Goal: Transaction & Acquisition: Book appointment/travel/reservation

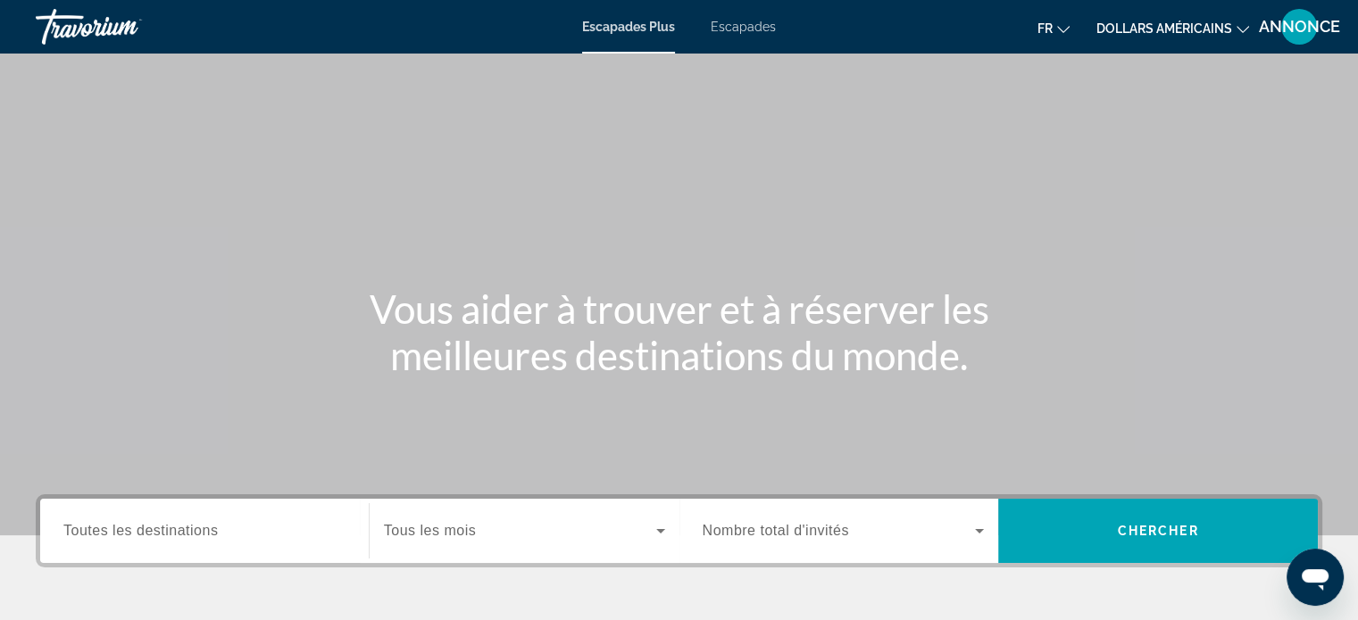
click at [504, 544] on div "Widget de recherche" at bounding box center [524, 531] width 281 height 50
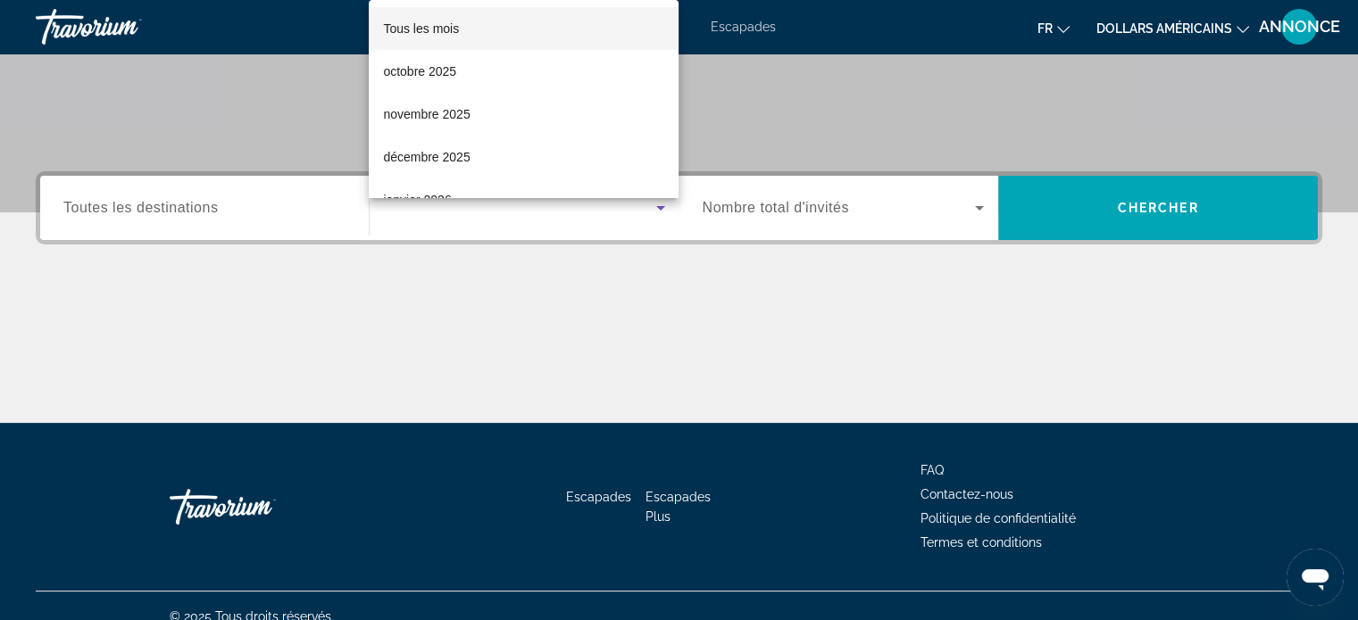
scroll to position [344, 0]
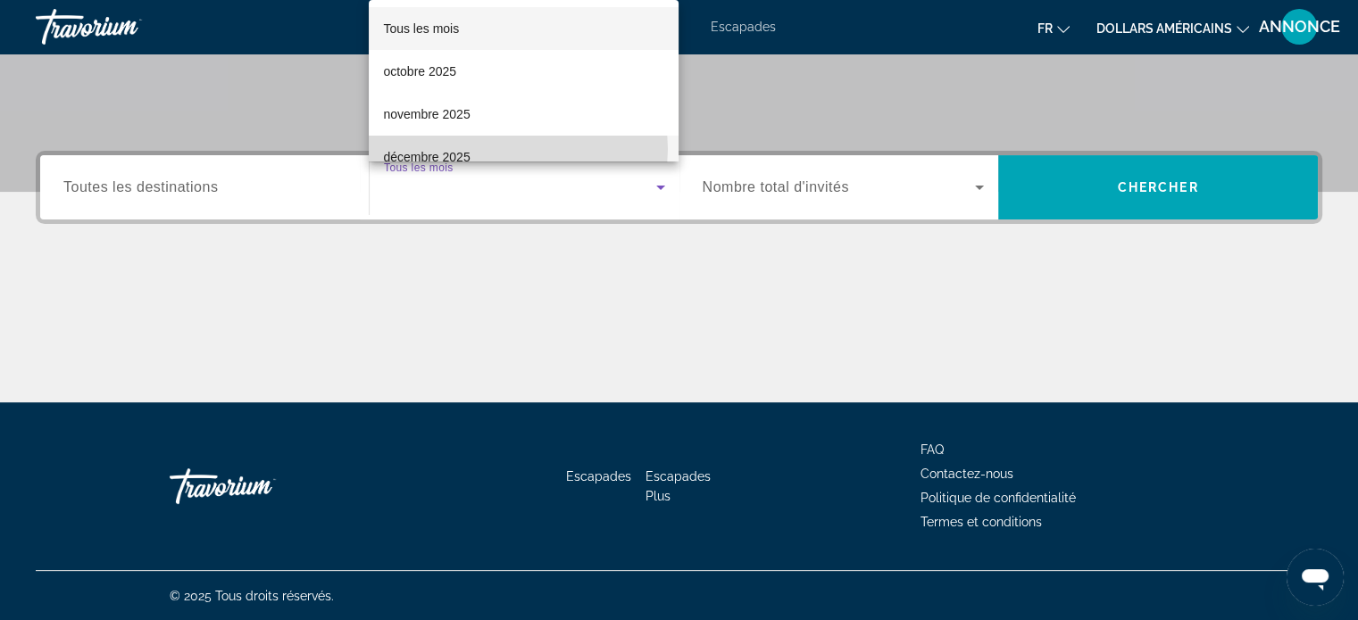
click at [503, 149] on mat-option "décembre 2025" at bounding box center [524, 157] width 310 height 43
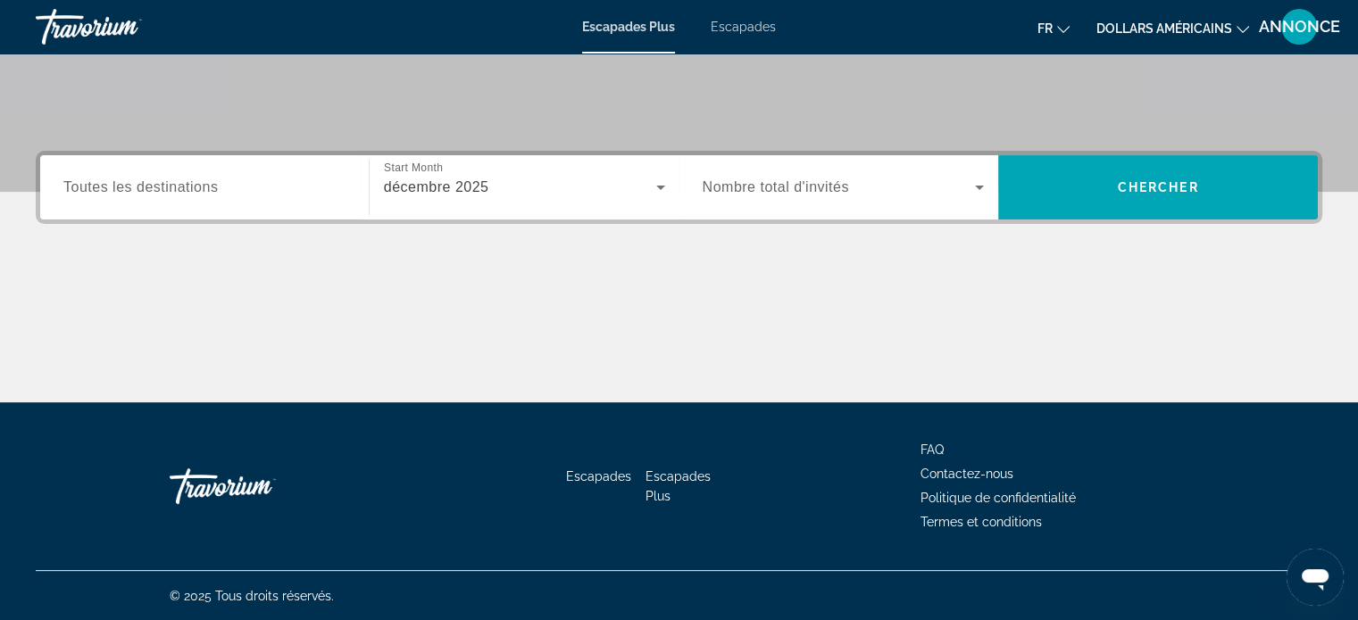
click at [290, 211] on div "Widget de recherche" at bounding box center [204, 187] width 282 height 51
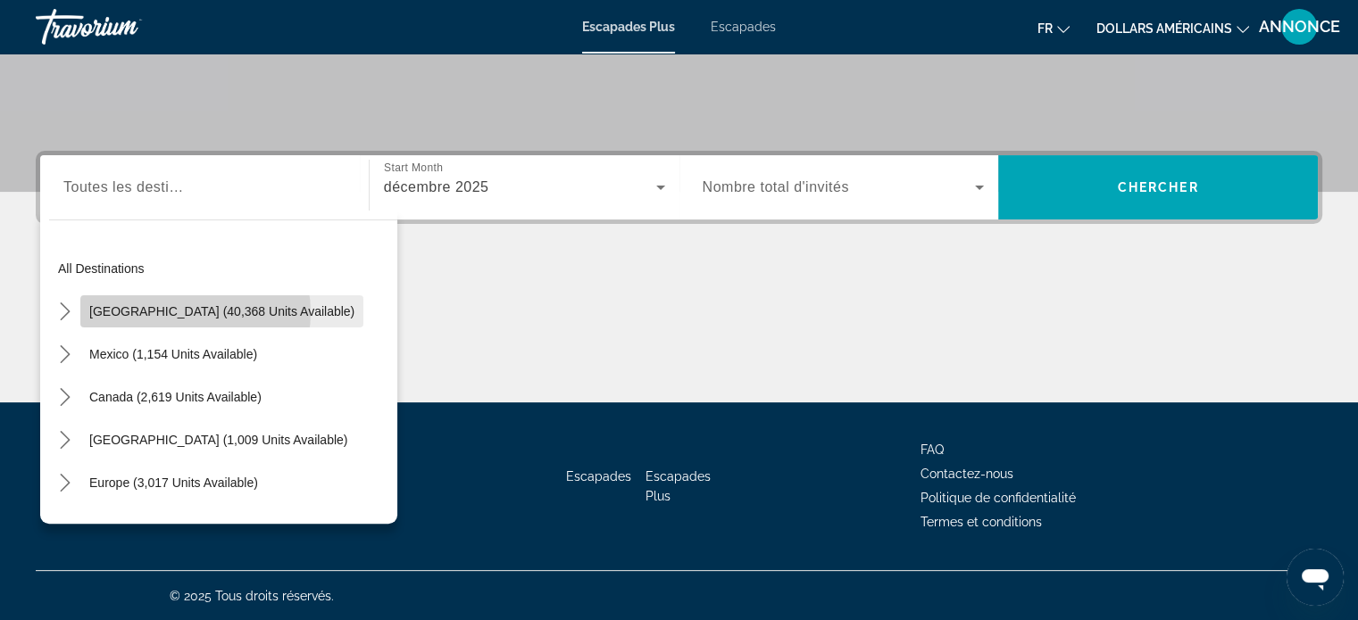
click at [195, 311] on span "United States (40,368 units available)" at bounding box center [221, 311] width 265 height 14
type input "**********"
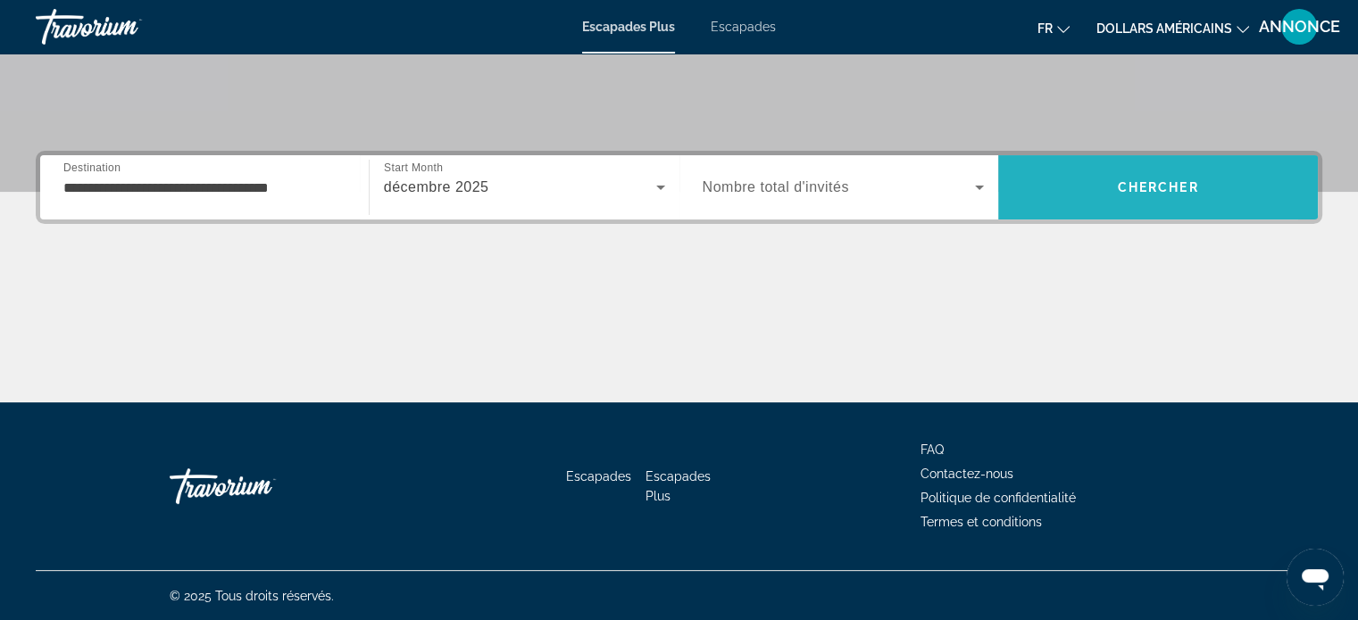
click at [1082, 188] on span "Recherche" at bounding box center [1158, 187] width 320 height 43
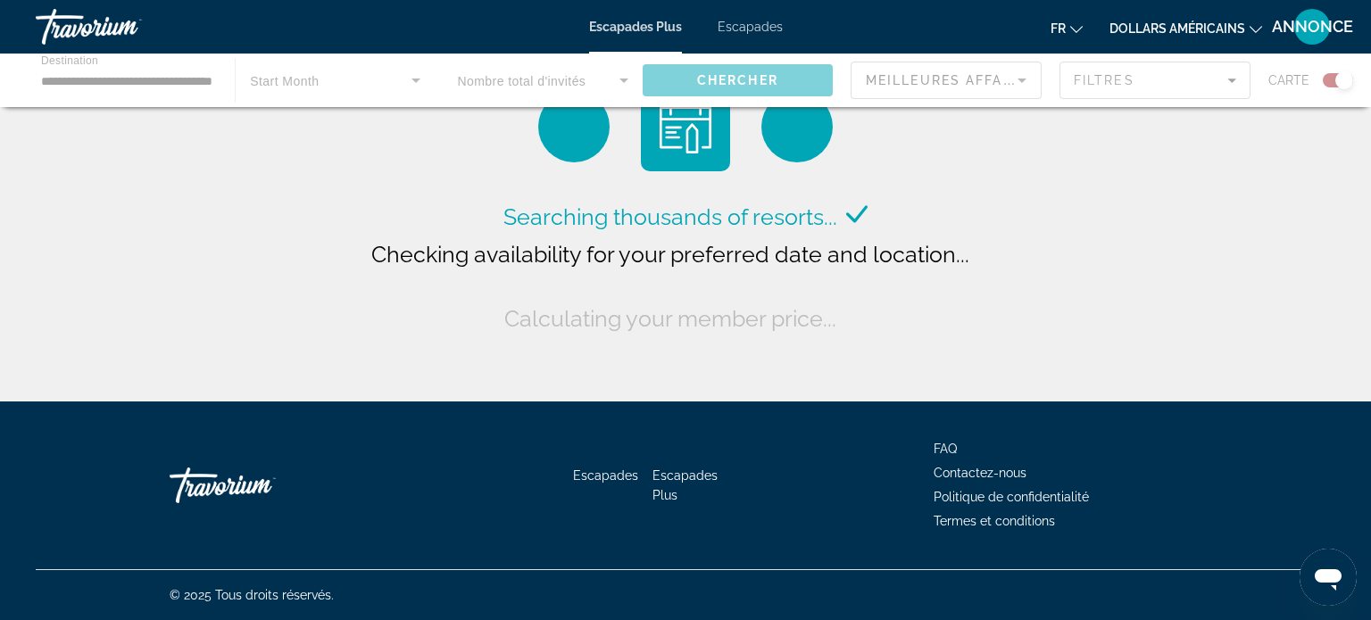
click at [1147, 46] on div "Escapades Plus Escapades fr English Español Français Italiano Português русский…" at bounding box center [685, 27] width 1371 height 46
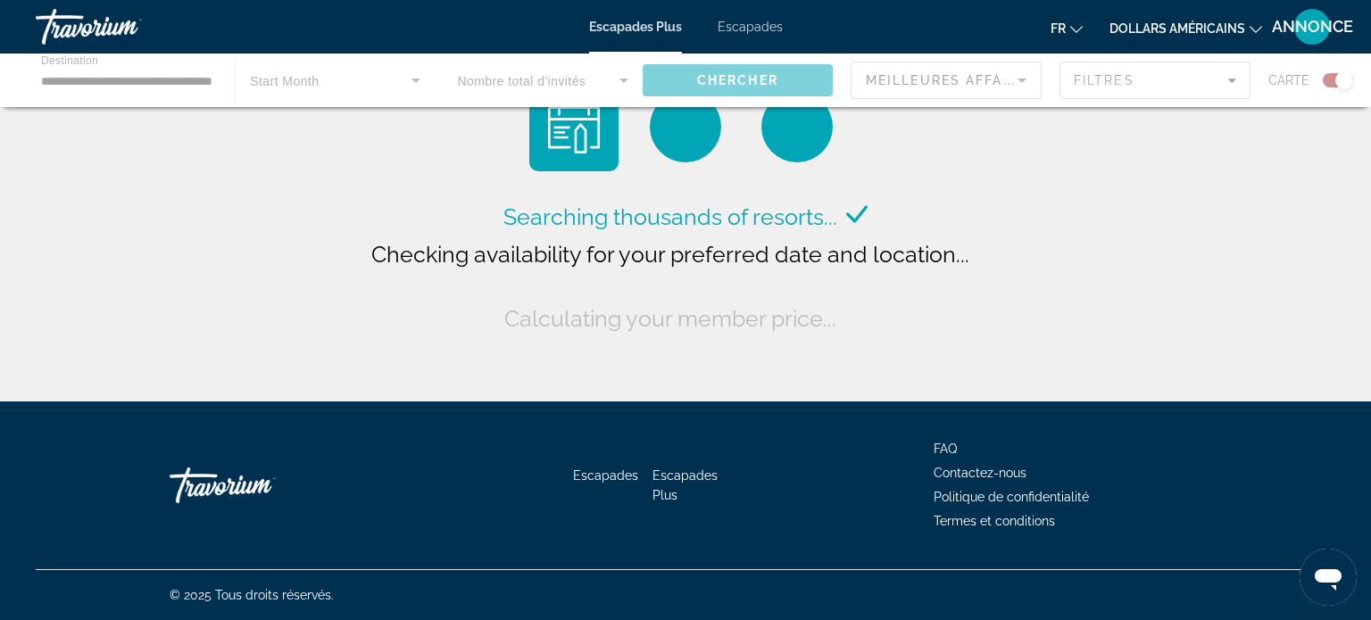
click at [1149, 28] on font "dollars américains" at bounding box center [1177, 28] width 136 height 14
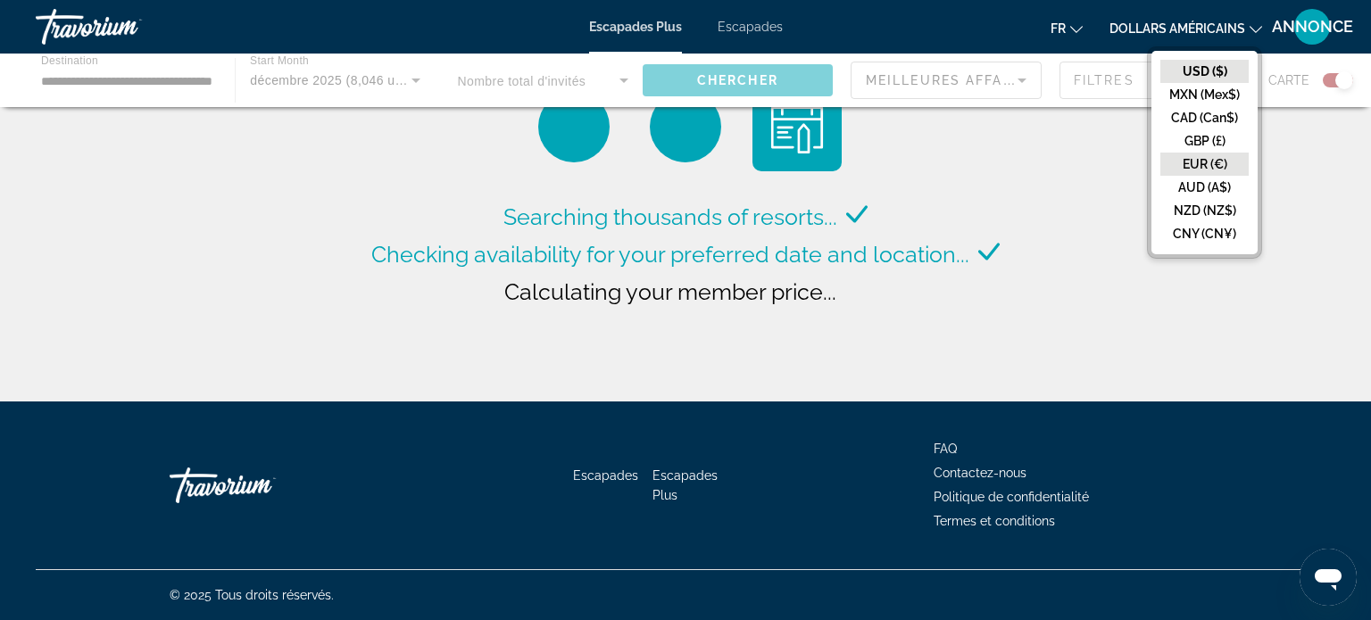
click at [1194, 159] on button "EUR (€)" at bounding box center [1204, 164] width 88 height 23
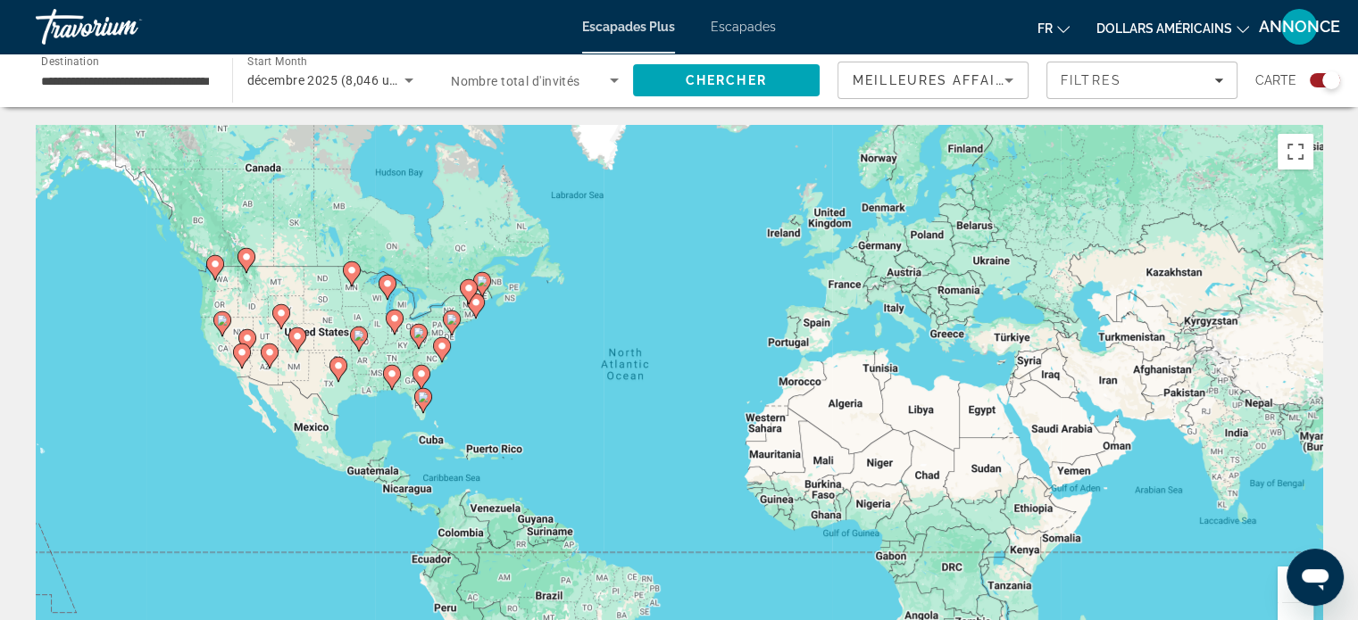
click at [1163, 37] on button "dollars américains USD ($) MXN (Mex$) CAD (Can$) GBP (£) EUR (€) AUD (A$) NZD (…" at bounding box center [1172, 28] width 153 height 26
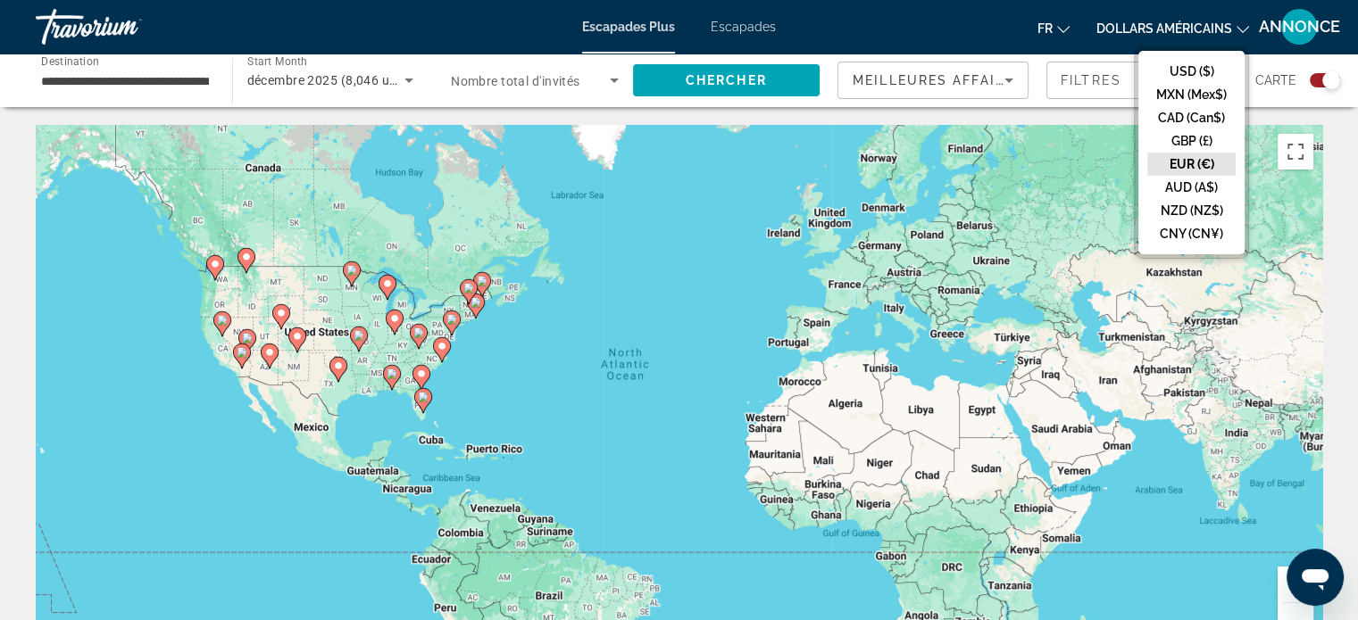
click at [1175, 156] on button "EUR (€)" at bounding box center [1191, 164] width 88 height 23
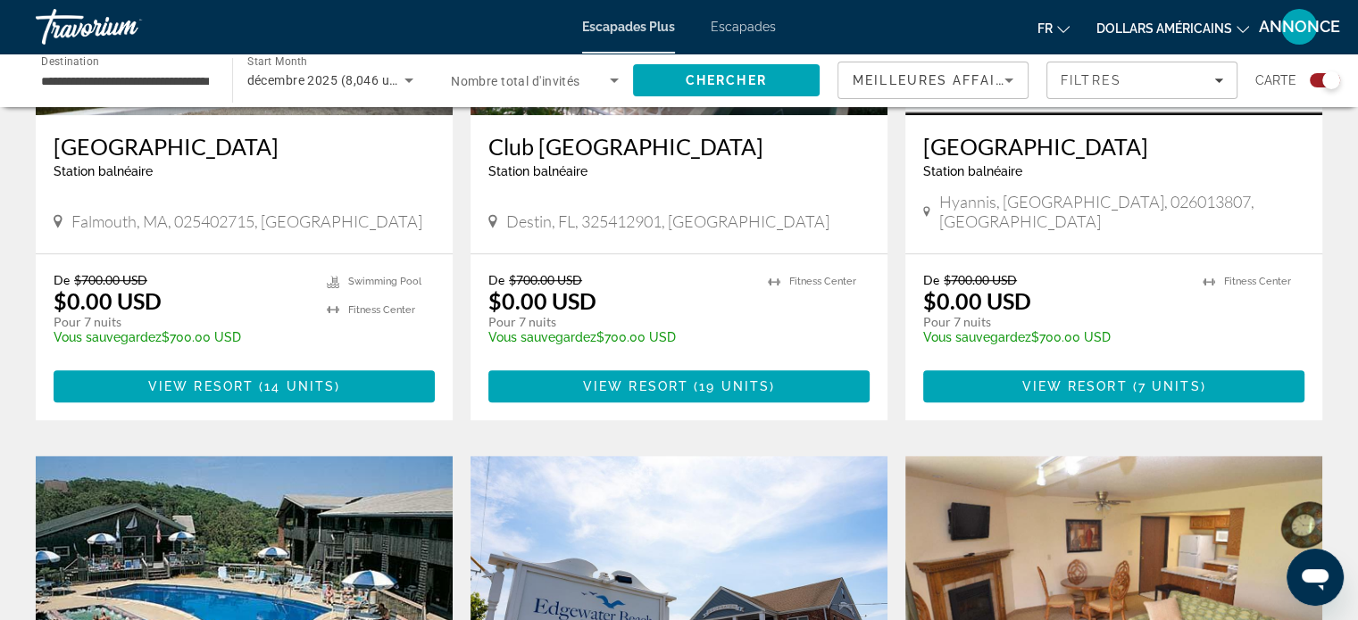
scroll to position [889, 0]
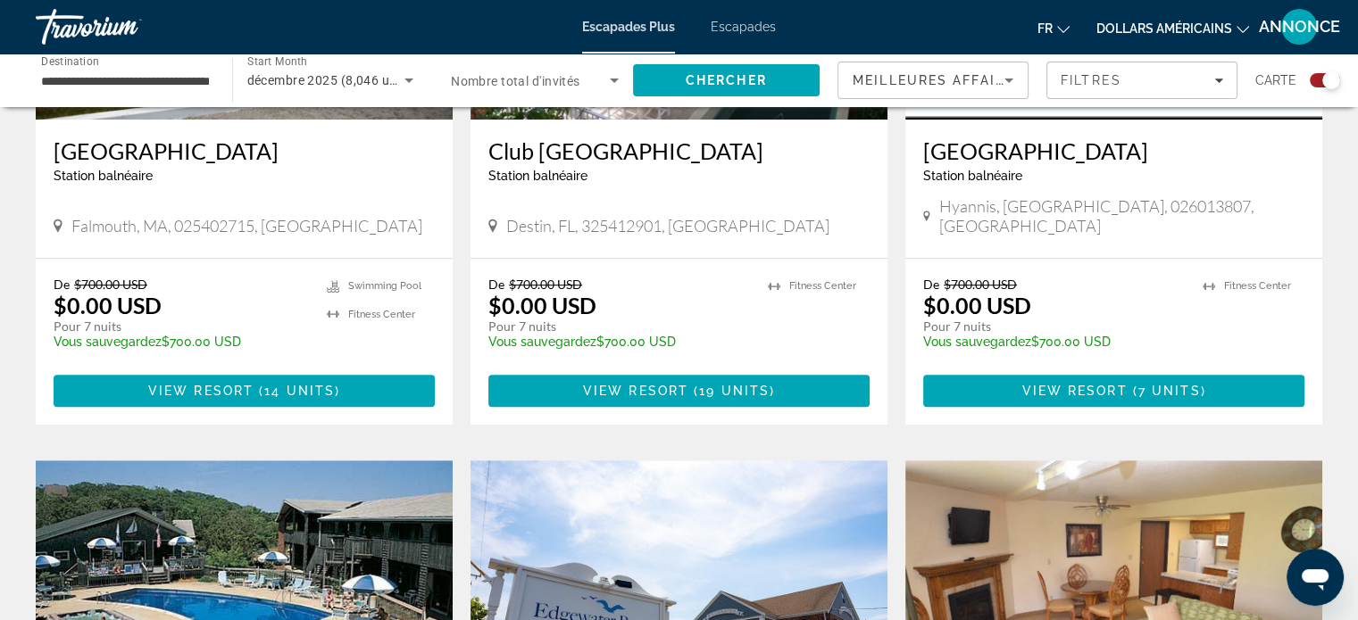
click at [1142, 25] on font "dollars américains" at bounding box center [1164, 28] width 136 height 14
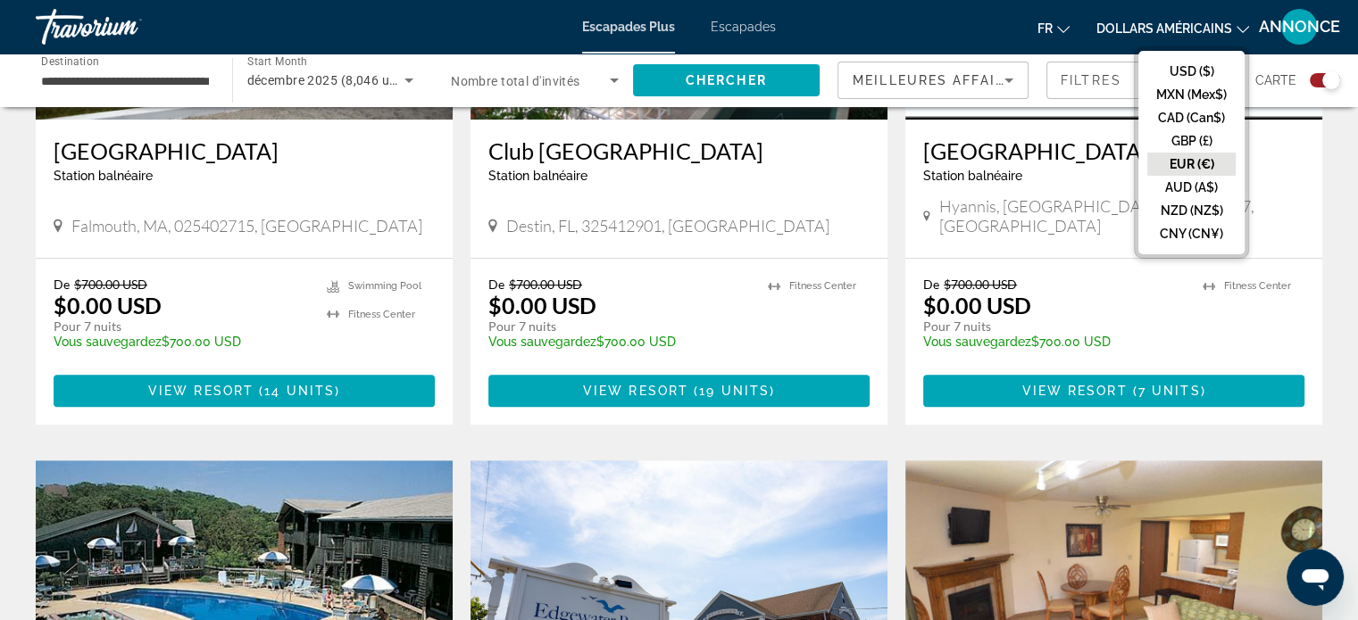
click at [1164, 159] on button "EUR (€)" at bounding box center [1191, 164] width 88 height 23
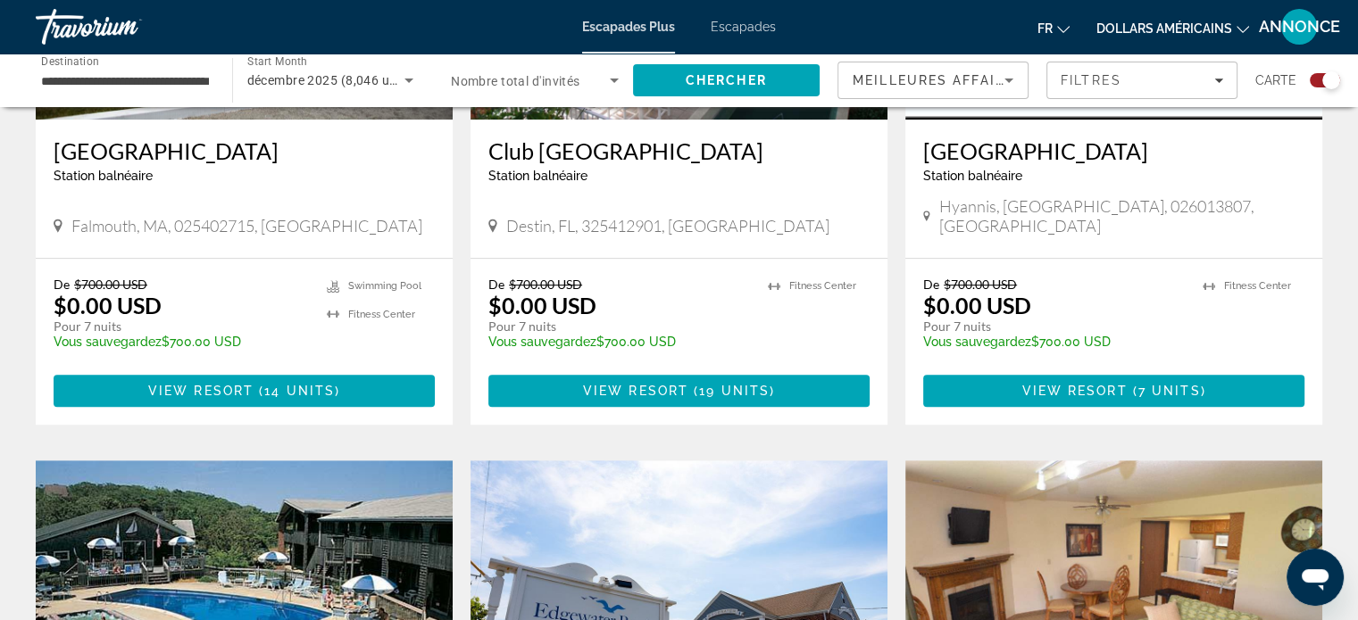
click at [1144, 31] on font "dollars américains" at bounding box center [1164, 28] width 136 height 14
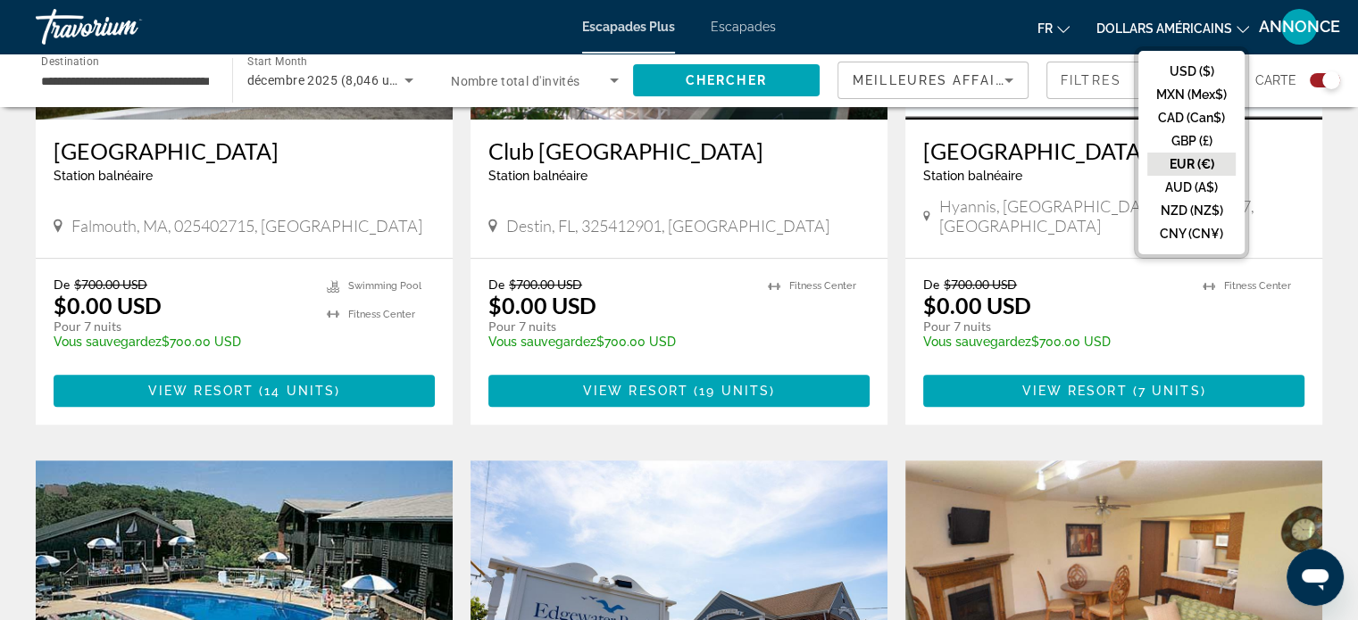
click at [1183, 165] on button "EUR (€)" at bounding box center [1191, 164] width 88 height 23
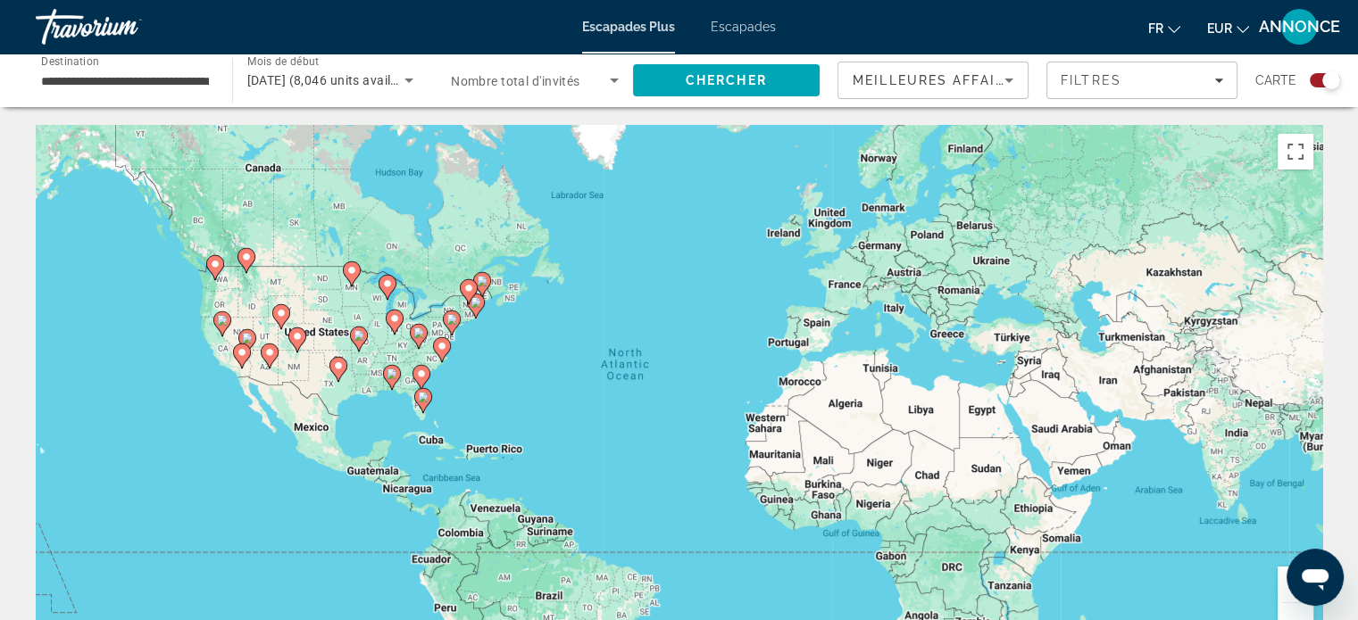
click at [546, 379] on div "To activate drag with keyboard, press Alt + Enter. Once in keyboard drag state,…" at bounding box center [679, 393] width 1286 height 536
click at [1316, 89] on div "Carte" at bounding box center [1297, 80] width 85 height 37
click at [1321, 85] on div "Widget de recherche" at bounding box center [1324, 80] width 30 height 14
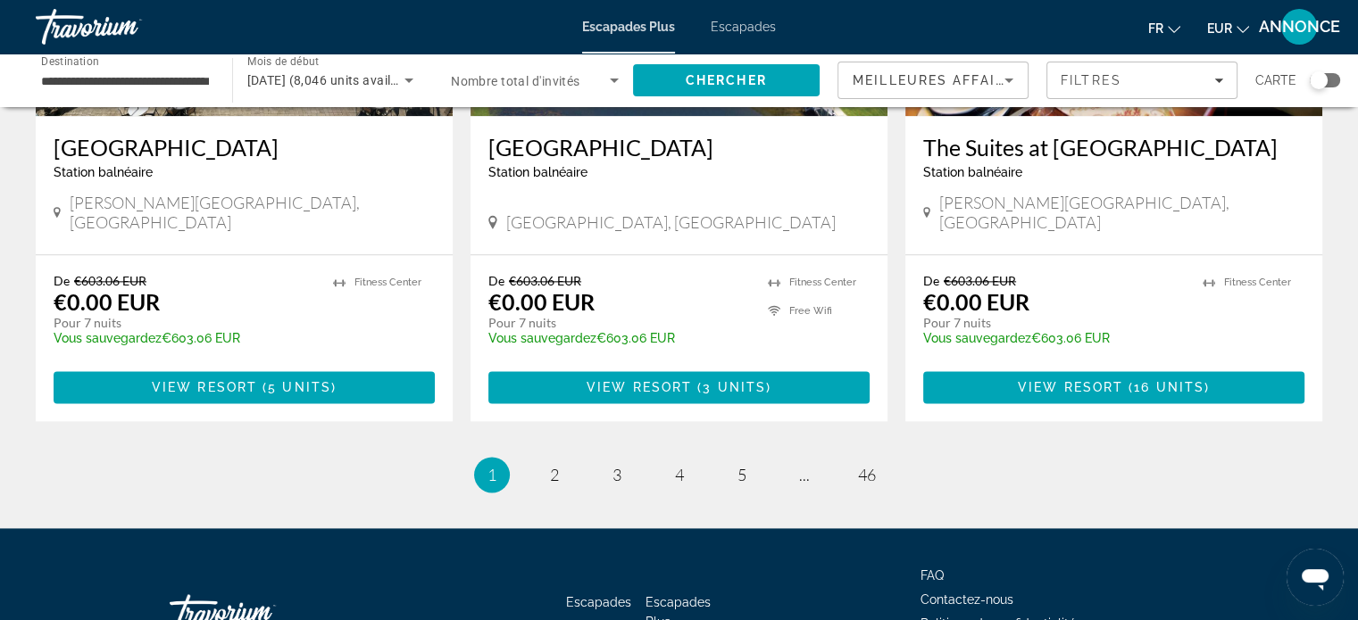
scroll to position [2285, 0]
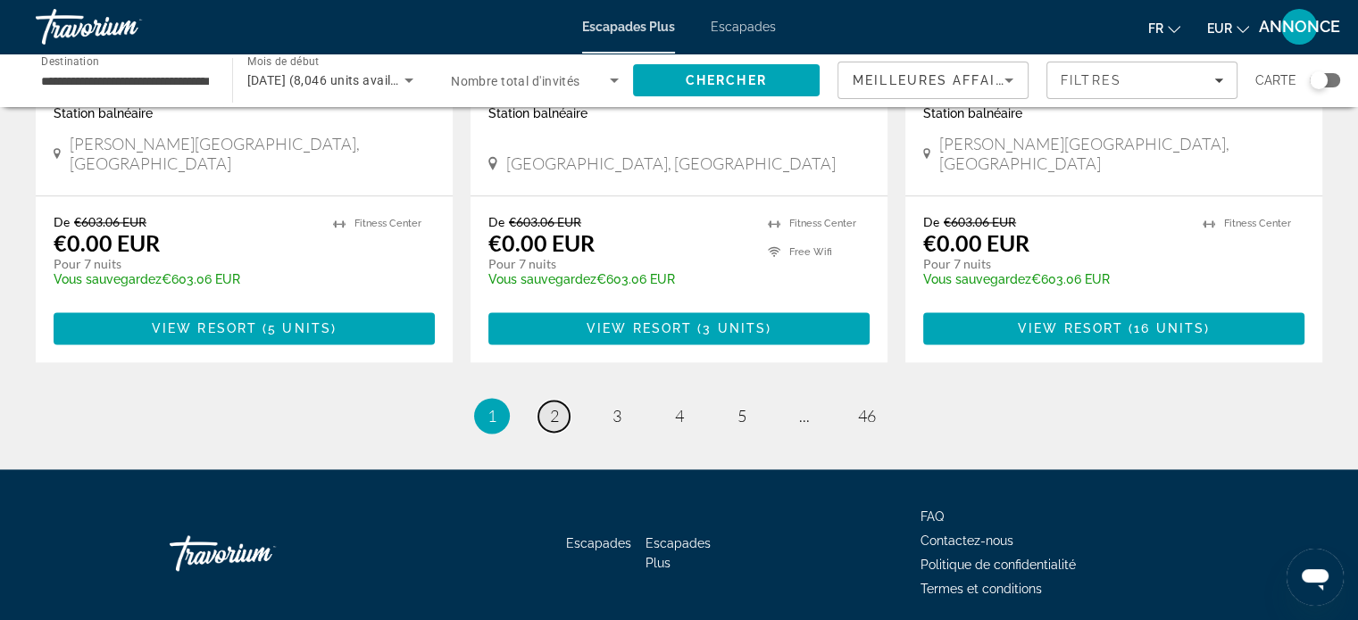
click at [563, 401] on link "page 2" at bounding box center [553, 416] width 31 height 31
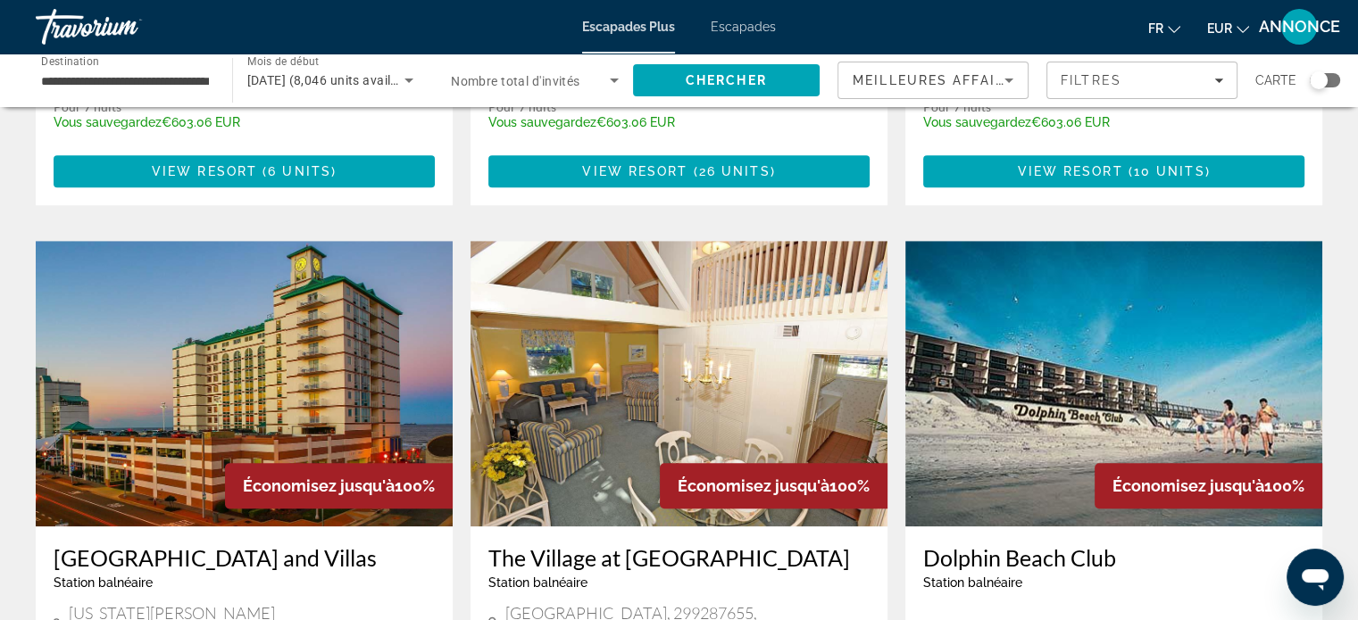
scroll to position [1214, 0]
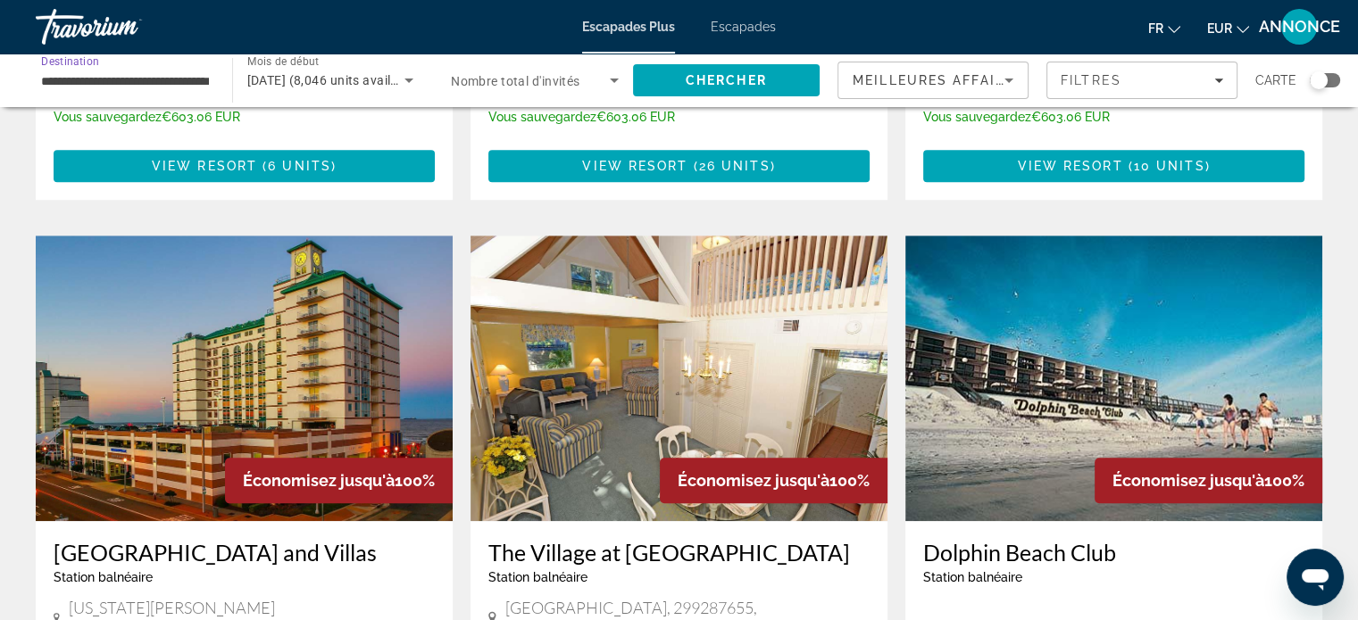
click at [173, 75] on input "**********" at bounding box center [125, 81] width 168 height 21
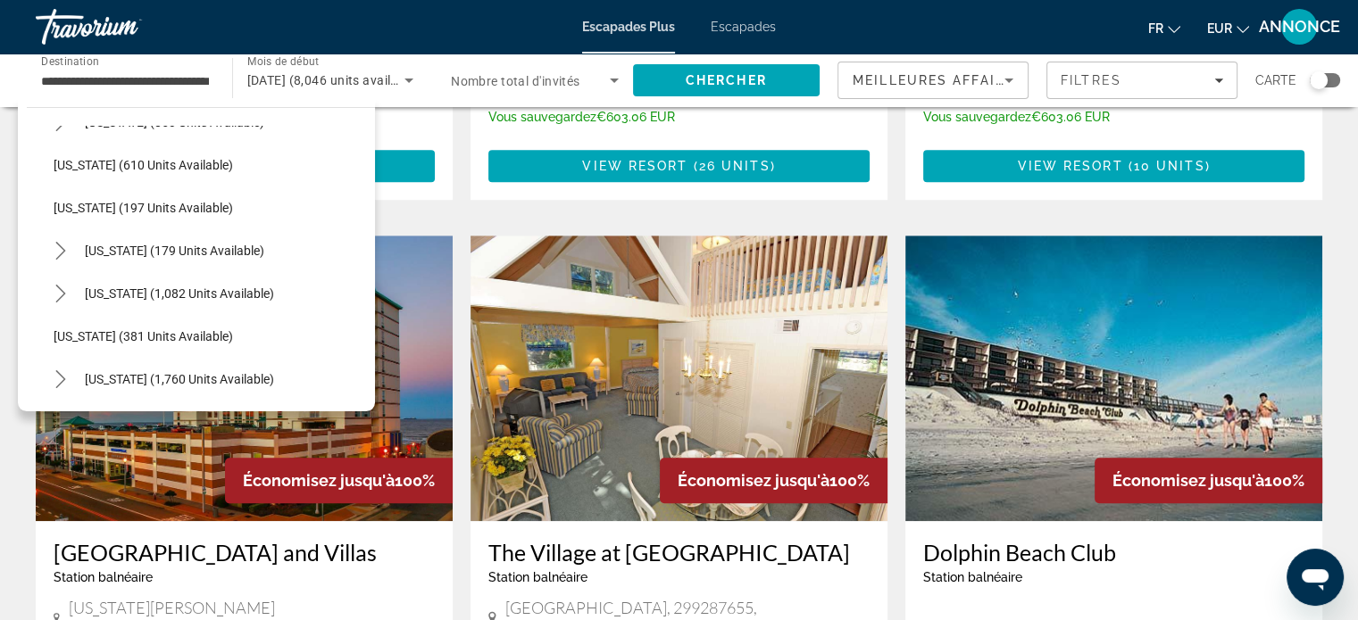
scroll to position [1098, 0]
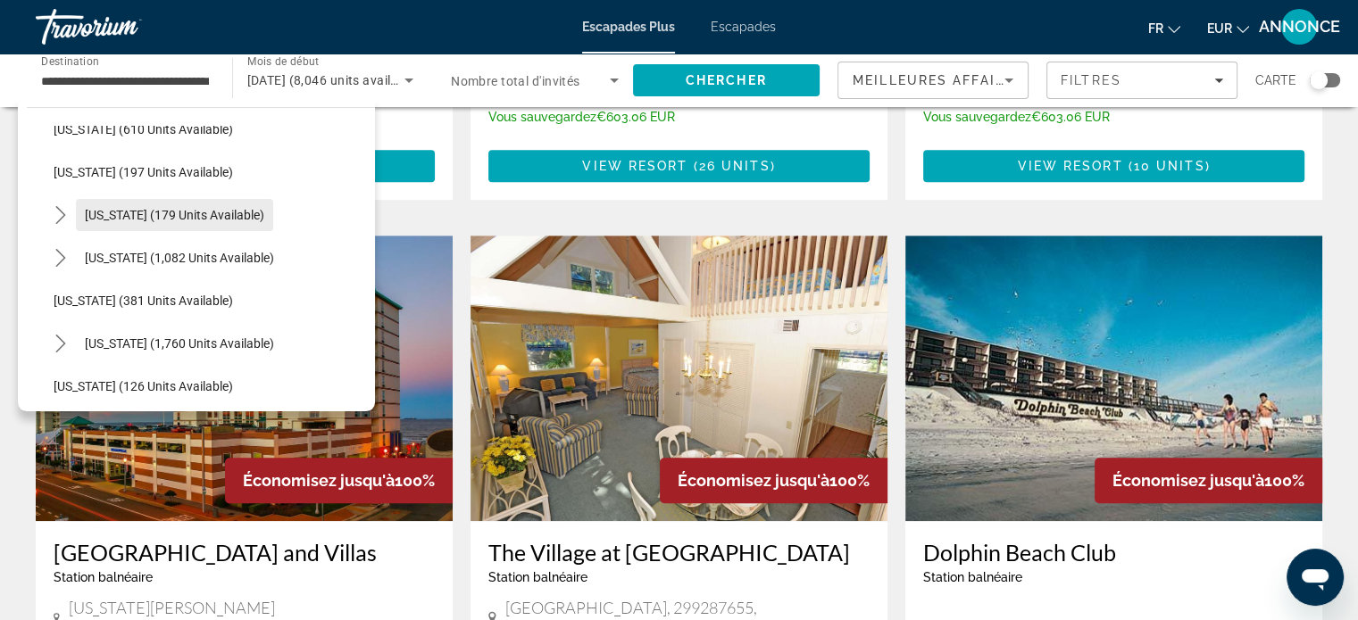
click at [148, 220] on span "New York (179 units available)" at bounding box center [174, 215] width 179 height 14
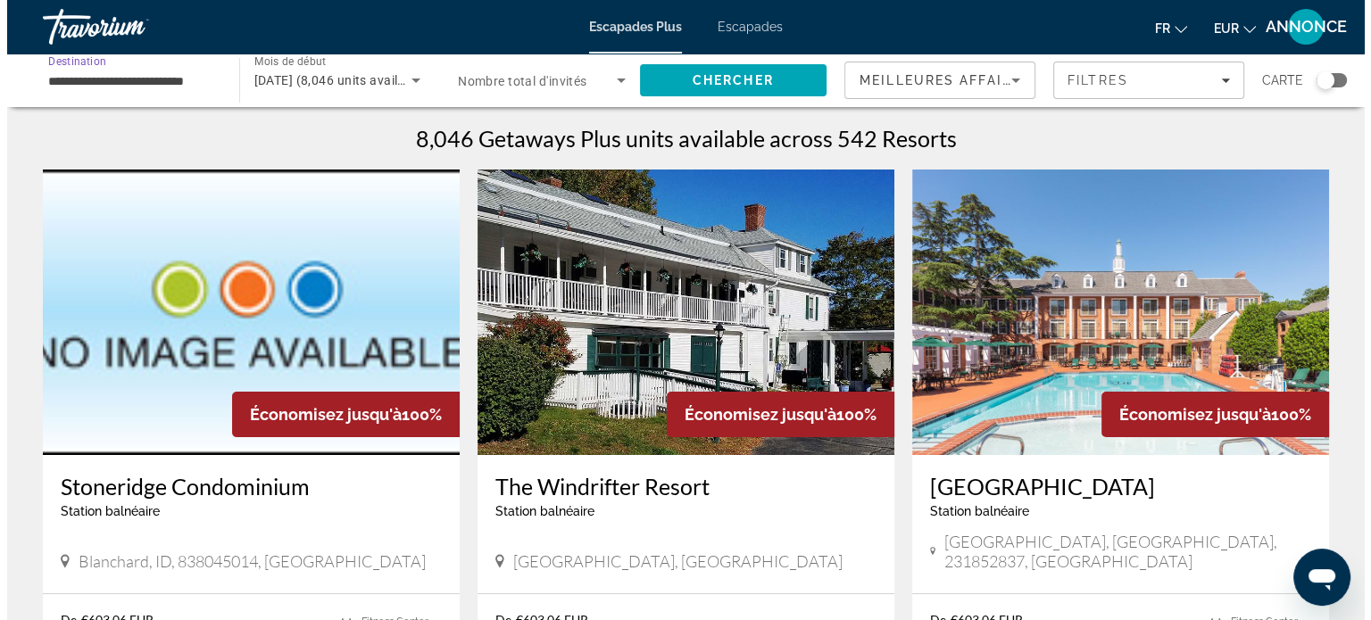
scroll to position [0, 0]
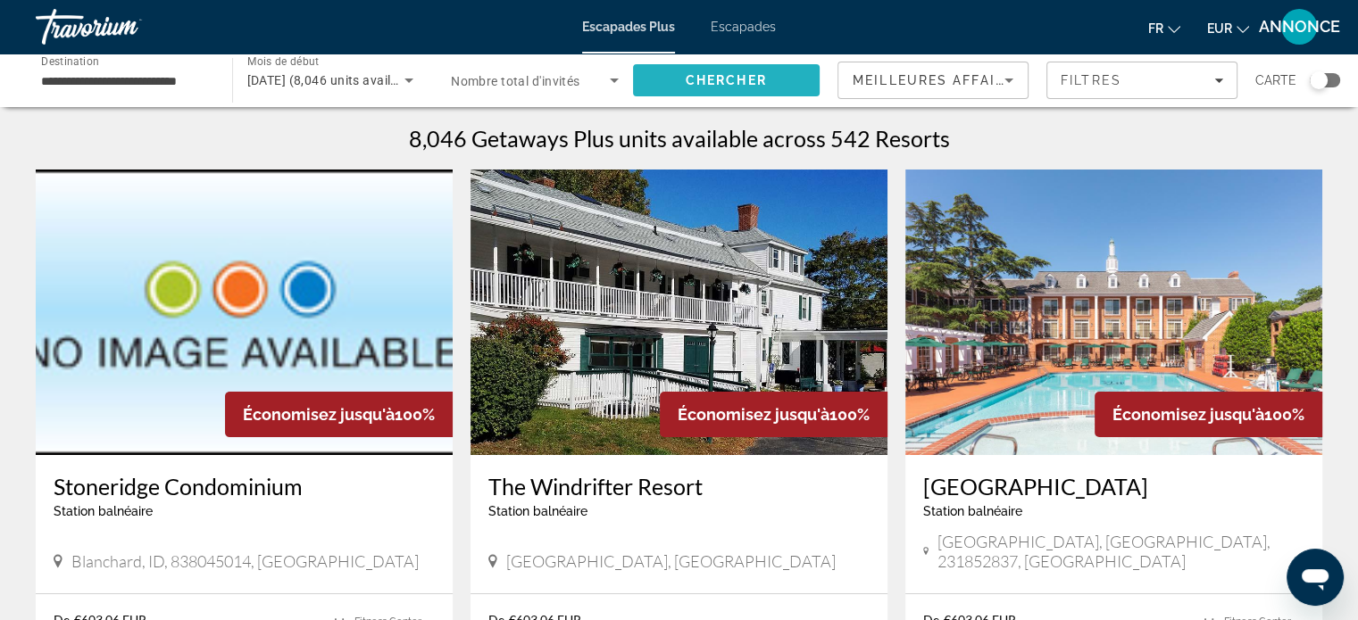
click at [691, 78] on font "Chercher" at bounding box center [725, 80] width 81 height 14
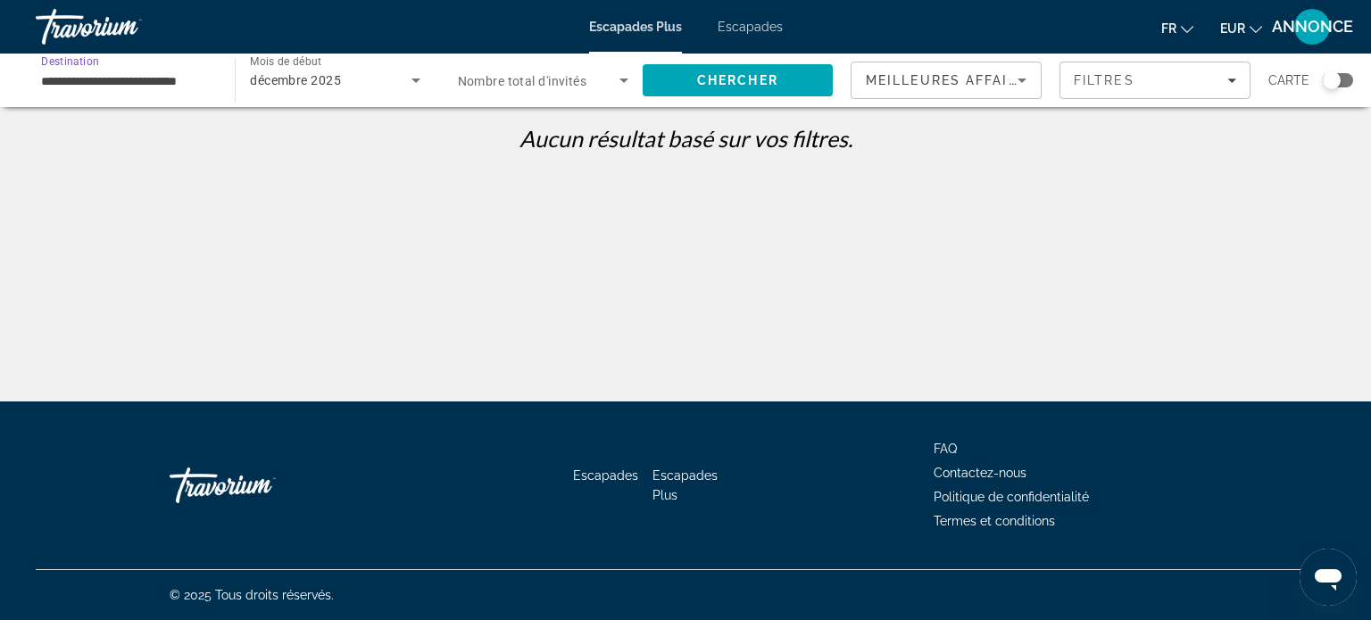
click at [164, 77] on input "**********" at bounding box center [126, 81] width 170 height 21
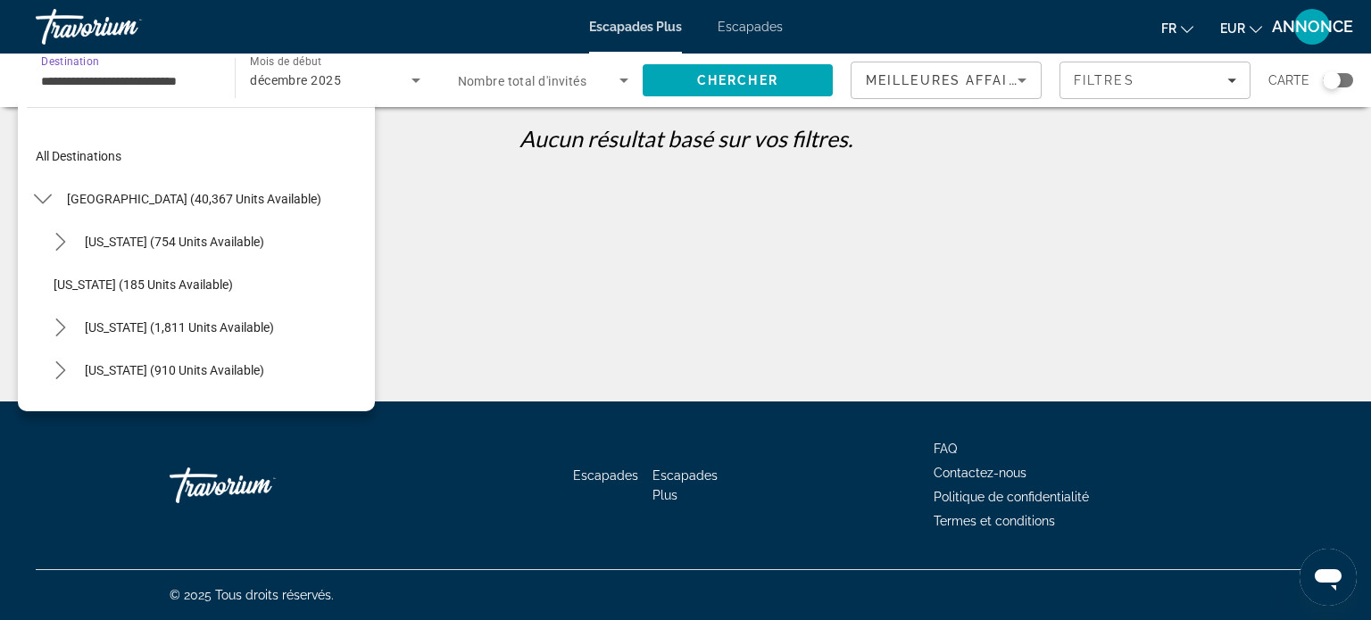
scroll to position [1049, 0]
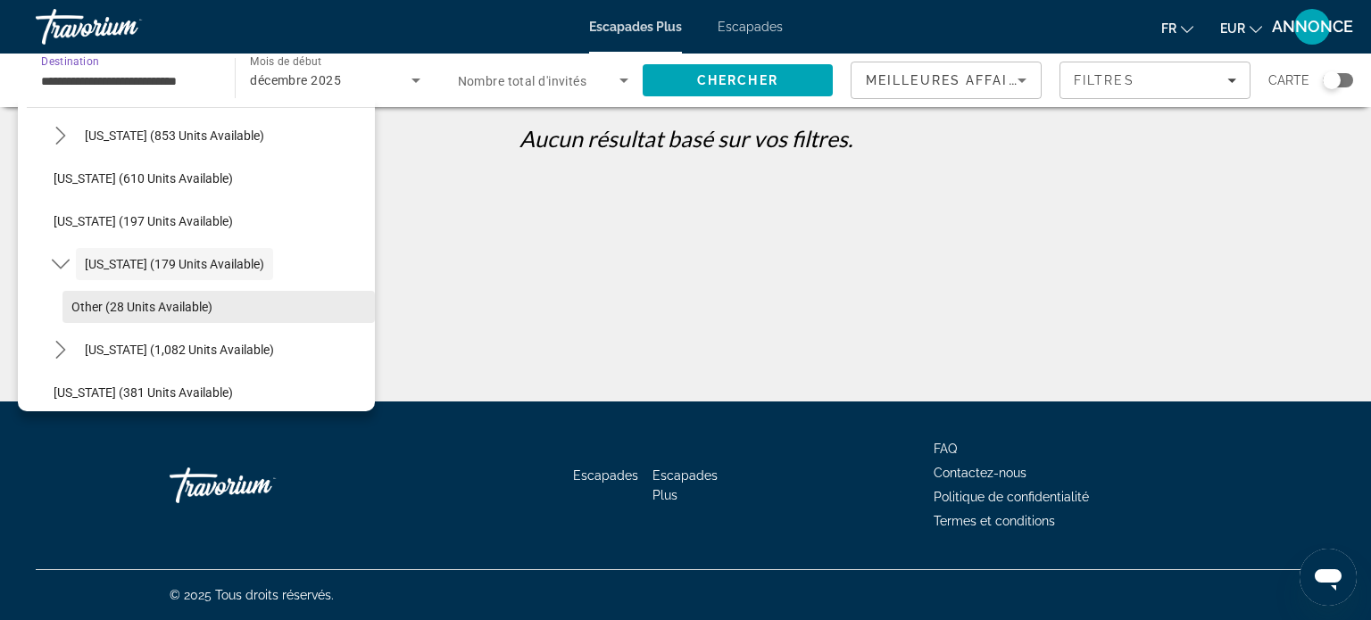
click at [216, 298] on span "Select destination: Other (28 units available)" at bounding box center [218, 307] width 312 height 43
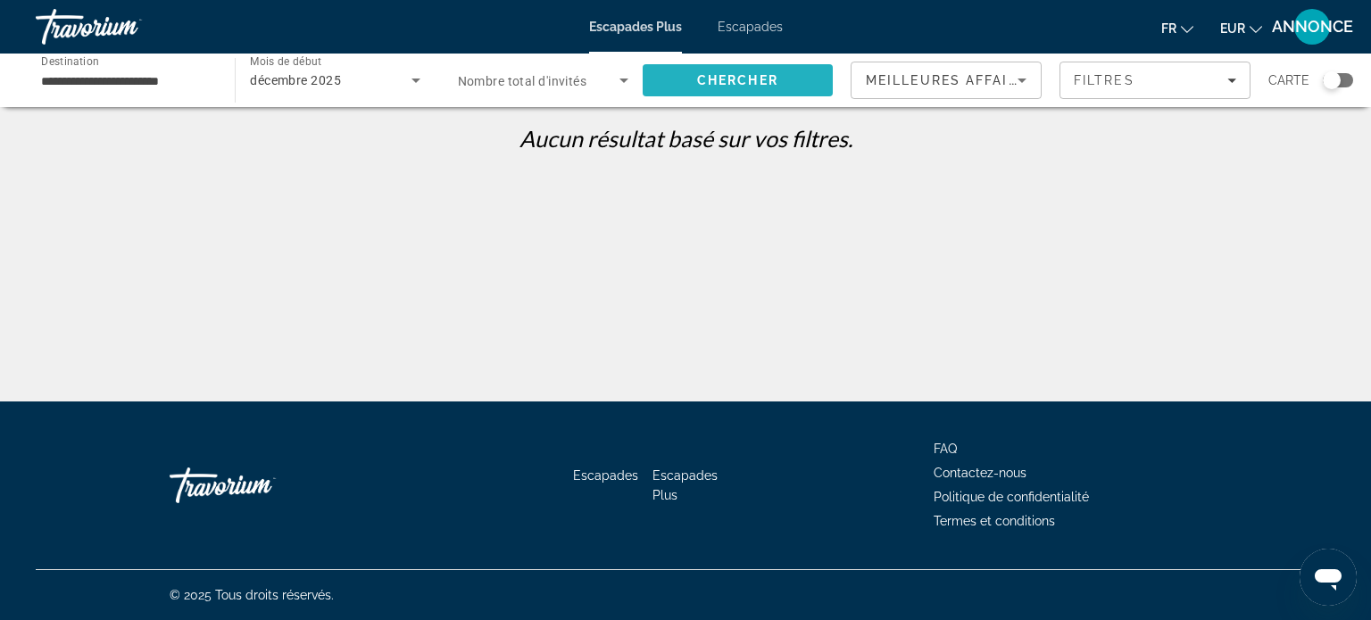
click at [721, 91] on span "Recherche" at bounding box center [738, 80] width 190 height 43
click at [196, 87] on input "**********" at bounding box center [126, 81] width 170 height 21
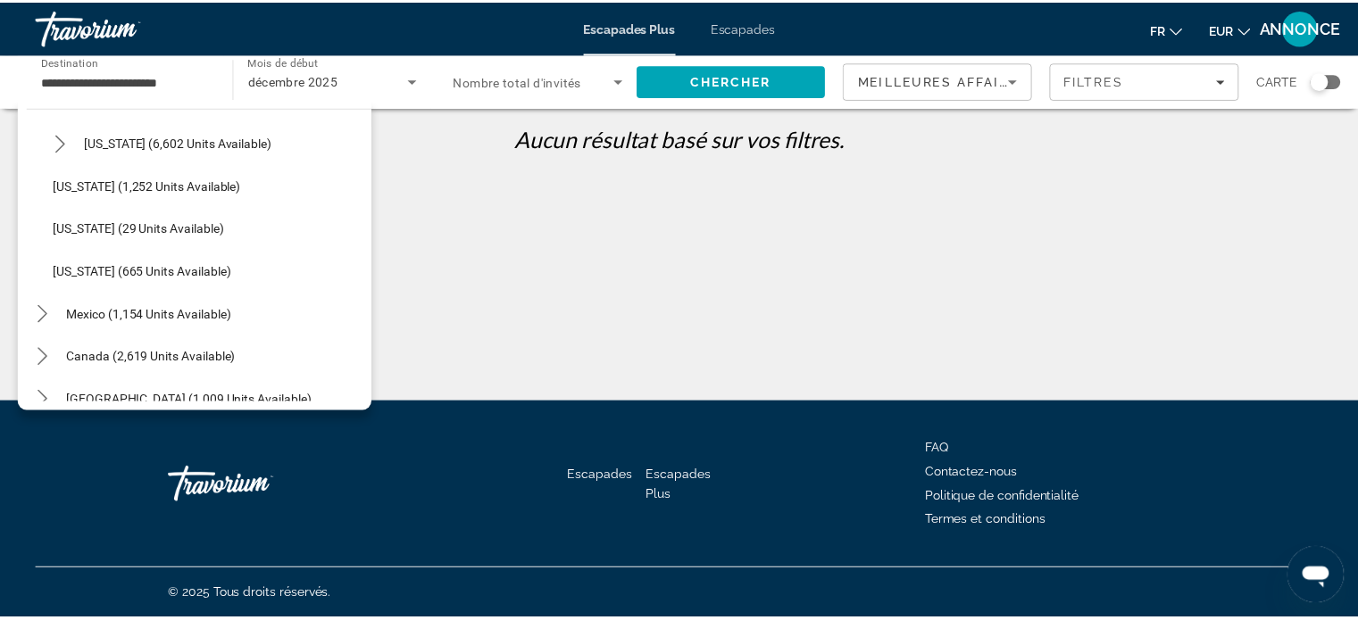
scroll to position [1650, 0]
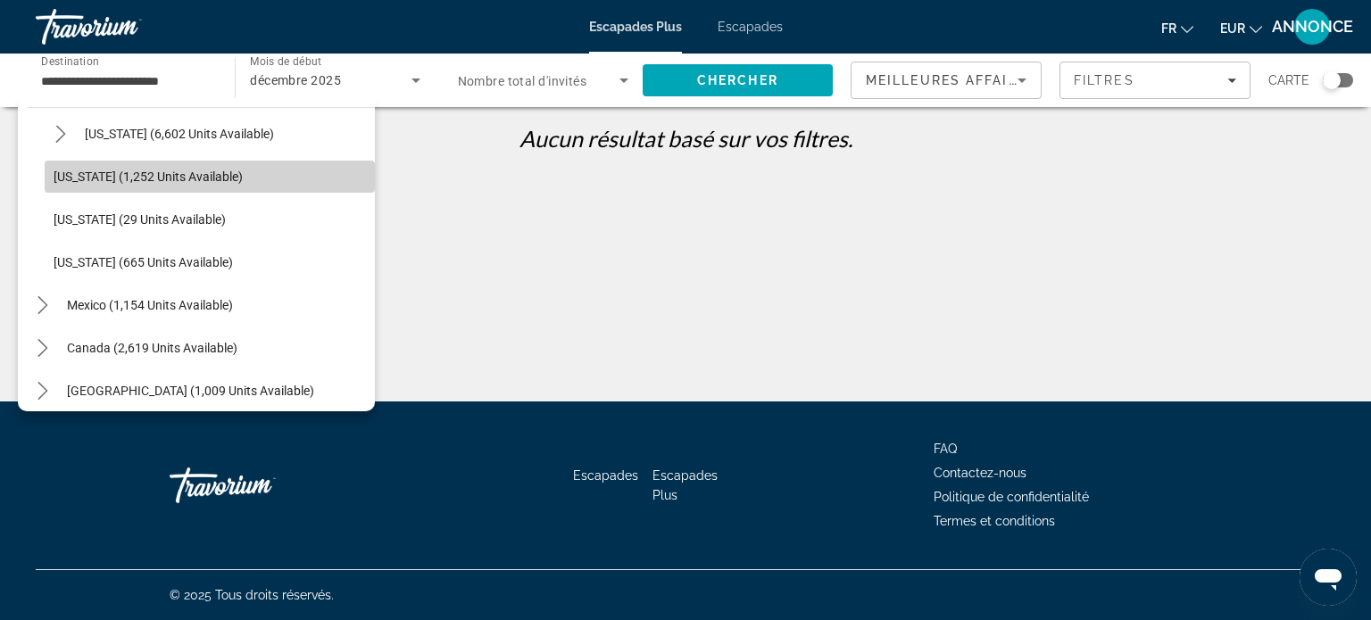
click at [251, 166] on span "Select destination: Washington (1,252 units available)" at bounding box center [210, 176] width 330 height 43
type input "**********"
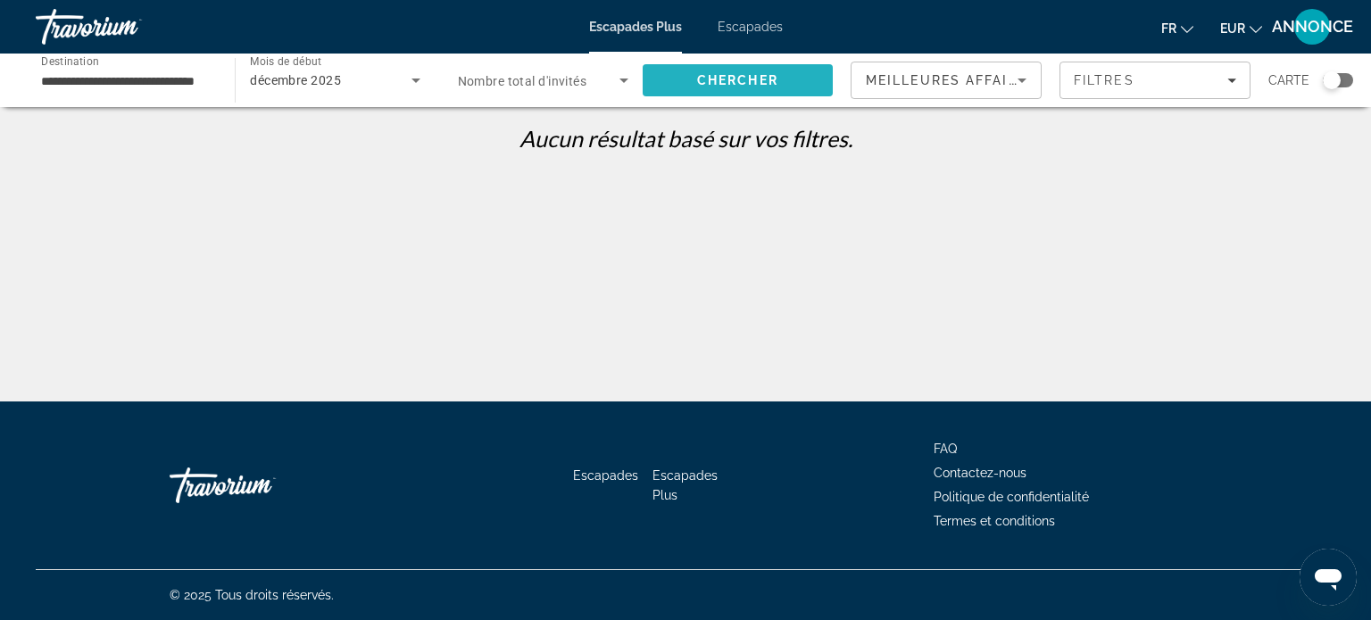
click at [650, 87] on span "Recherche" at bounding box center [738, 80] width 190 height 43
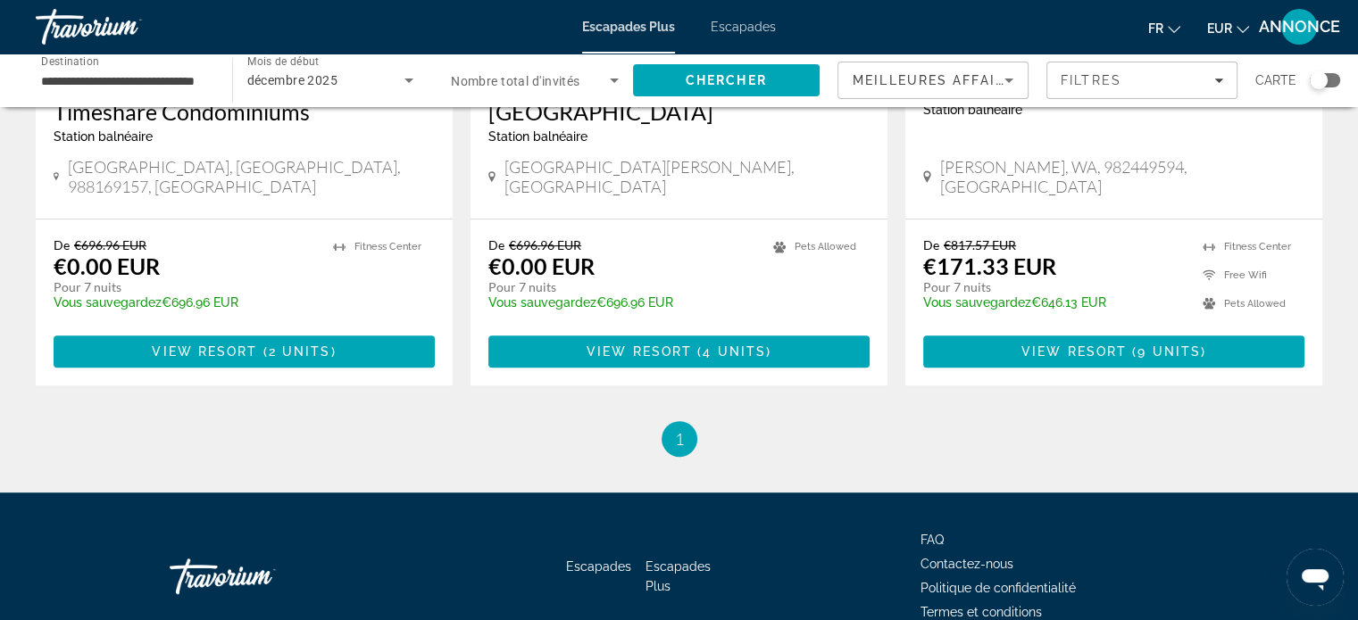
scroll to position [1071, 0]
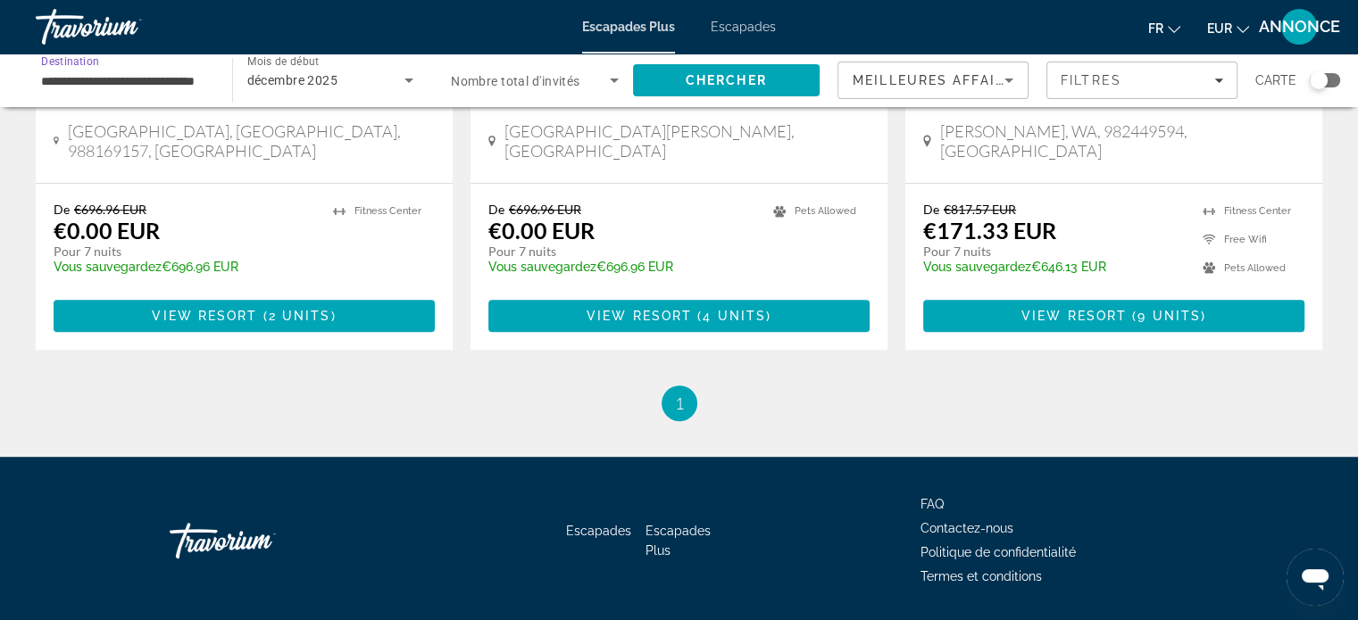
click at [131, 75] on input "**********" at bounding box center [125, 81] width 168 height 21
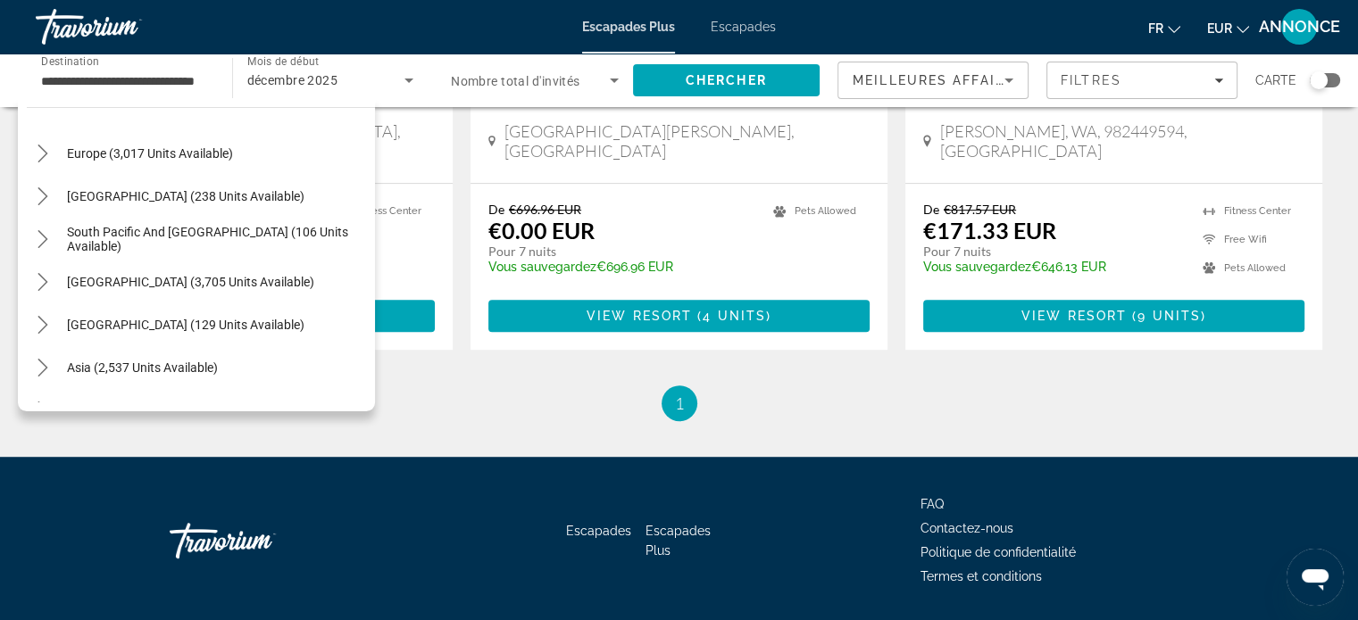
scroll to position [1960, 0]
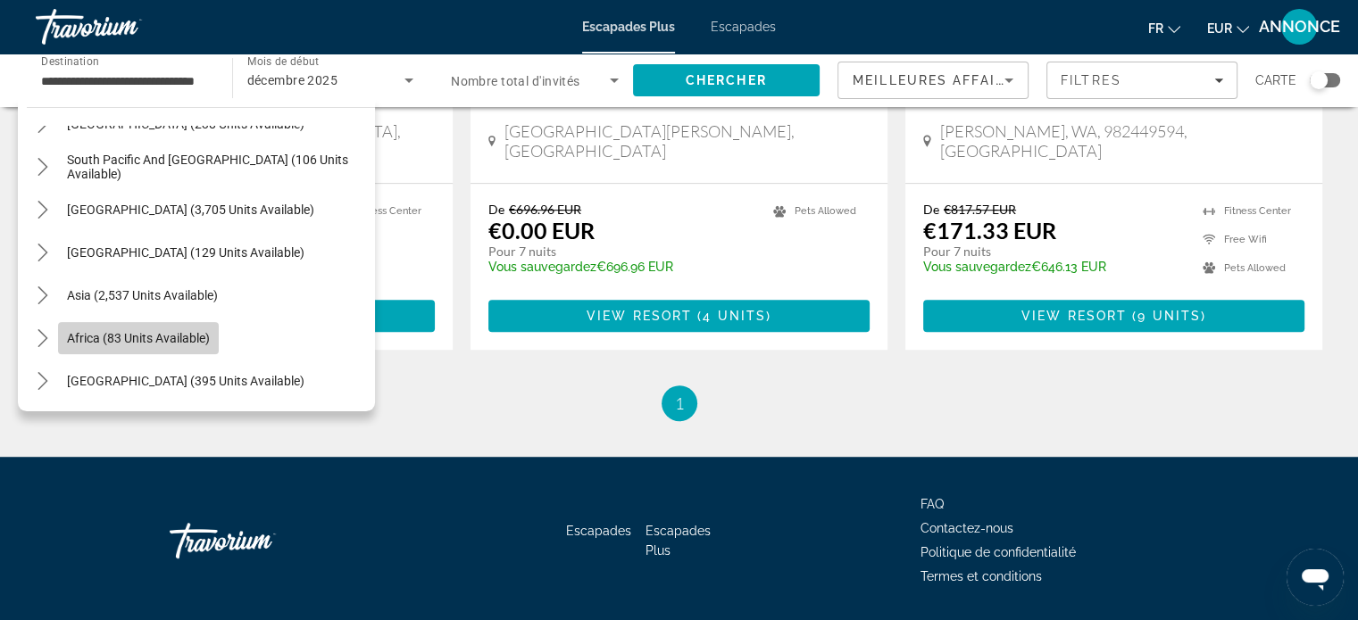
click at [133, 342] on span "Africa (83 units available)" at bounding box center [138, 338] width 143 height 14
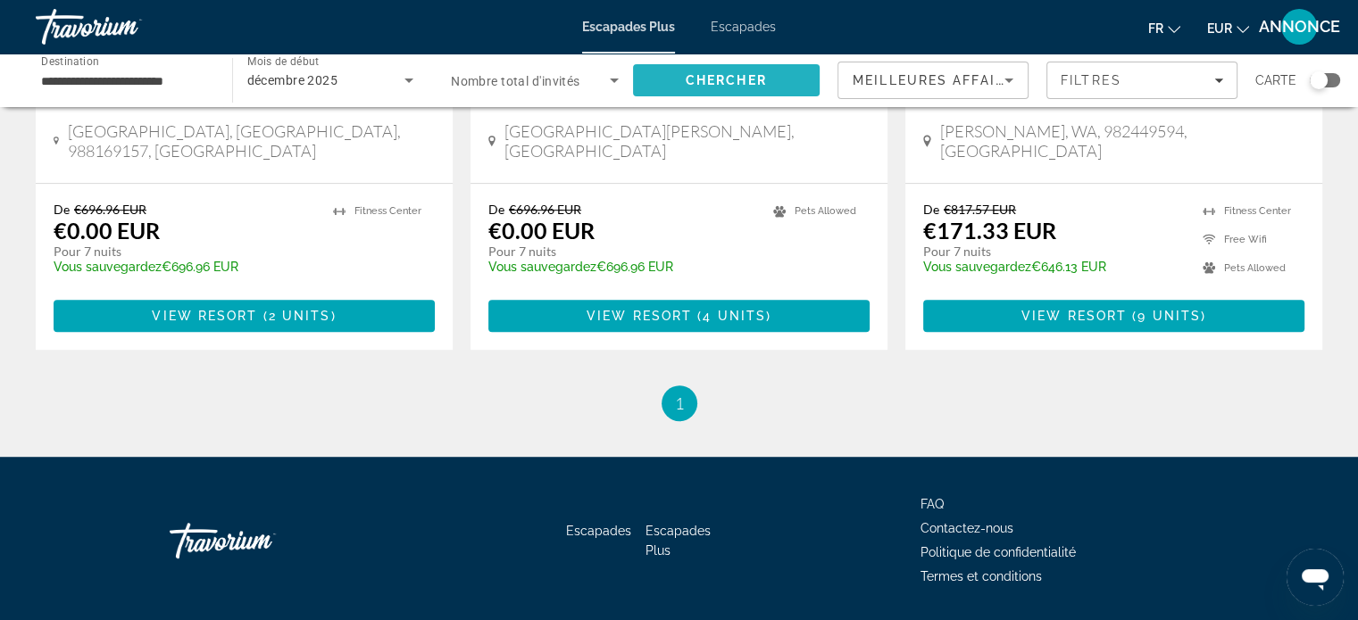
click at [754, 74] on font "Chercher" at bounding box center [725, 80] width 81 height 14
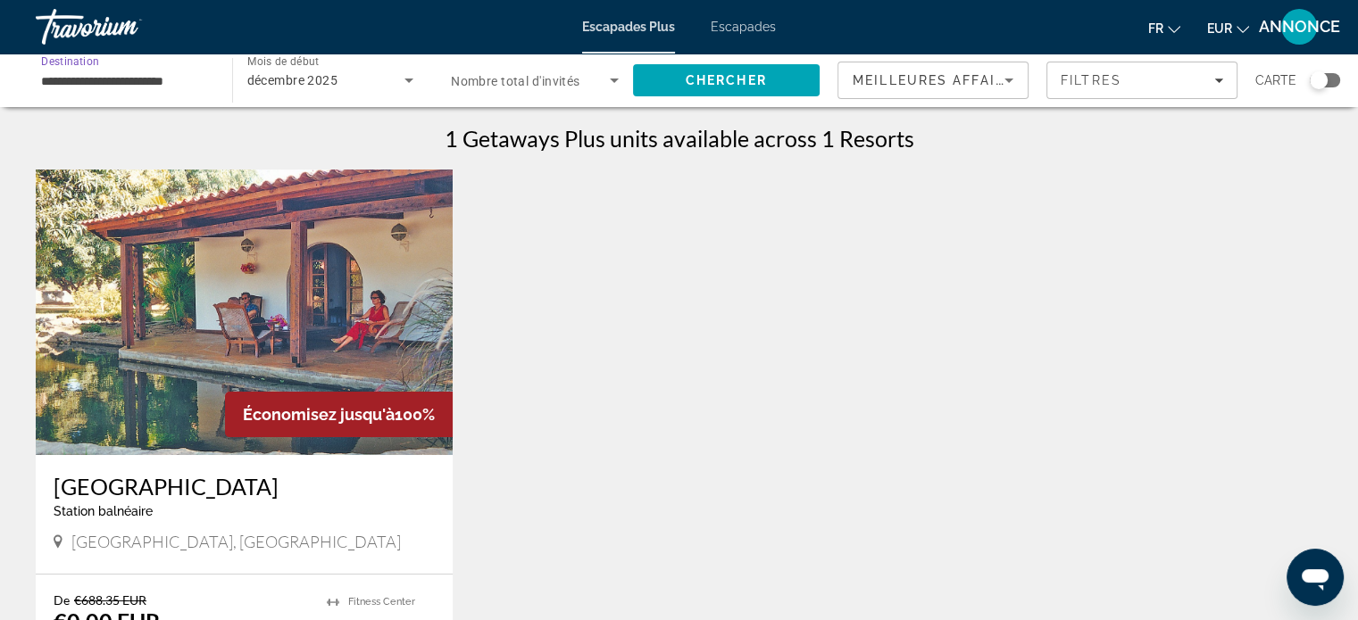
click at [118, 74] on input "**********" at bounding box center [125, 81] width 168 height 21
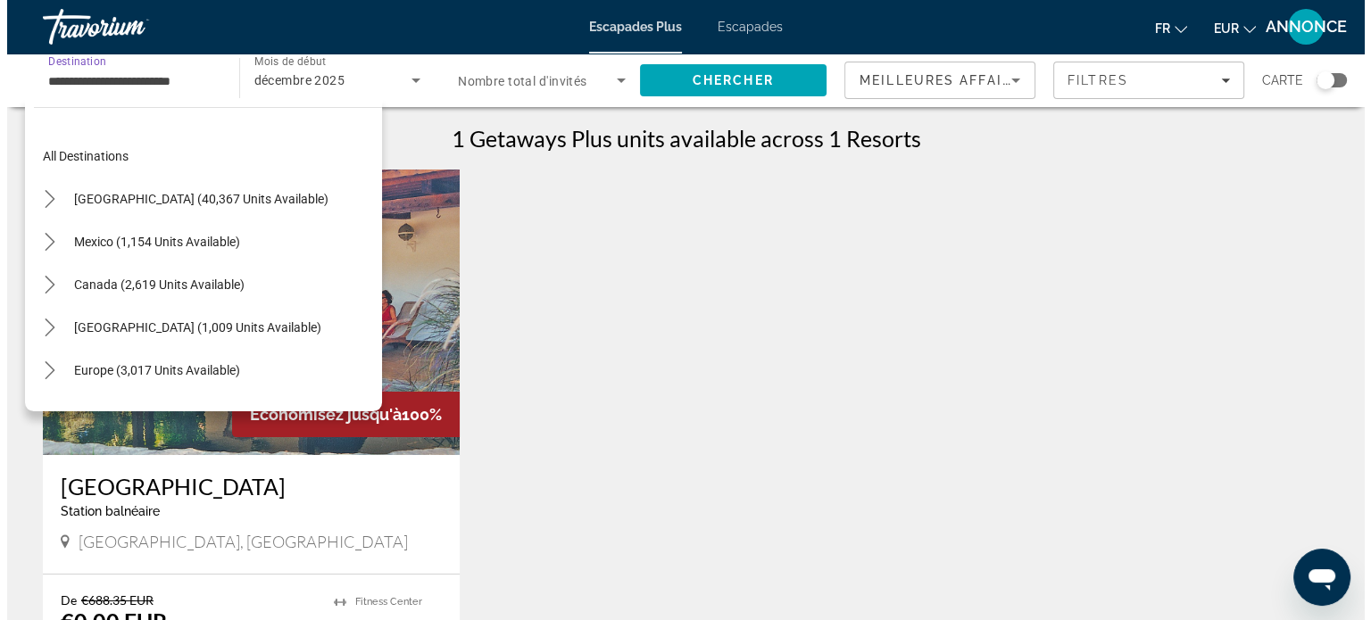
scroll to position [363, 0]
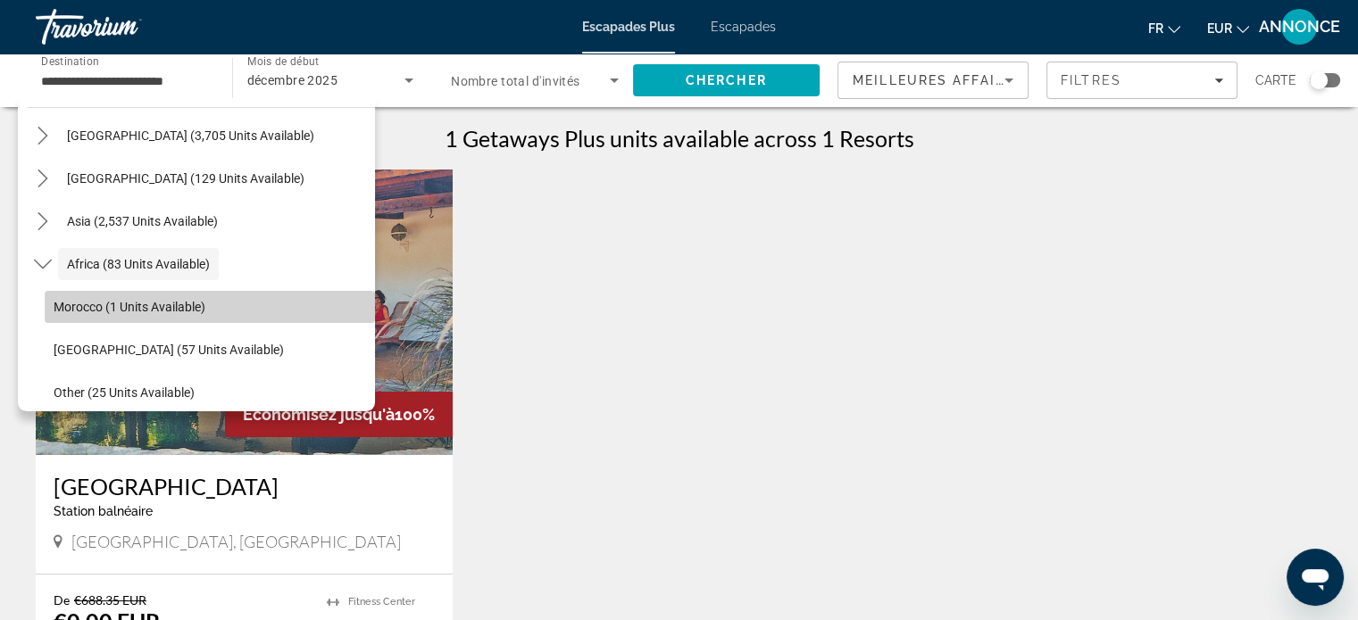
click at [328, 313] on span "Select destination: Morocco (1 units available)" at bounding box center [210, 307] width 330 height 43
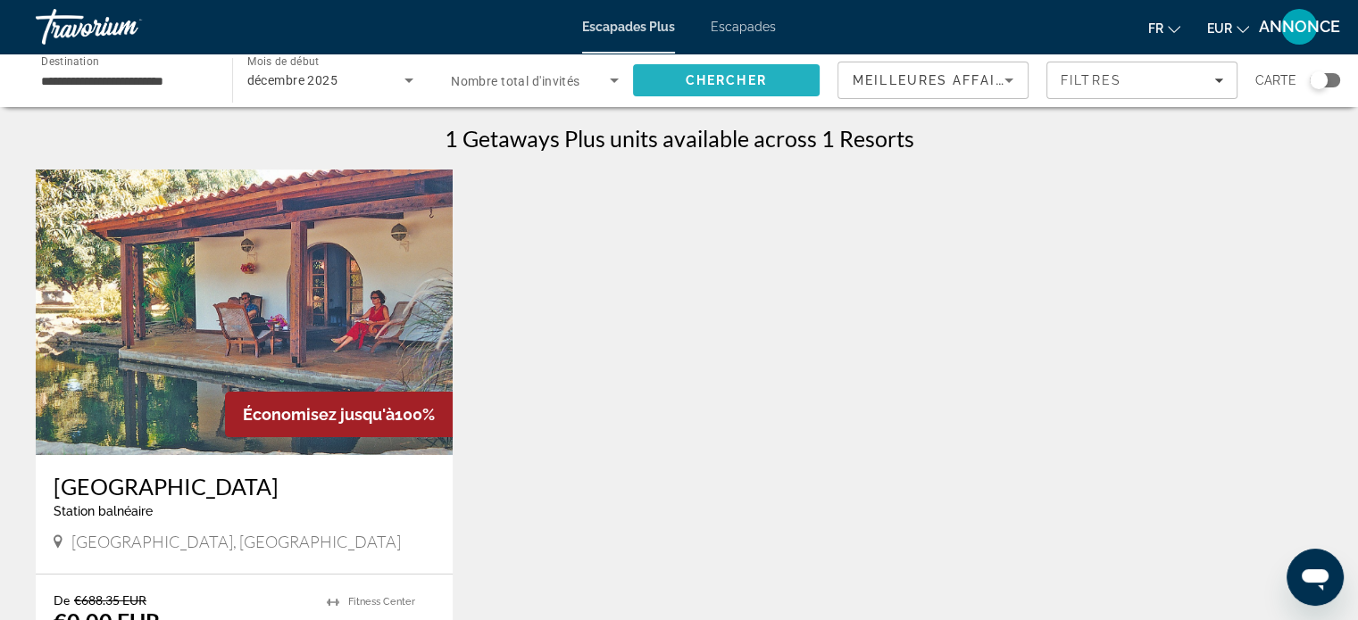
click at [768, 77] on span "Recherche" at bounding box center [726, 80] width 187 height 43
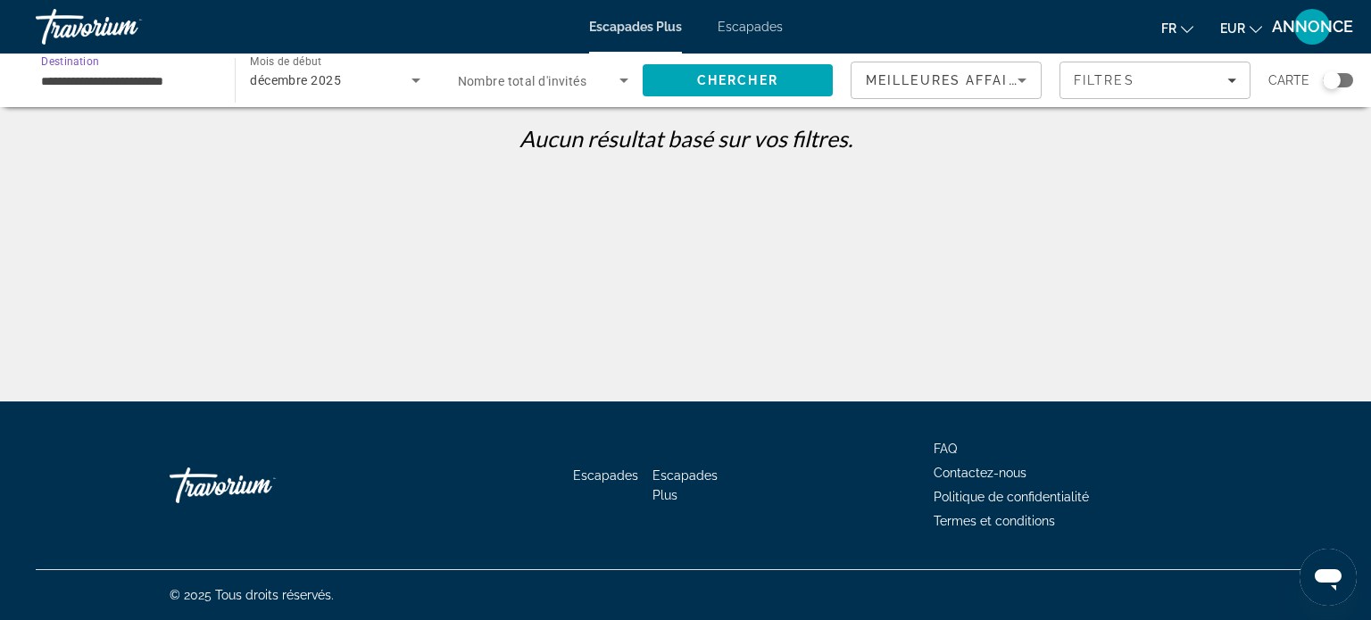
click at [77, 71] on input "**********" at bounding box center [126, 81] width 170 height 21
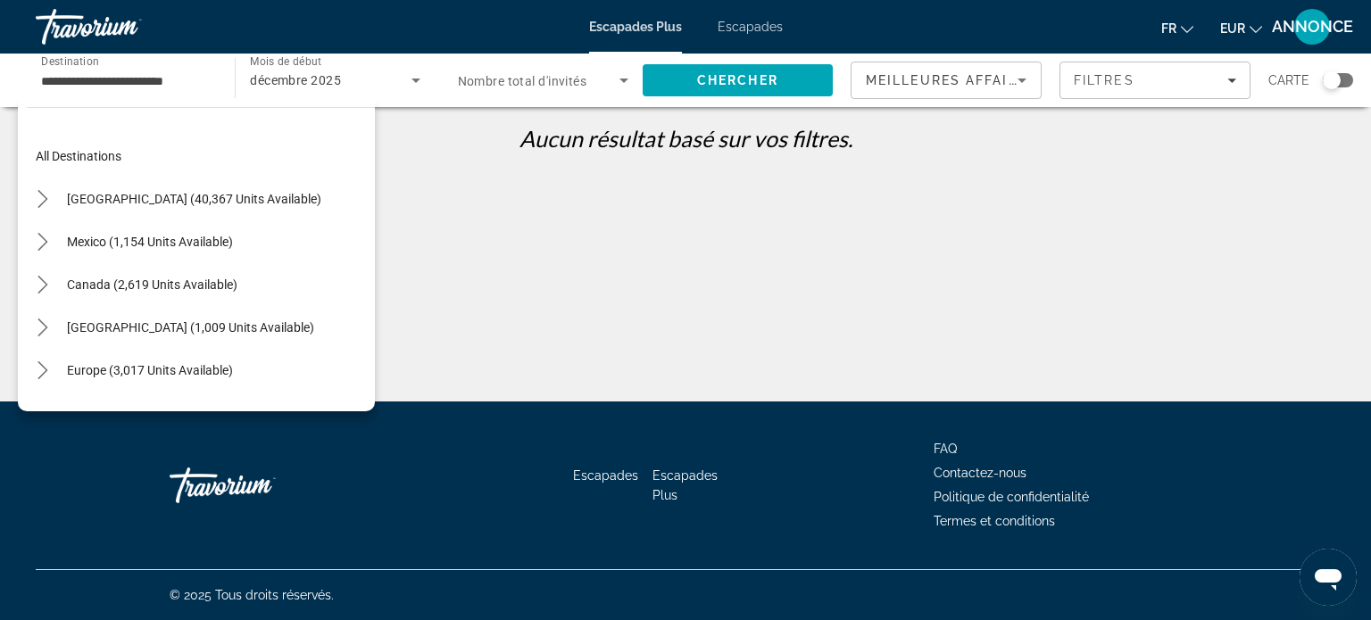
click at [365, 97] on div "décembre 2025" at bounding box center [335, 80] width 170 height 50
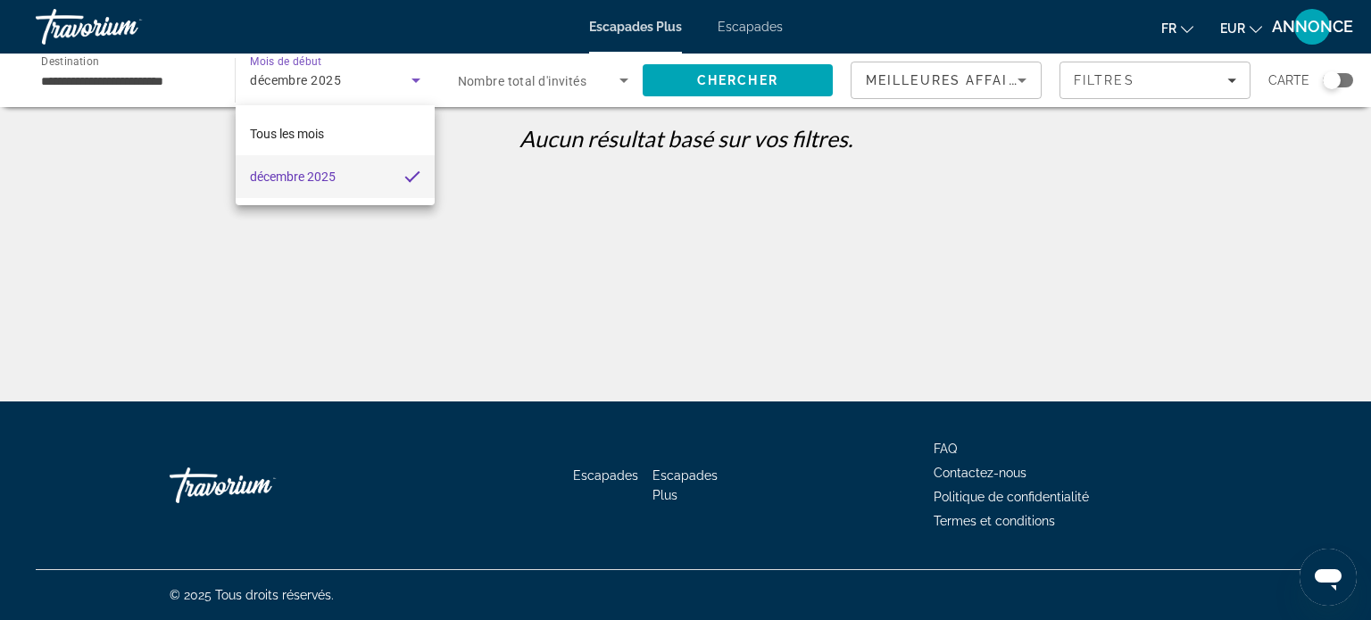
click at [113, 77] on div at bounding box center [685, 310] width 1371 height 620
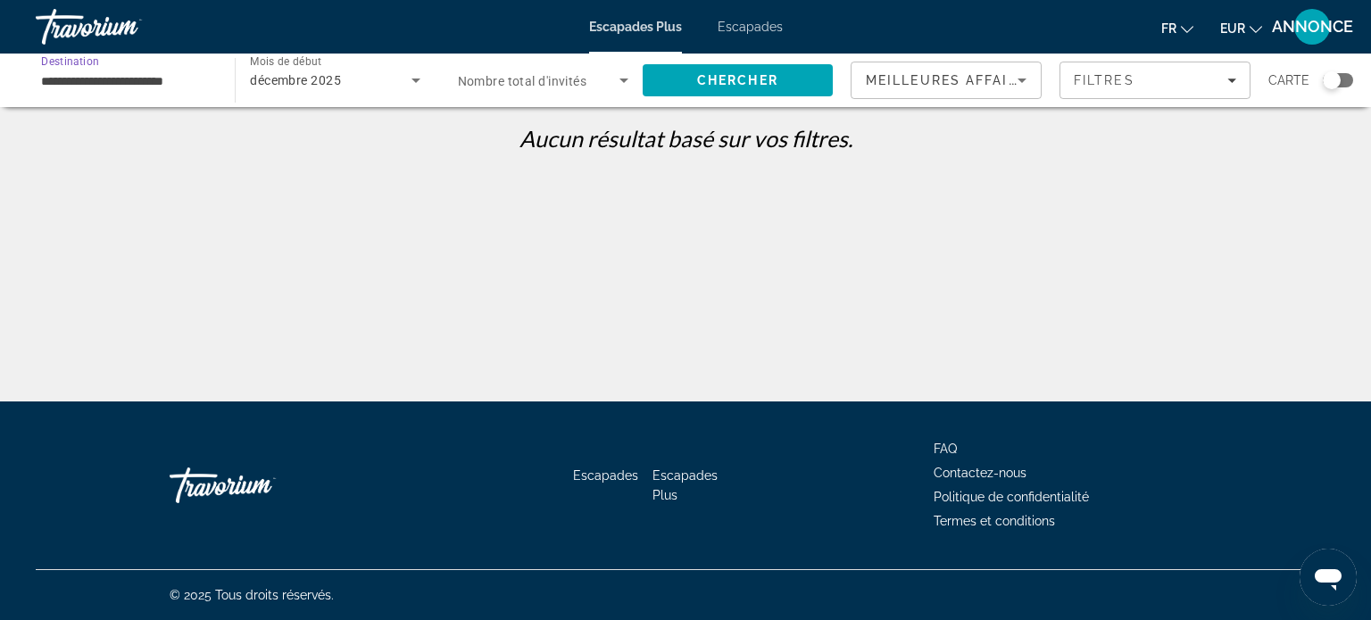
click at [113, 77] on input "**********" at bounding box center [126, 81] width 170 height 21
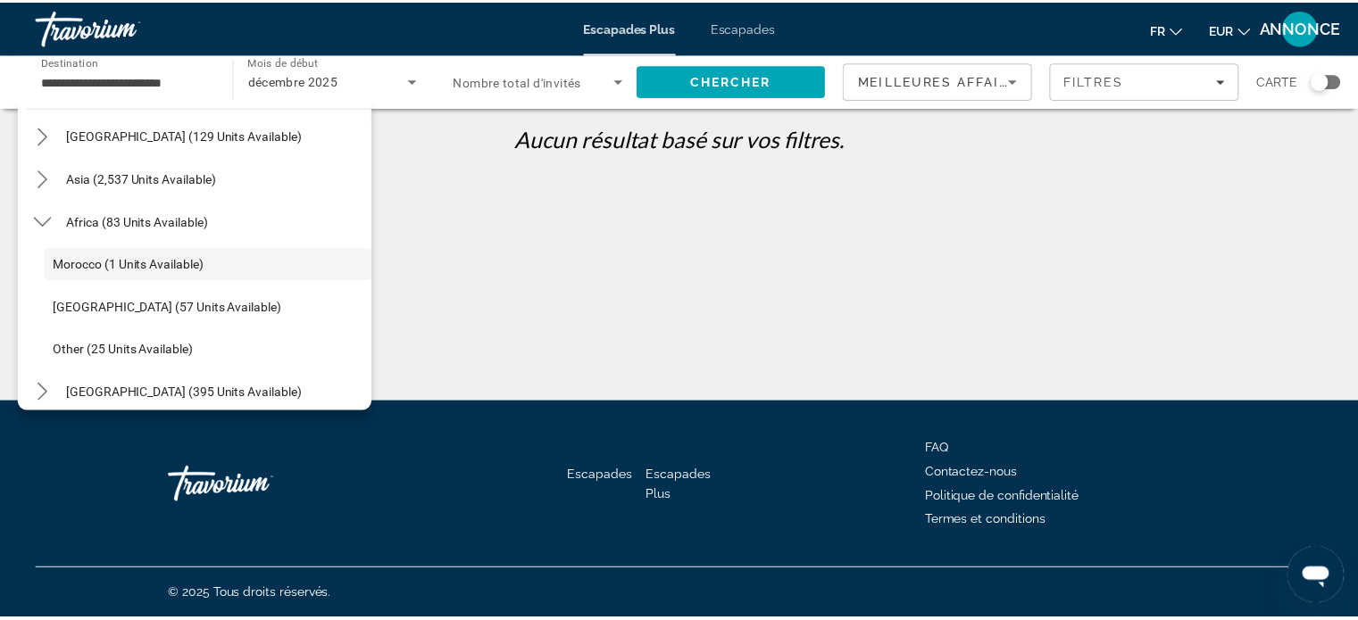
scroll to position [418, 0]
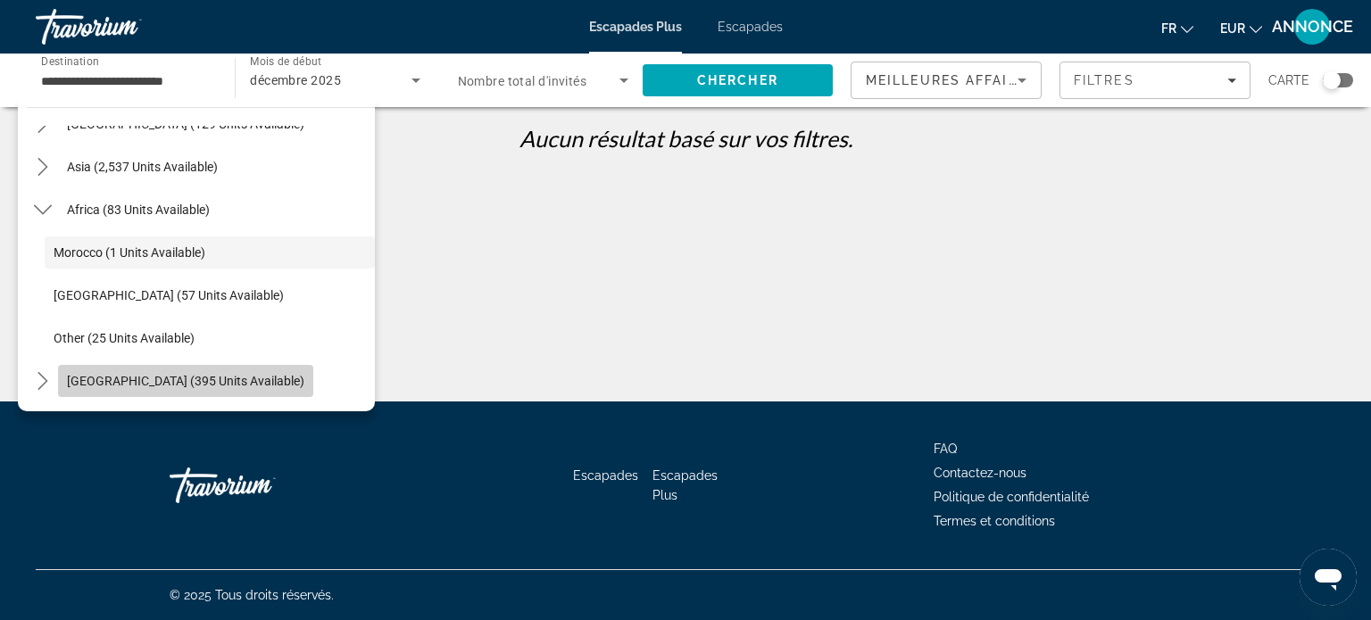
click at [217, 370] on span "Select destination: Middle East (395 units available)" at bounding box center [185, 381] width 255 height 43
type input "**********"
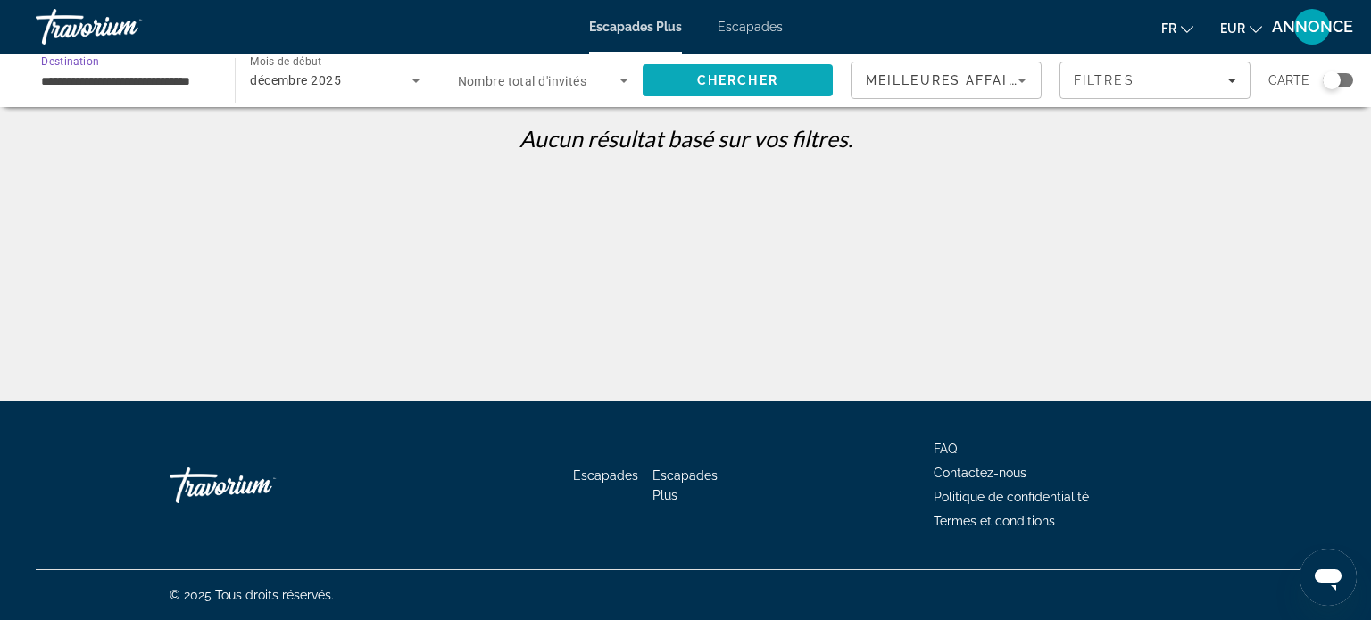
click at [737, 71] on span "Recherche" at bounding box center [738, 80] width 190 height 43
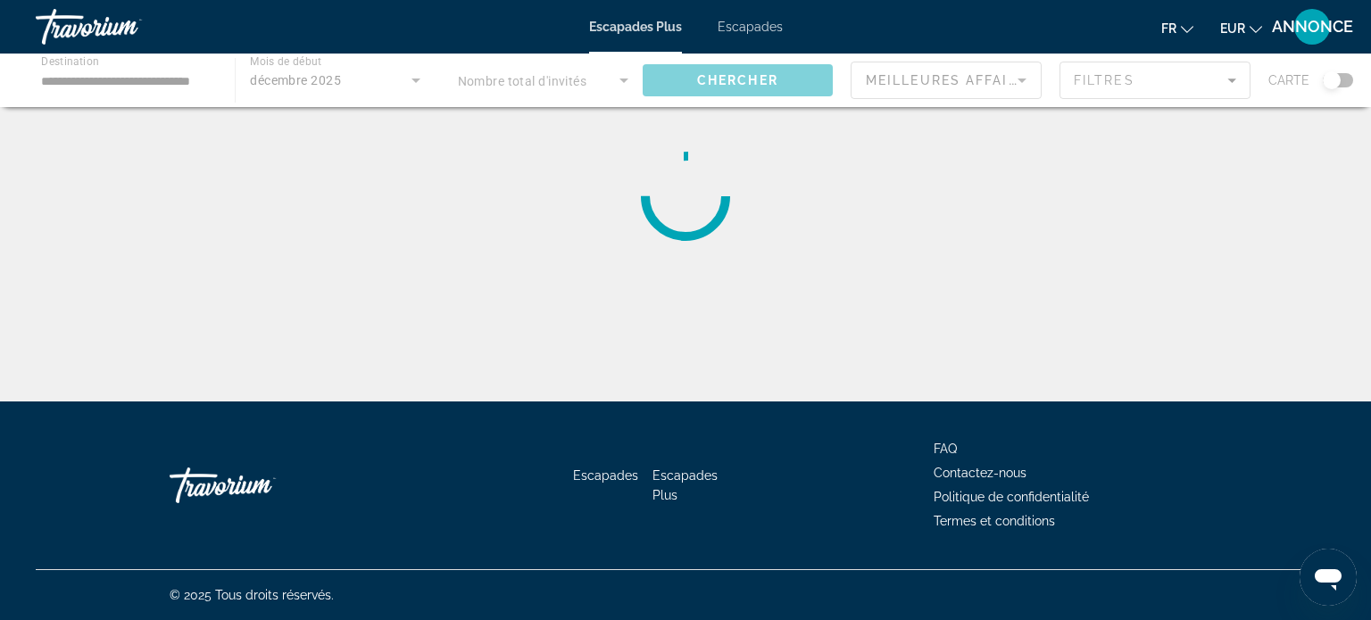
click at [89, 89] on div "Contenu principal" at bounding box center [685, 81] width 1371 height 54
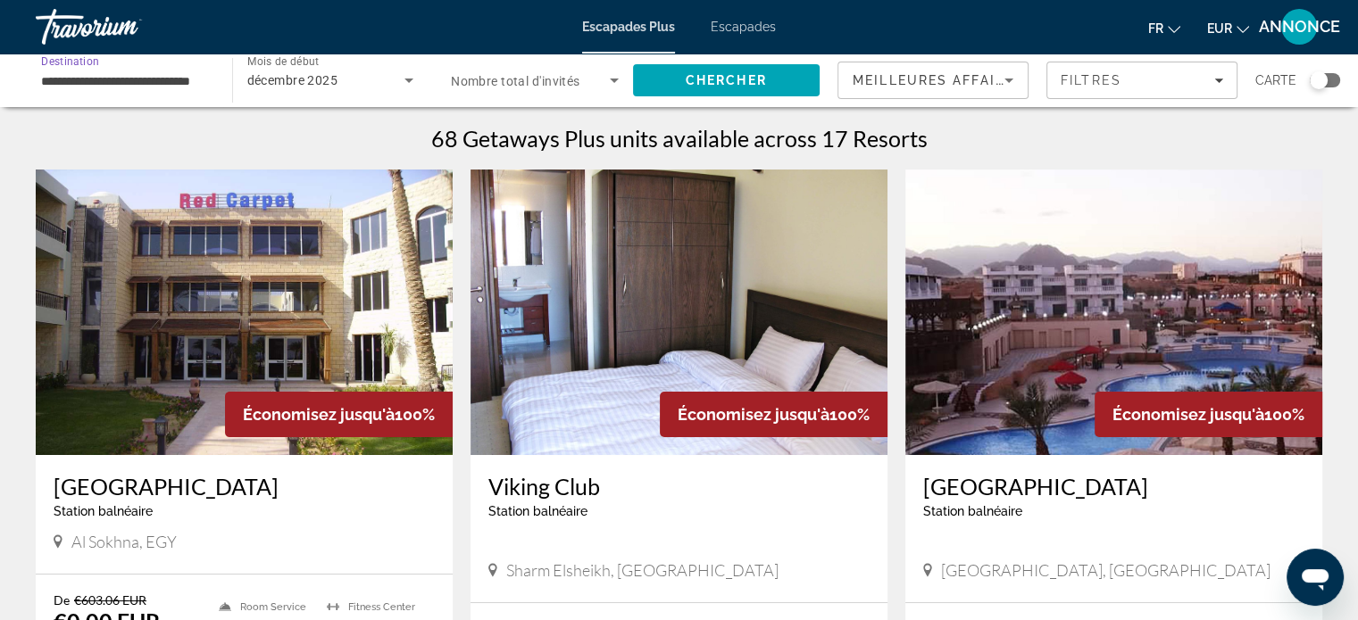
click at [96, 82] on input "**********" at bounding box center [125, 81] width 168 height 21
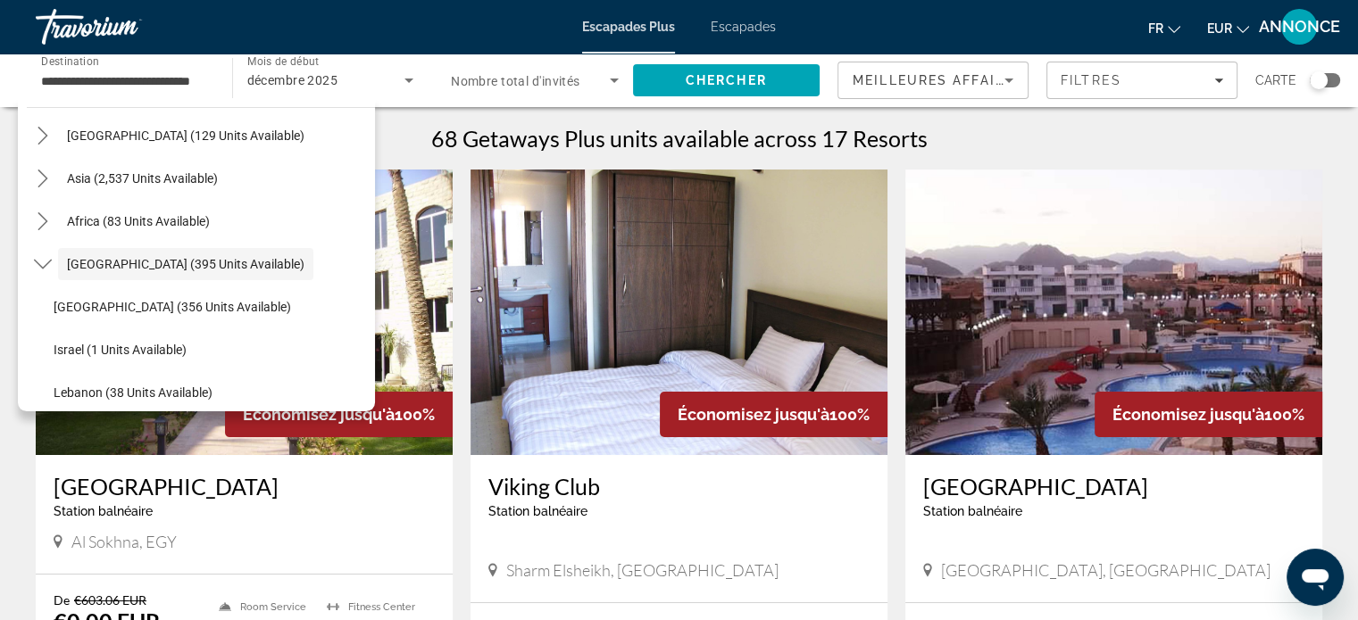
scroll to position [418, 0]
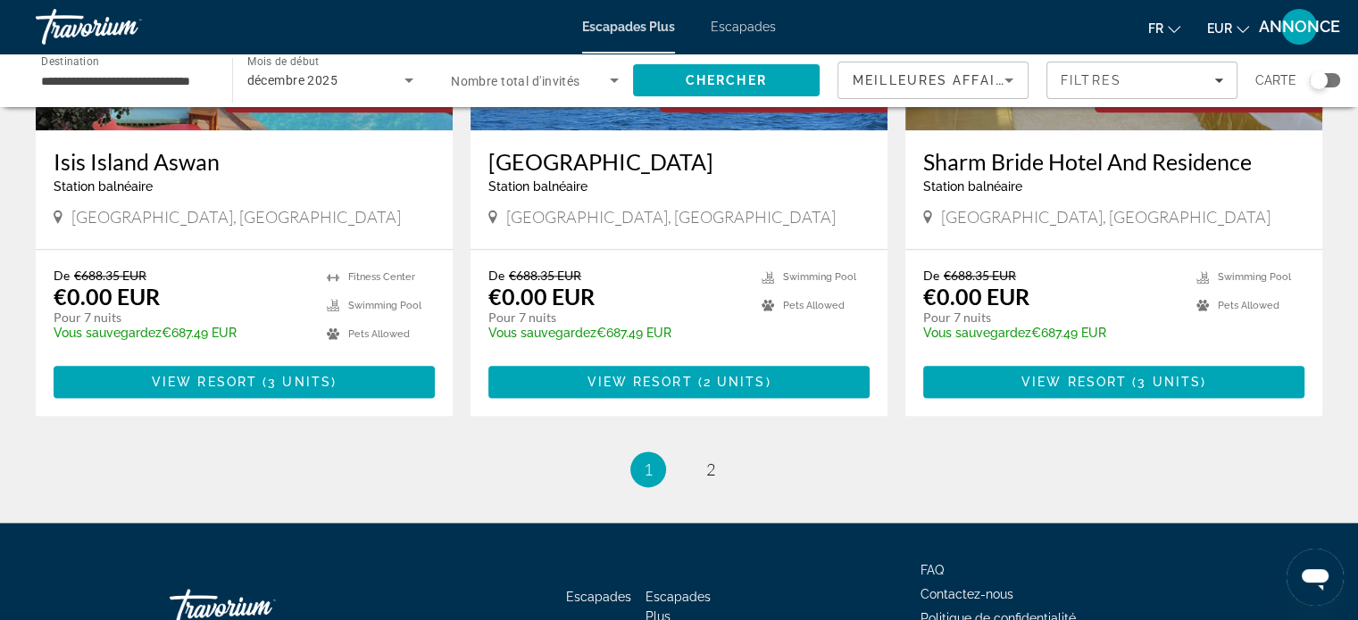
scroll to position [2280, 0]
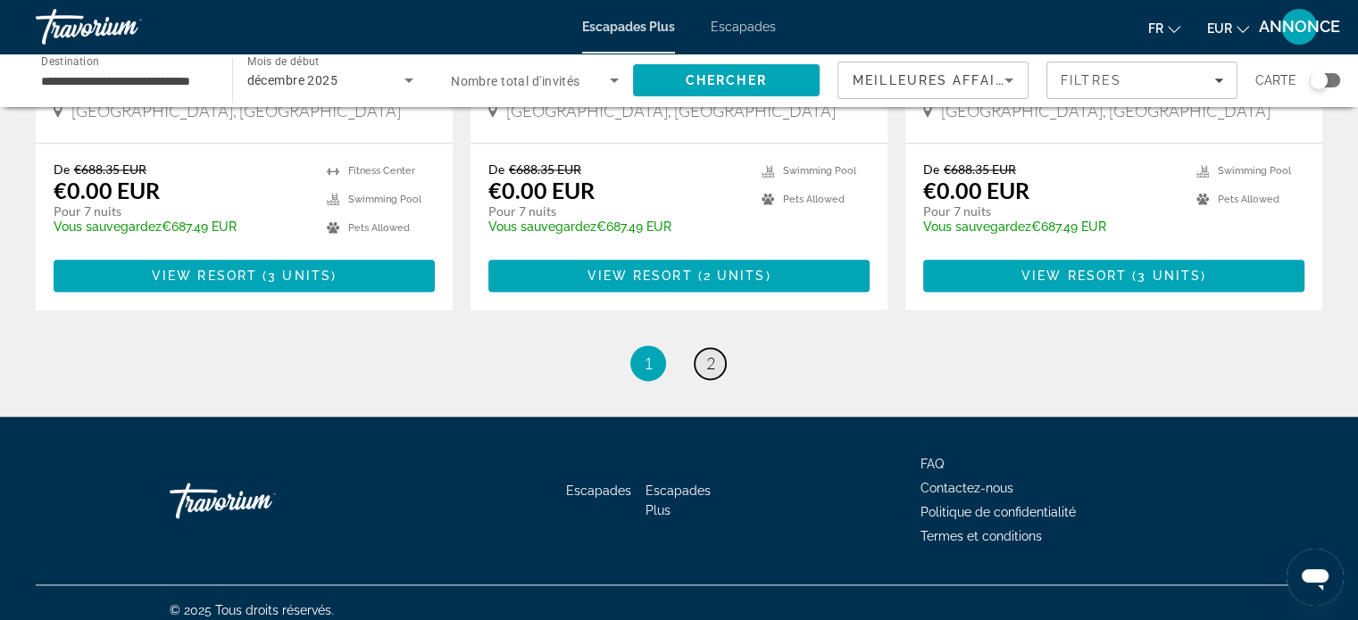
click at [719, 348] on link "page 2" at bounding box center [709, 363] width 31 height 31
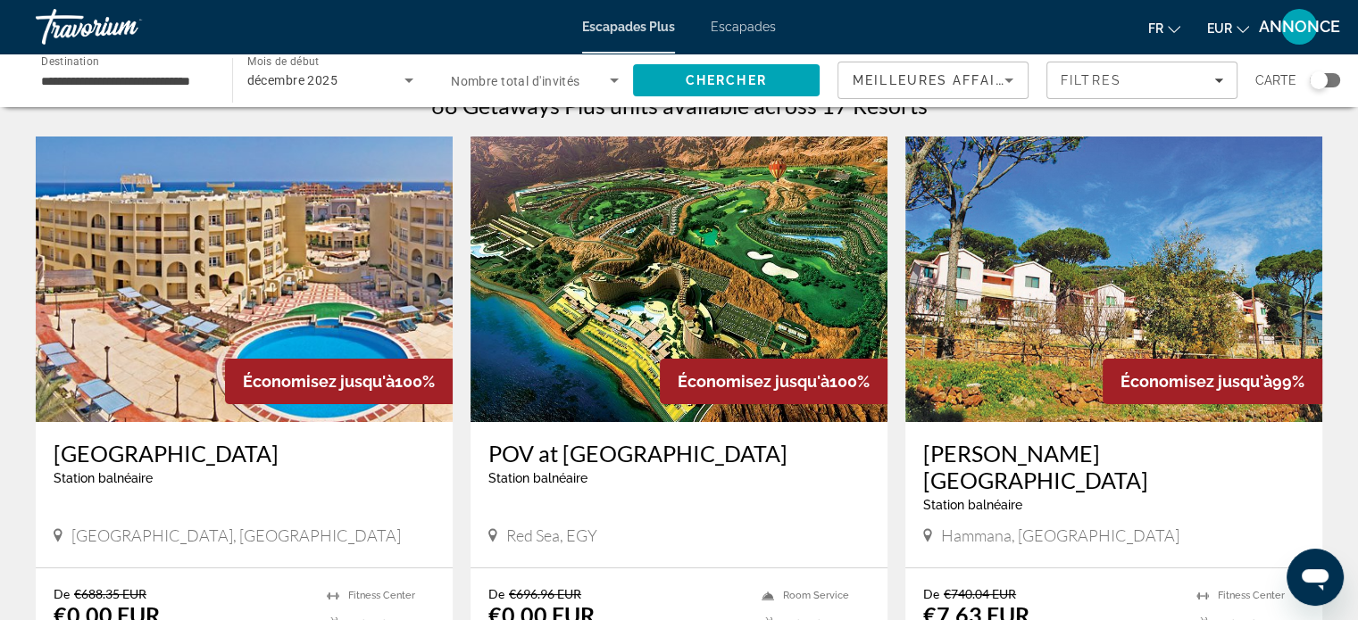
scroll to position [36, 0]
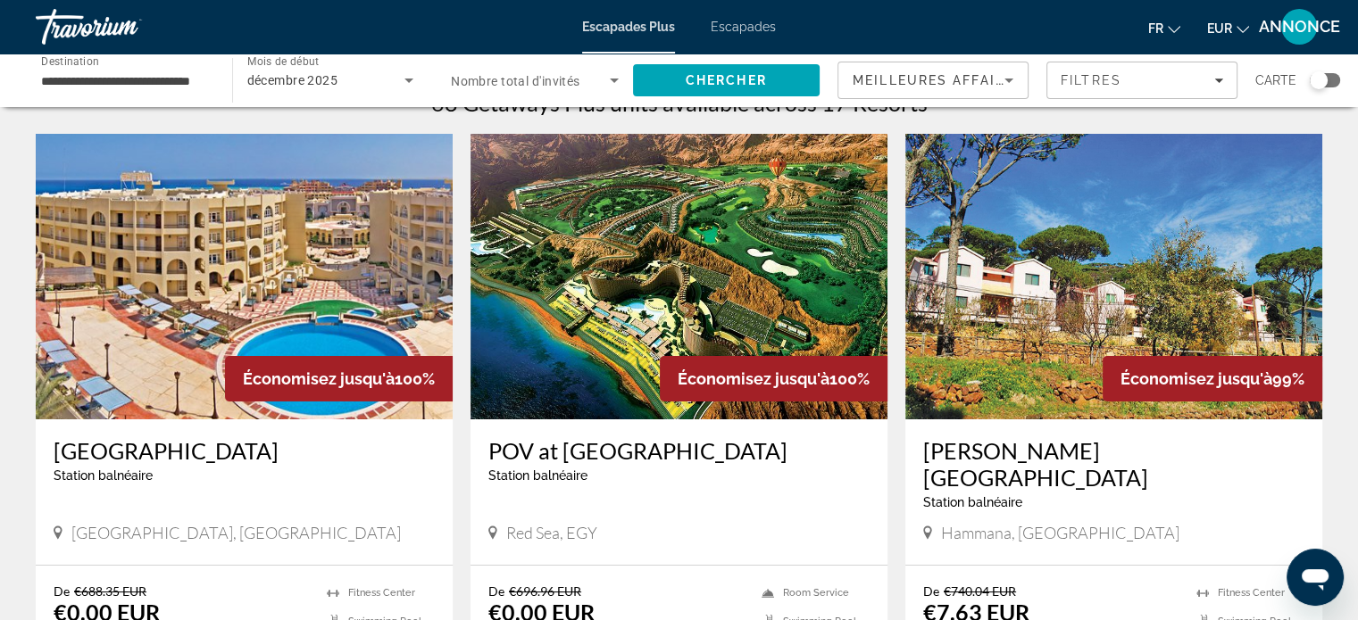
click at [726, 273] on img "Contenu principal" at bounding box center [678, 277] width 417 height 286
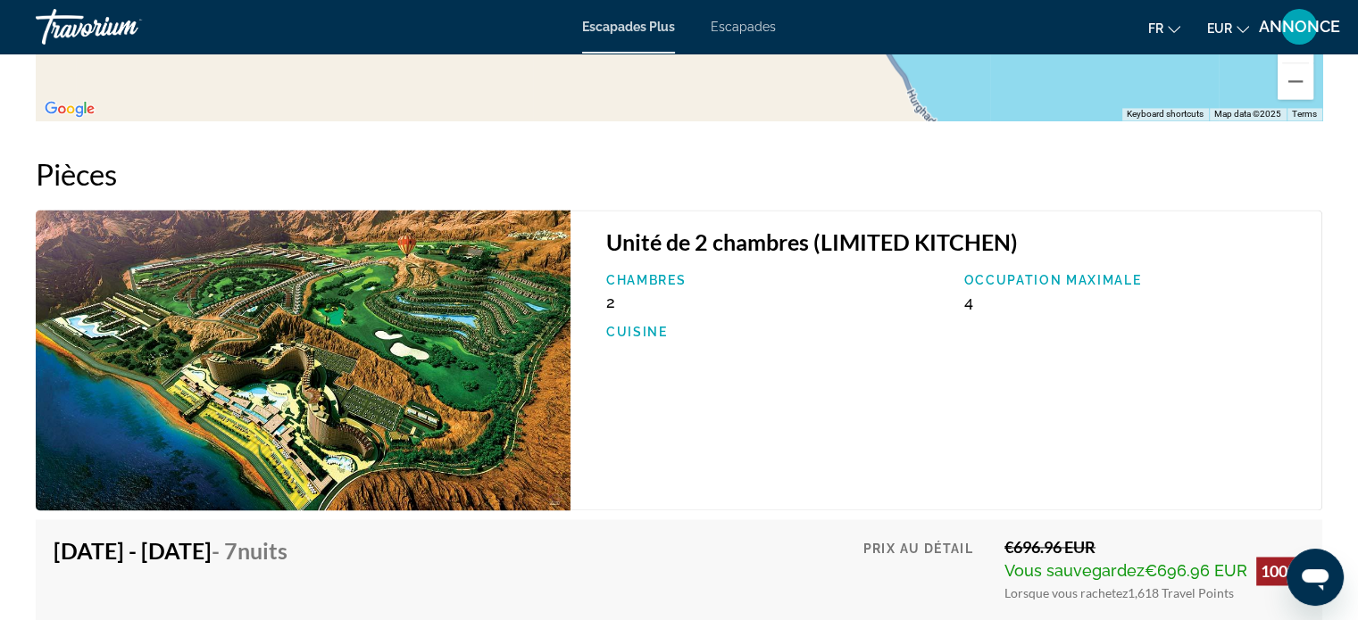
scroll to position [2749, 0]
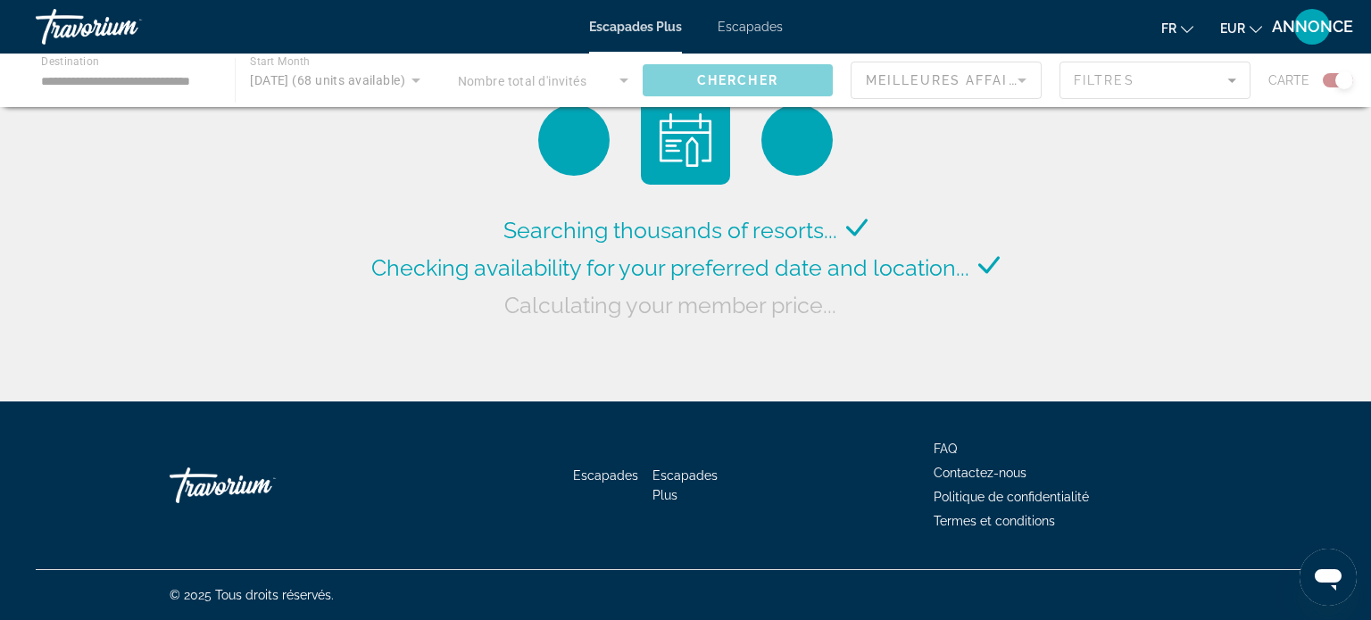
click at [86, 81] on div "Contenu principal" at bounding box center [685, 81] width 1371 height 54
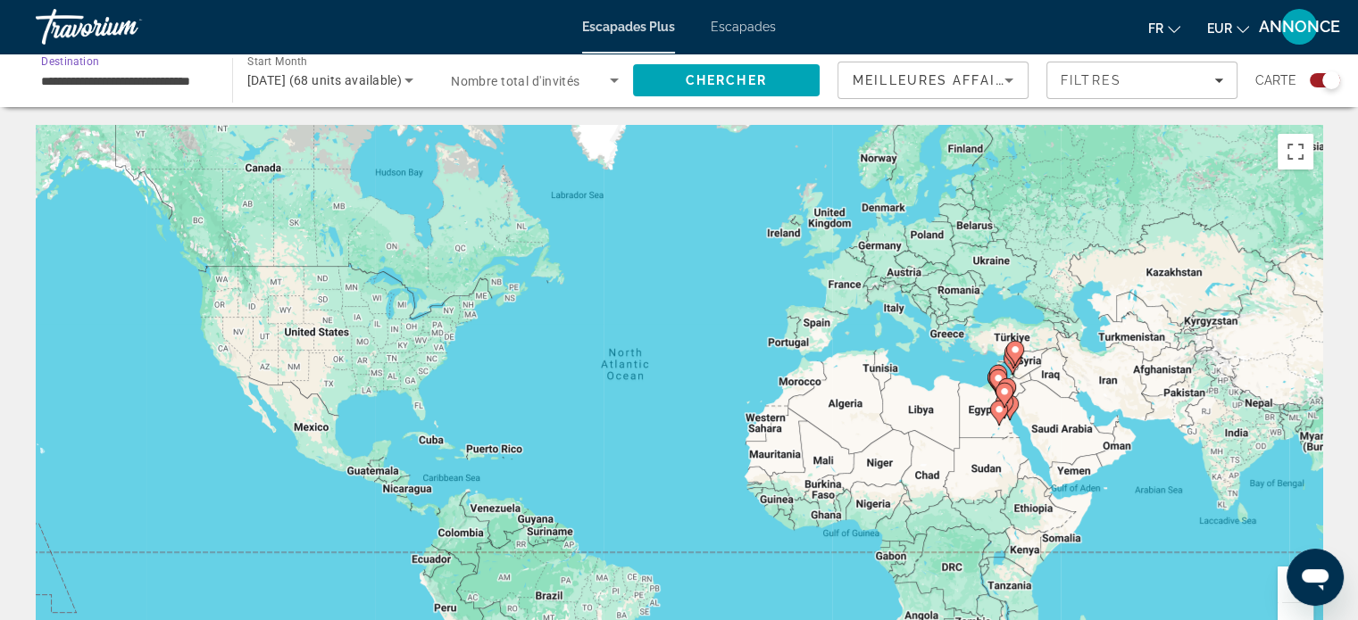
click at [86, 81] on input "**********" at bounding box center [125, 81] width 168 height 21
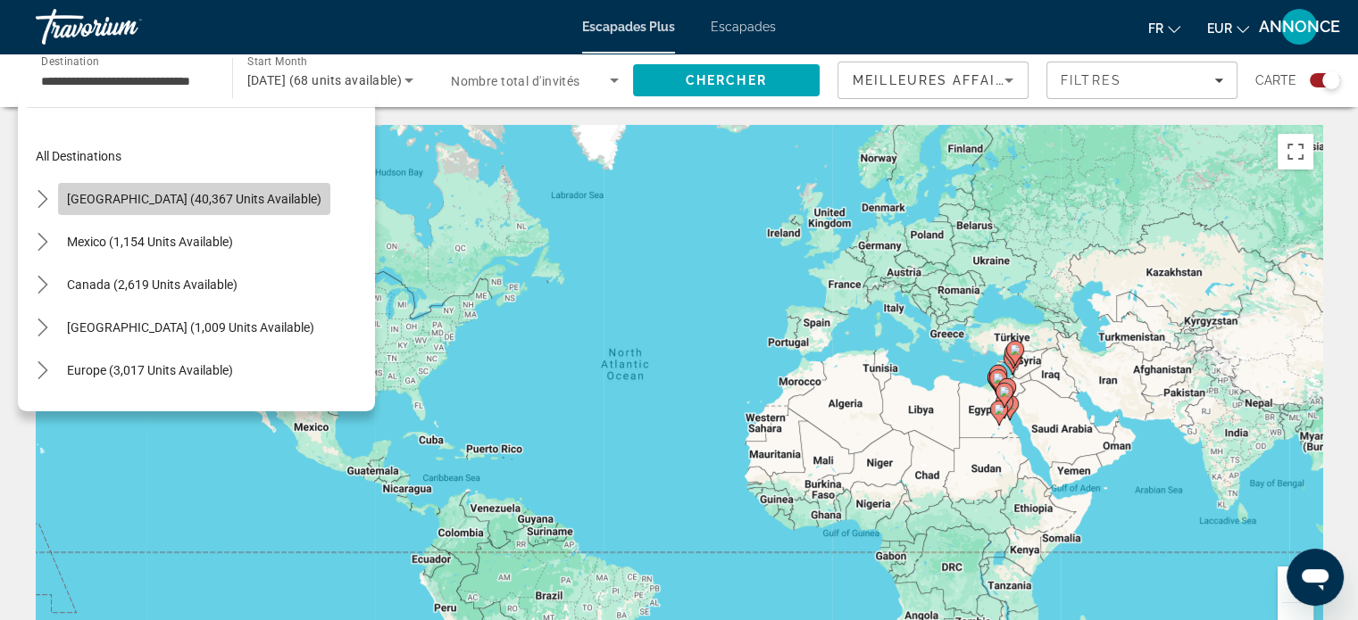
click at [198, 209] on span "Select destination: United States (40,367 units available)" at bounding box center [194, 199] width 272 height 43
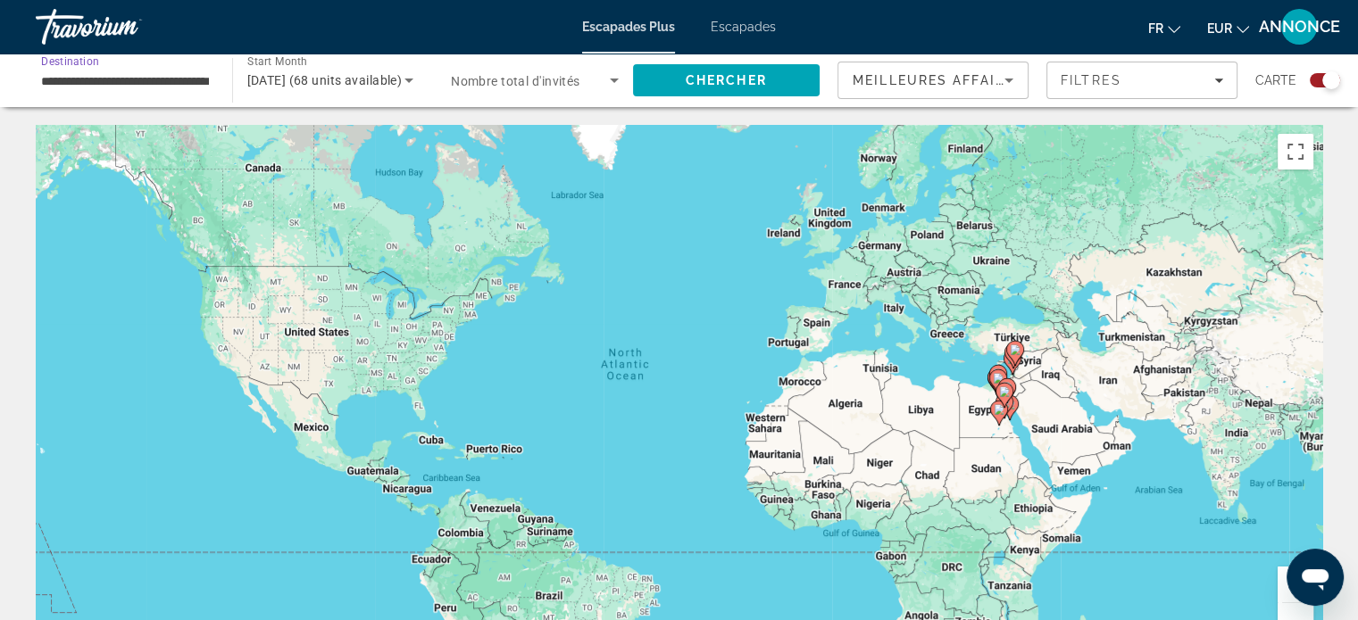
click at [102, 71] on input "**********" at bounding box center [125, 81] width 168 height 21
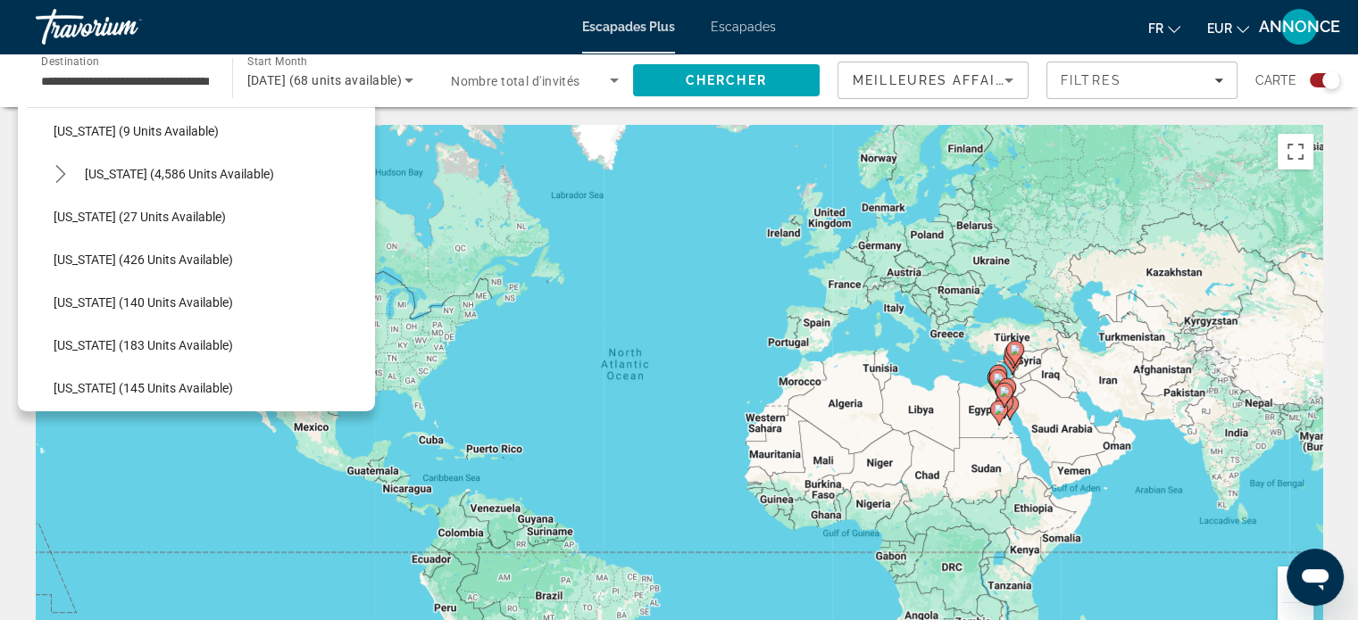
scroll to position [333, 0]
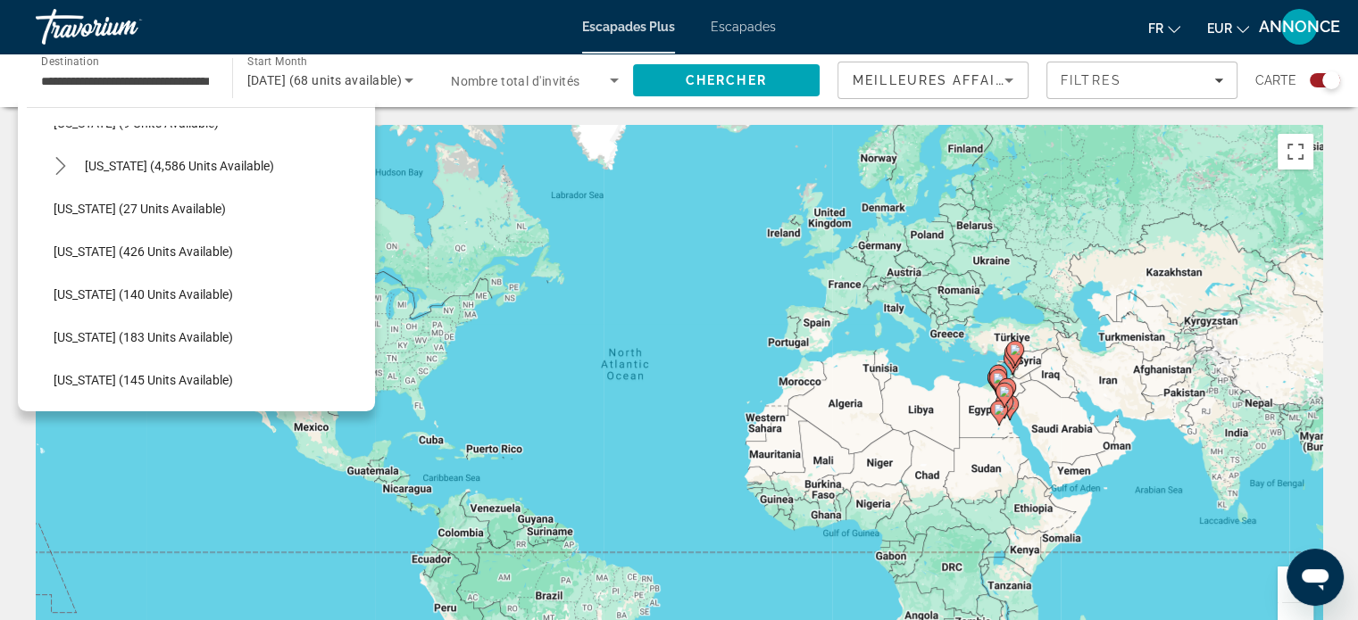
click at [549, 370] on div "To activate drag with keyboard, press Alt + Enter. Once in keyboard drag state,…" at bounding box center [679, 393] width 1286 height 536
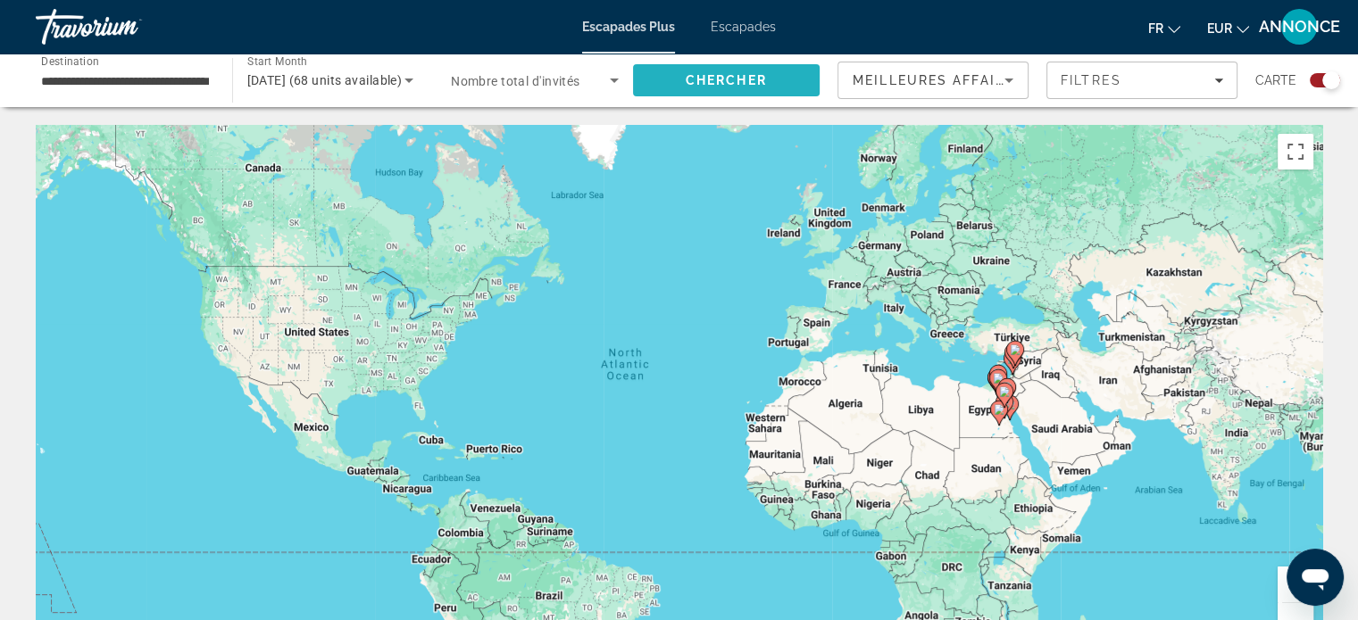
click at [777, 81] on span "Search" at bounding box center [726, 80] width 187 height 43
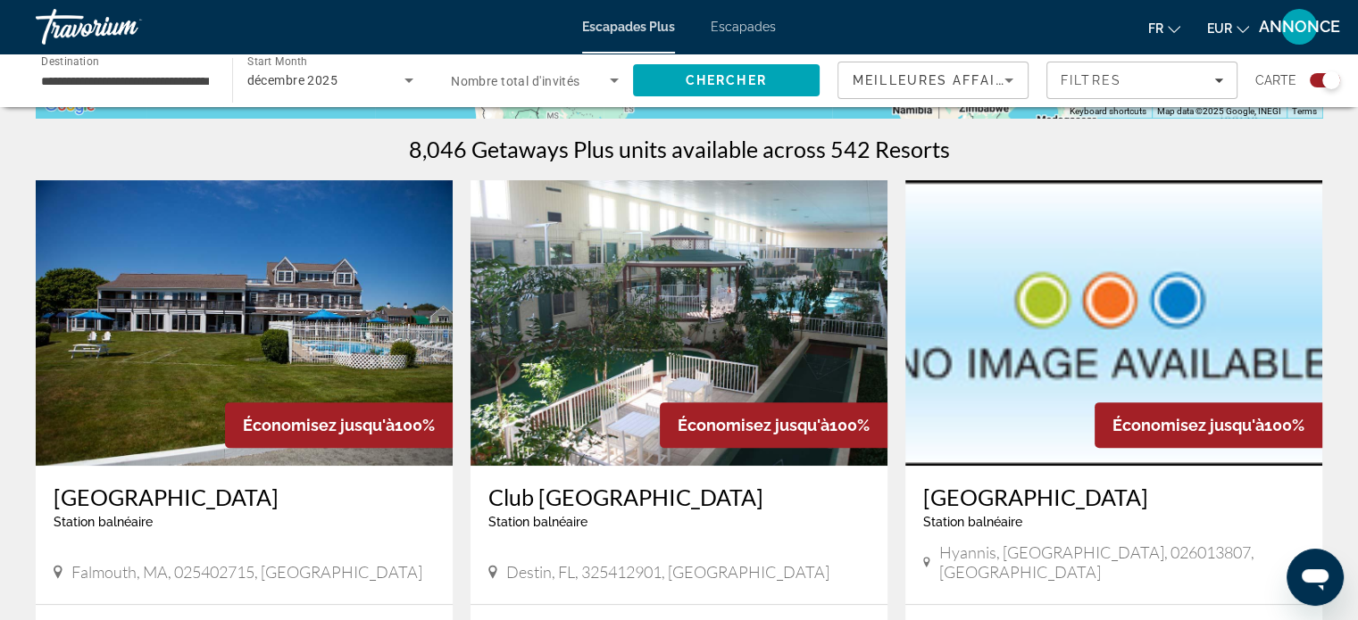
scroll to position [1085, 0]
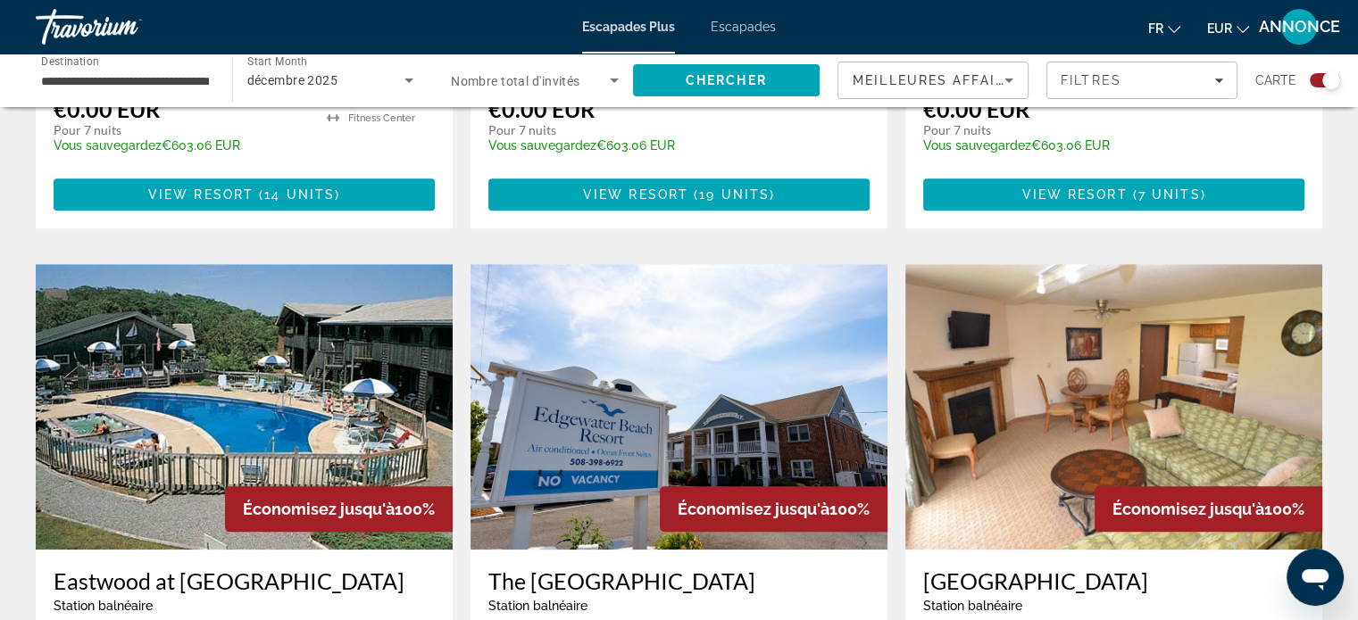
click at [100, 78] on input "**********" at bounding box center [125, 81] width 168 height 21
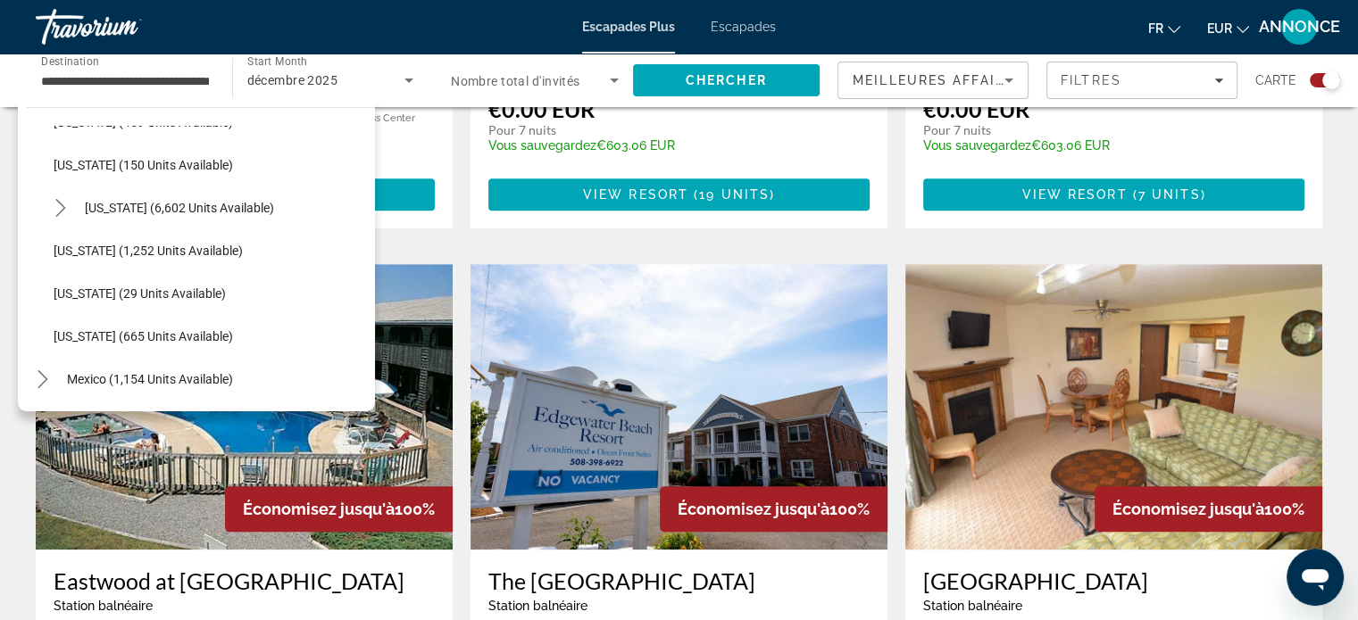
scroll to position [1535, 0]
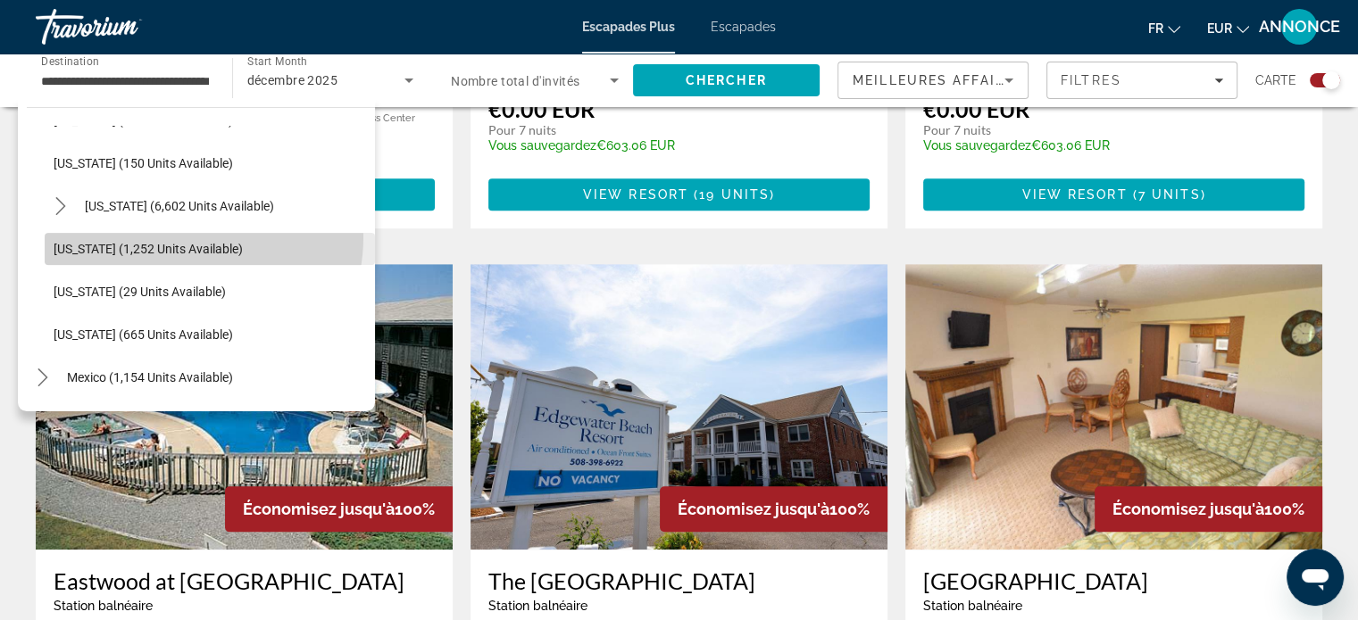
click at [171, 237] on span "Select destination: Washington (1,252 units available)" at bounding box center [210, 249] width 330 height 43
type input "**********"
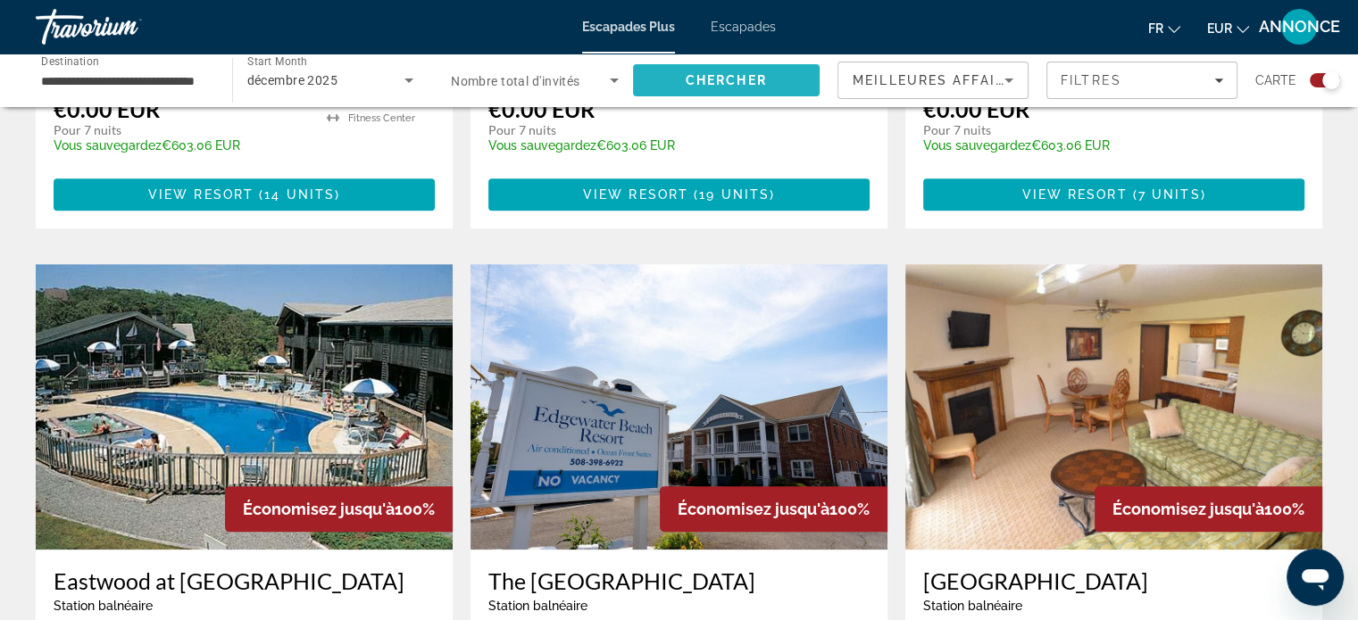
click at [743, 79] on span "Chercher" at bounding box center [725, 80] width 81 height 14
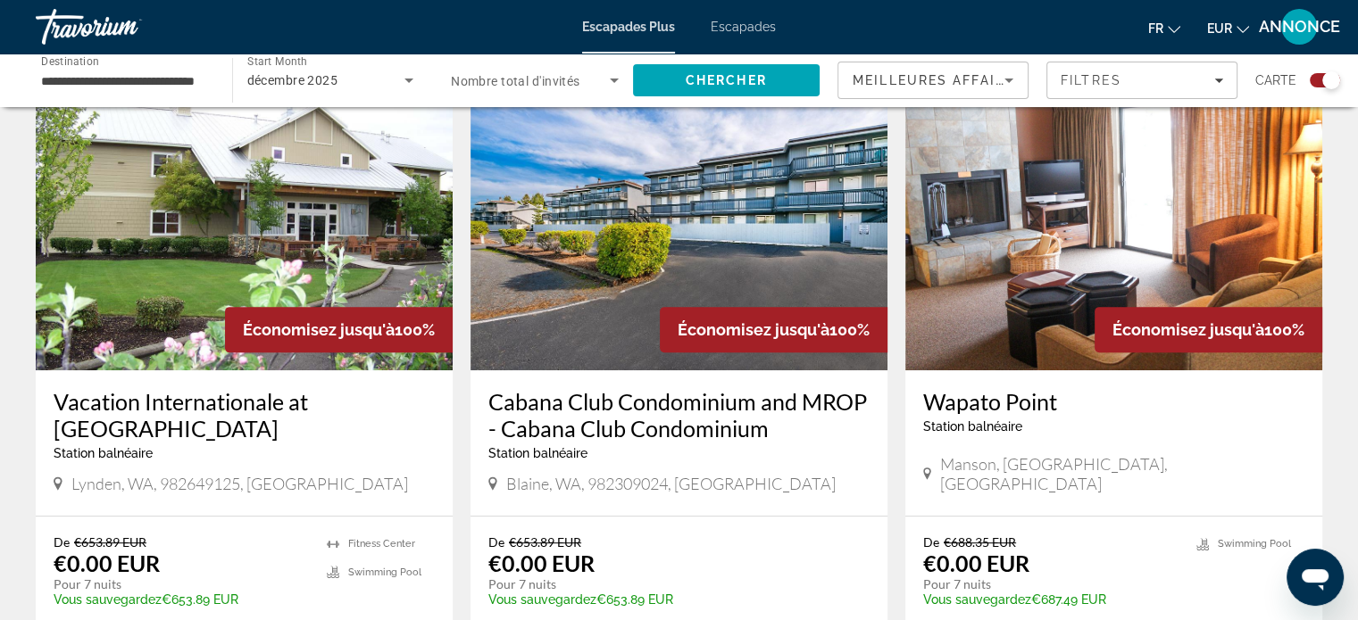
scroll to position [602, 0]
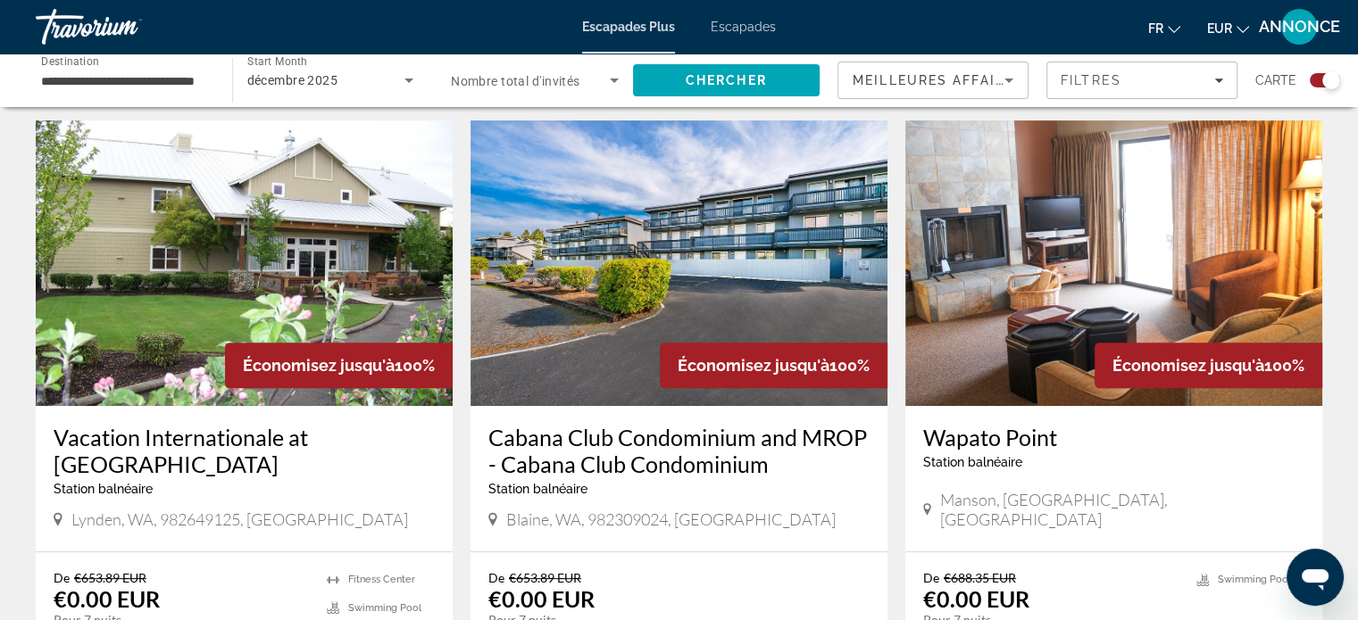
click at [361, 353] on div "Économisez jusqu'à 100%" at bounding box center [339, 366] width 228 height 46
click at [301, 442] on h3 "Vacation Internationale at Homestead" at bounding box center [244, 451] width 381 height 54
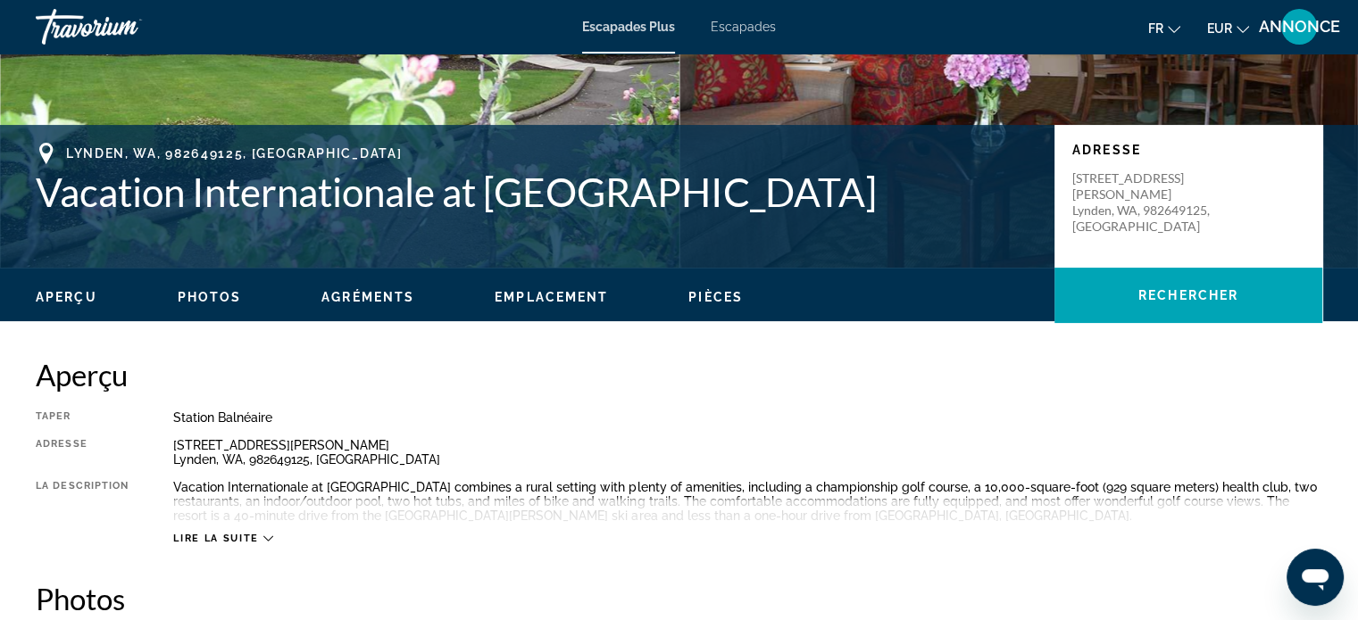
scroll to position [321, 0]
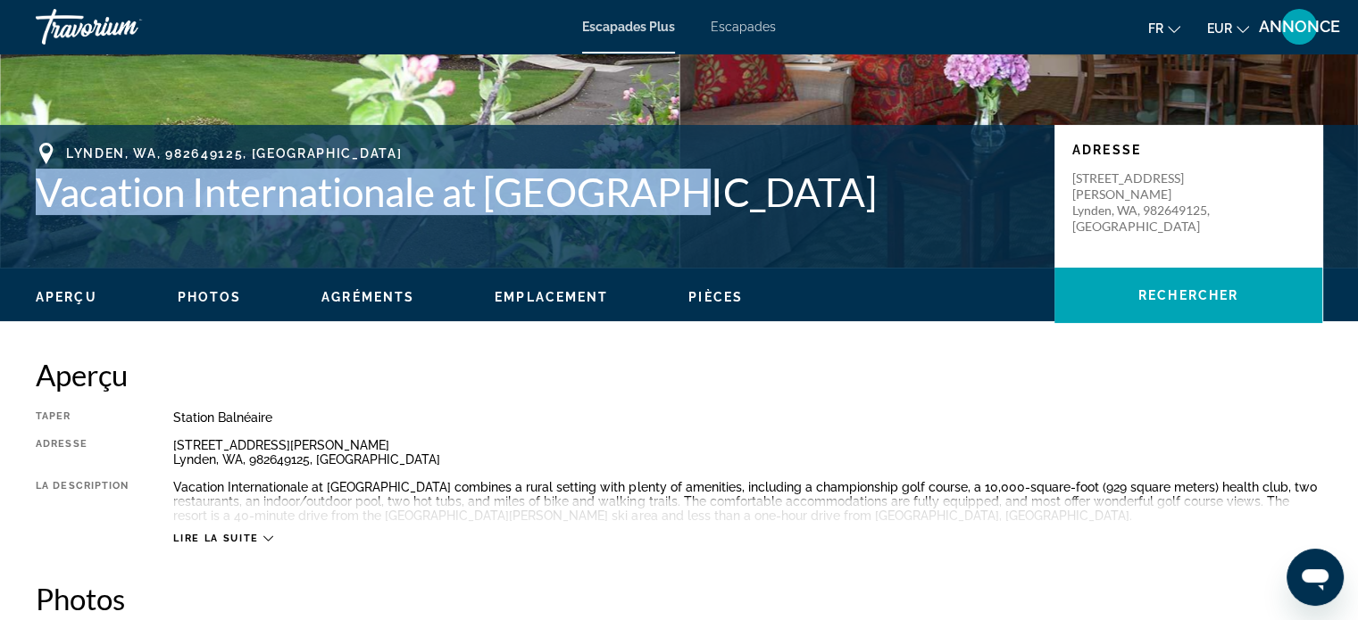
drag, startPoint x: 689, startPoint y: 193, endPoint x: 39, endPoint y: 213, distance: 650.1
click at [39, 213] on h1 "Vacation Internationale at Homestead" at bounding box center [536, 192] width 1001 height 46
copy h1 "Vacation Internationale at Homestead"
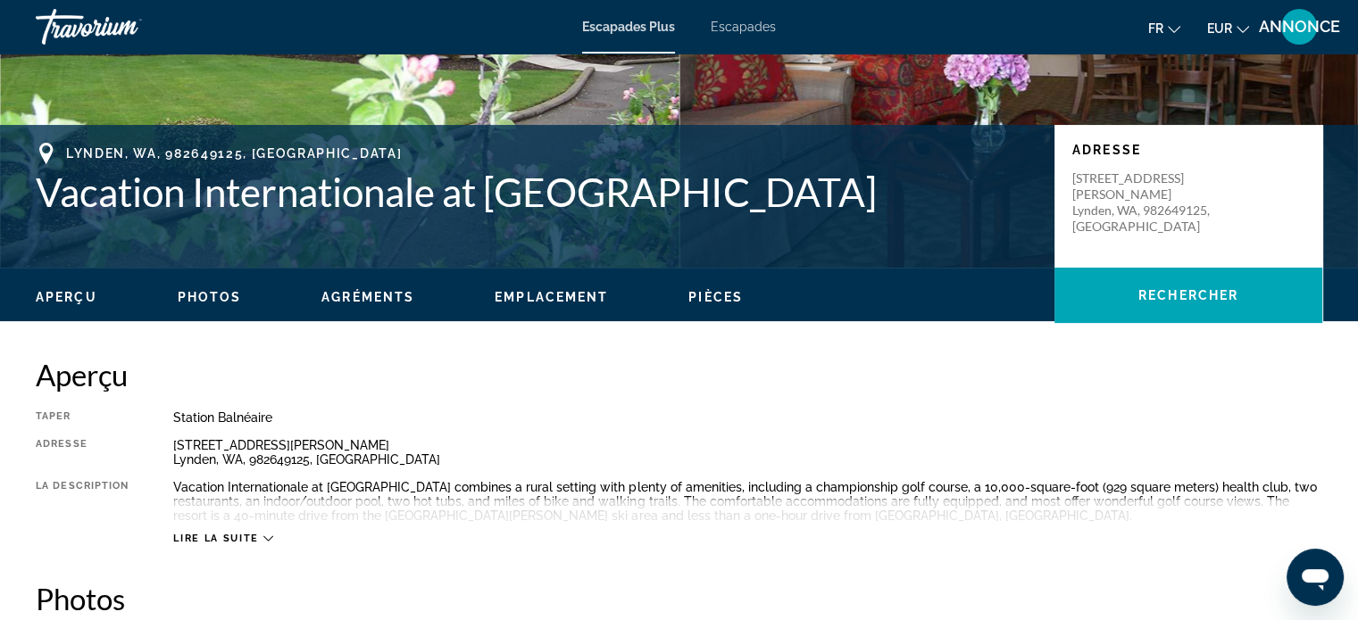
click at [589, 358] on h2 "Aperçu" at bounding box center [679, 375] width 1286 height 36
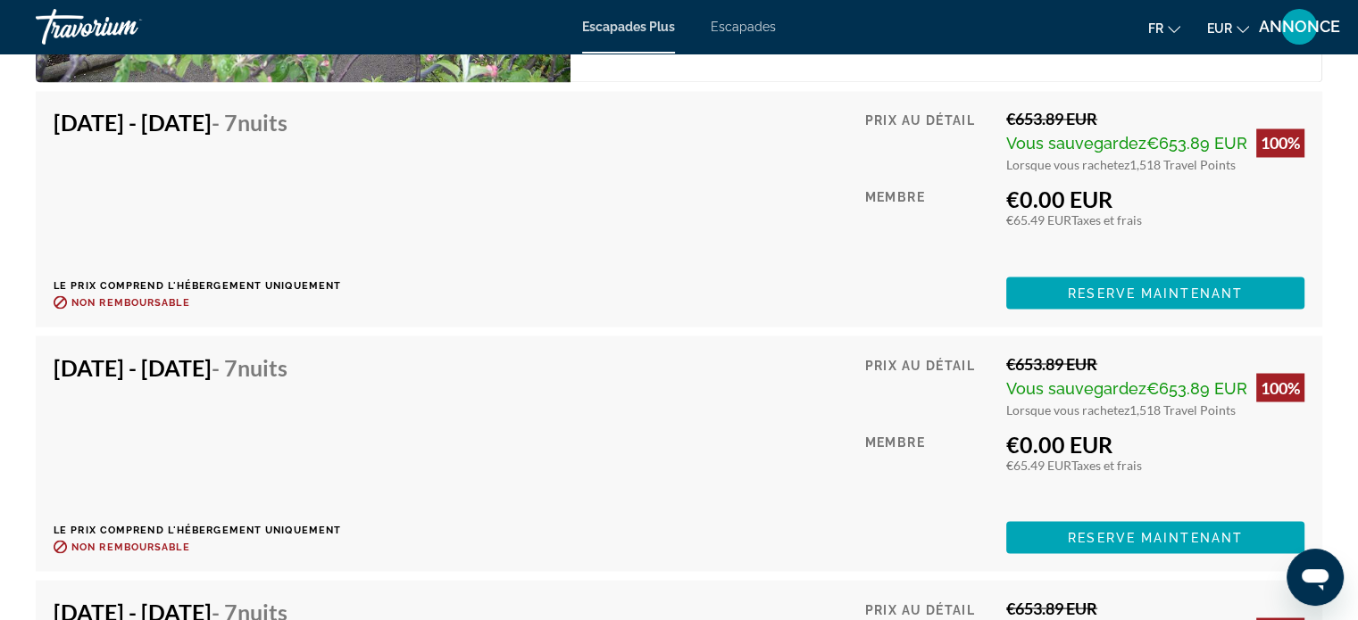
scroll to position [3106, 0]
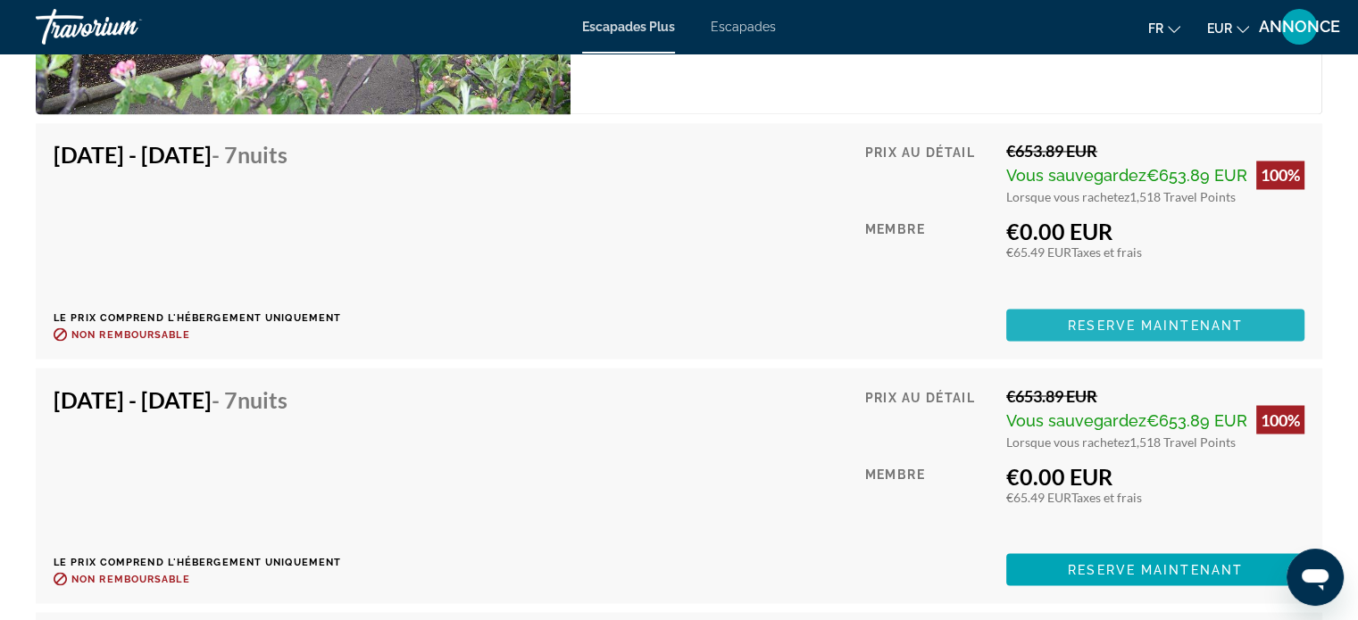
click at [1142, 328] on span "Reserve maintenant" at bounding box center [1154, 325] width 175 height 14
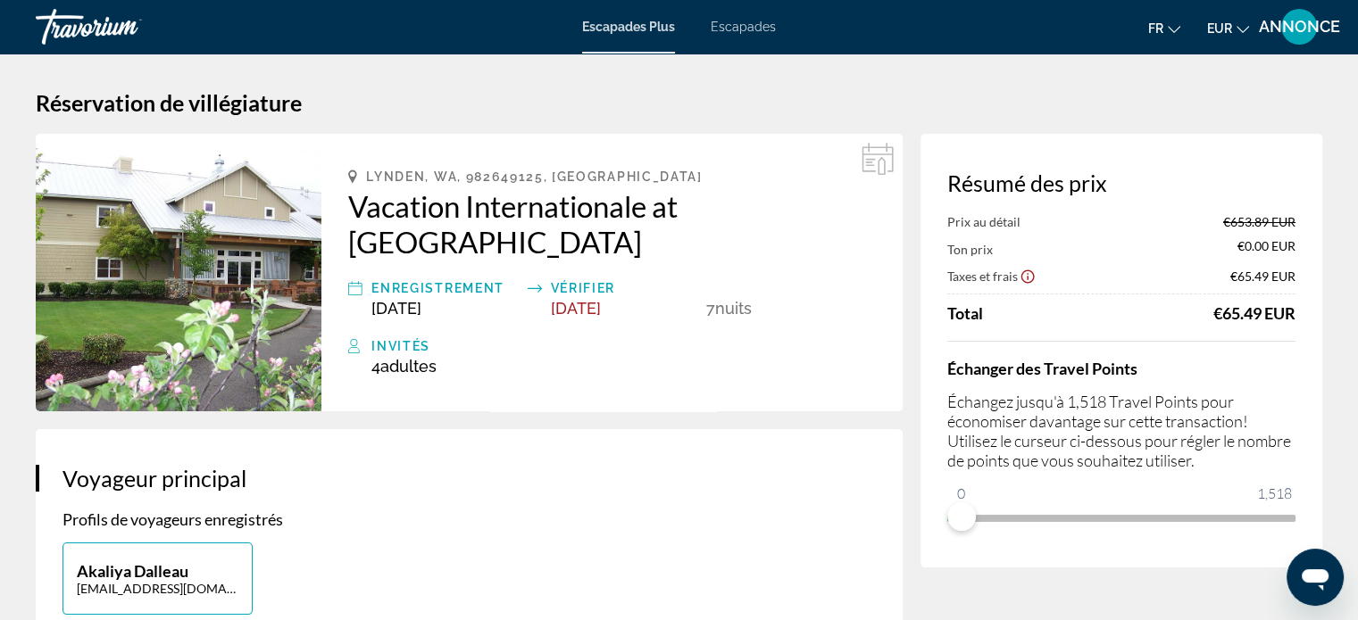
click at [952, 542] on div "Résumé des prix Prix au détail €653.89 EUR Ton prix €0.00 EUR Taxes et frais €6…" at bounding box center [1121, 351] width 402 height 434
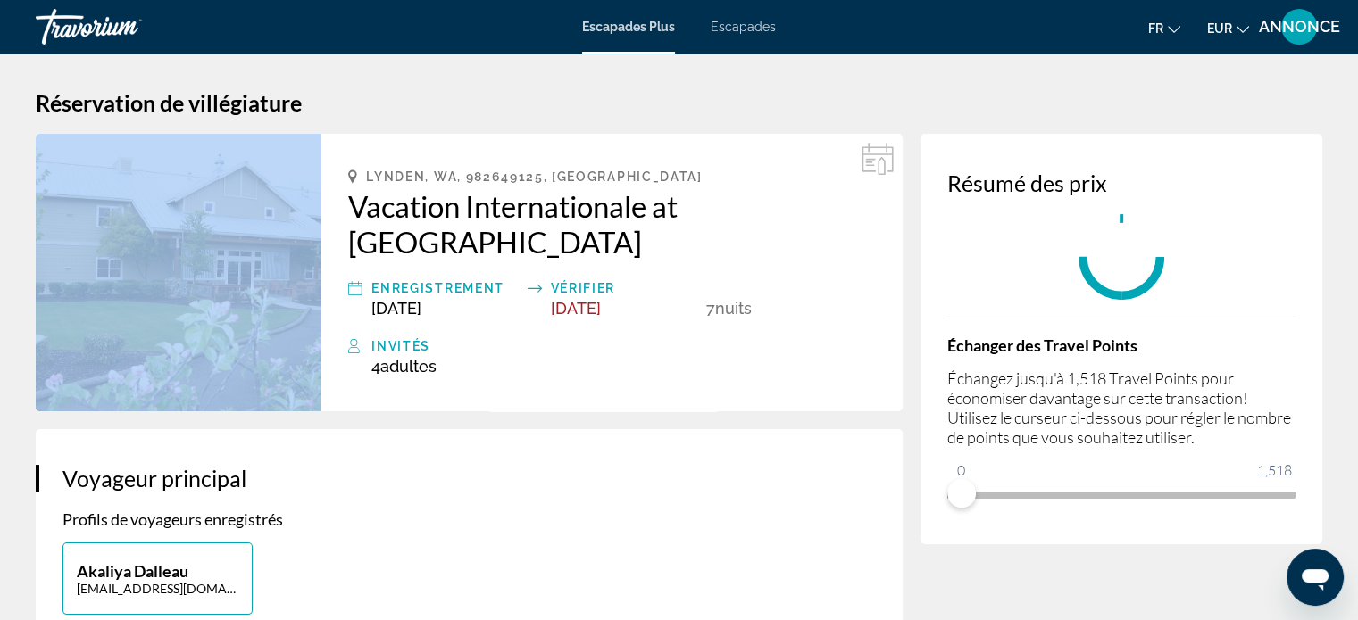
click at [952, 542] on div "Résumé des prix Échanger des Travel Points Échangez jusqu'à 1,518 Travel Points…" at bounding box center [1121, 339] width 402 height 411
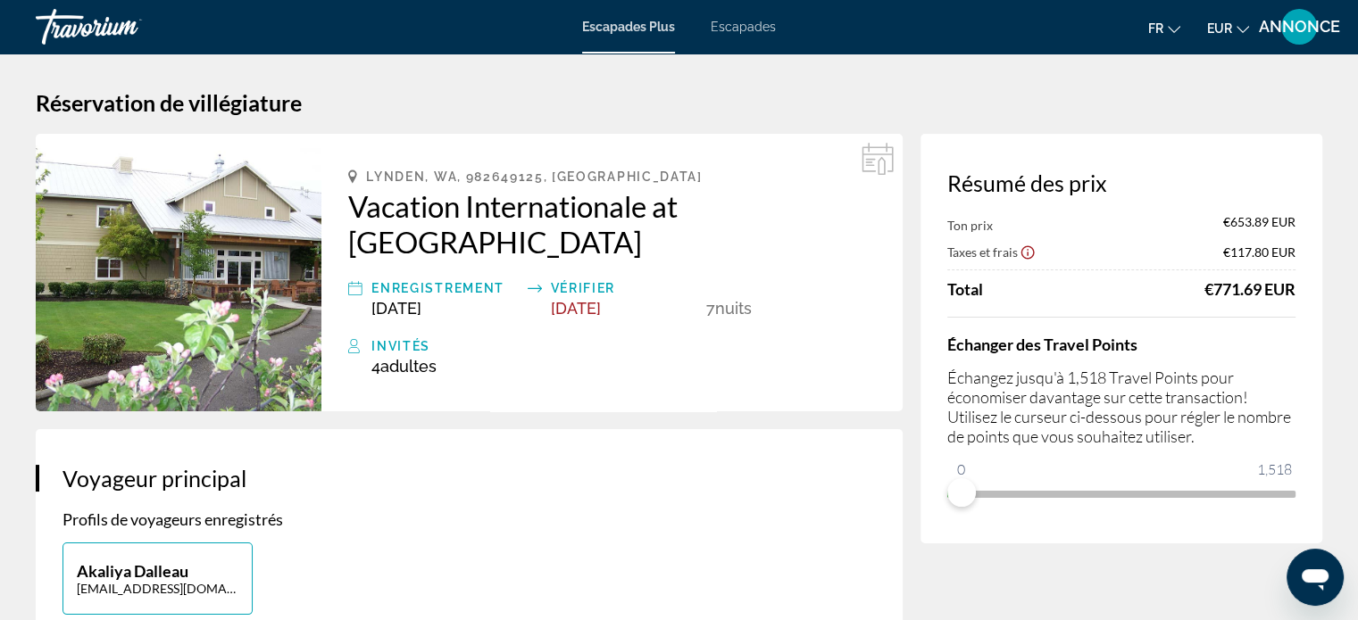
click at [954, 311] on div "Ton prix €653.89 EUR Taxes et frais €117.80 EUR Total €771.69 EUR Échanger des …" at bounding box center [1121, 361] width 348 height 294
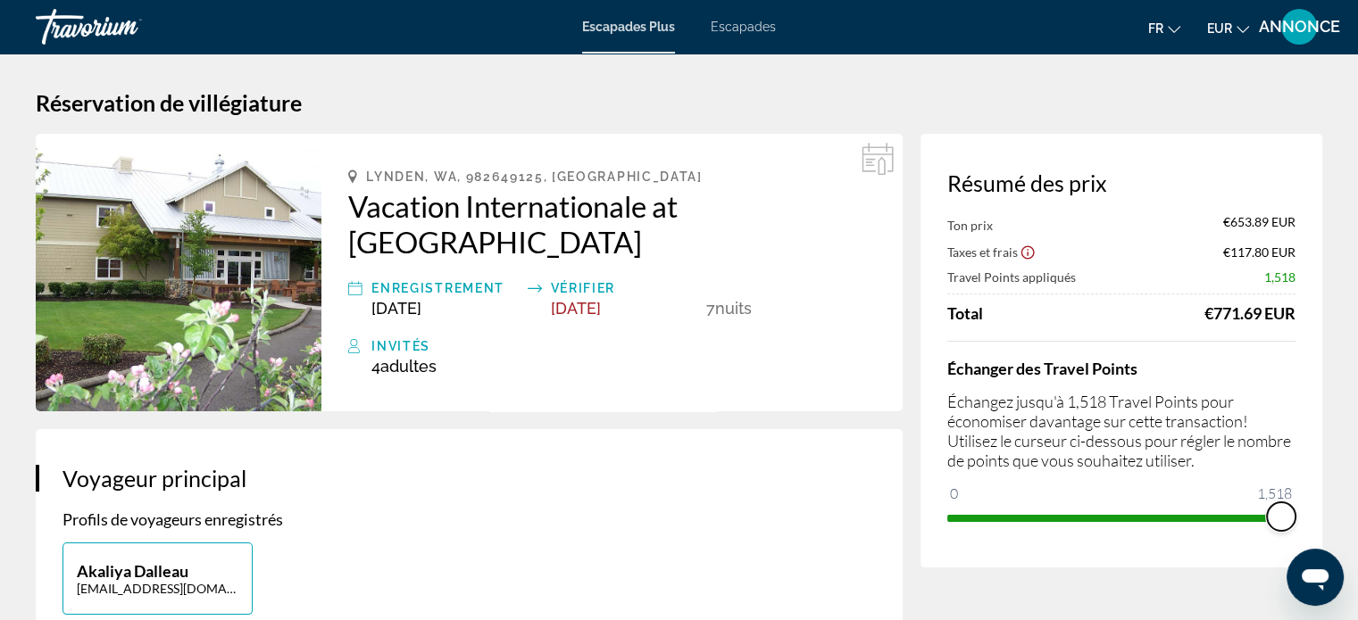
drag, startPoint x: 955, startPoint y: 492, endPoint x: 1370, endPoint y: 504, distance: 415.2
click at [1358, 504] on html "Passer au contenu principal Escapades Plus Escapades fr Anglais Espagnol França…" at bounding box center [679, 310] width 1358 height 620
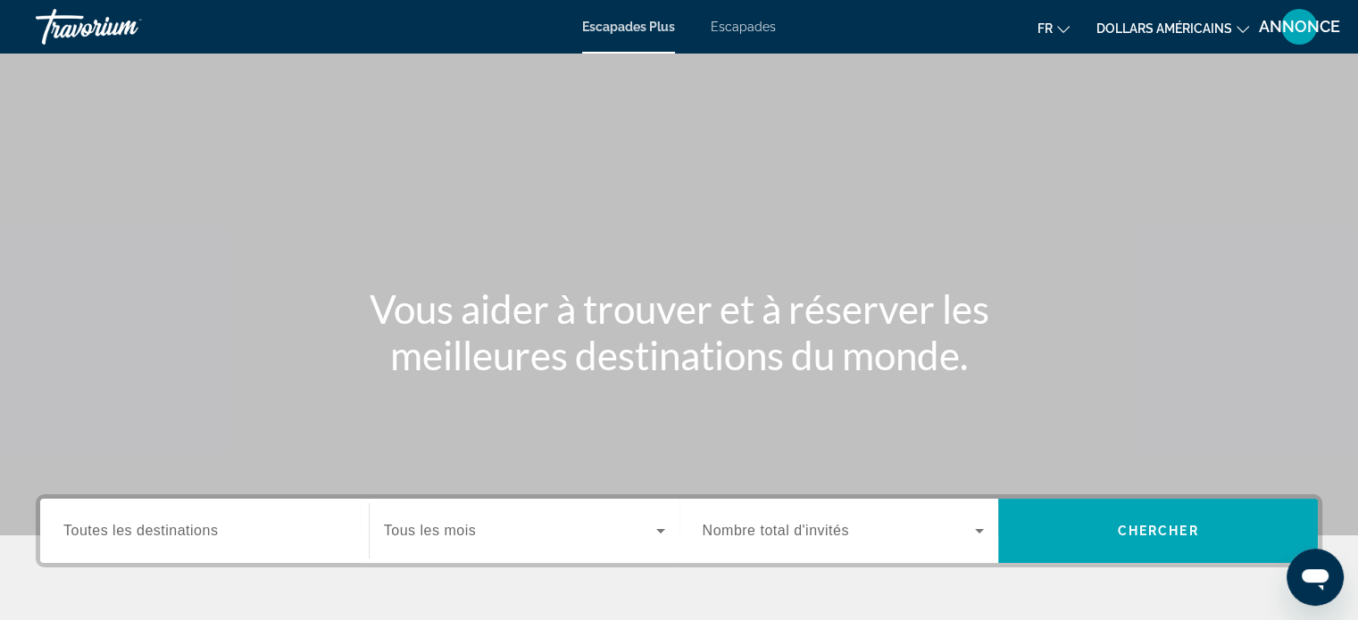
click at [1188, 15] on button "dollars américains USD ($) MXN (Mex$) CAD (Can$) GBP (£) EUR (€) AUD (A$) NZD (…" at bounding box center [1172, 28] width 153 height 26
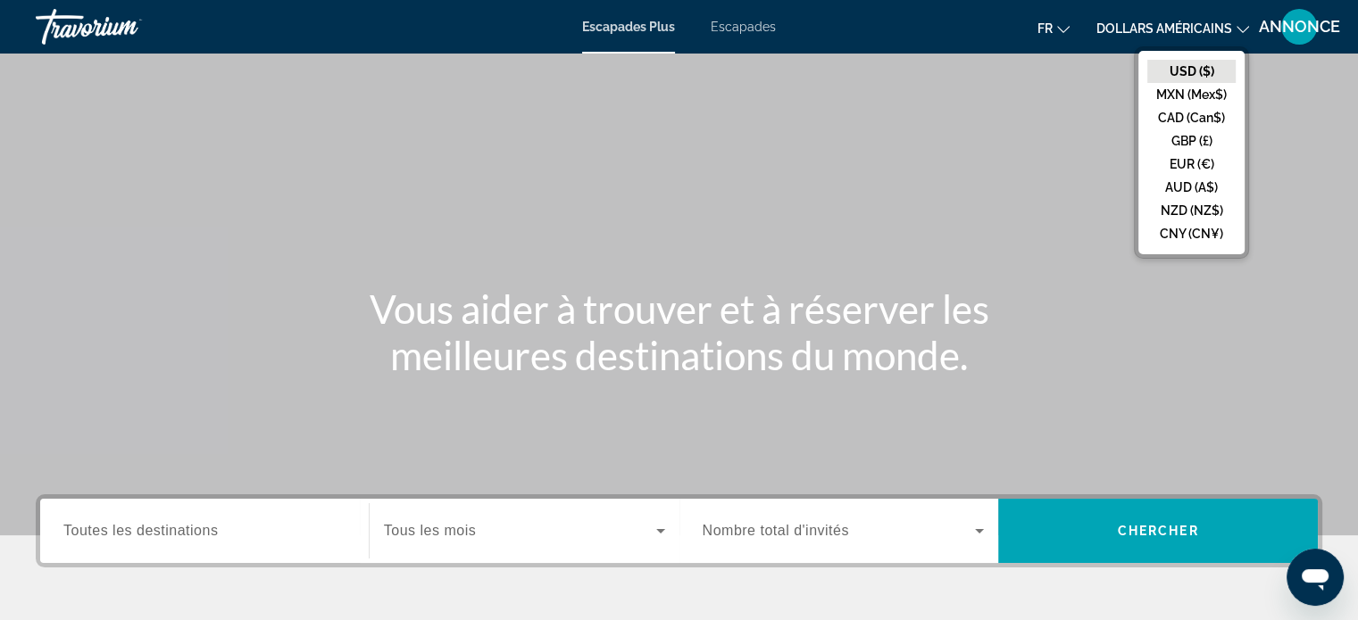
click at [1188, 15] on button "dollars américains USD ($) MXN (Mex$) CAD (Can$) GBP (£) EUR (€) AUD (A$) NZD (…" at bounding box center [1172, 28] width 153 height 26
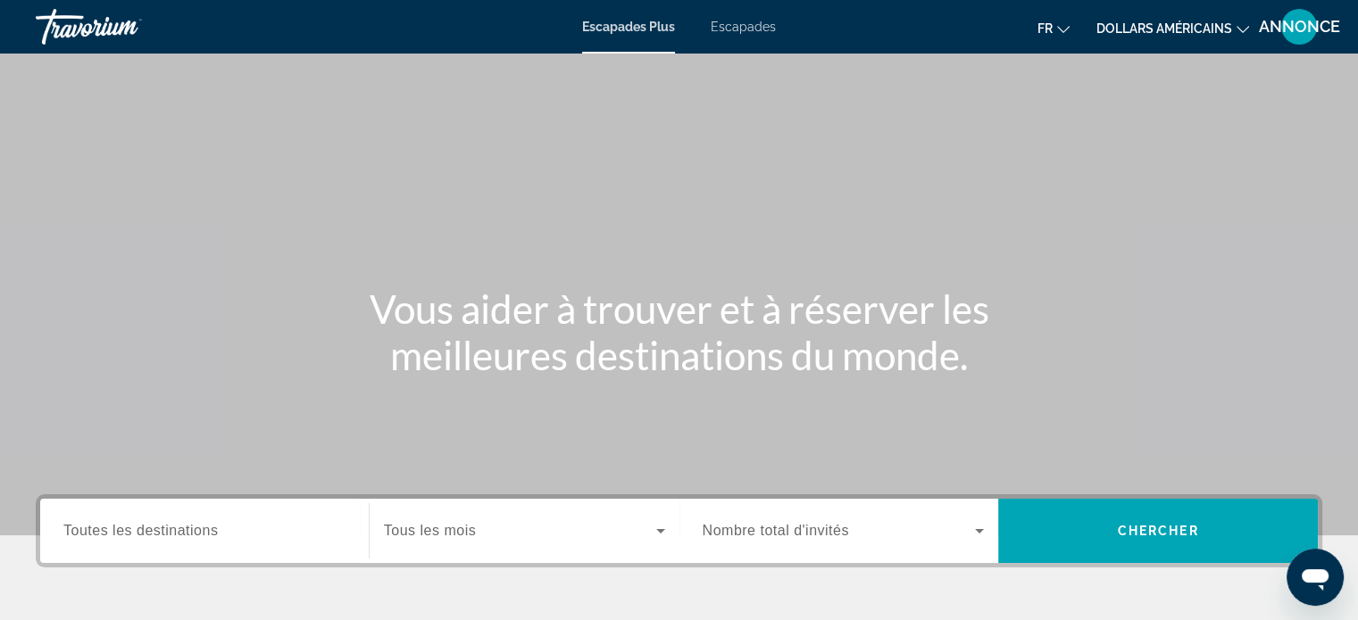
click at [1192, 46] on div "Escapades Plus Escapades fr English Español Français Italiano Português русский…" at bounding box center [679, 27] width 1358 height 46
click at [1172, 25] on font "dollars américains" at bounding box center [1164, 28] width 136 height 14
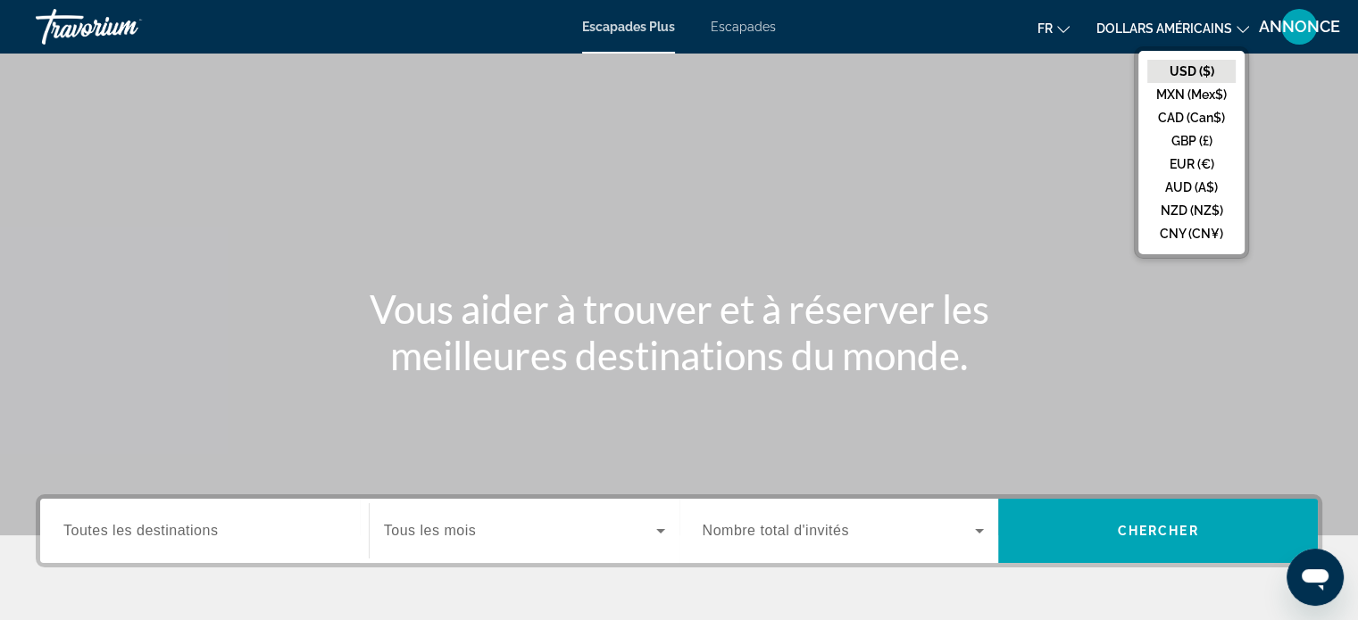
drag, startPoint x: 1180, startPoint y: 149, endPoint x: 1185, endPoint y: 161, distance: 12.8
click at [1185, 161] on ul "USD ($) MXN (Mex$) CAD (Can$) GBP (£) EUR (€) AUD (A$) NZD (NZ$) CNY (CN¥)" at bounding box center [1191, 153] width 106 height 204
click at [1185, 161] on div "Contenu principal" at bounding box center [679, 268] width 1358 height 536
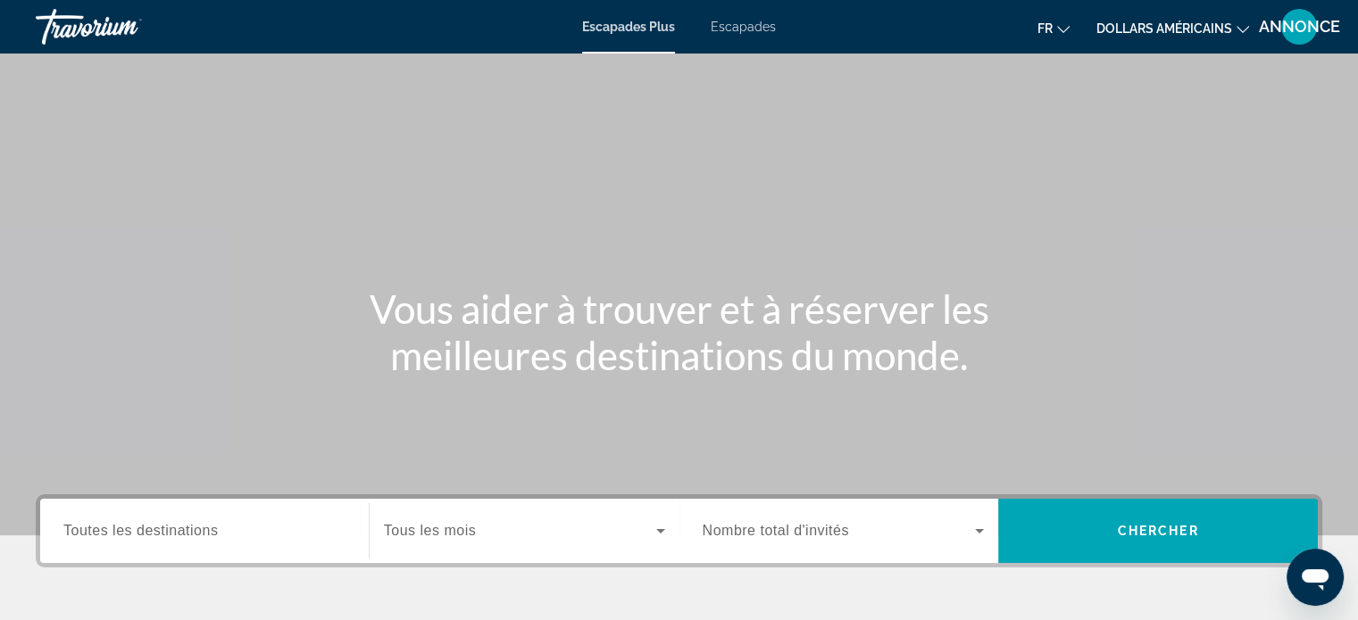
click at [1170, 43] on div "fr English Español Français Italiano Português русский dollars américains USD (…" at bounding box center [1057, 26] width 528 height 37
click at [1168, 41] on div "fr English Español Français Italiano Português русский dollars américains USD (…" at bounding box center [1057, 26] width 528 height 37
click at [1164, 38] on button "dollars américains USD ($) MXN (Mex$) CAD (Can$) GBP (£) EUR (€) AUD (A$) NZD (…" at bounding box center [1172, 28] width 153 height 26
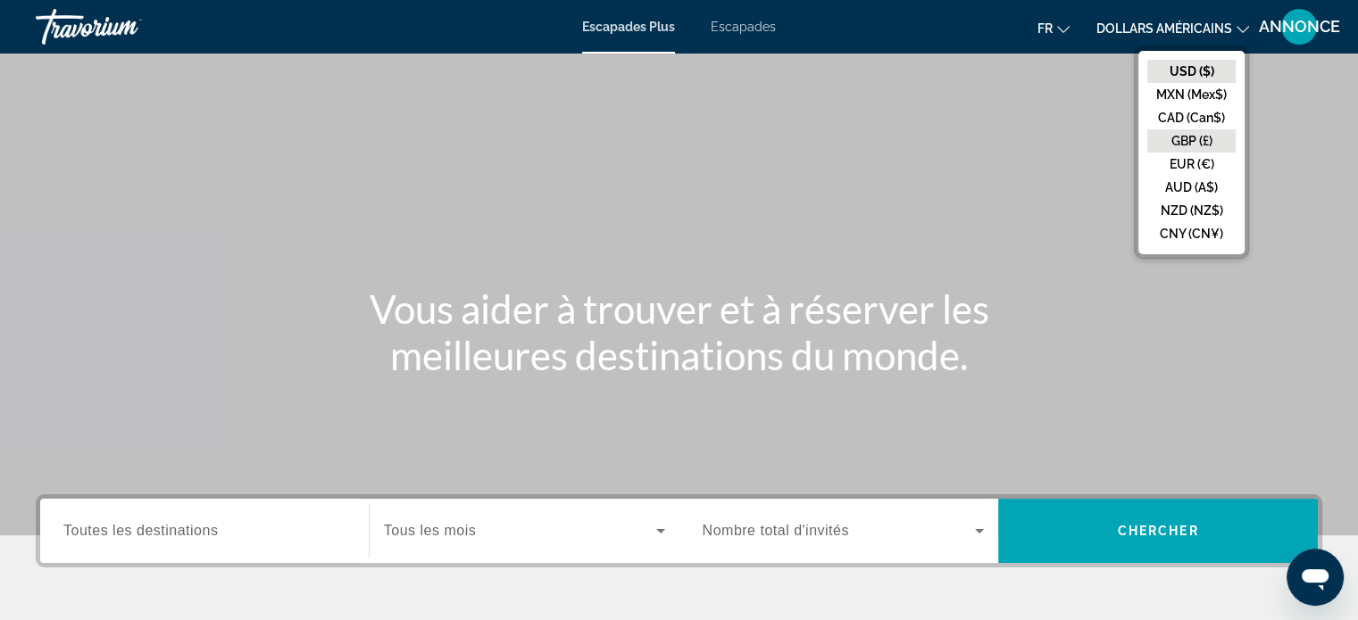
click at [1182, 151] on button "GBP (£)" at bounding box center [1191, 140] width 88 height 23
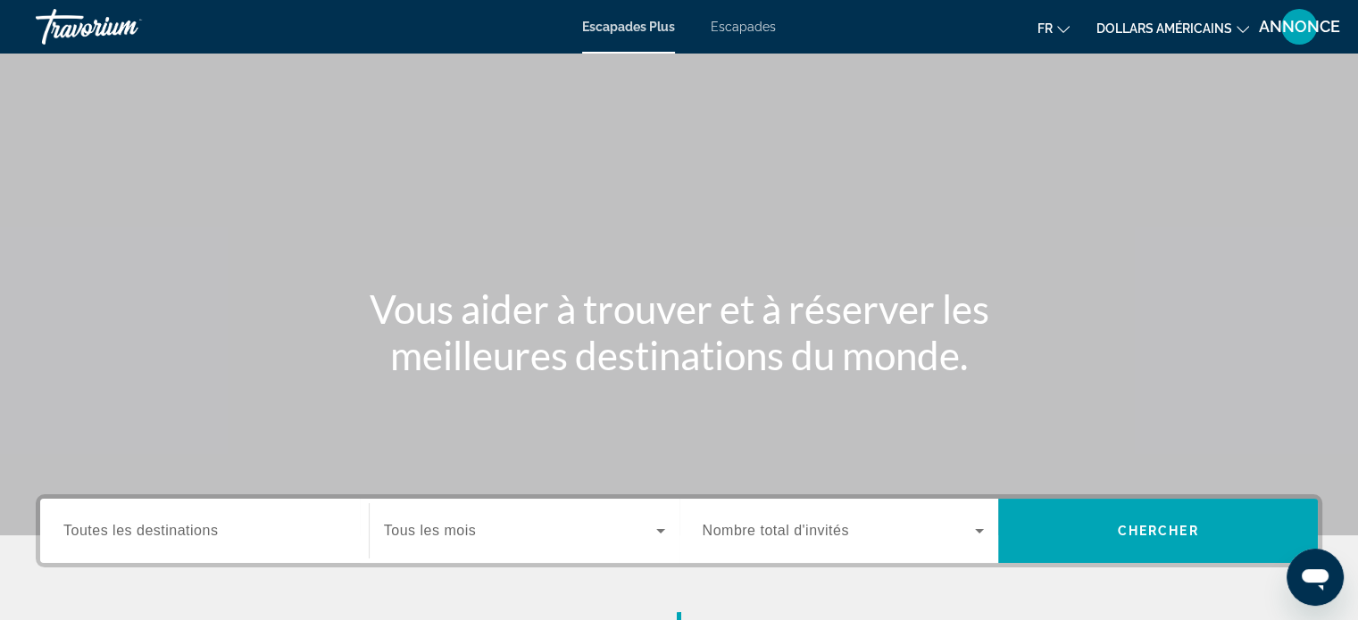
click at [1138, 31] on font "dollars américains" at bounding box center [1164, 28] width 136 height 14
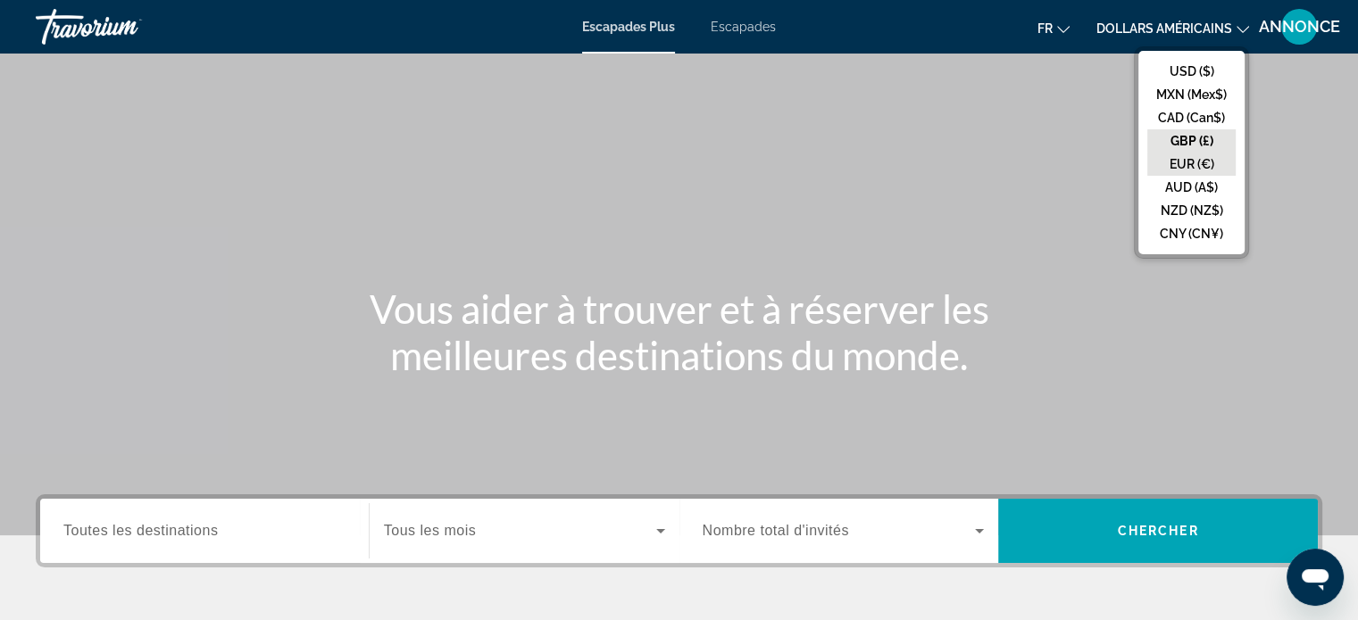
click at [1190, 154] on button "EUR (€)" at bounding box center [1191, 164] width 88 height 23
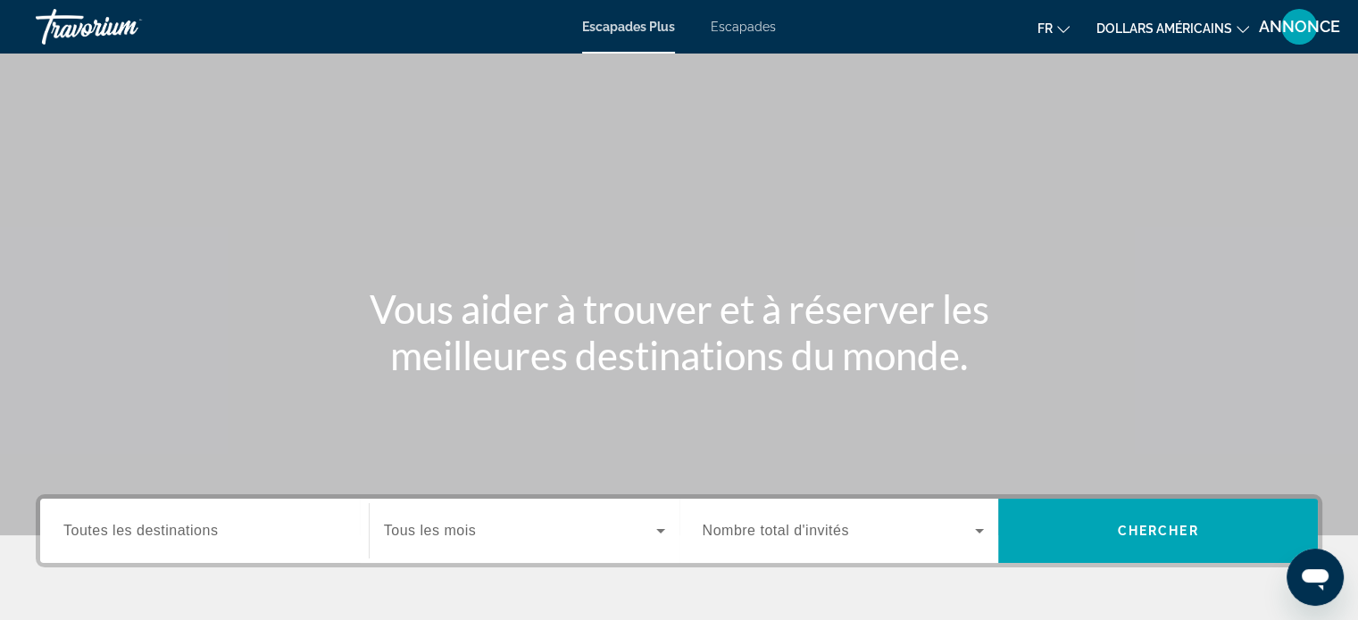
click at [1178, 27] on font "dollars américains" at bounding box center [1164, 28] width 136 height 14
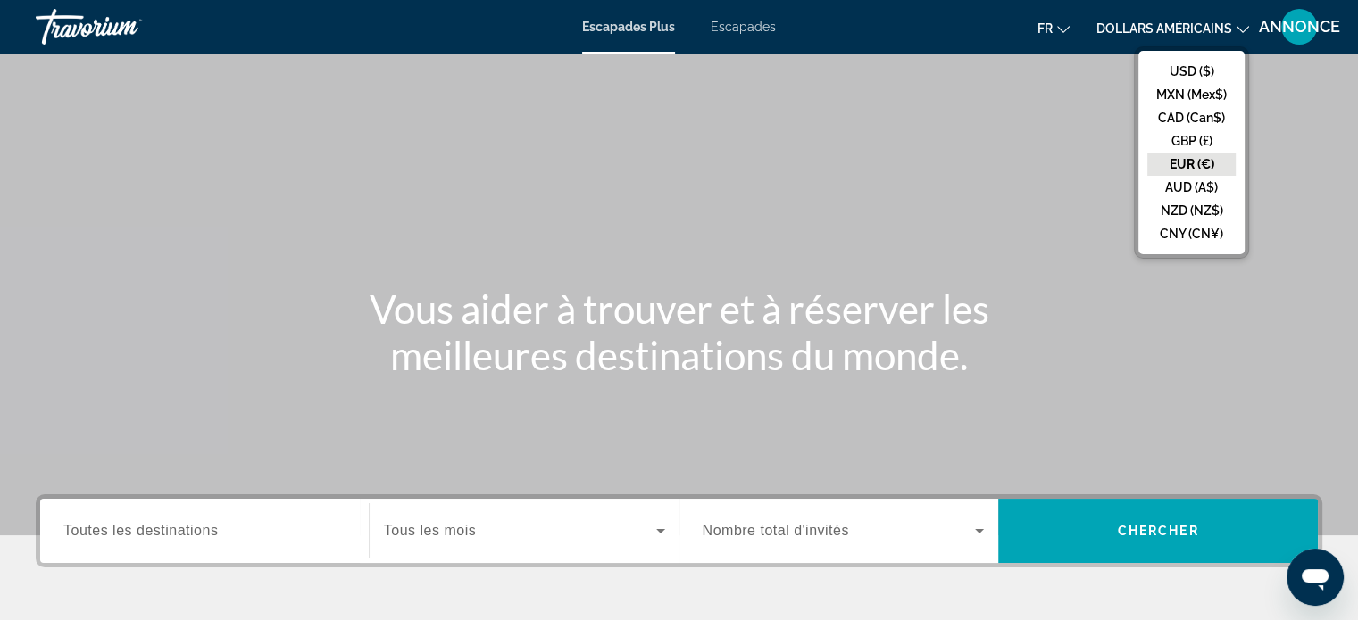
click at [1215, 158] on button "EUR (€)" at bounding box center [1191, 164] width 88 height 23
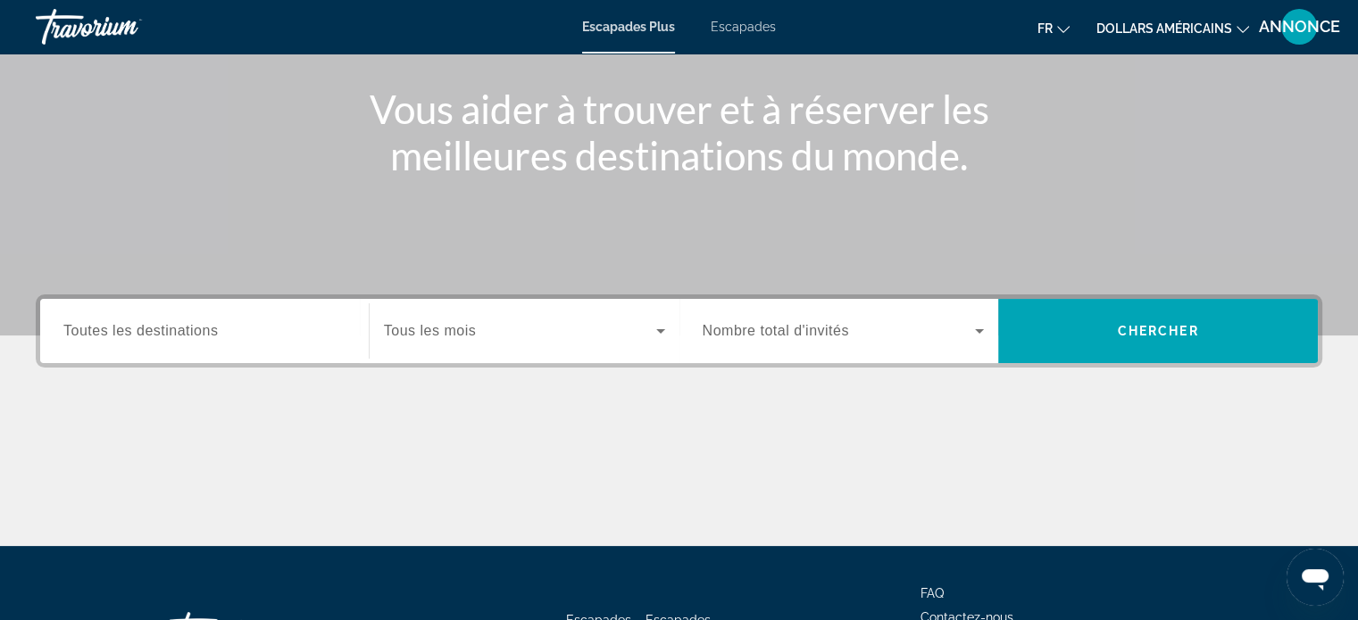
scroll to position [229, 0]
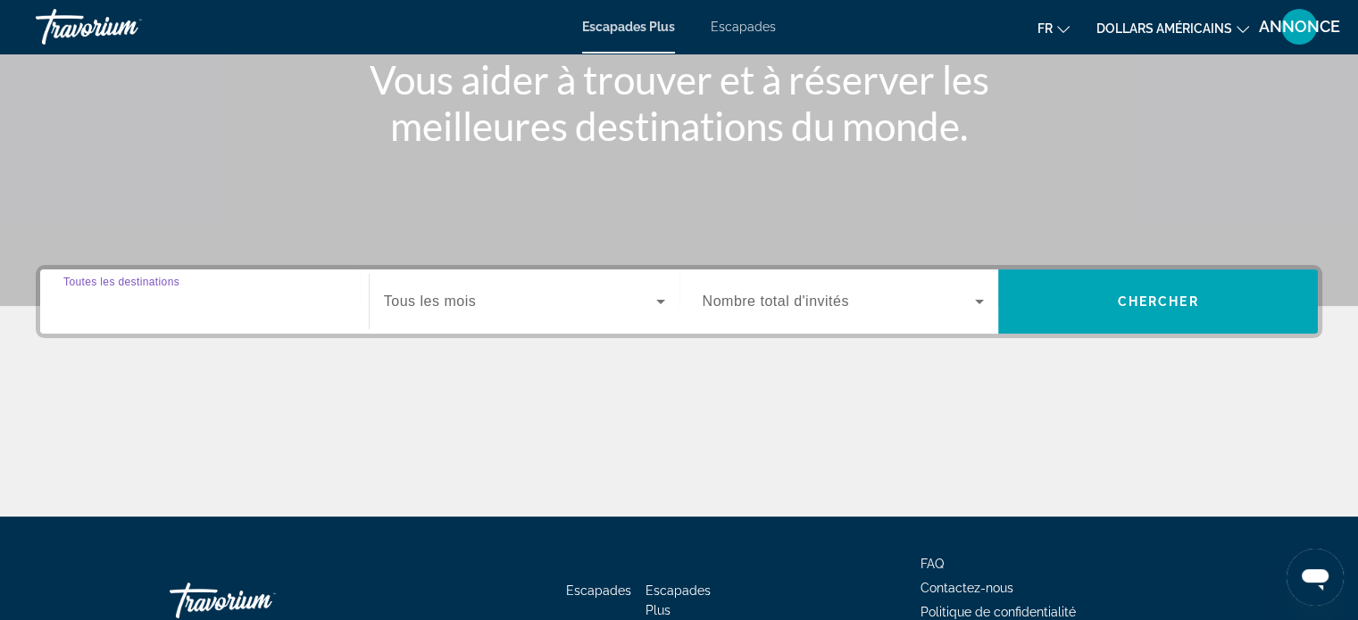
click at [239, 303] on input "Destination Toutes les destinations" at bounding box center [204, 302] width 282 height 21
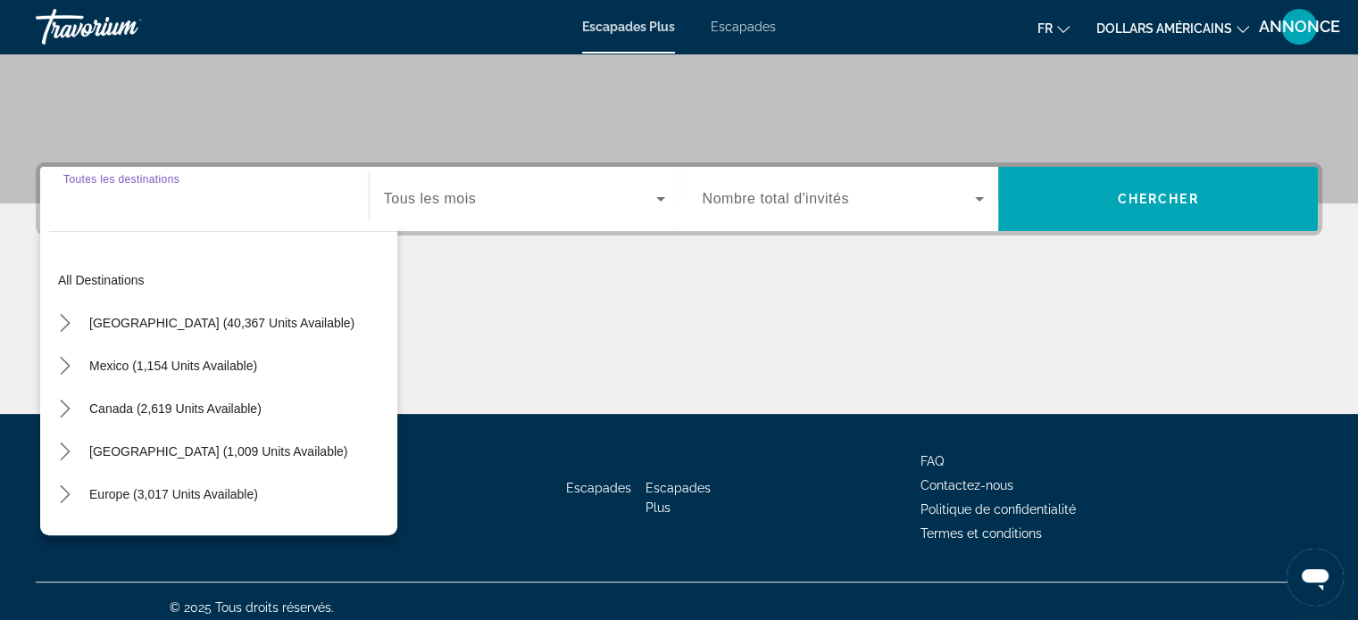
scroll to position [344, 0]
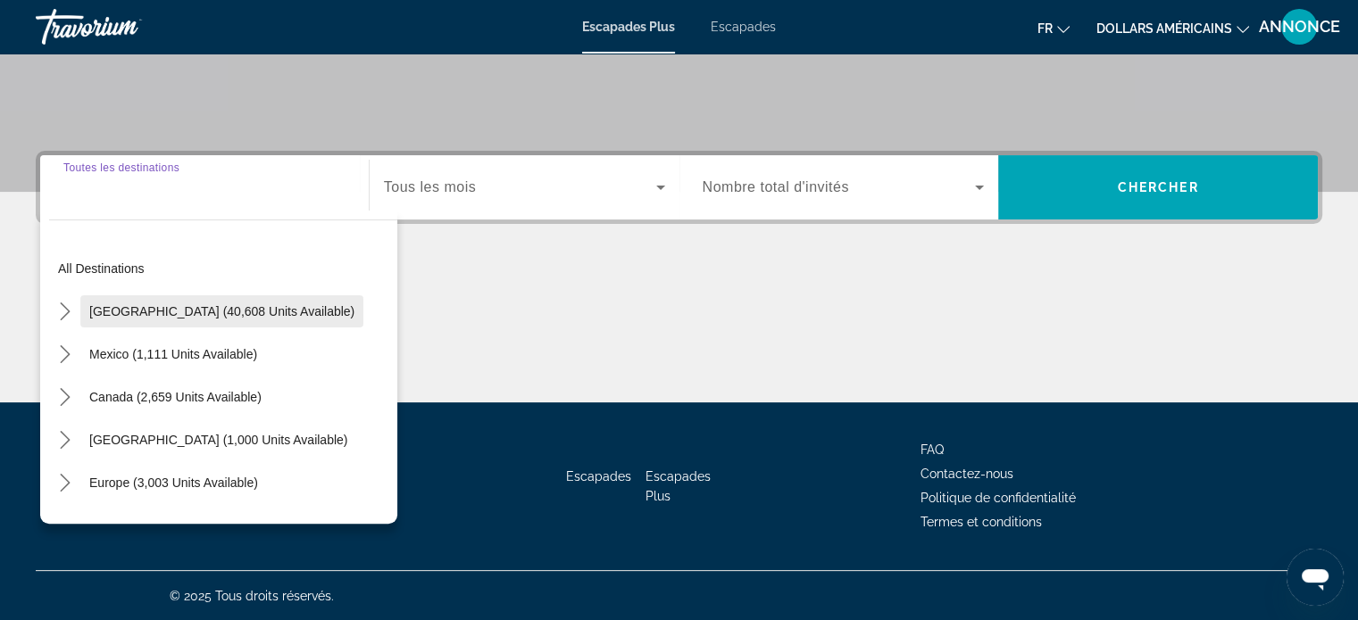
click at [295, 299] on span "Select destination: United States (40,608 units available)" at bounding box center [221, 311] width 283 height 43
type input "**********"
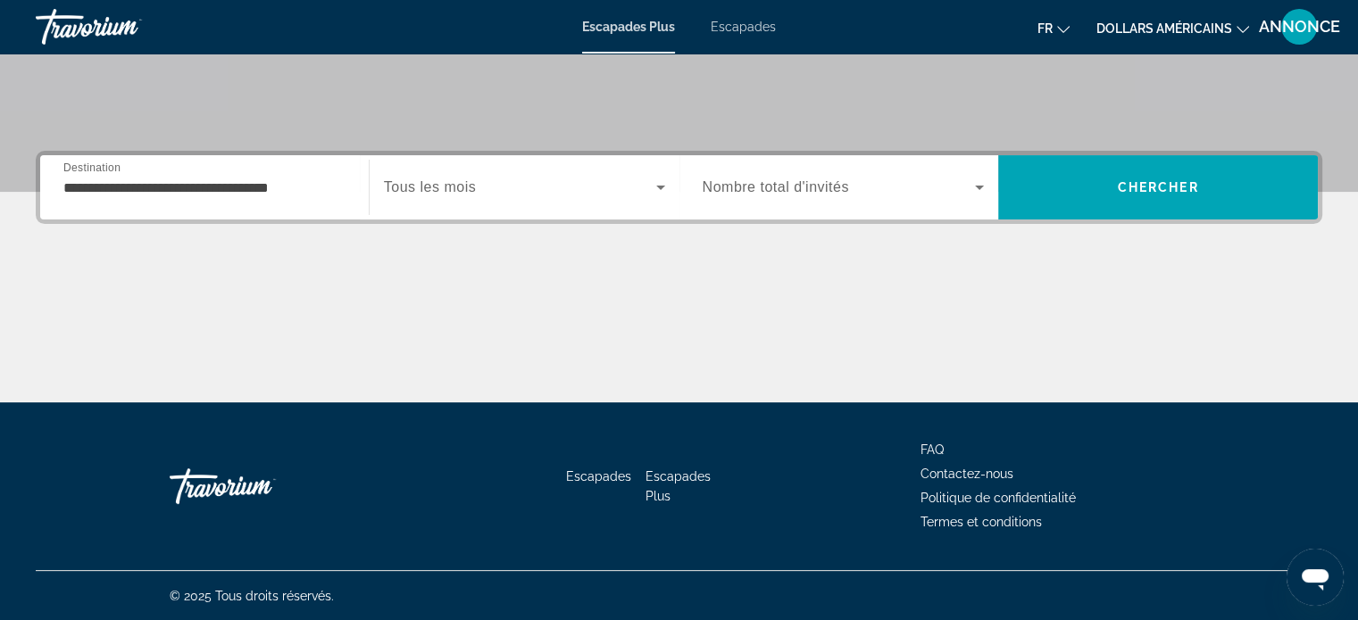
click at [421, 185] on span "Tous les mois" at bounding box center [430, 186] width 92 height 15
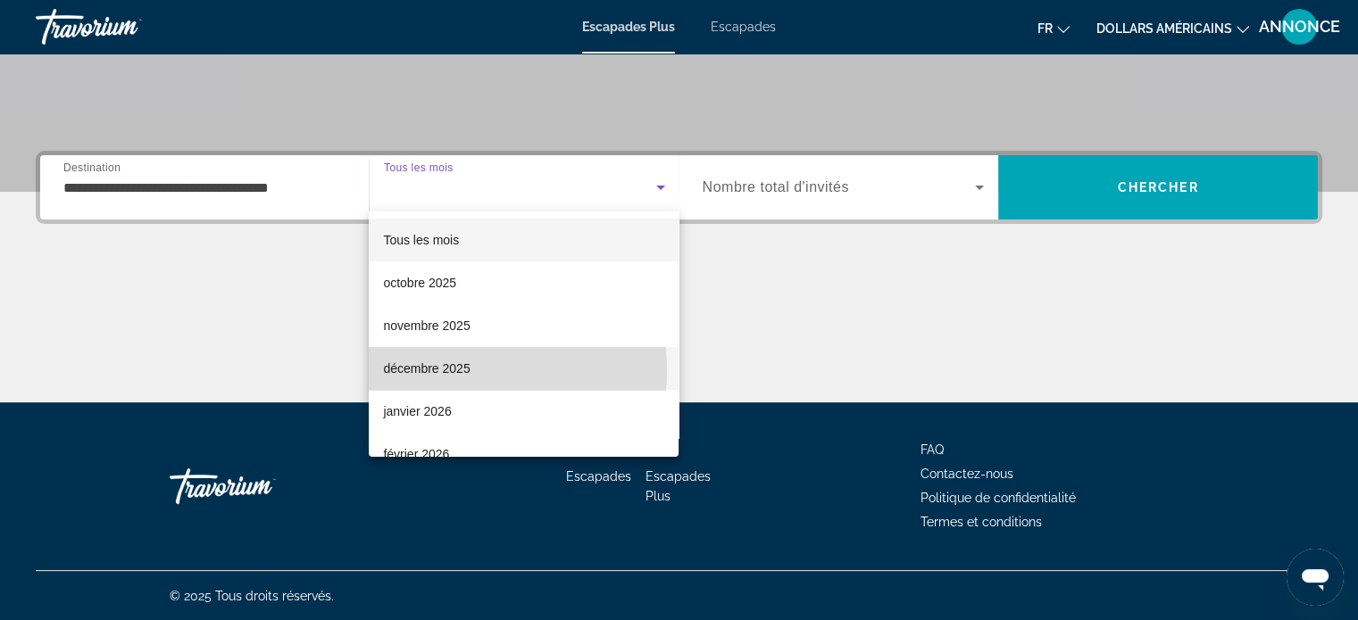
click at [445, 370] on font "décembre 2025" at bounding box center [426, 368] width 87 height 14
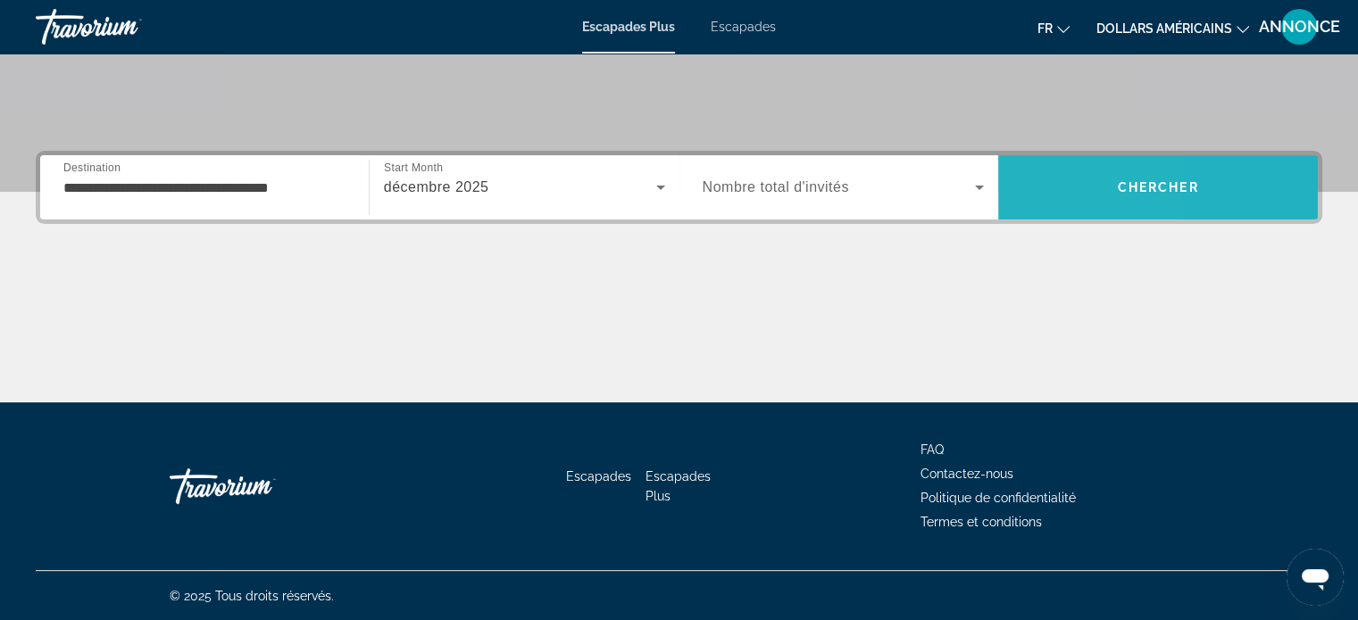
click at [1024, 190] on span "Recherche" at bounding box center [1158, 187] width 320 height 43
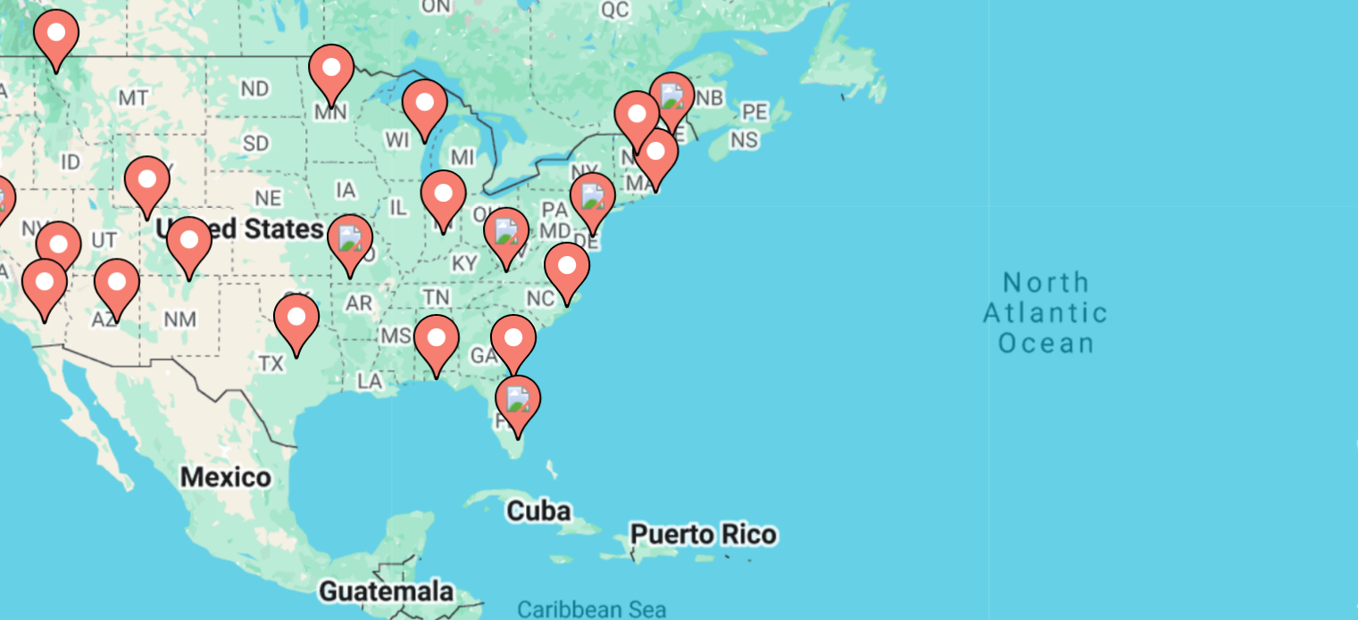
drag, startPoint x: 499, startPoint y: 331, endPoint x: 592, endPoint y: 266, distance: 113.4
click at [592, 266] on div "To activate drag with keyboard, press Alt + Enter. Once in keyboard drag state,…" at bounding box center [679, 393] width 1286 height 536
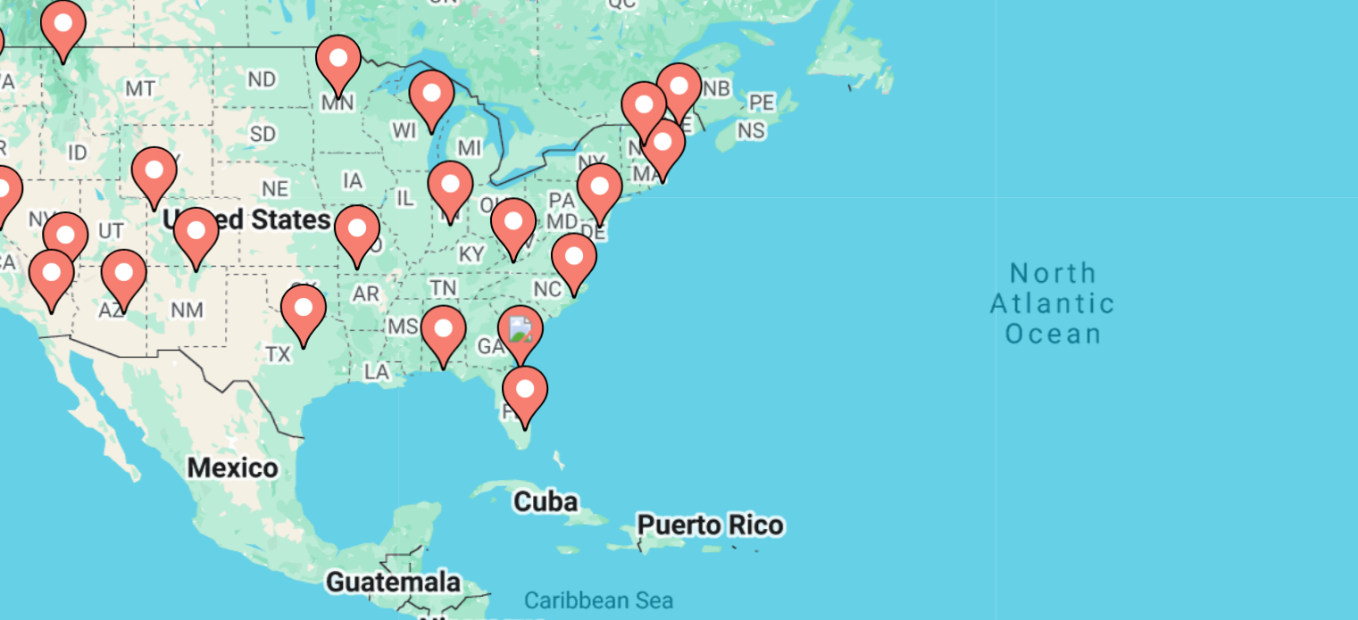
click at [553, 230] on icon "Contenu principal" at bounding box center [556, 228] width 16 height 23
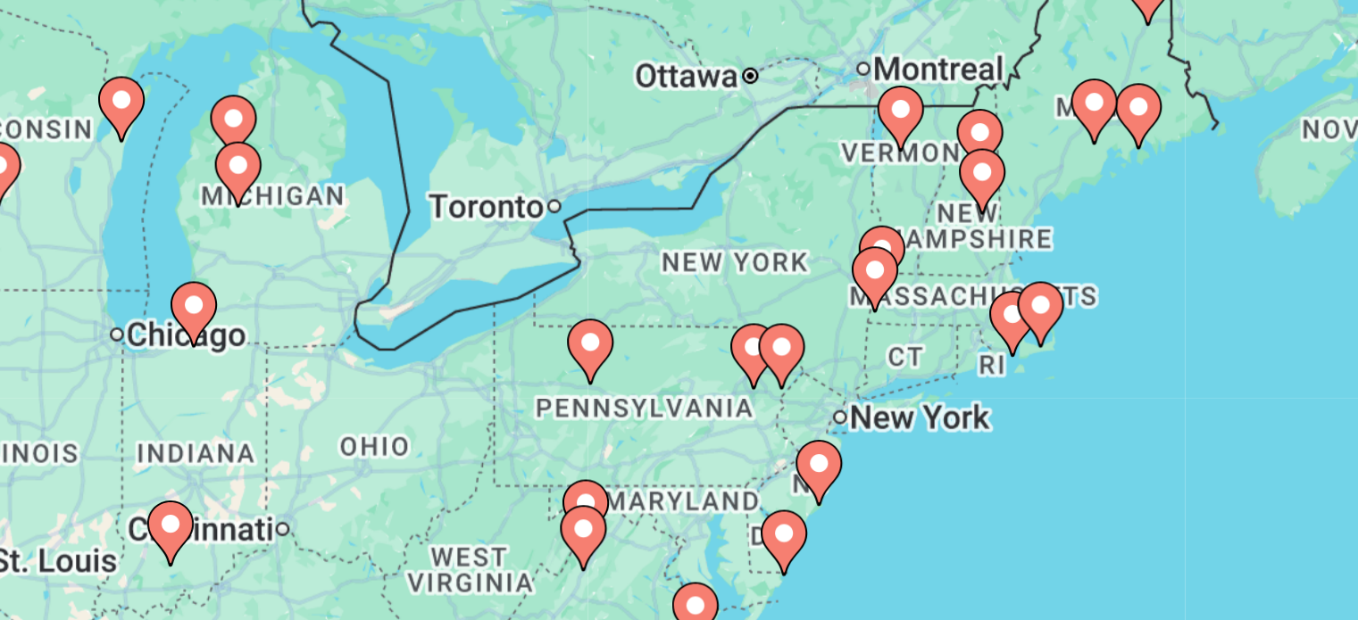
drag, startPoint x: 569, startPoint y: 371, endPoint x: 586, endPoint y: 216, distance: 156.1
click at [586, 216] on div "To activate drag with keyboard, press Alt + Enter. Once in keyboard drag state,…" at bounding box center [679, 393] width 1286 height 536
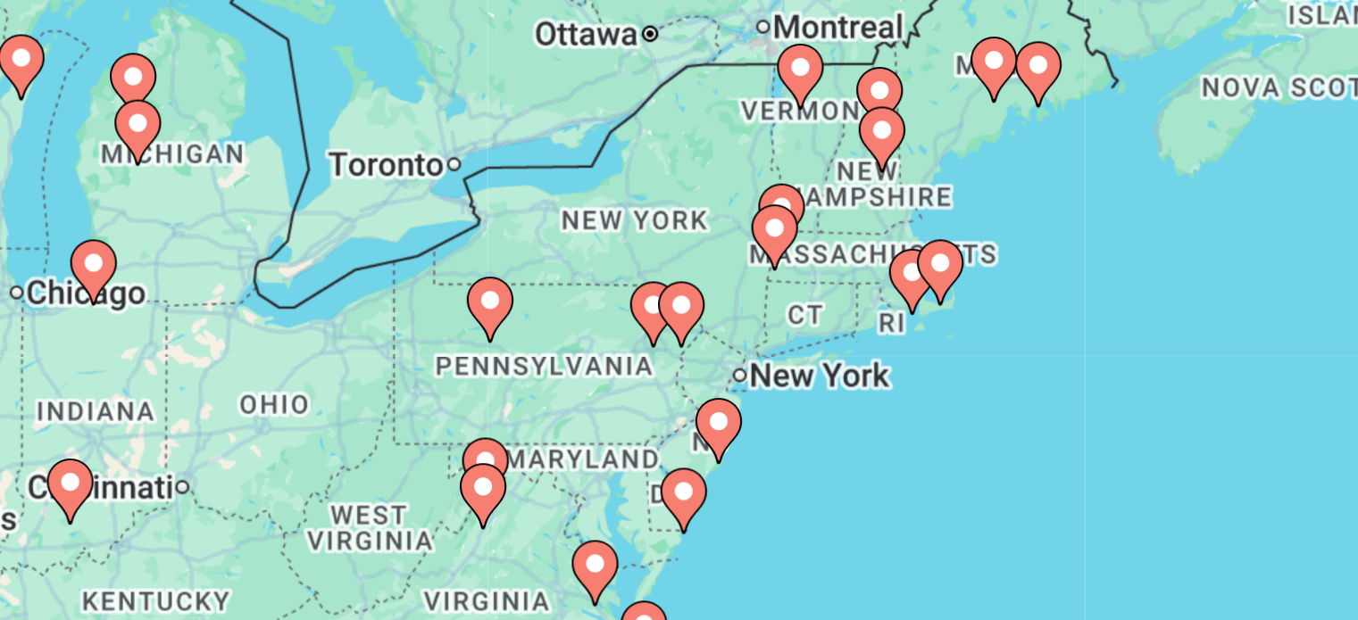
drag, startPoint x: 645, startPoint y: 270, endPoint x: 599, endPoint y: 262, distance: 47.1
click at [599, 262] on gmp-advanced-marker "Contenu principal" at bounding box center [607, 275] width 18 height 27
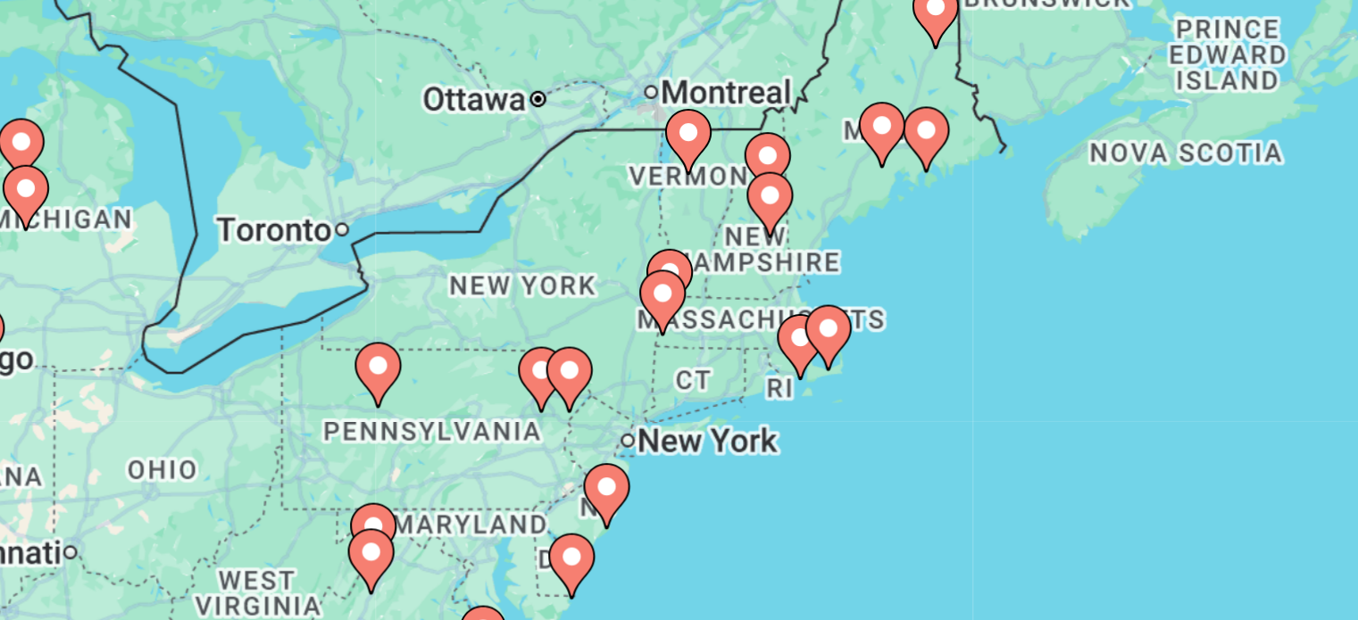
drag, startPoint x: 702, startPoint y: 272, endPoint x: 660, endPoint y: 299, distance: 49.8
click at [660, 299] on div "To activate drag with keyboard, press Alt + Enter. Once in keyboard drag state,…" at bounding box center [679, 393] width 1286 height 536
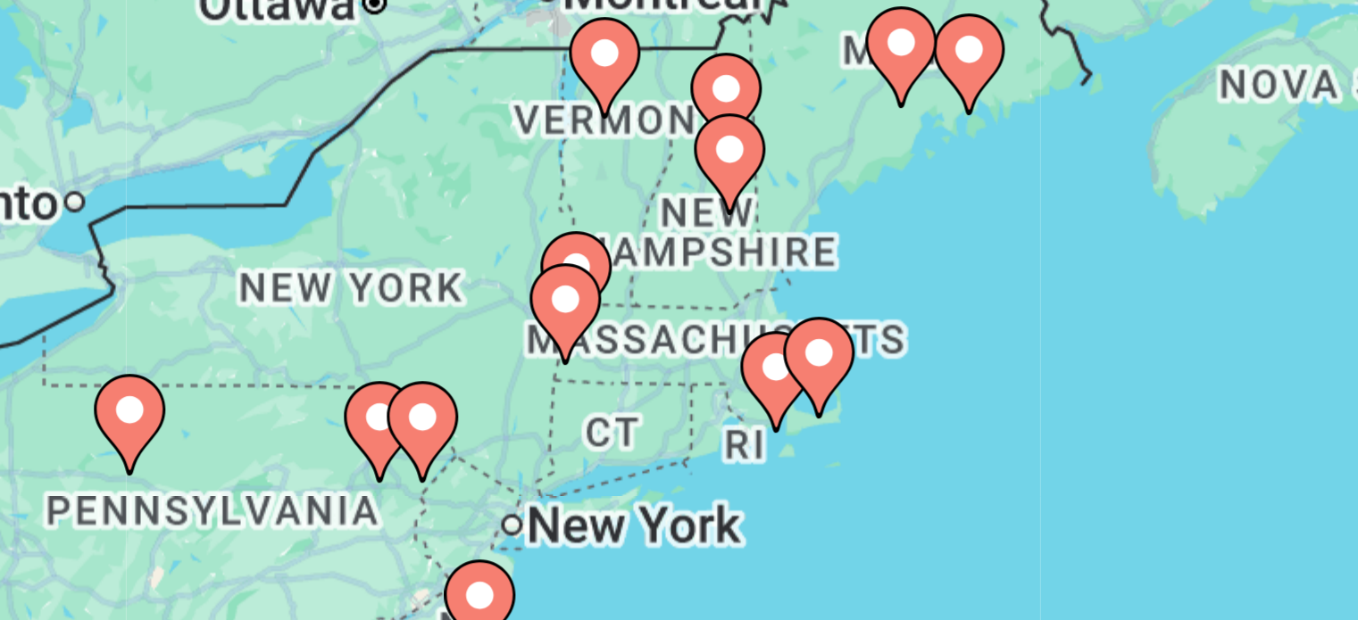
click at [567, 303] on image "Contenu principal" at bounding box center [563, 300] width 11 height 11
type input "**********"
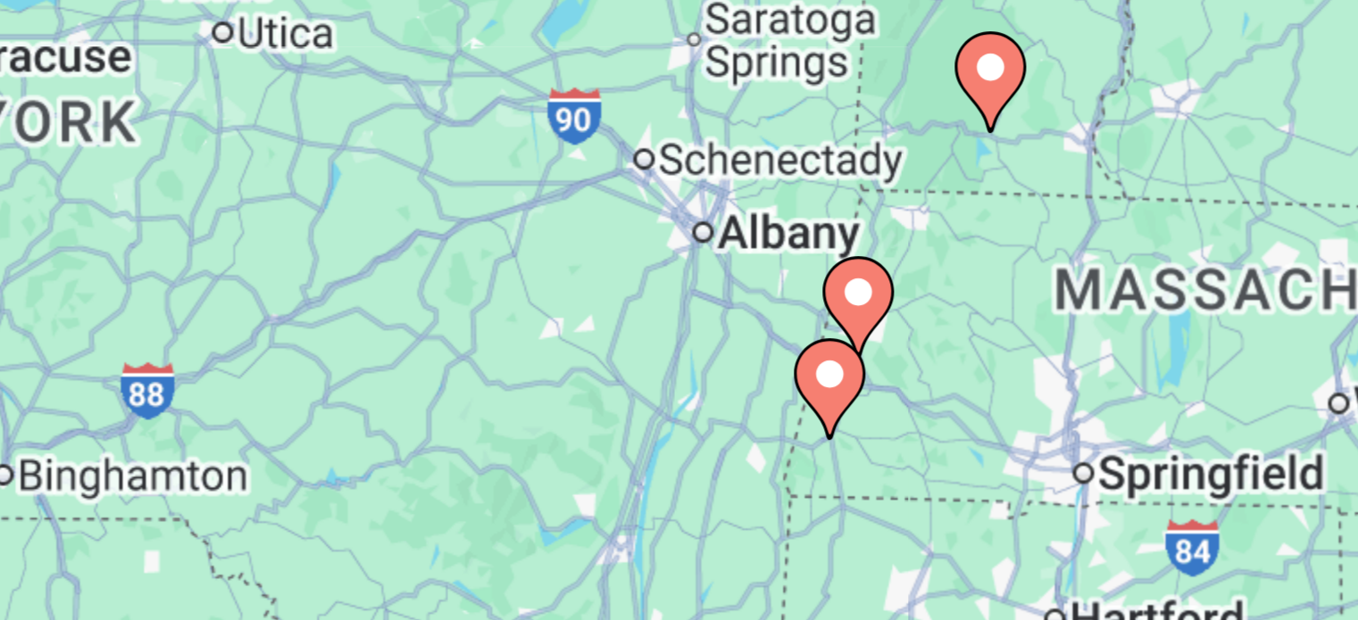
drag, startPoint x: 611, startPoint y: 317, endPoint x: 540, endPoint y: 248, distance: 99.1
click at [540, 248] on div "To activate drag with keyboard, press Alt + Enter. Once in keyboard drag state,…" at bounding box center [679, 393] width 1286 height 536
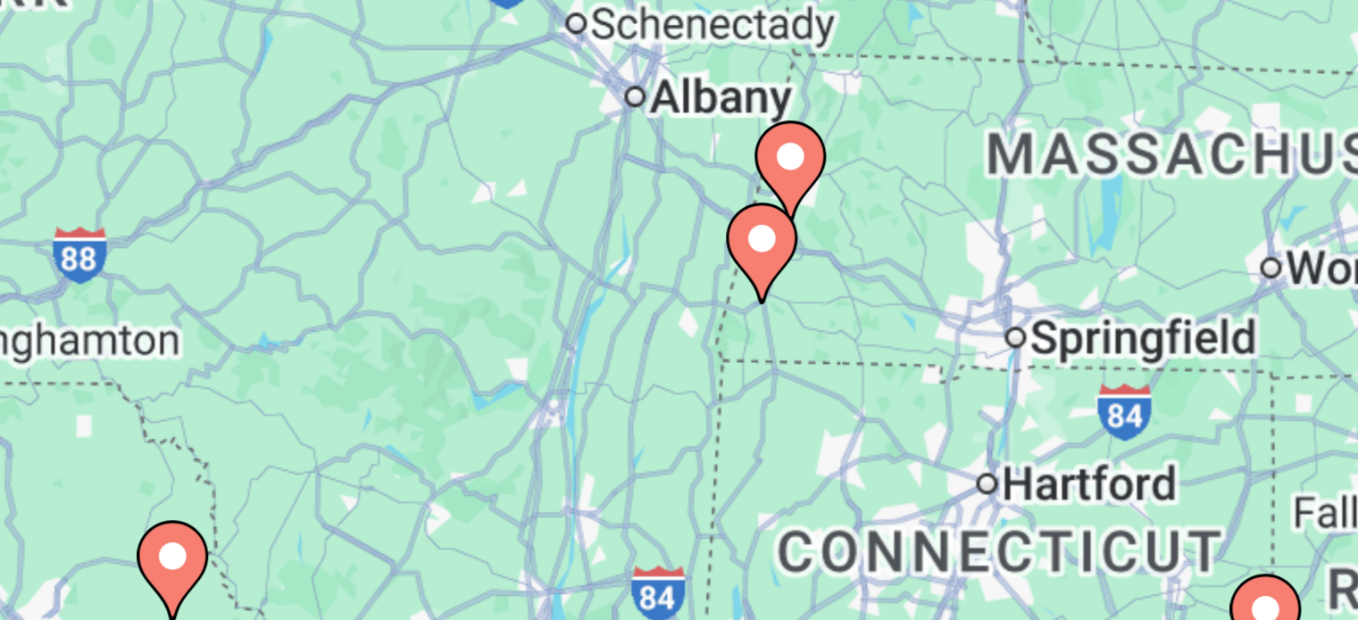
drag, startPoint x: 590, startPoint y: 313, endPoint x: 575, endPoint y: 290, distance: 27.7
click at [575, 290] on div "To activate drag with keyboard, press Alt + Enter. Once in keyboard drag state,…" at bounding box center [679, 393] width 1286 height 536
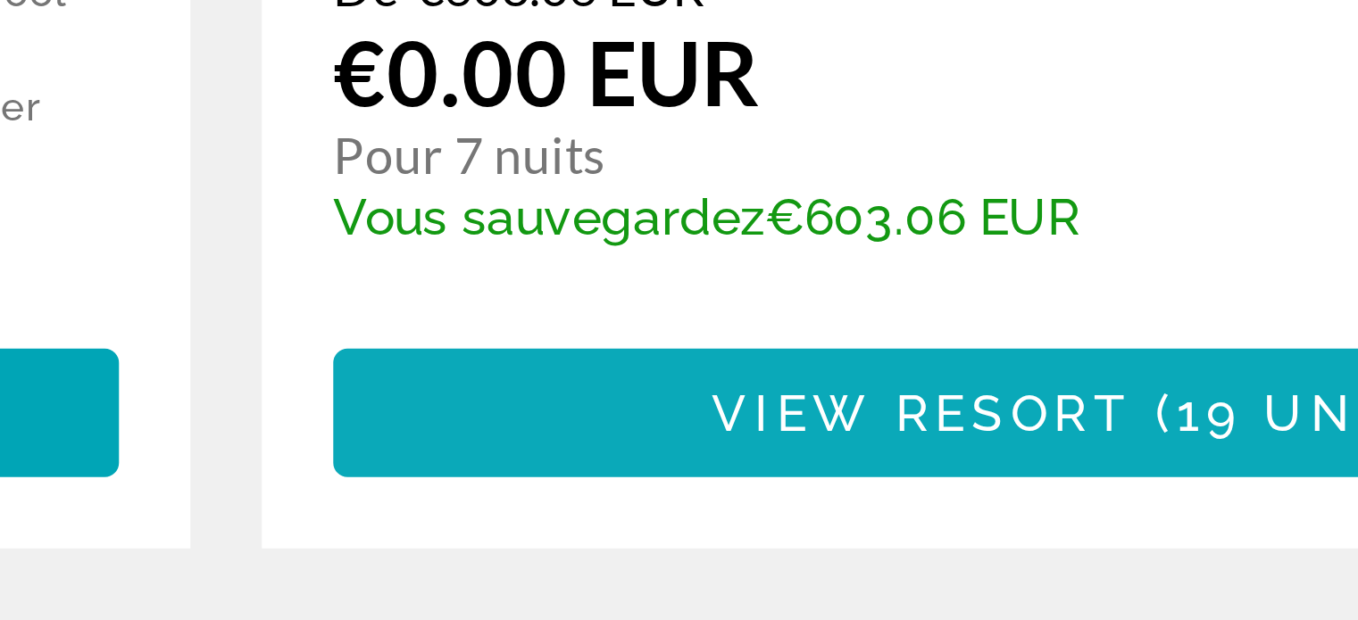
drag, startPoint x: 747, startPoint y: 255, endPoint x: 747, endPoint y: 530, distance: 274.9
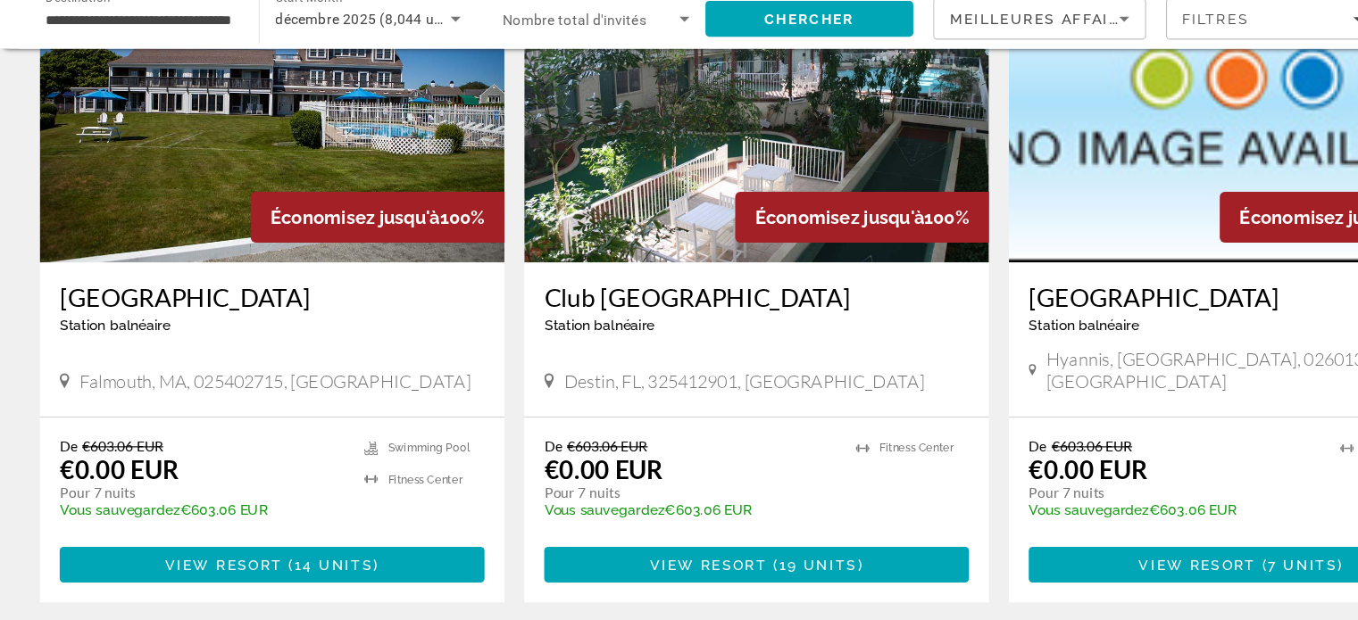
scroll to position [707, 0]
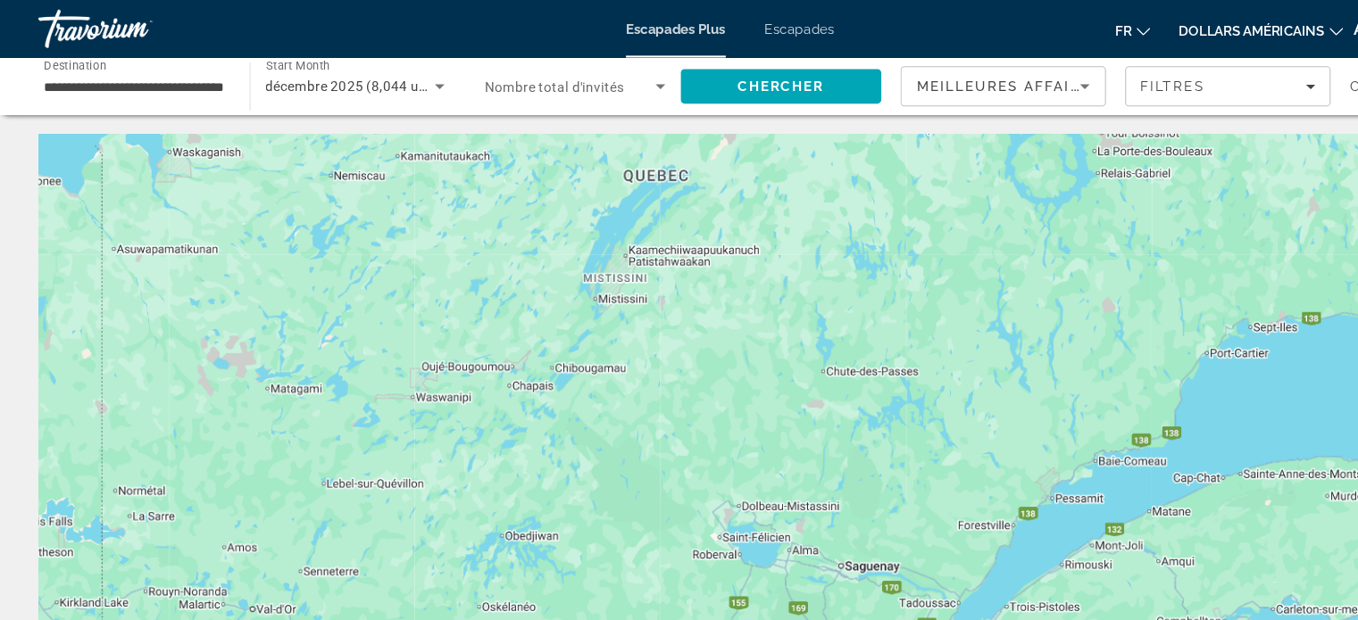
scroll to position [0, 0]
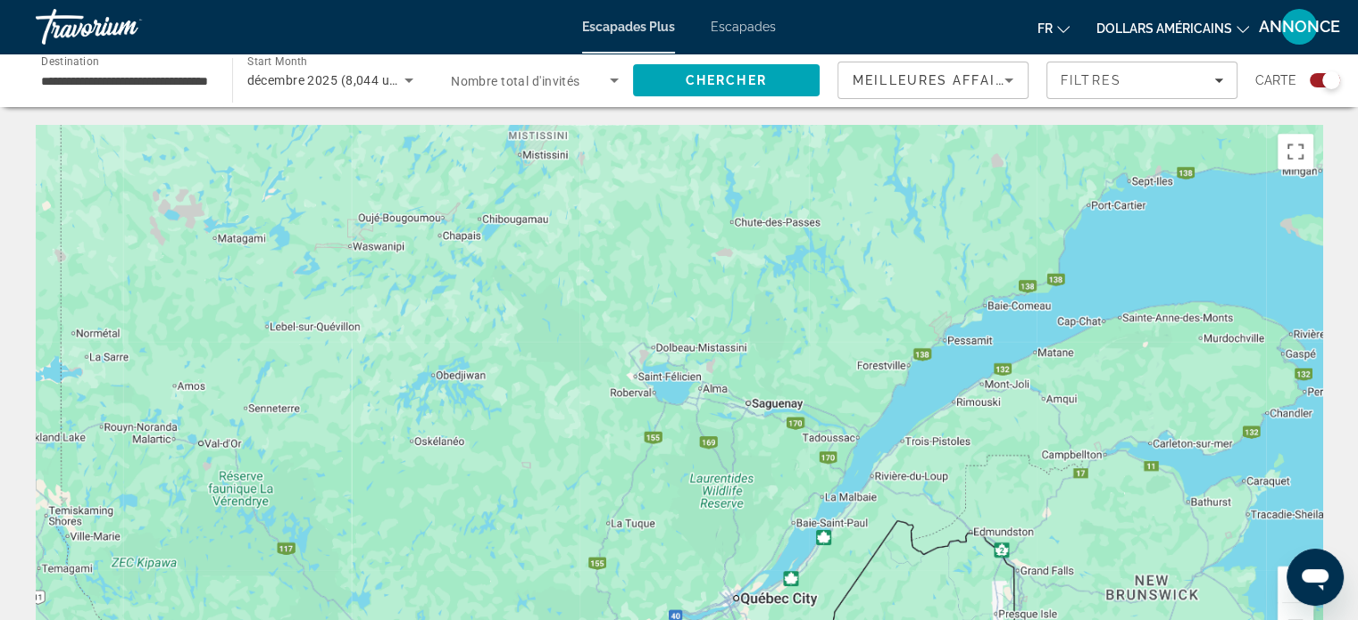
drag, startPoint x: 672, startPoint y: 363, endPoint x: 613, endPoint y: 23, distance: 345.1
click at [613, 23] on div "**********" at bounding box center [679, 310] width 1358 height 620
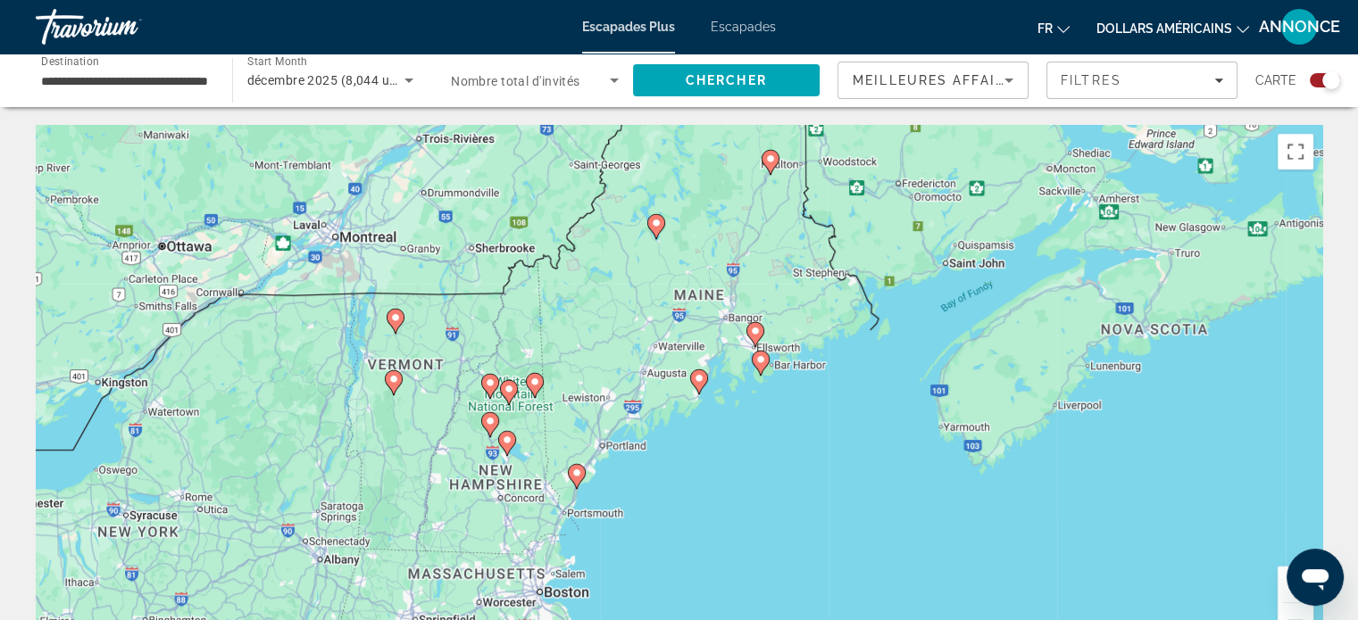
drag, startPoint x: 753, startPoint y: 400, endPoint x: 552, endPoint y: 128, distance: 338.3
click at [552, 128] on div "To activate drag with keyboard, press Alt + Enter. Once in keyboard drag state,…" at bounding box center [679, 393] width 1286 height 536
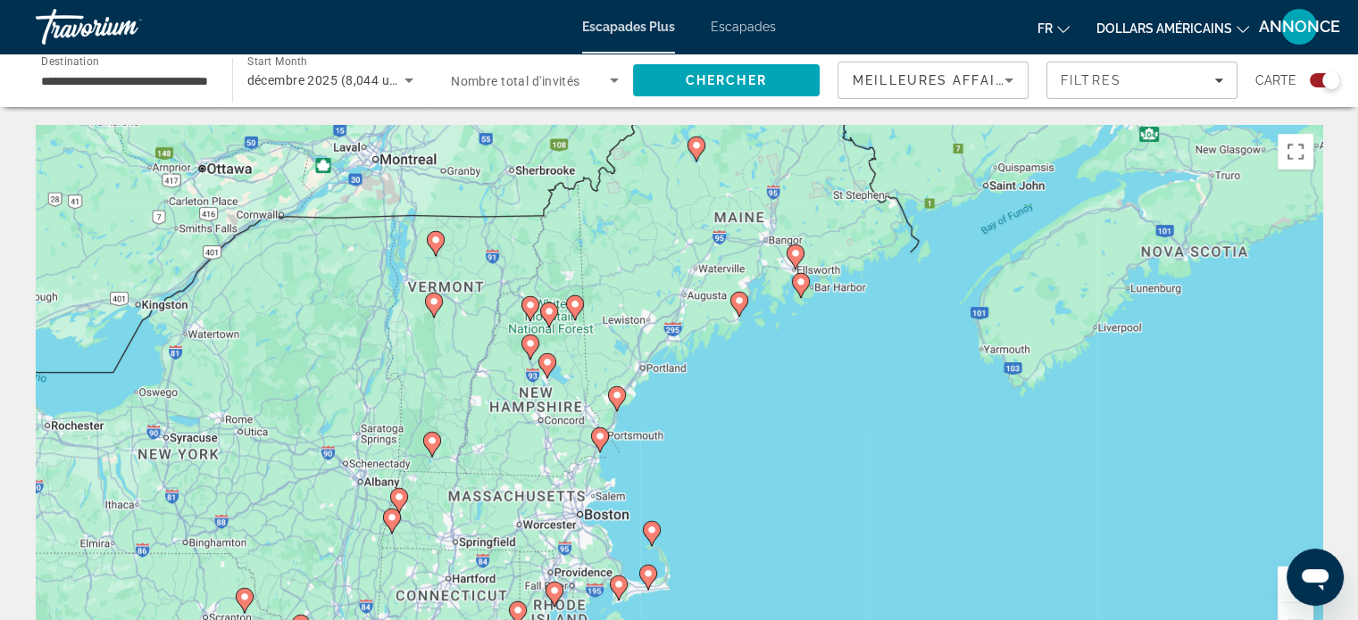
drag, startPoint x: 646, startPoint y: 403, endPoint x: 689, endPoint y: 317, distance: 96.6
click at [689, 317] on div "To activate drag with keyboard, press Alt + Enter. Once in keyboard drag state,…" at bounding box center [679, 393] width 1286 height 536
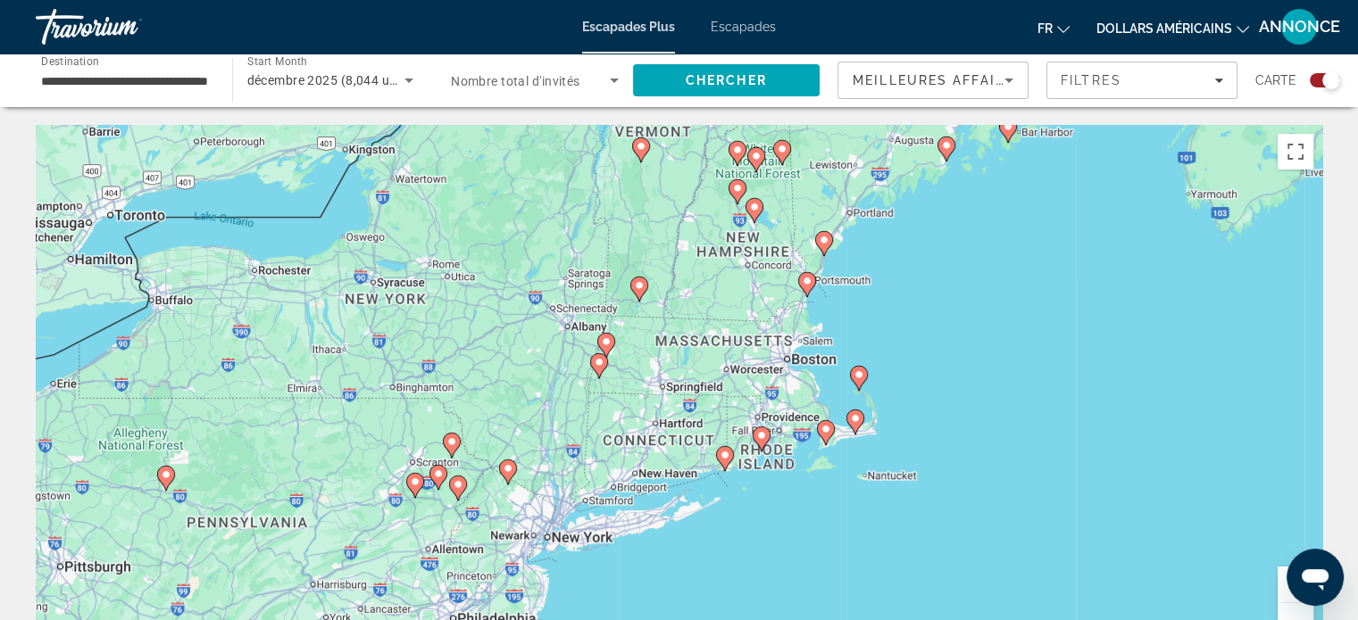
drag, startPoint x: 685, startPoint y: 521, endPoint x: 897, endPoint y: 358, distance: 267.3
click at [897, 358] on div "To activate drag with keyboard, press Alt + Enter. Once in keyboard drag state,…" at bounding box center [679, 393] width 1286 height 536
click at [1327, 75] on div "Search widget" at bounding box center [1331, 80] width 18 height 18
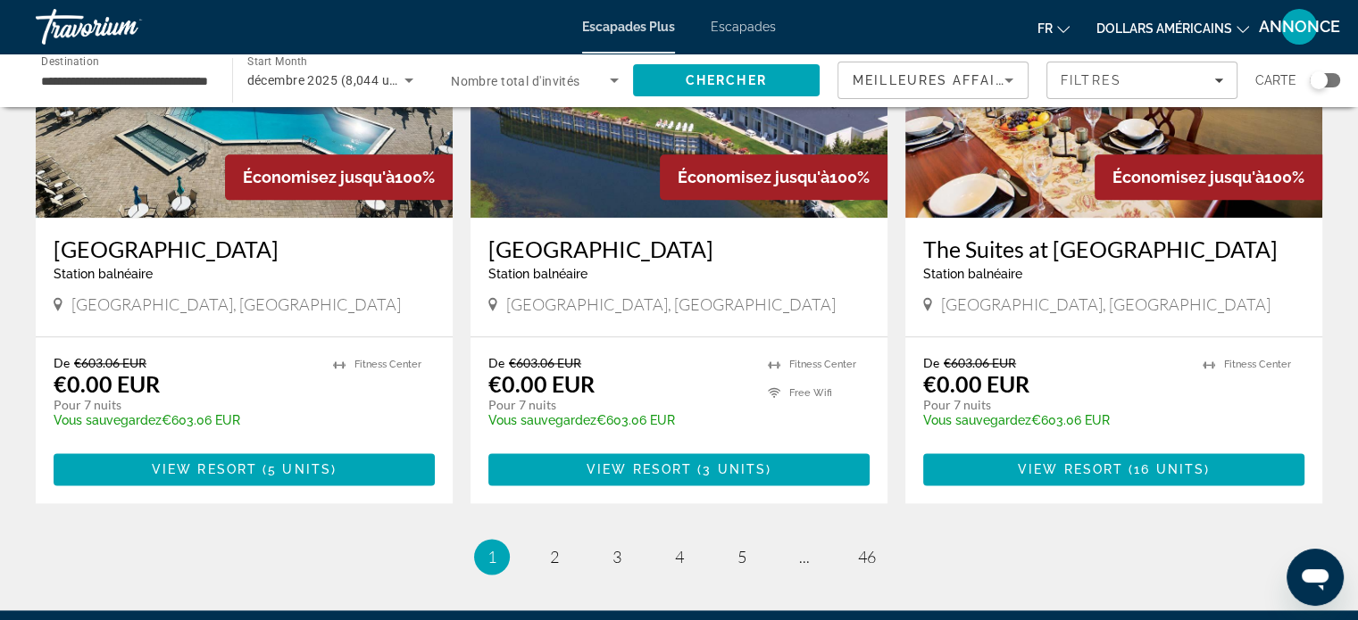
scroll to position [2223, 0]
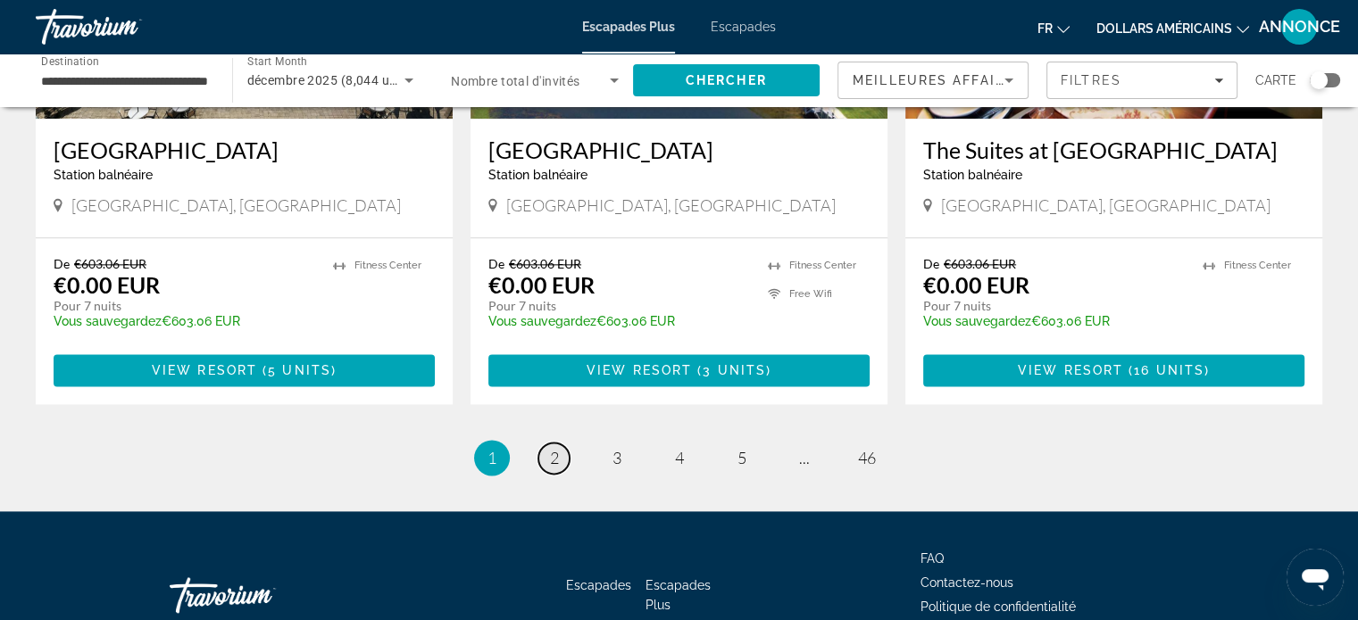
click at [562, 443] on link "page 2" at bounding box center [553, 458] width 31 height 31
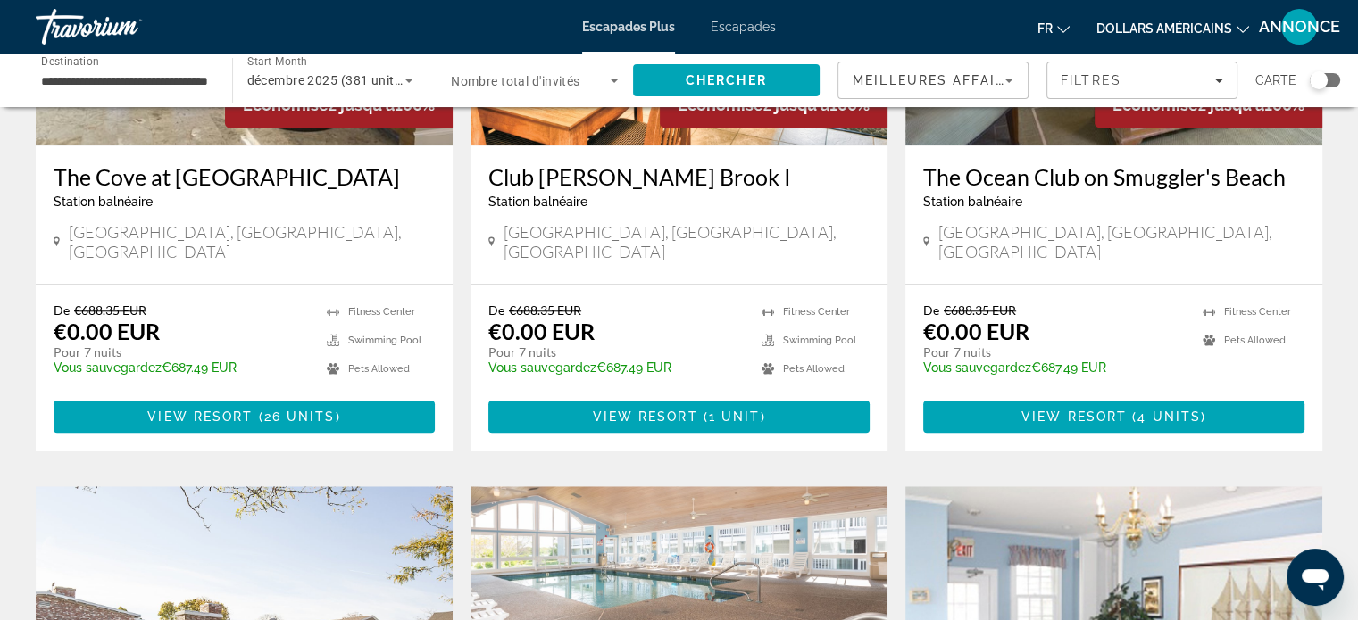
scroll to position [1593, 0]
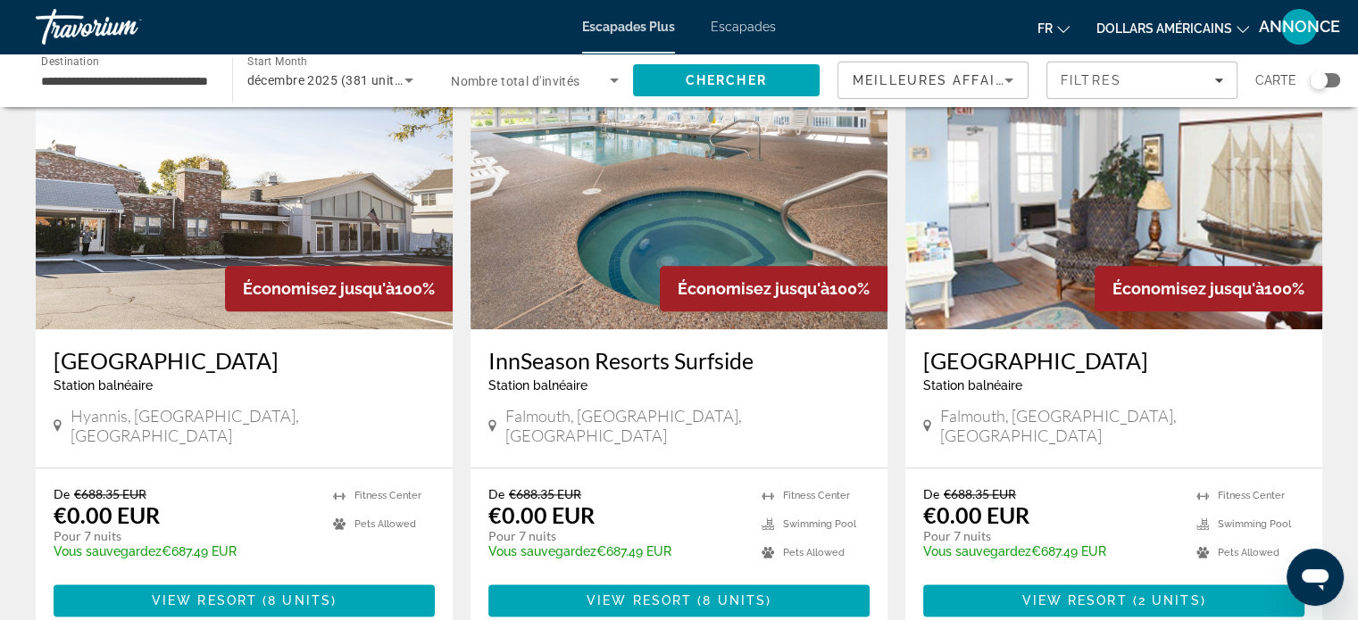
scroll to position [2085, 0]
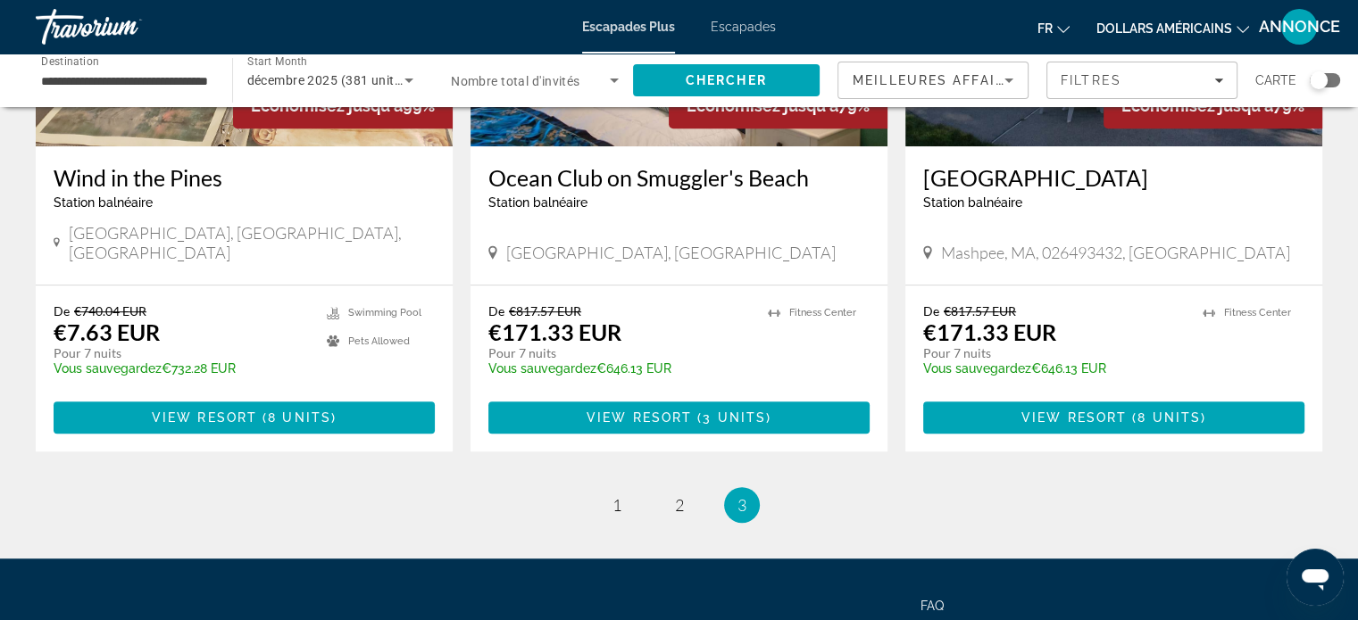
scroll to position [987, 0]
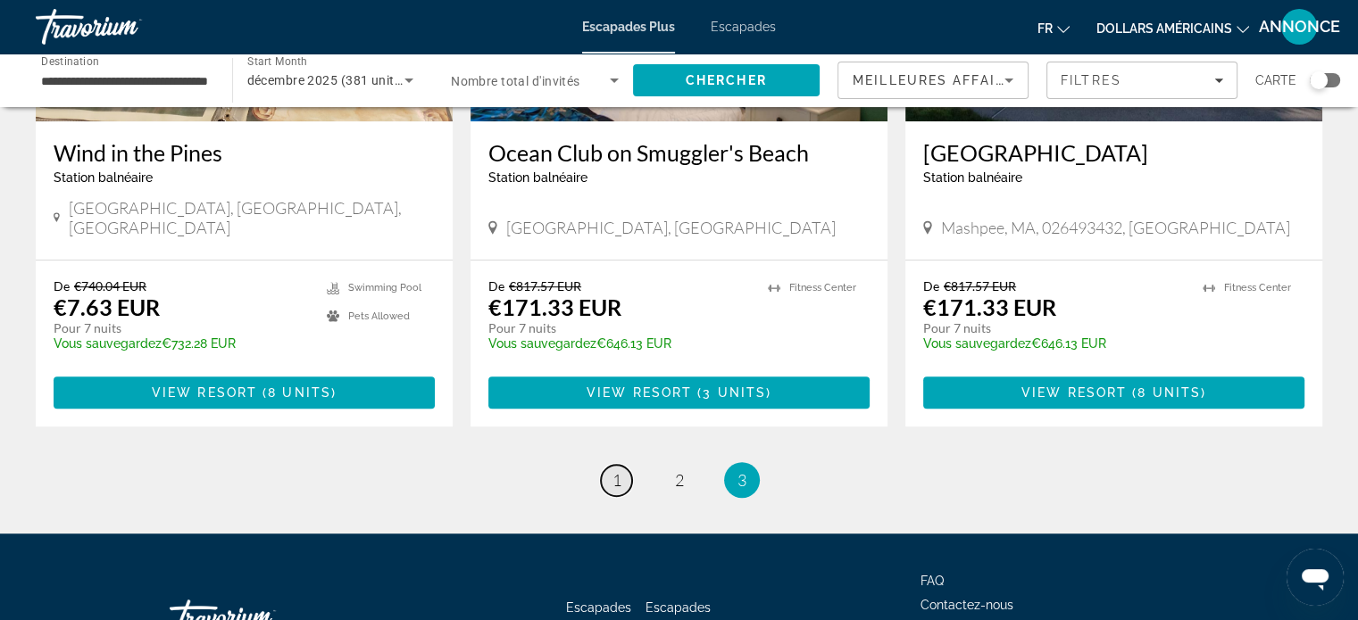
click at [614, 470] on span "1" at bounding box center [616, 480] width 9 height 20
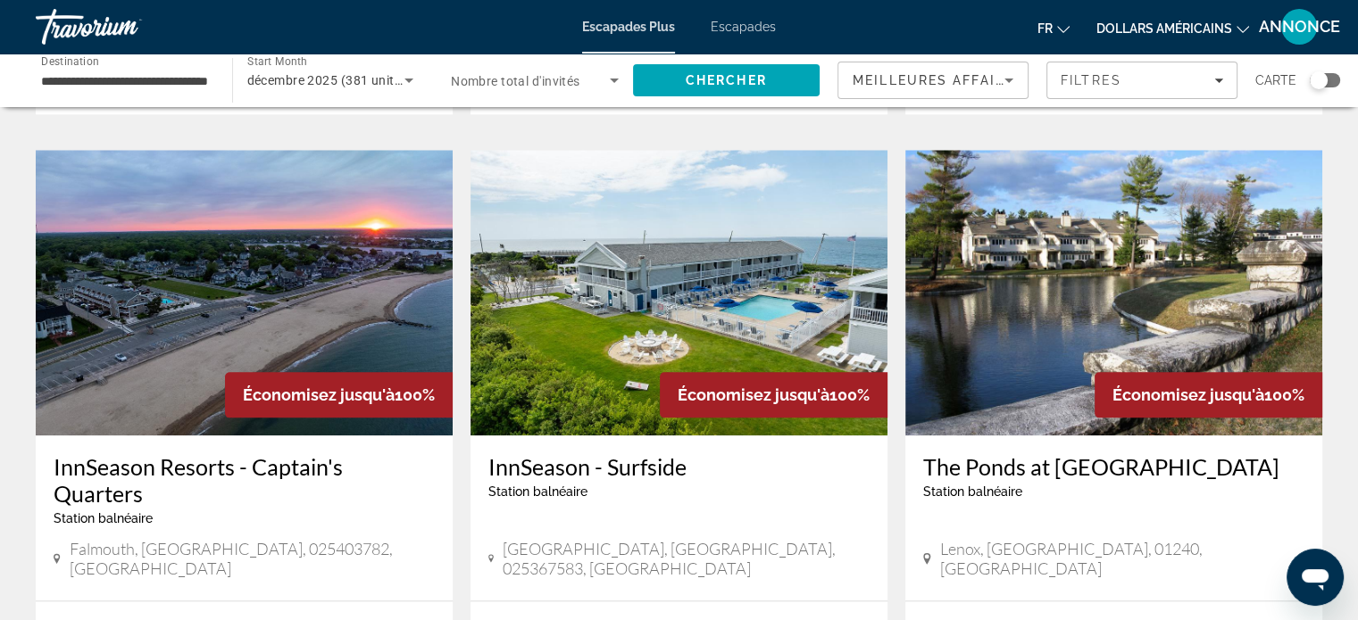
scroll to position [1971, 0]
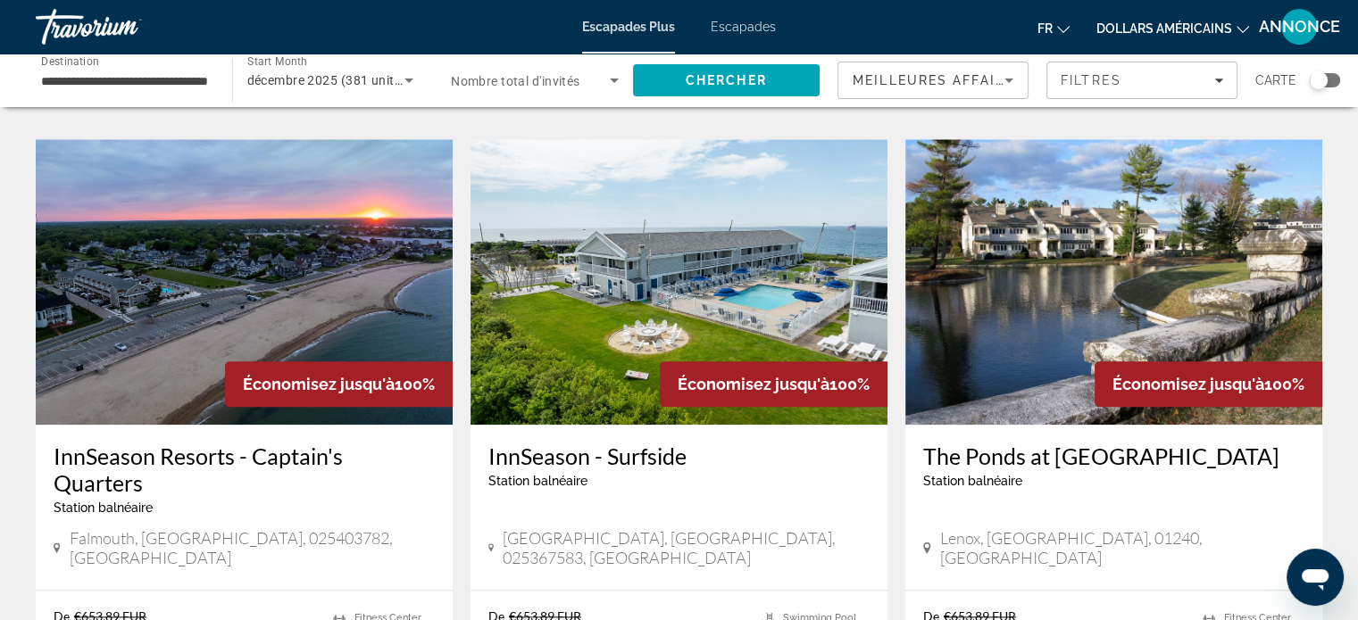
click at [331, 443] on h3 "InnSeason Resorts - Captain's Quarters" at bounding box center [244, 470] width 381 height 54
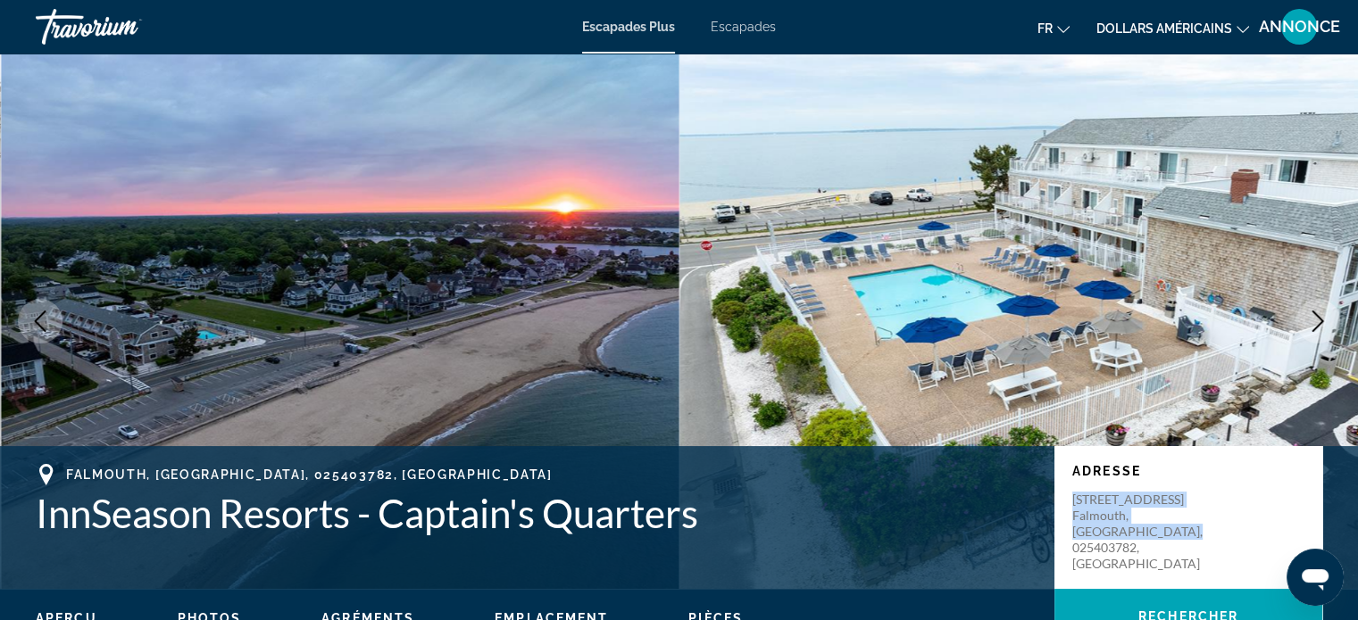
drag, startPoint x: 1072, startPoint y: 500, endPoint x: 1190, endPoint y: 549, distance: 127.6
click at [1190, 549] on div "Adresse 241 Grand Avenue Falmouth, MA, 025403782, USA" at bounding box center [1188, 517] width 268 height 143
copy p "241 Grand Avenue Falmouth, MA, 025403782, USA"
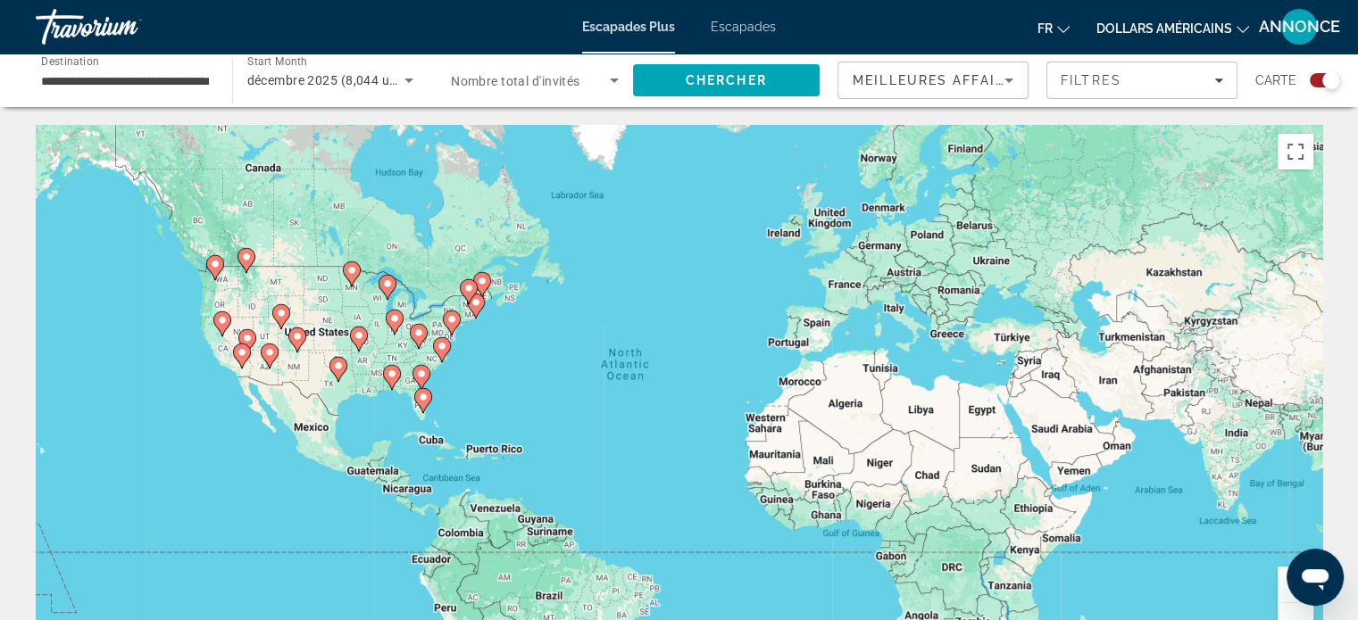
click at [624, 442] on div "To activate drag with keyboard, press Alt + Enter. Once in keyboard drag state,…" at bounding box center [679, 393] width 1286 height 536
click at [971, 77] on span "Meilleures affaires" at bounding box center [937, 80] width 171 height 14
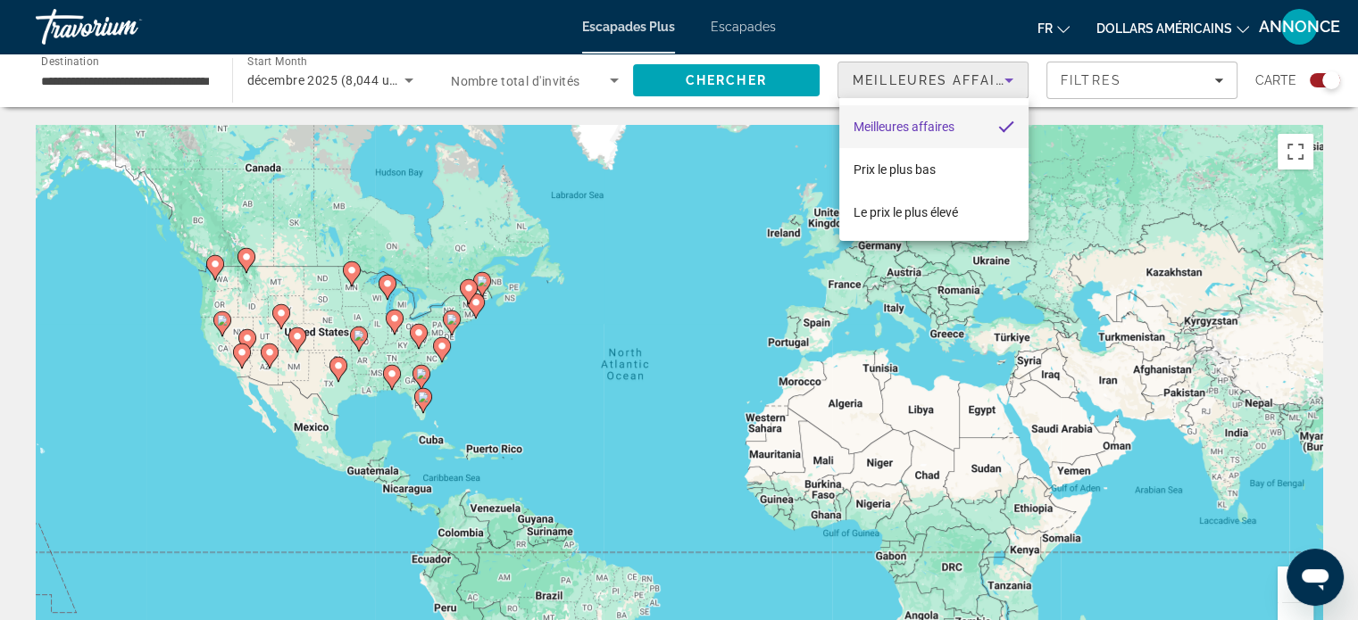
click at [1107, 88] on div at bounding box center [679, 310] width 1358 height 620
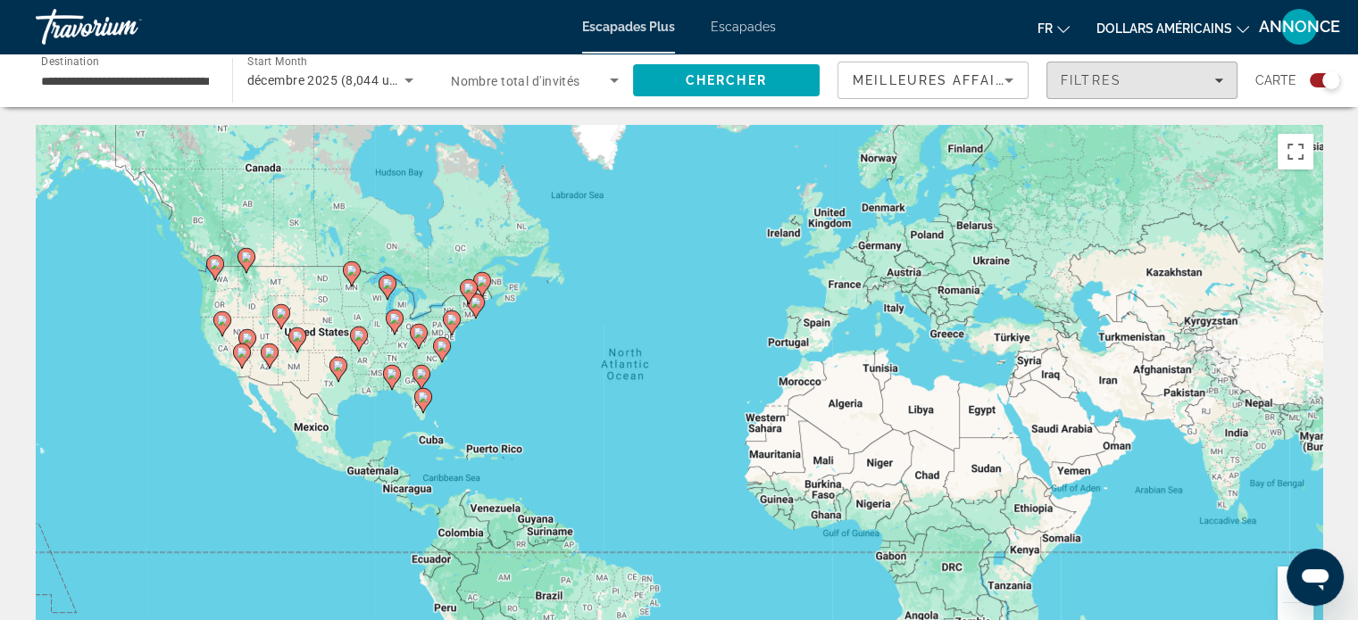
click at [1107, 88] on span "Filters" at bounding box center [1141, 80] width 189 height 43
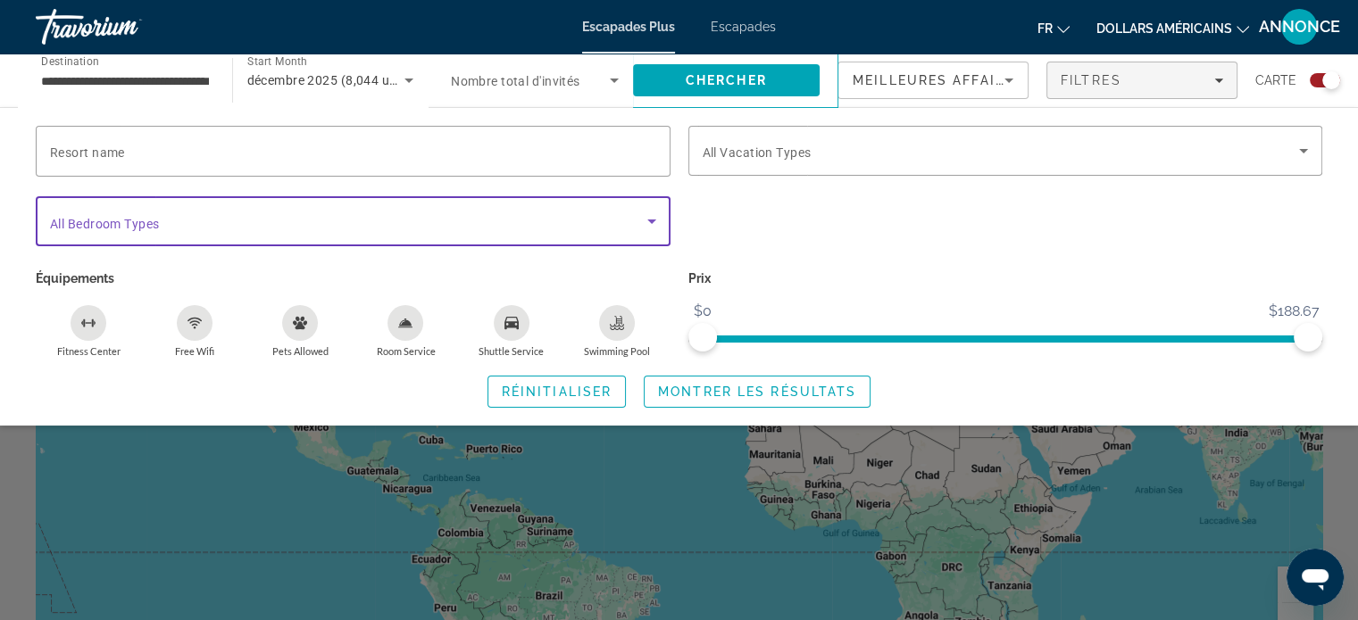
click at [205, 213] on span "Search widget" at bounding box center [348, 221] width 597 height 21
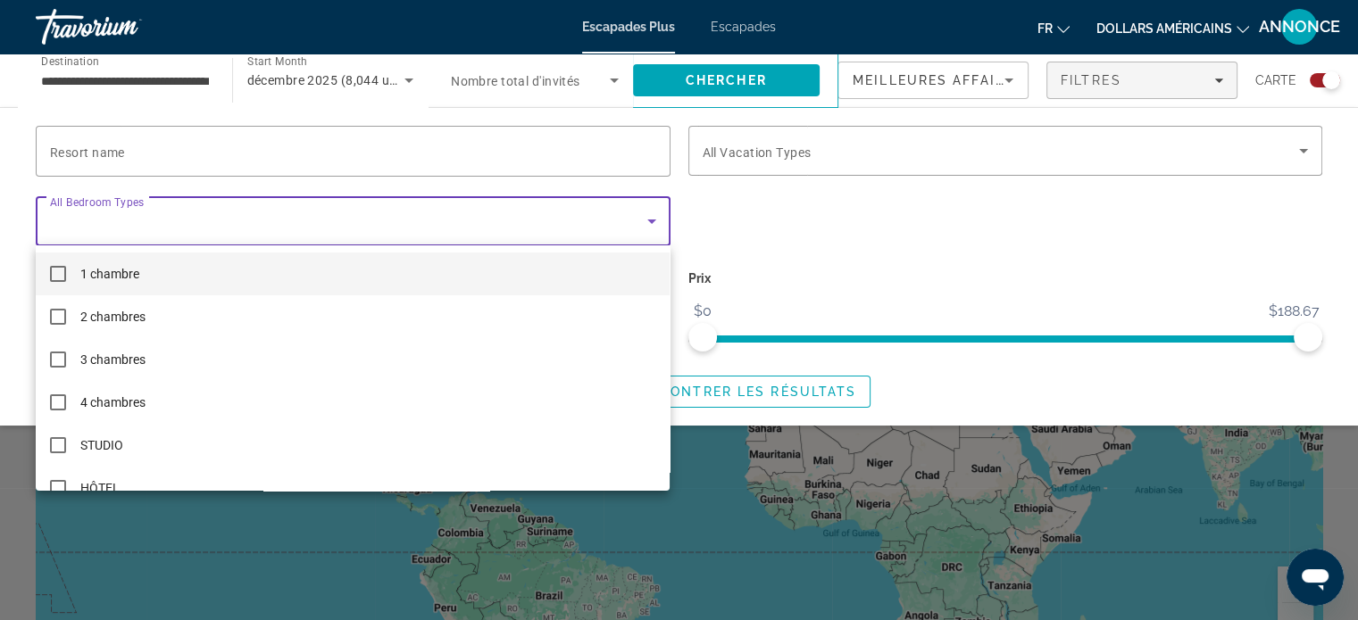
click at [204, 211] on div at bounding box center [679, 310] width 1358 height 620
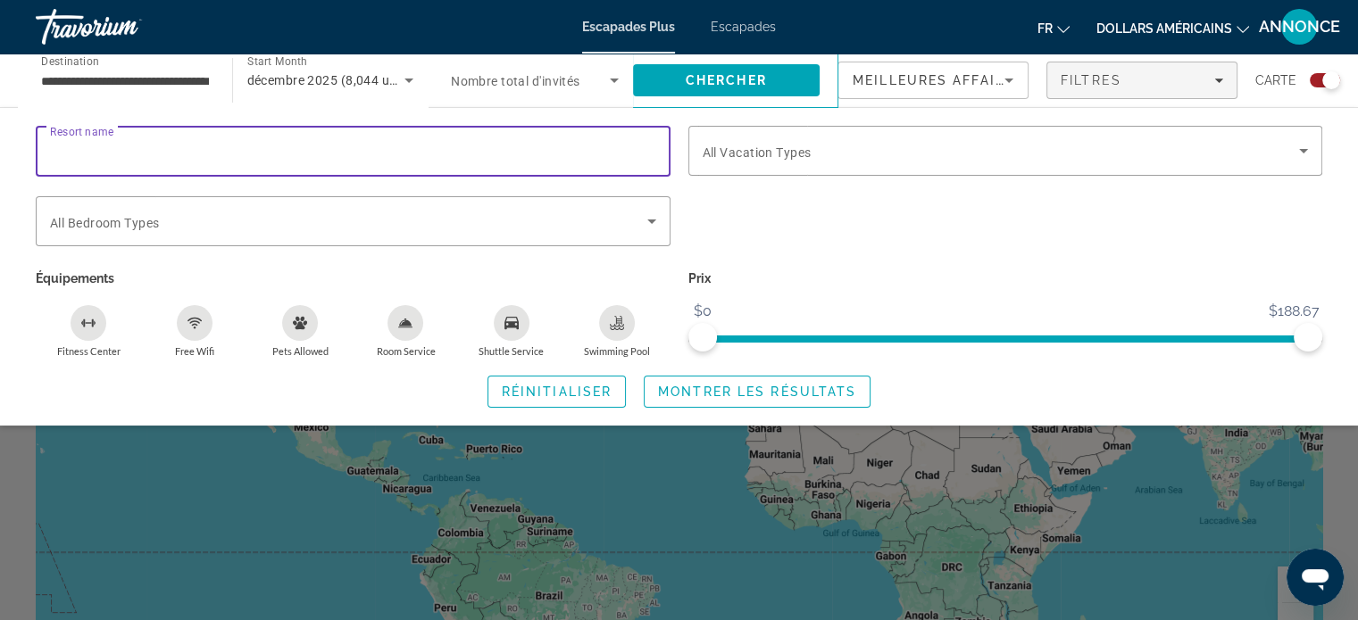
click at [225, 157] on input "Resort name" at bounding box center [353, 151] width 606 height 21
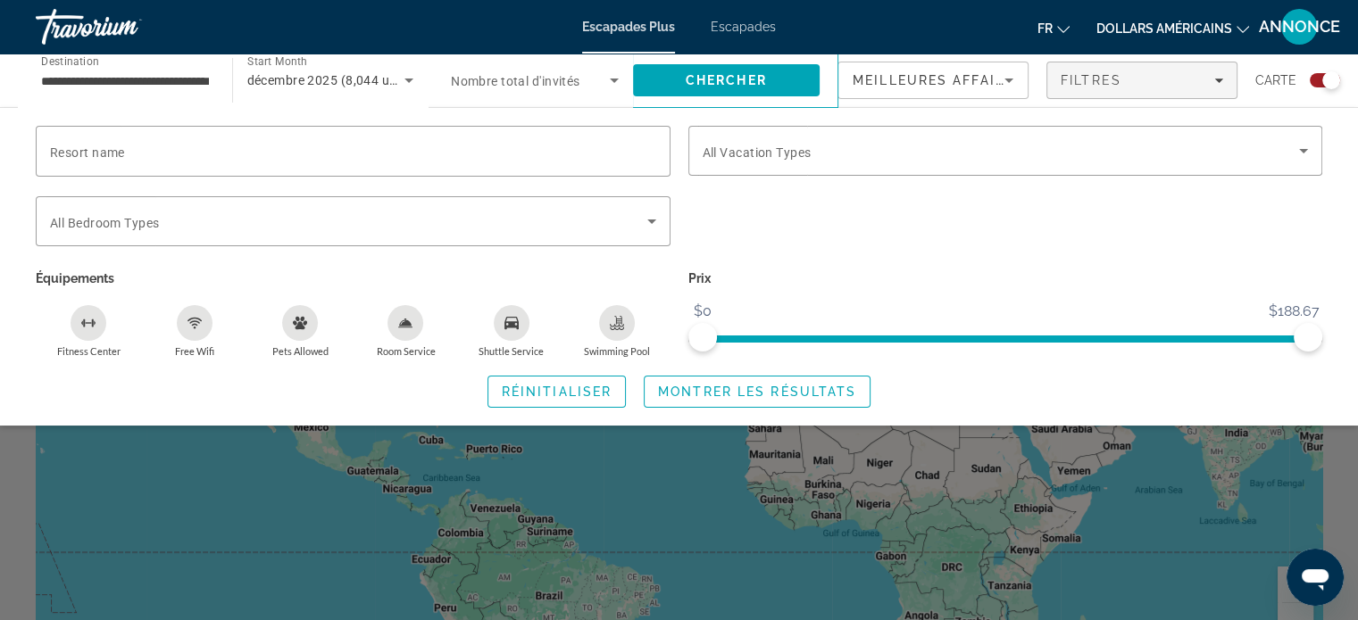
click at [853, 237] on div "Search widget" at bounding box center [1005, 231] width 652 height 70
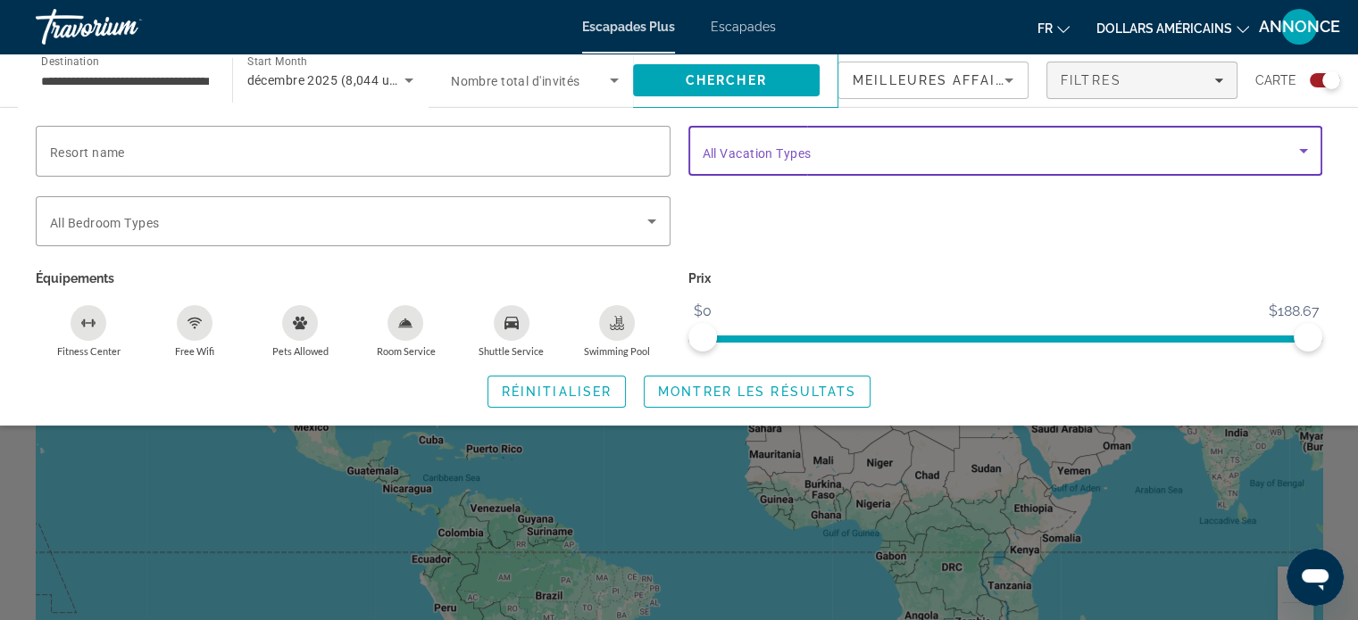
click at [777, 140] on span "Search widget" at bounding box center [1000, 150] width 597 height 21
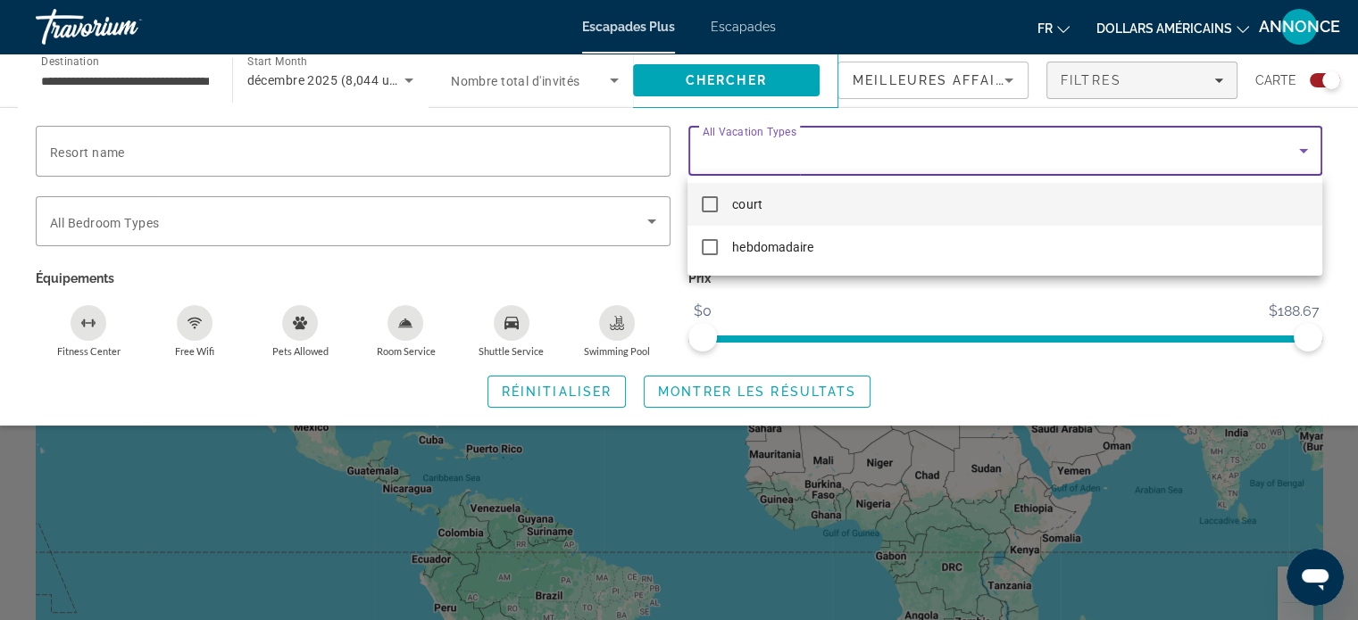
click at [769, 301] on div at bounding box center [679, 310] width 1358 height 620
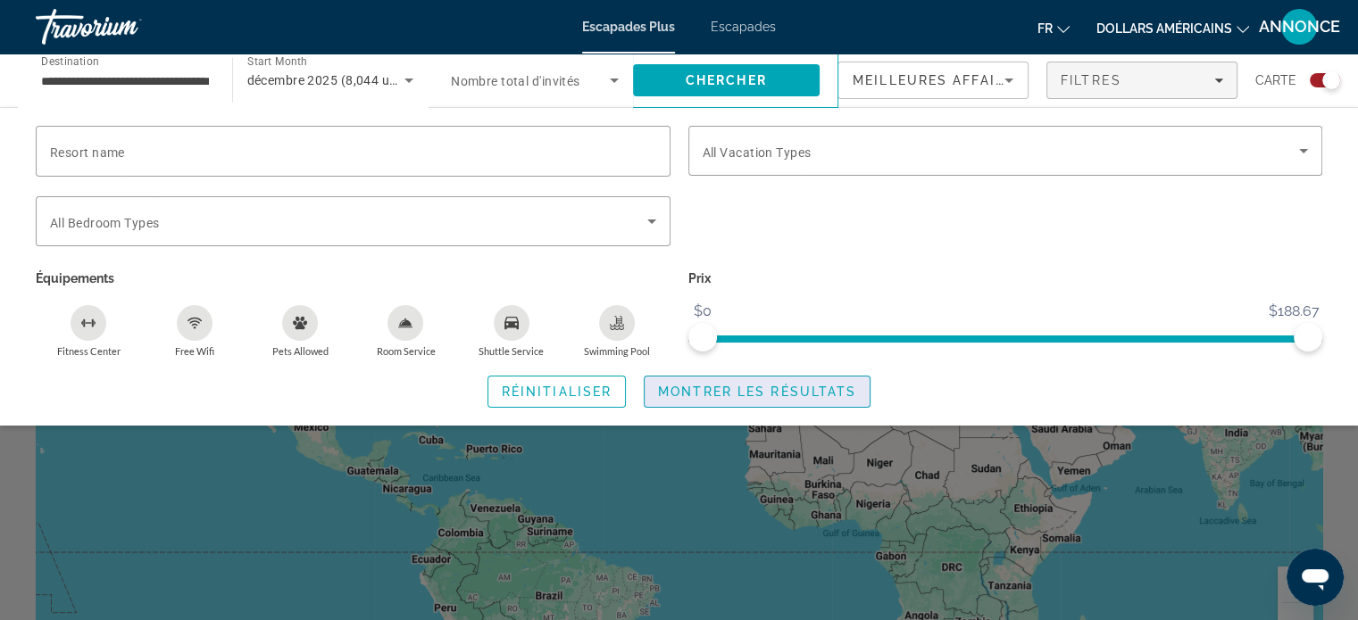
click at [708, 391] on span "Montrer les résultats" at bounding box center [757, 392] width 198 height 14
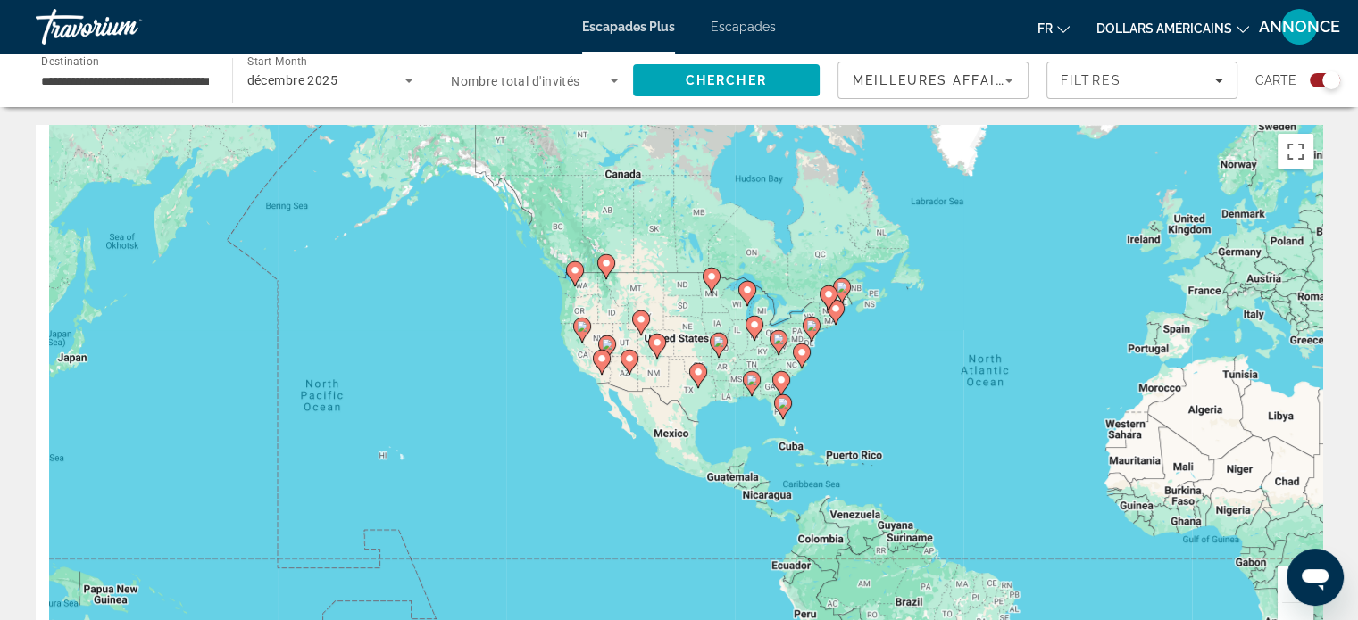
drag, startPoint x: 484, startPoint y: 361, endPoint x: 851, endPoint y: 367, distance: 367.8
click at [851, 367] on div "To activate drag with keyboard, press Alt + Enter. Once in keyboard drag state,…" at bounding box center [679, 393] width 1286 height 536
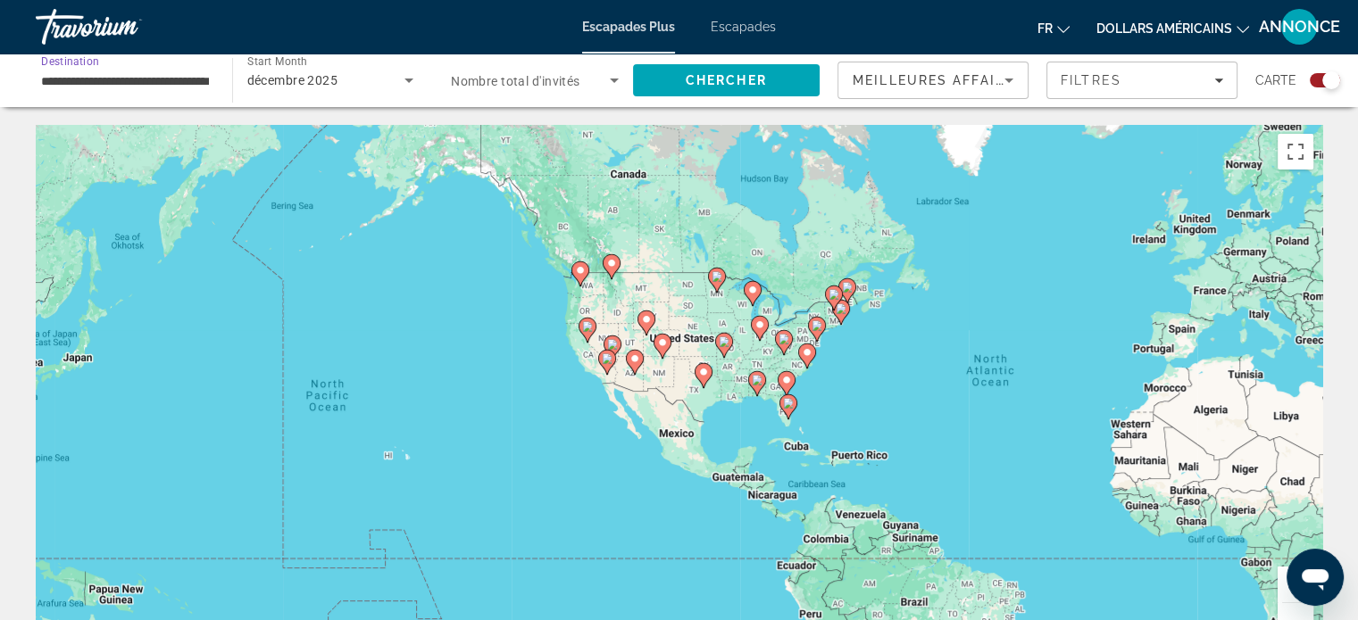
click at [129, 88] on input "**********" at bounding box center [125, 81] width 168 height 21
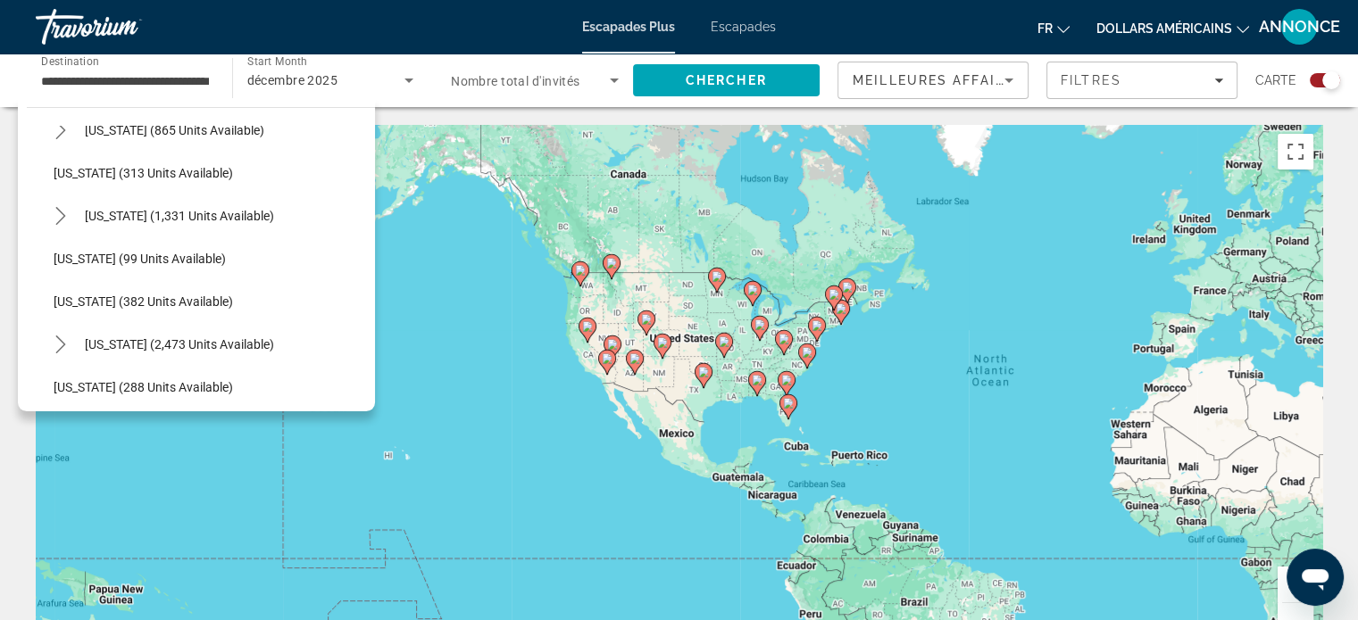
scroll to position [737, 0]
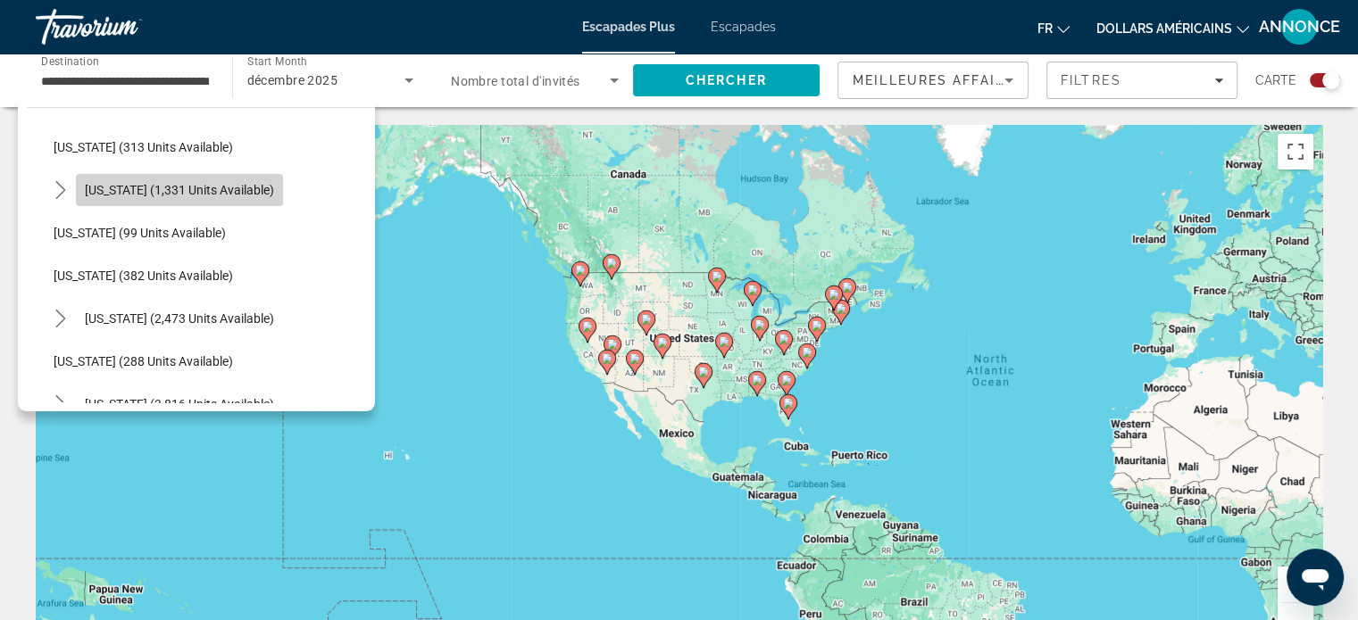
click at [157, 209] on span "Select destination: Massachusetts (1,331 units available)" at bounding box center [179, 190] width 207 height 43
type input "**********"
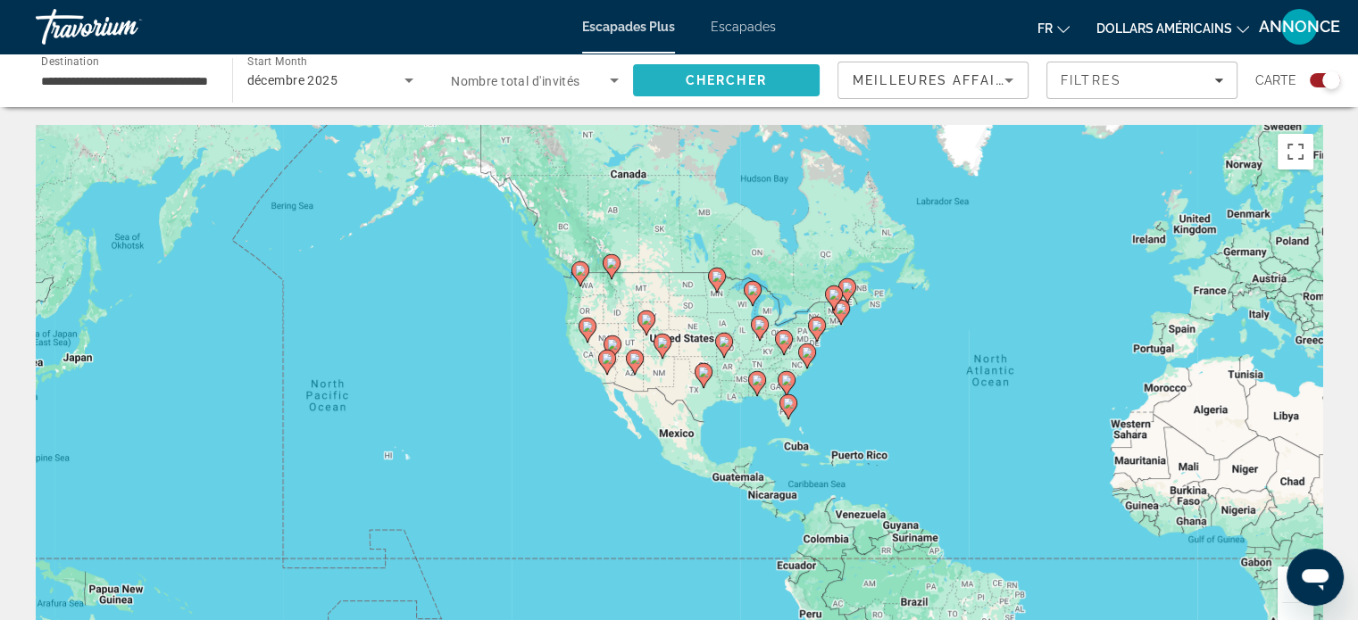
click at [736, 80] on span "Chercher" at bounding box center [725, 80] width 81 height 14
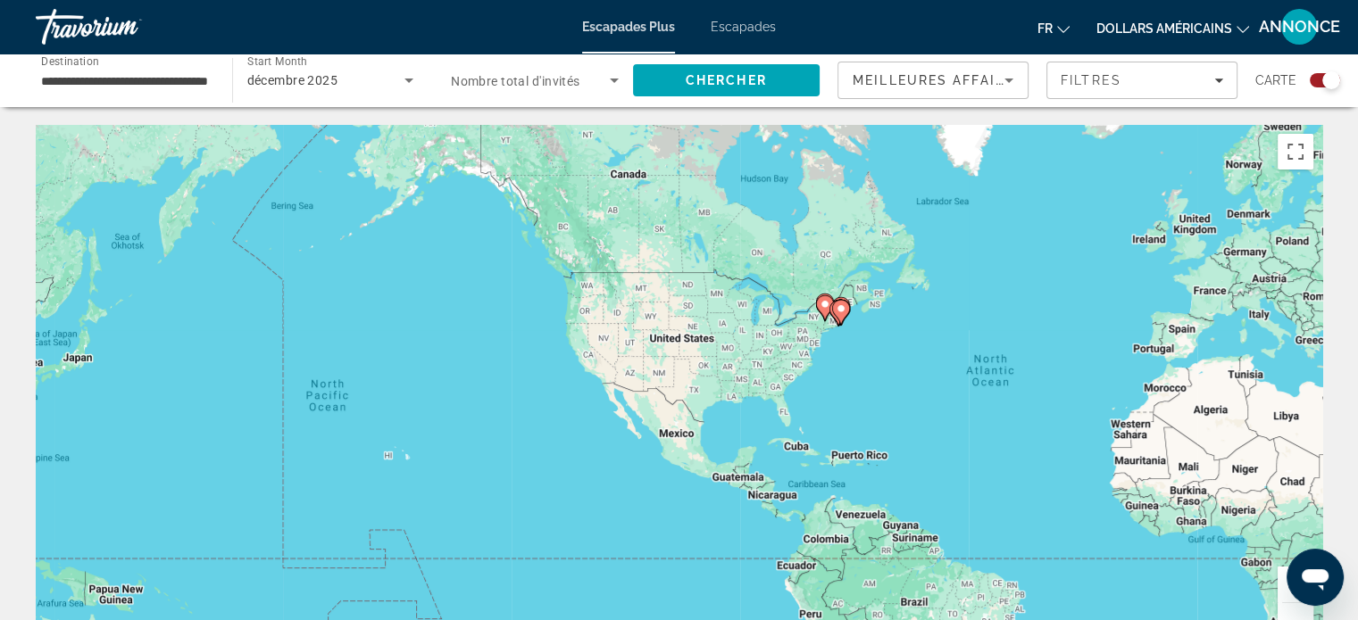
click at [1324, 81] on div "Search widget" at bounding box center [1331, 80] width 18 height 18
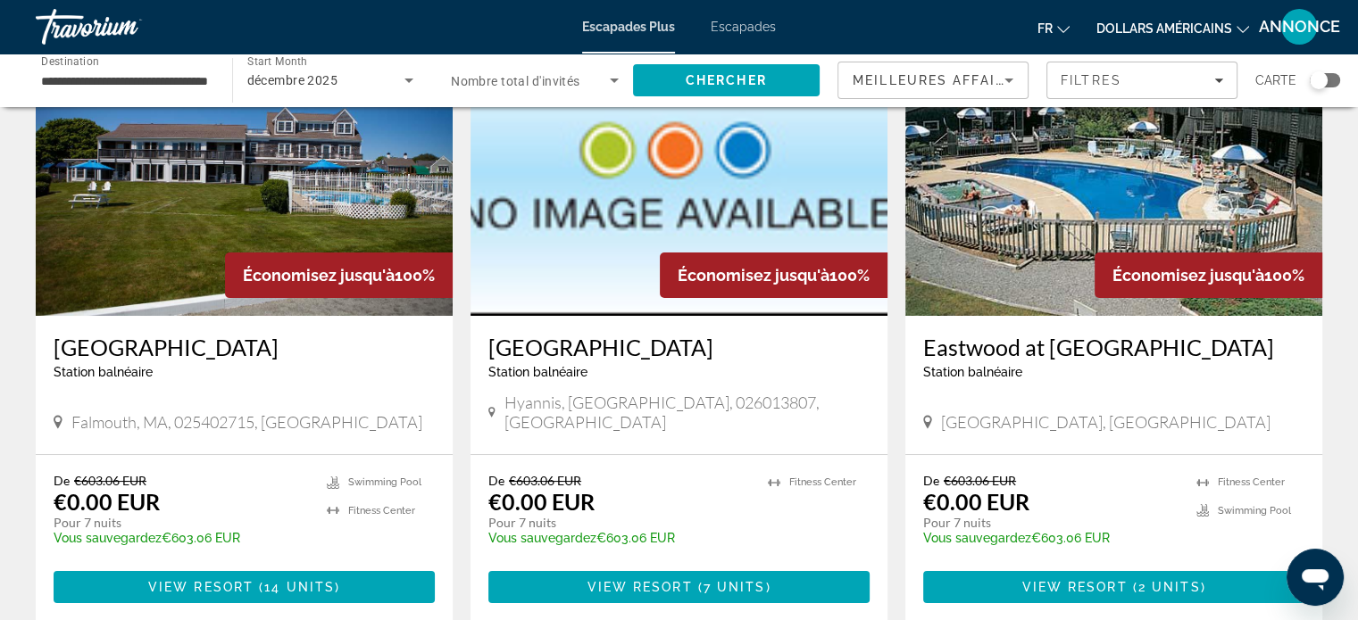
scroll to position [143, 0]
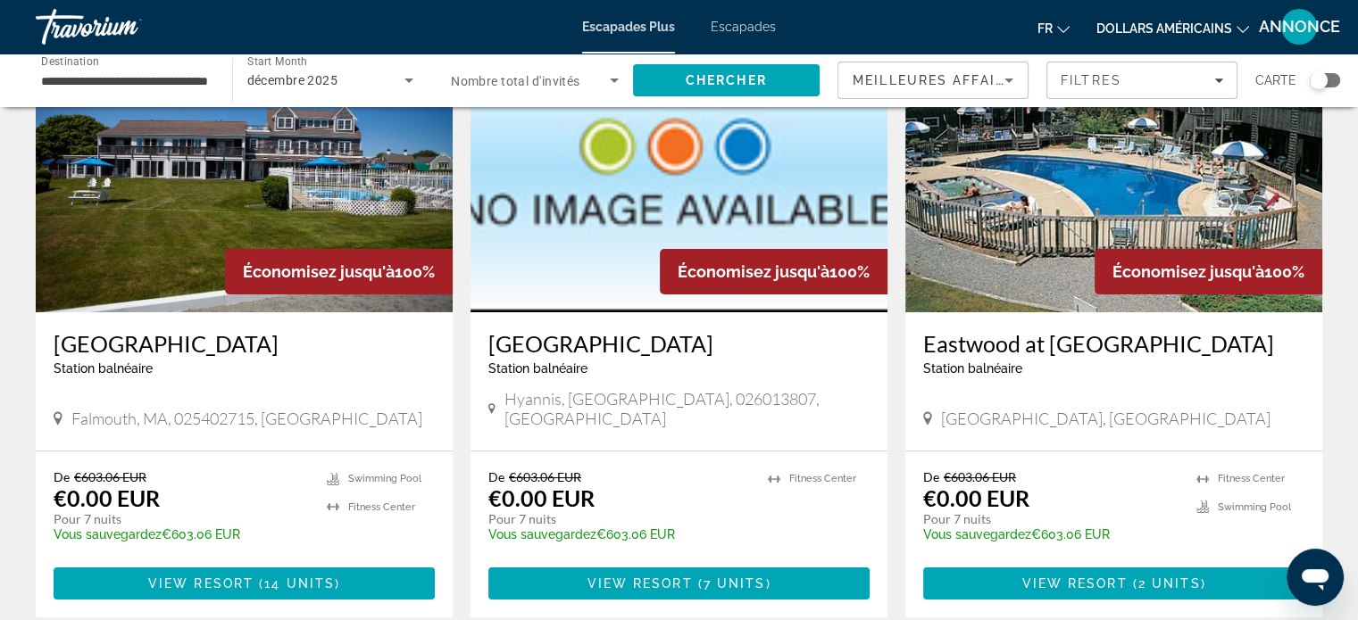
click at [213, 256] on img "Contenu principal" at bounding box center [244, 170] width 417 height 286
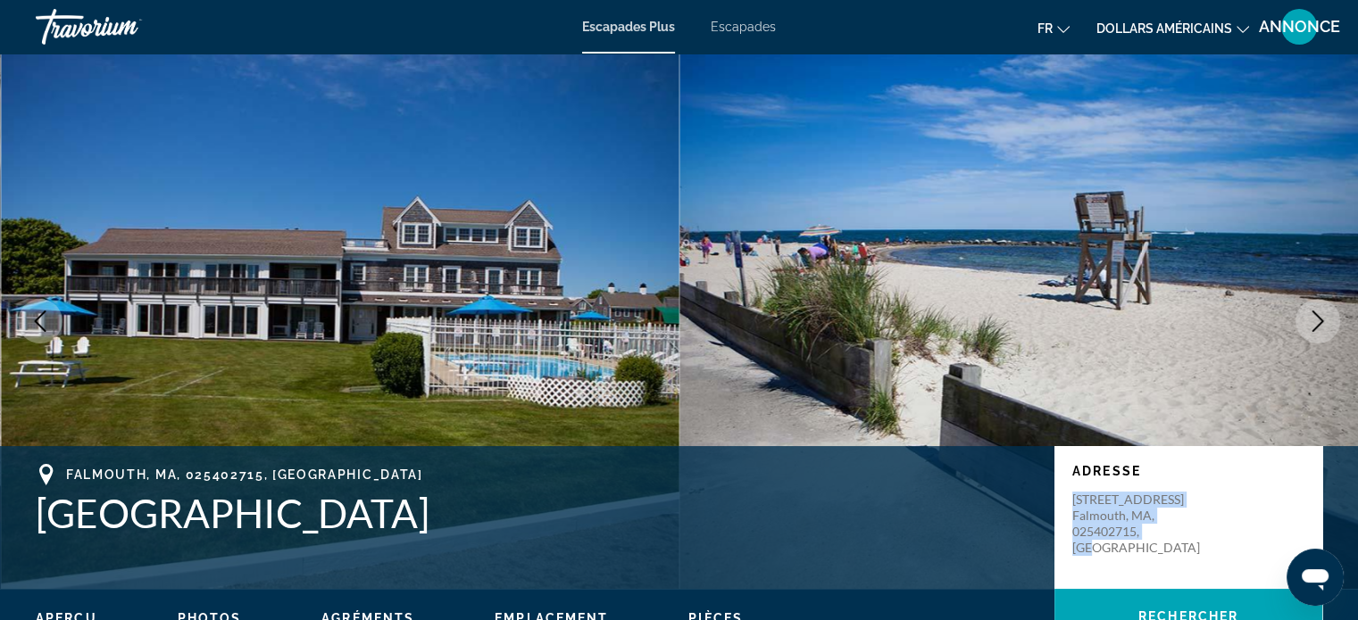
drag, startPoint x: 1065, startPoint y: 497, endPoint x: 1171, endPoint y: 538, distance: 113.9
click at [1171, 538] on div "Adresse 45 Surf Drive Falmouth, MA, 025402715, USA" at bounding box center [1188, 517] width 268 height 143
copy p "45 Surf Drive Falmouth, MA, 025402715, USA"
click at [623, 24] on font "Escapades Plus" at bounding box center [628, 27] width 93 height 14
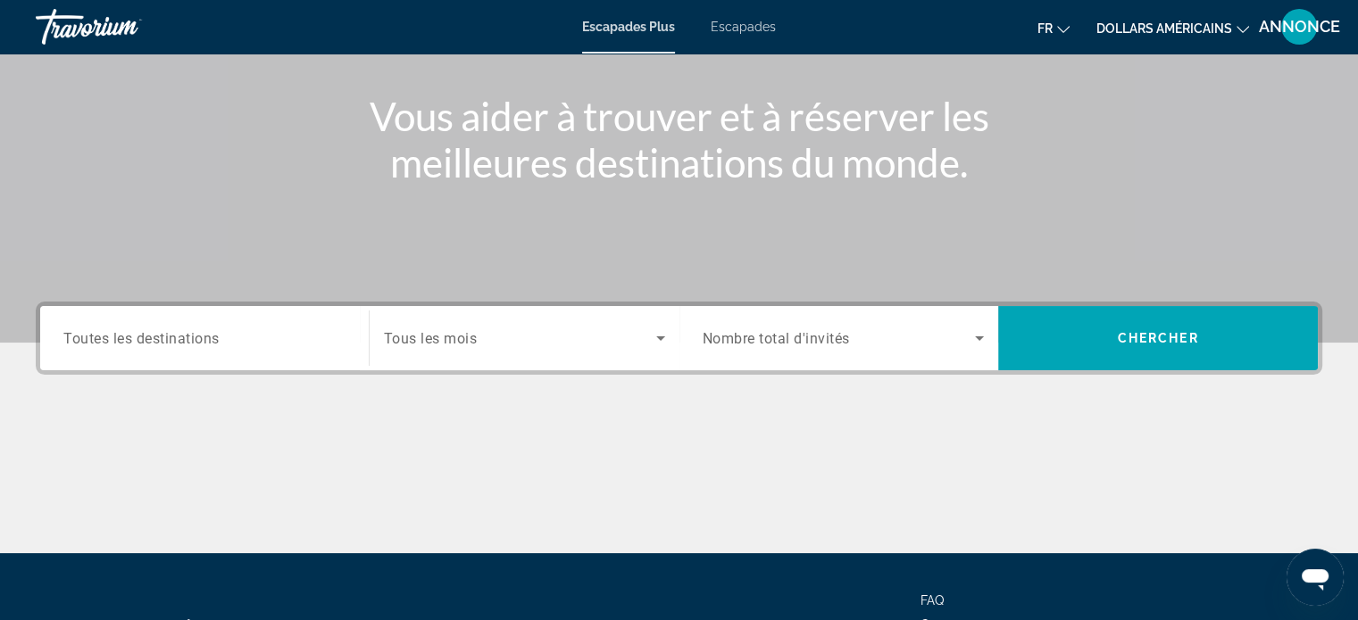
scroll to position [195, 0]
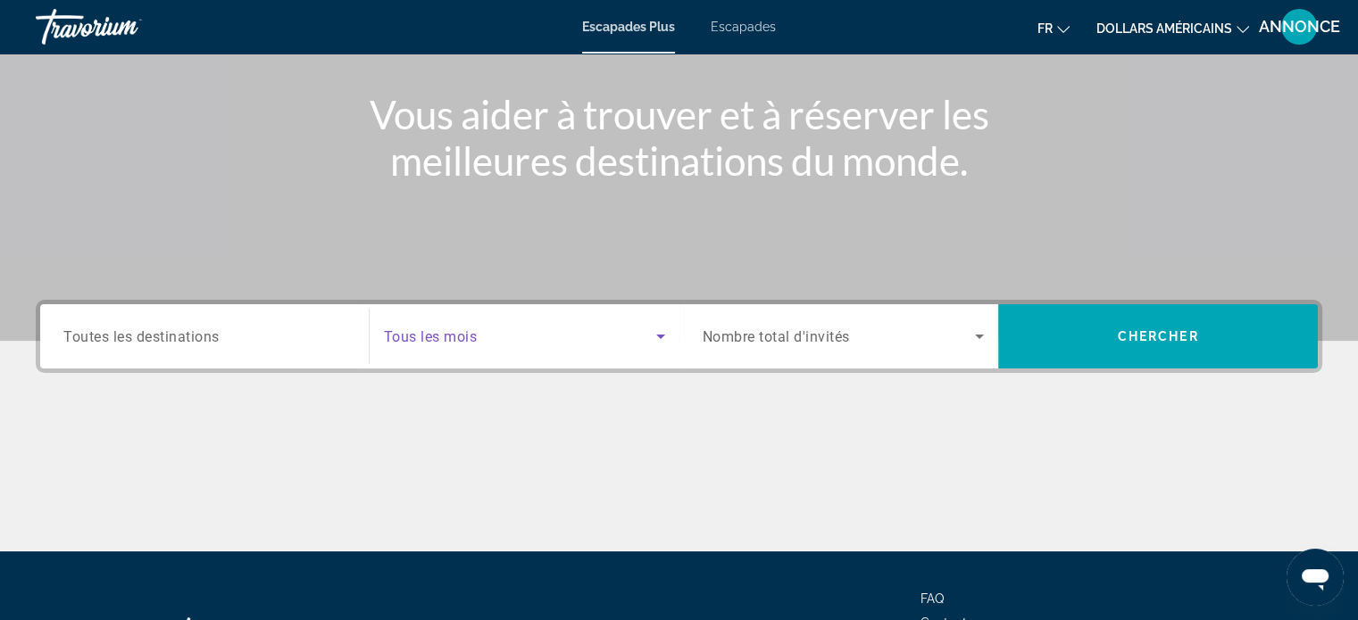
click at [428, 326] on span "Search widget" at bounding box center [520, 336] width 272 height 21
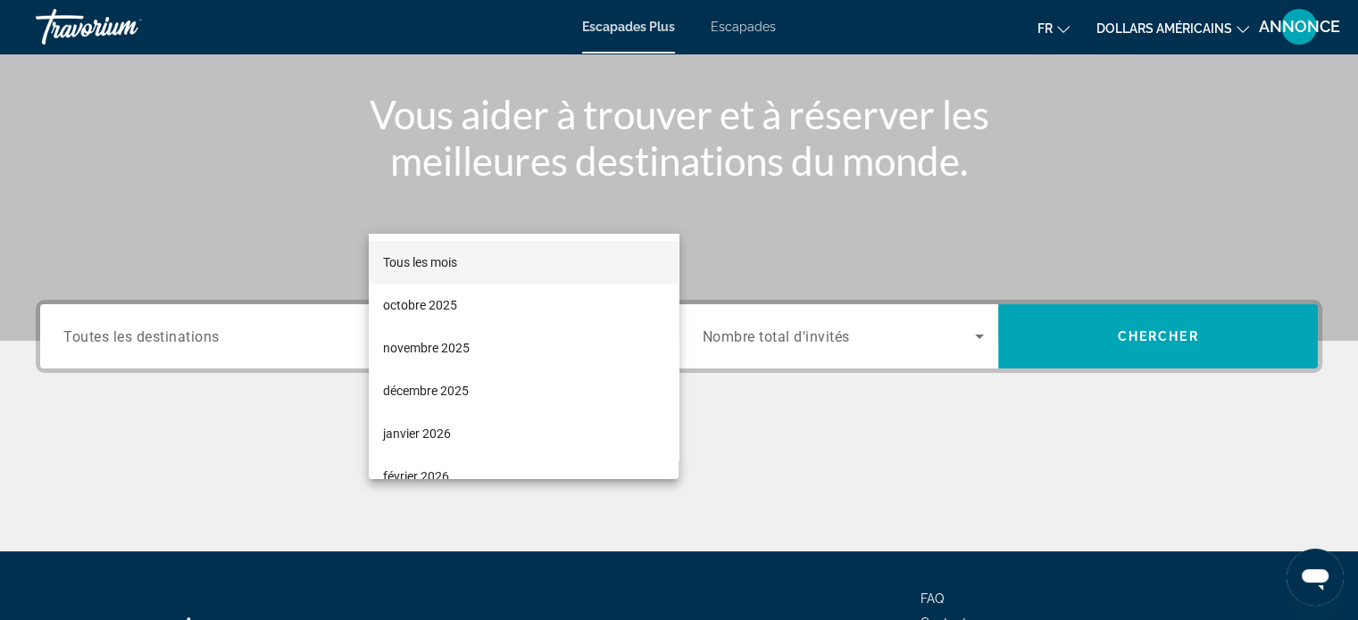
scroll to position [344, 0]
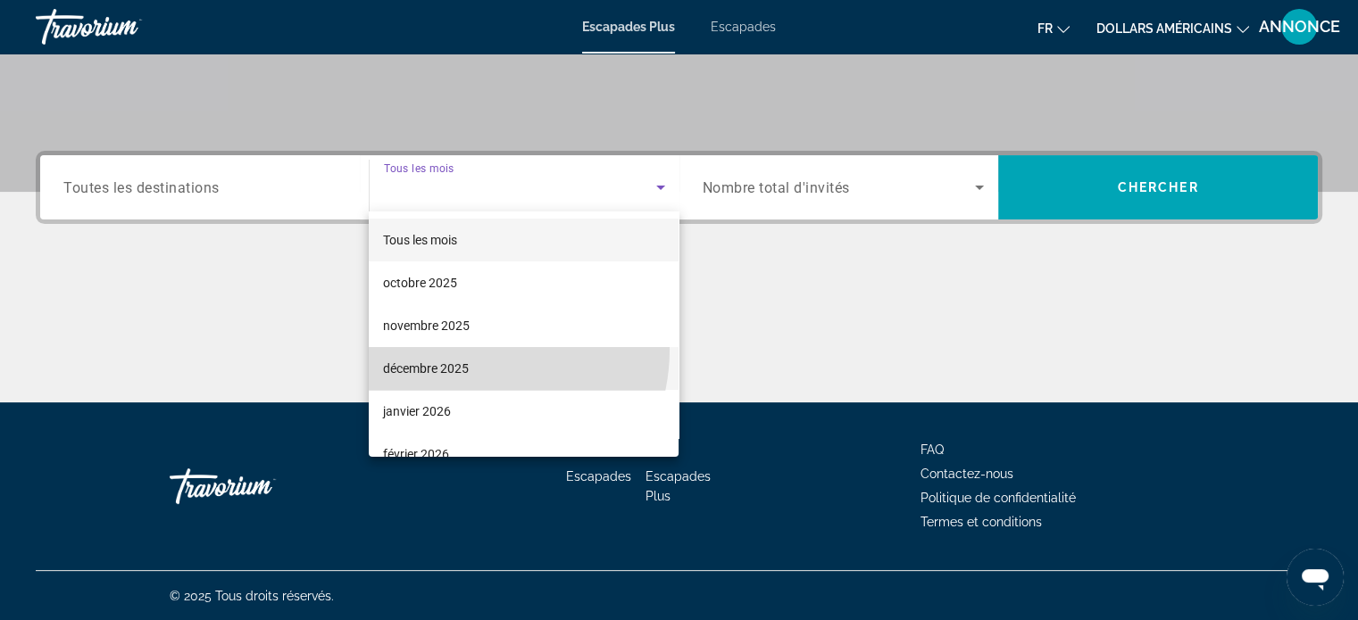
click at [464, 349] on mat-option "décembre 2025" at bounding box center [524, 368] width 310 height 43
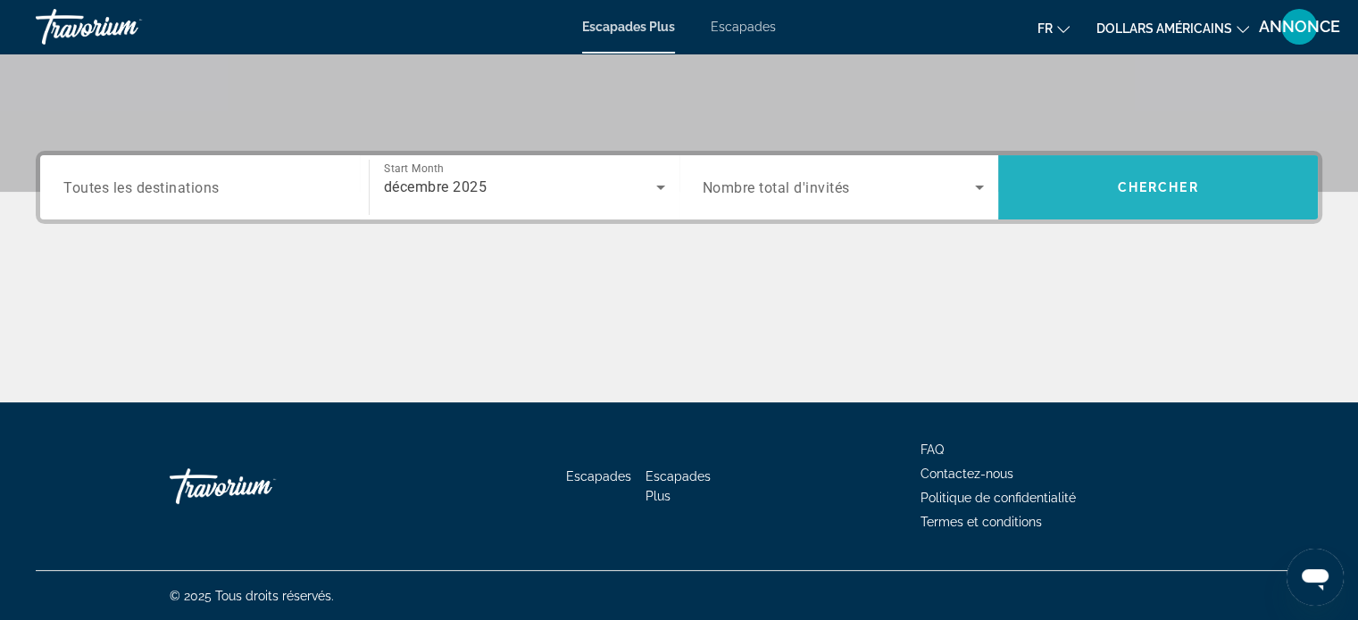
click at [1200, 182] on span "Search" at bounding box center [1158, 187] width 320 height 43
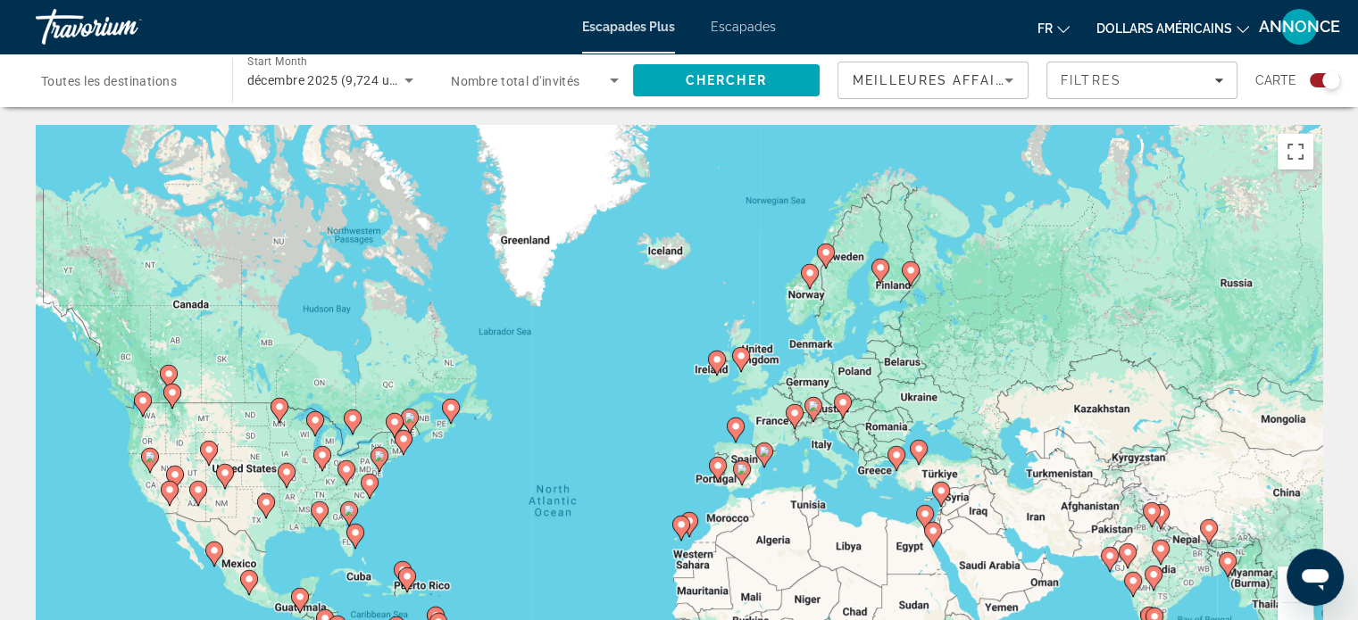
drag, startPoint x: 971, startPoint y: 217, endPoint x: 905, endPoint y: 353, distance: 151.7
click at [905, 353] on div "To activate drag with keyboard, press Alt + Enter. Once in keyboard drag state,…" at bounding box center [679, 393] width 1286 height 536
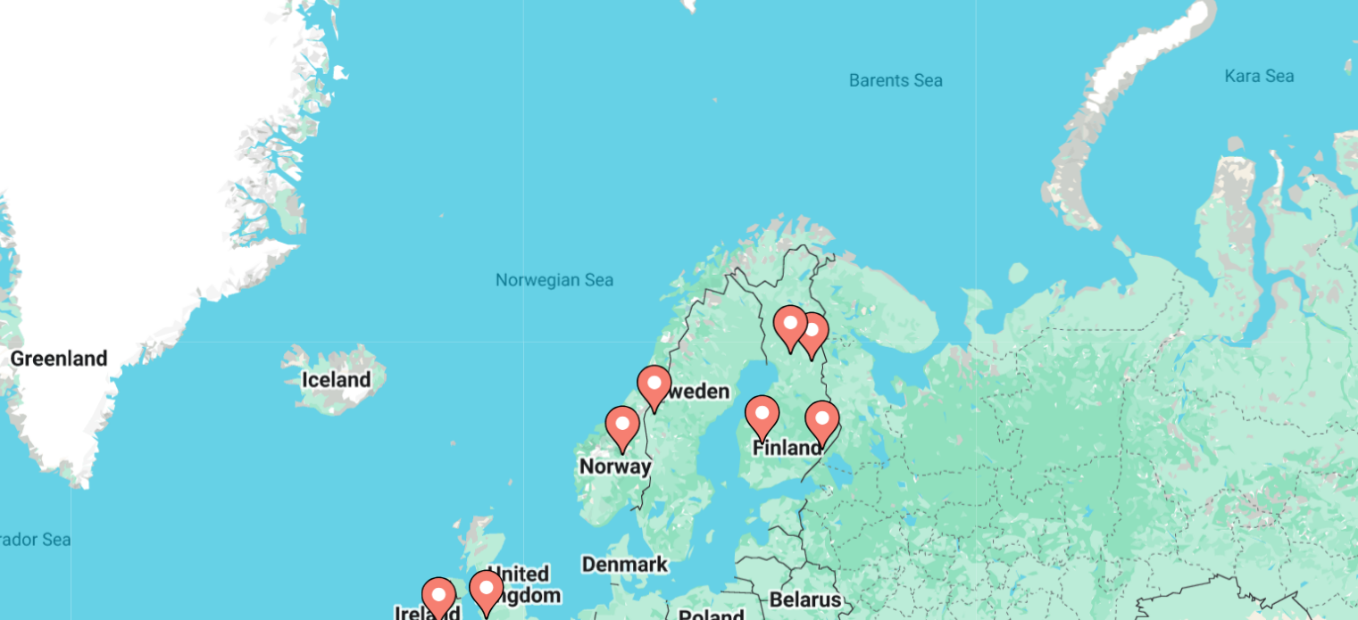
drag, startPoint x: 1000, startPoint y: 330, endPoint x: 881, endPoint y: 429, distance: 154.6
click at [881, 429] on div "To activate drag with keyboard, press Alt + Enter. Once in keyboard drag state,…" at bounding box center [679, 393] width 1286 height 536
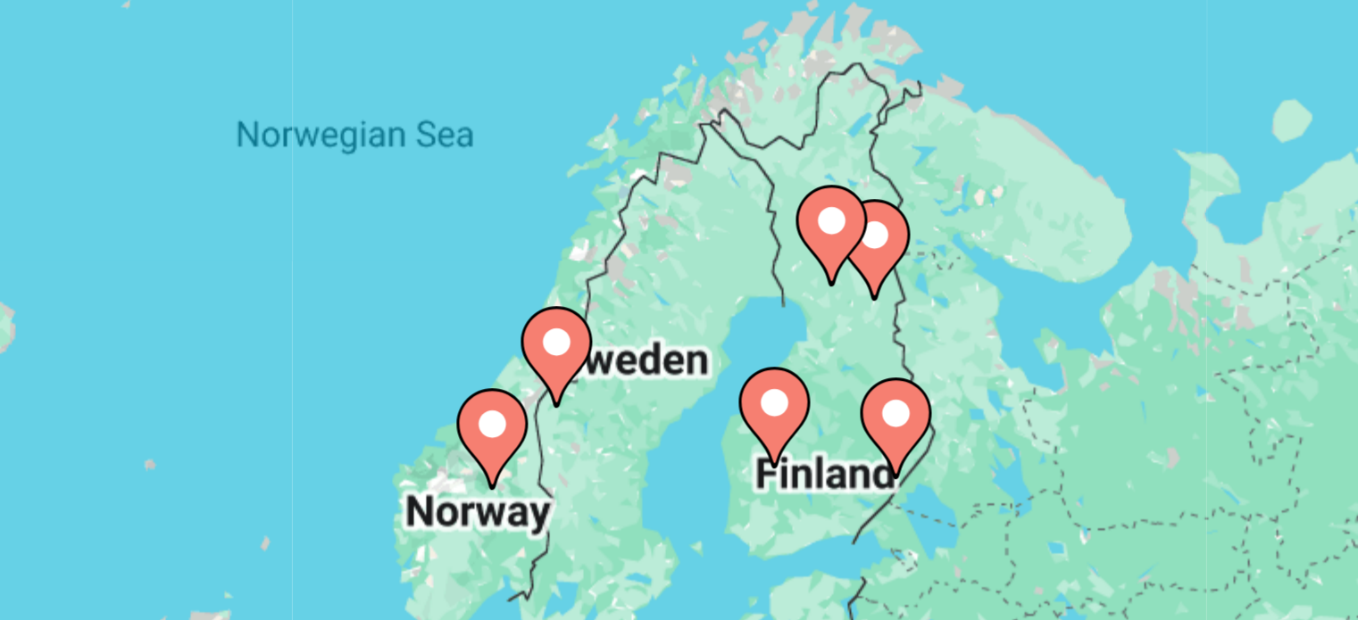
click at [780, 393] on div "To activate drag with keyboard, press Alt + Enter. Once in keyboard drag state,…" at bounding box center [679, 393] width 1286 height 536
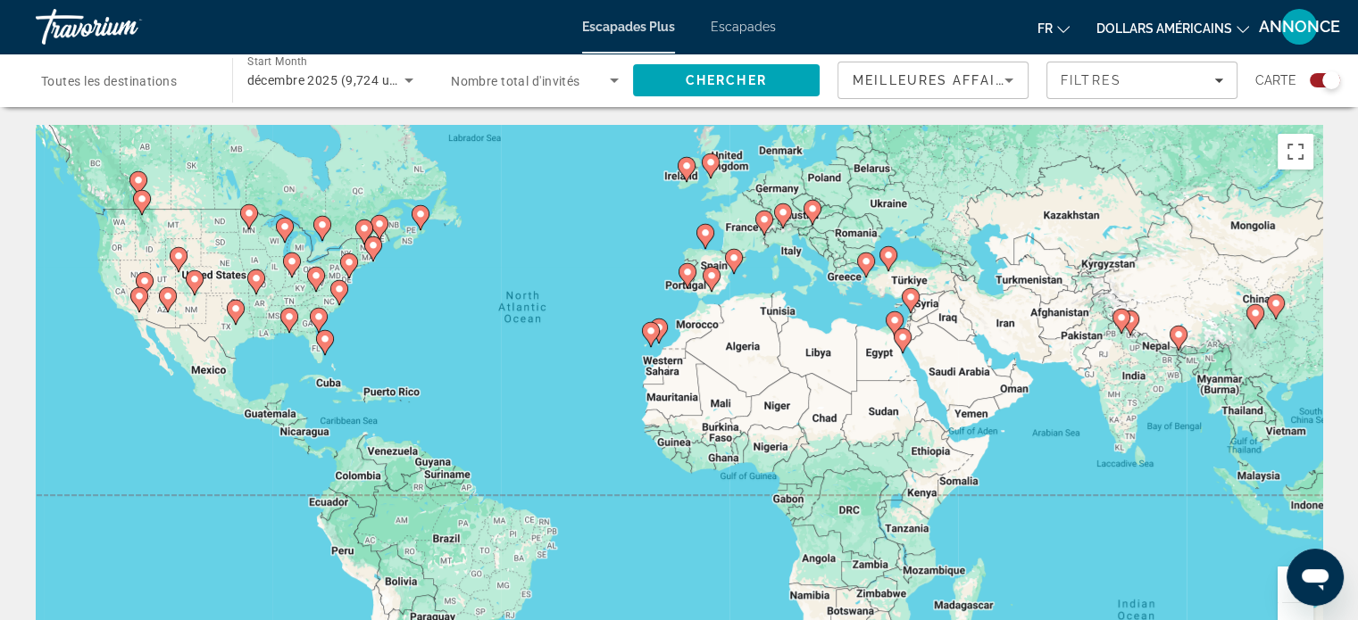
drag, startPoint x: 976, startPoint y: 581, endPoint x: 1078, endPoint y: 264, distance: 333.1
click at [1078, 264] on div "To activate drag with keyboard, press Alt + Enter. Once in keyboard drag state,…" at bounding box center [679, 393] width 1286 height 536
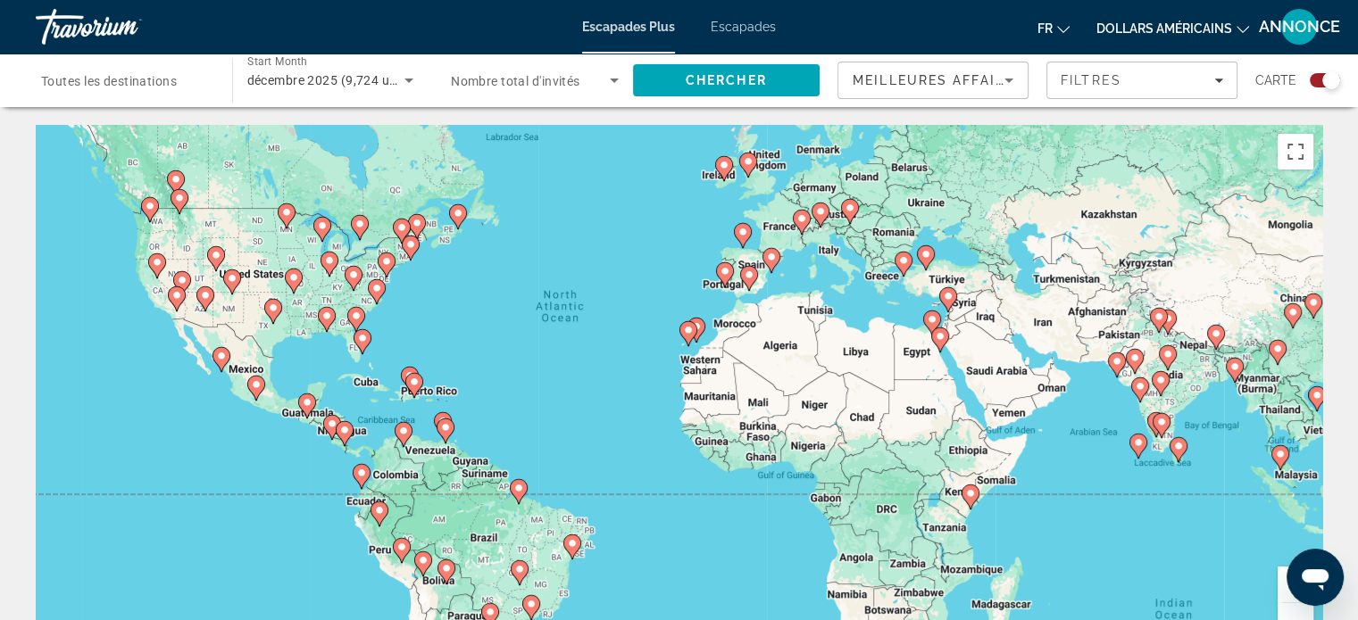
click at [1327, 87] on div "Search widget" at bounding box center [1331, 80] width 18 height 18
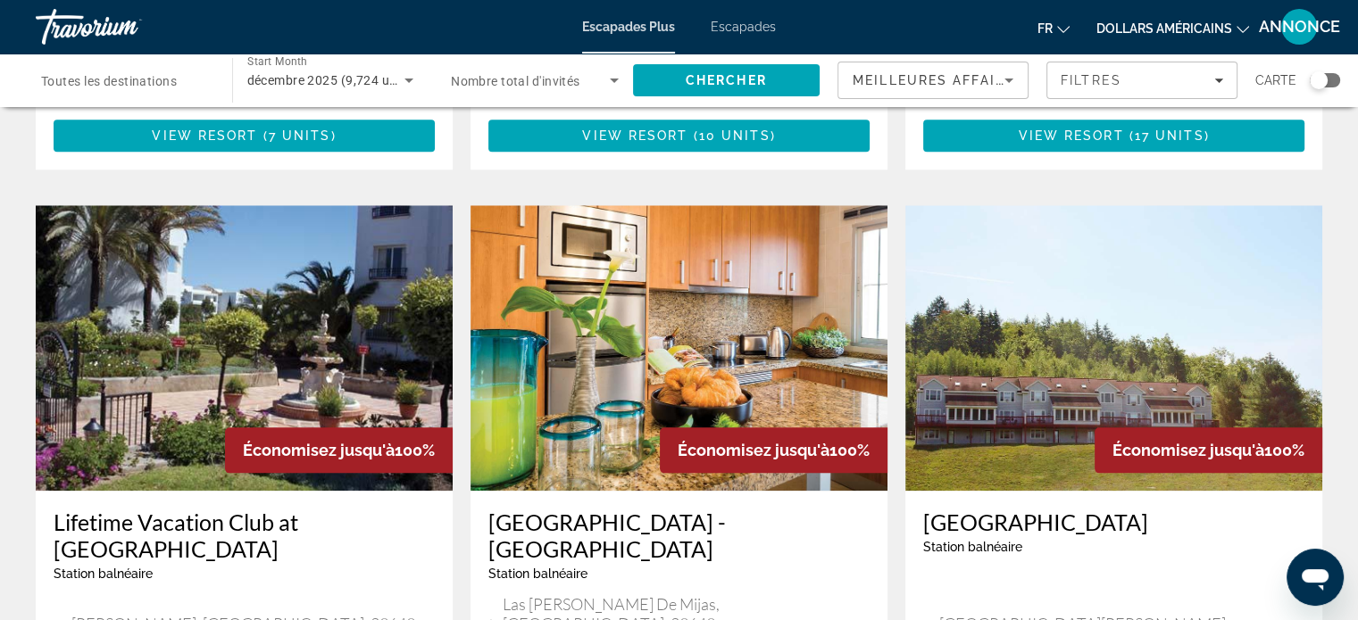
scroll to position [2266, 0]
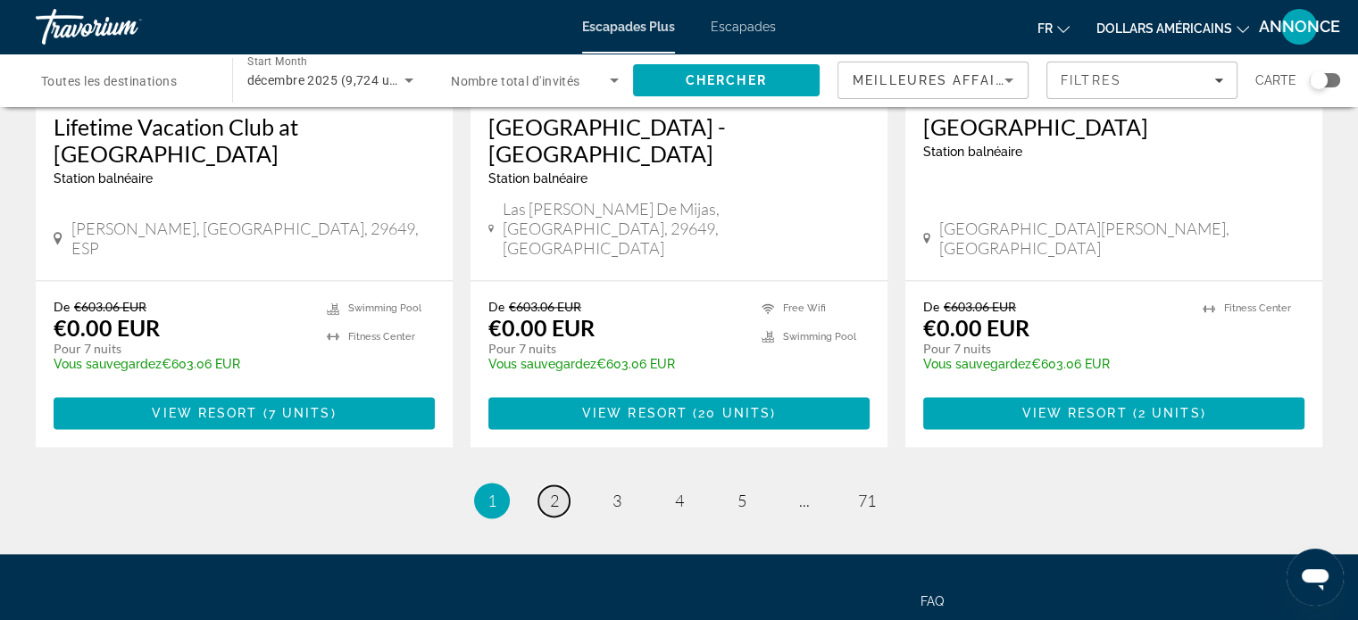
click at [552, 491] on span "2" at bounding box center [554, 501] width 9 height 20
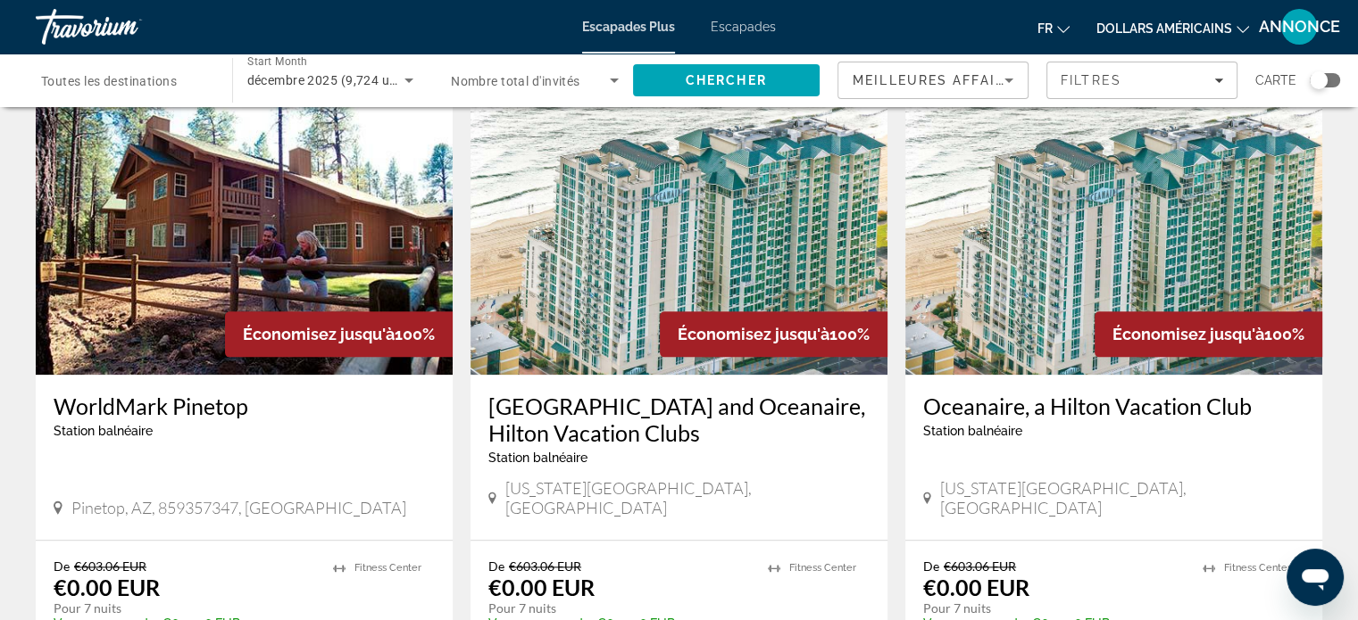
scroll to position [1999, 0]
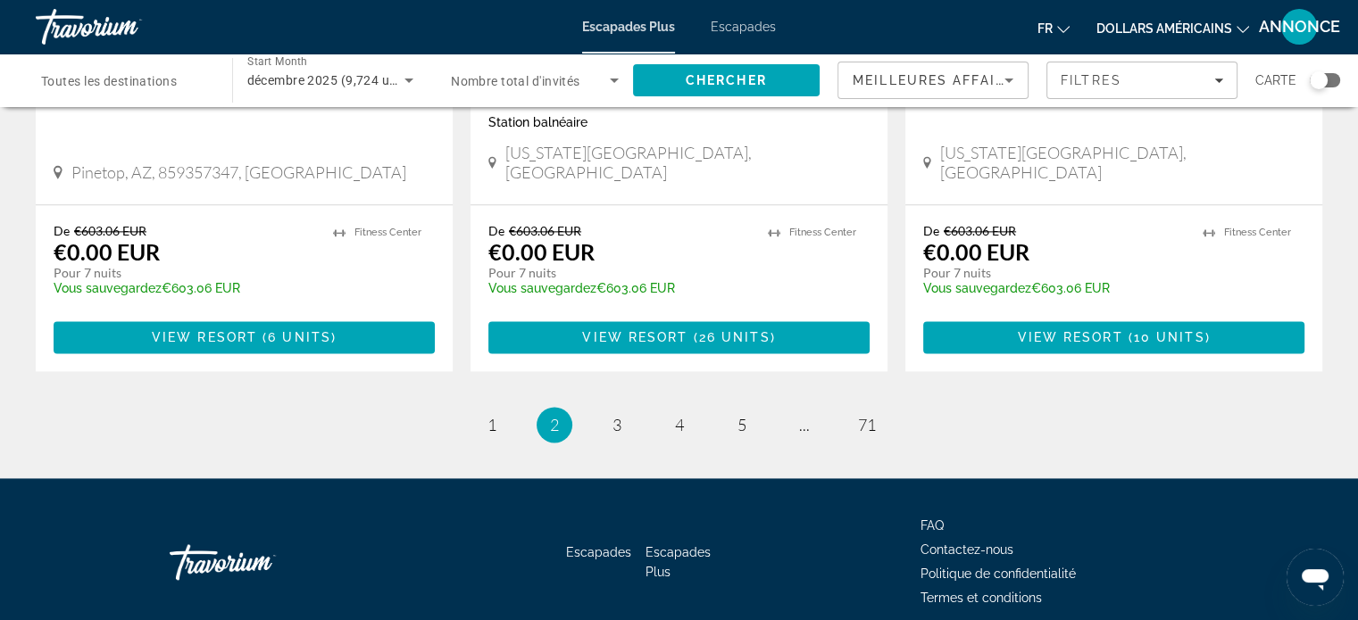
drag, startPoint x: 1368, startPoint y: 224, endPoint x: 11, endPoint y: 19, distance: 1373.0
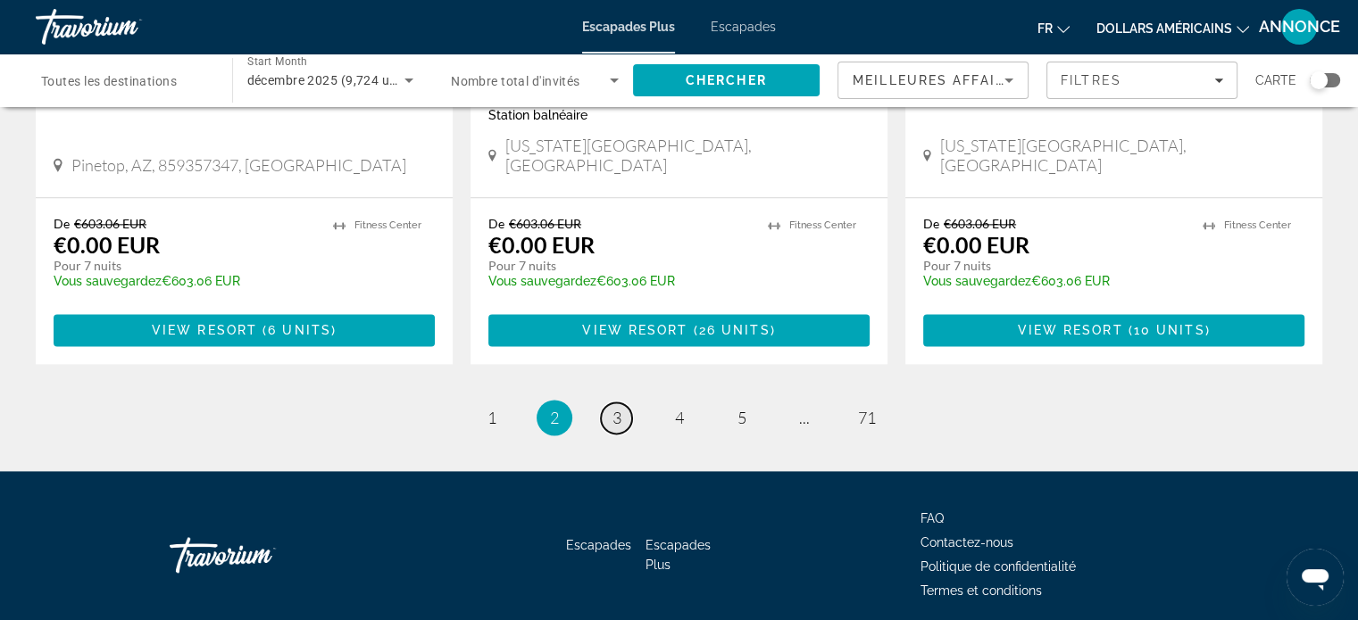
click at [607, 403] on link "page 3" at bounding box center [616, 418] width 31 height 31
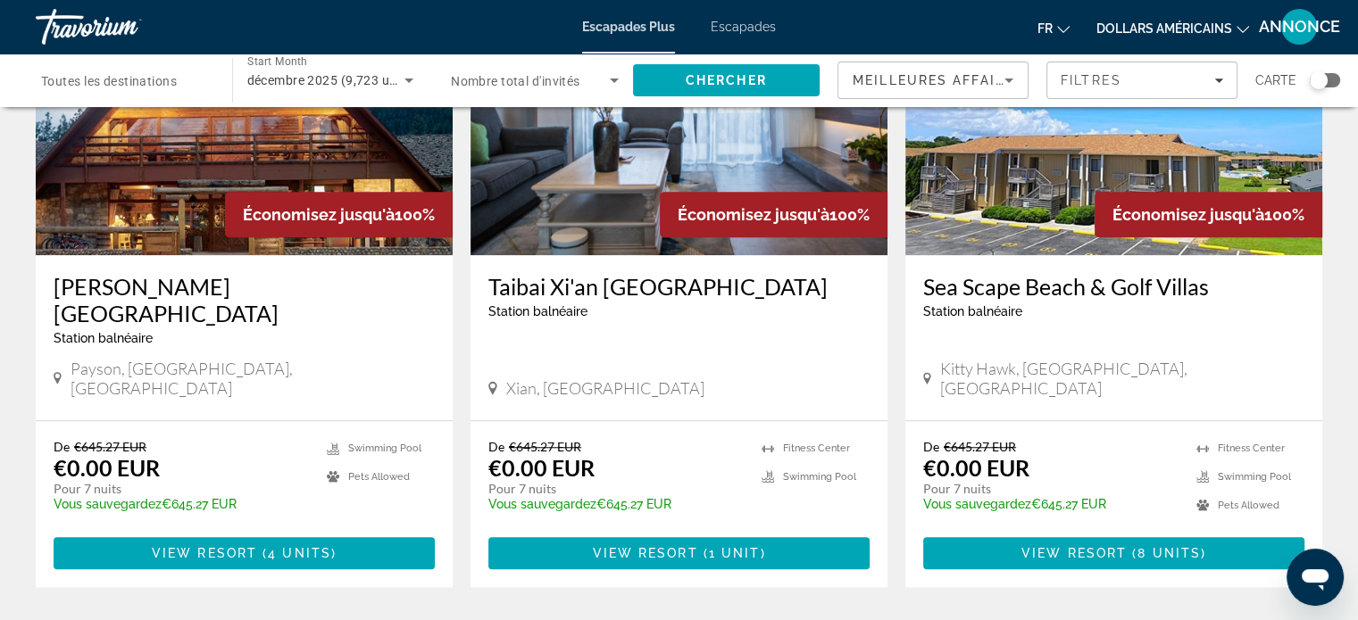
scroll to position [1464, 0]
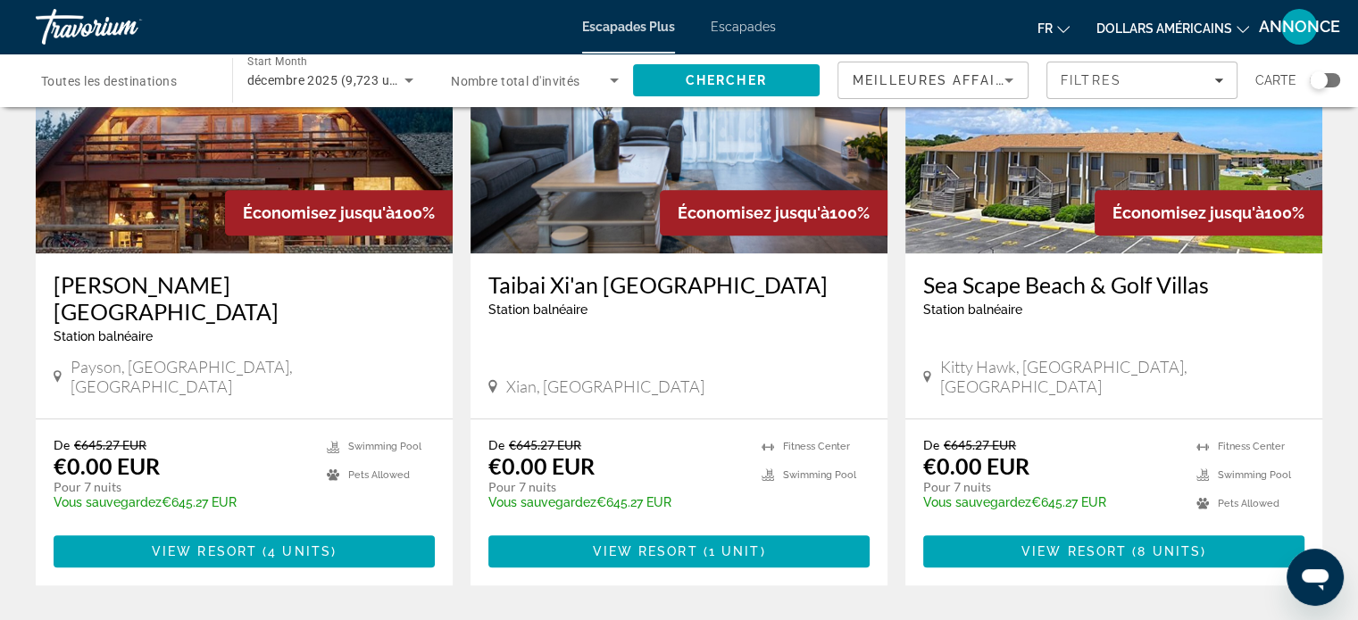
click at [131, 271] on h3 "Kohl's Ranch Lodge" at bounding box center [244, 298] width 381 height 54
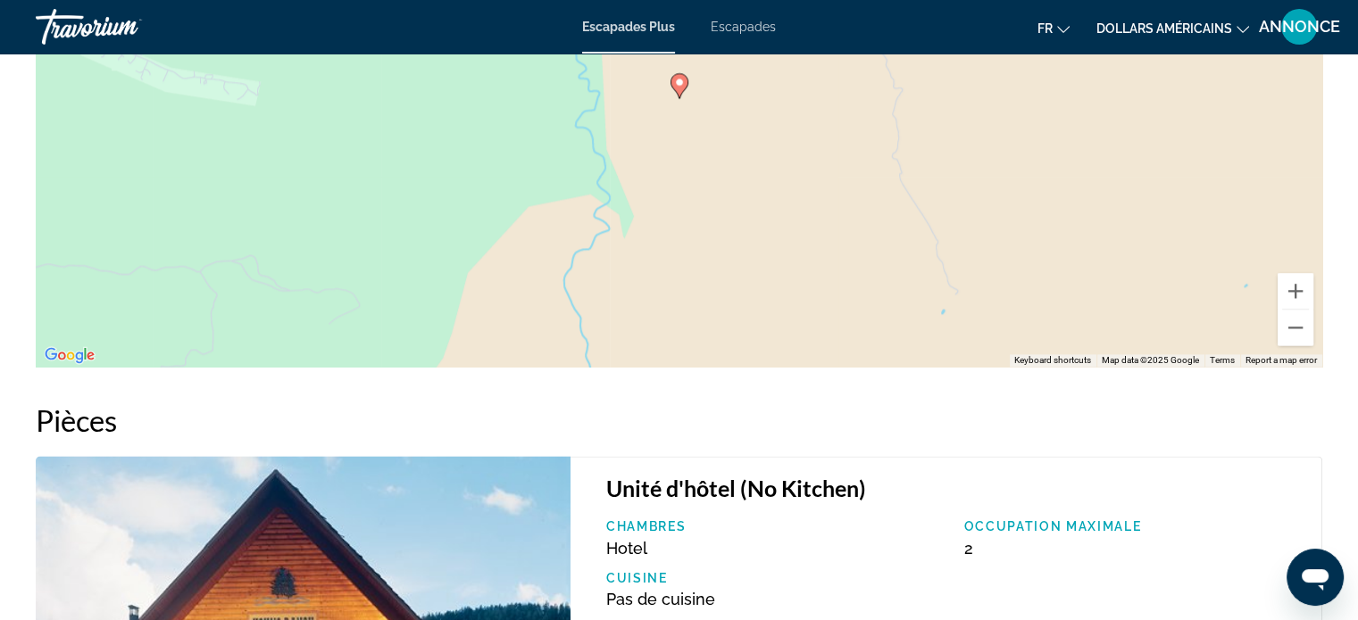
scroll to position [2499, 0]
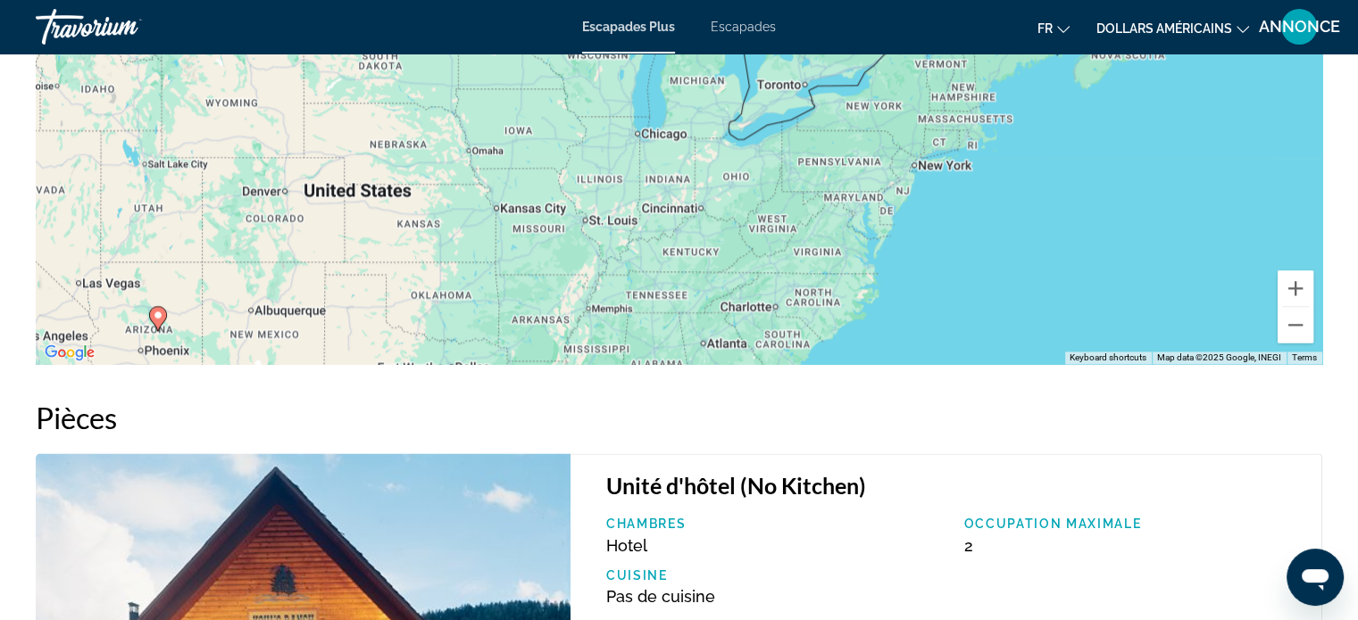
drag, startPoint x: 645, startPoint y: 234, endPoint x: 391, endPoint y: 397, distance: 302.3
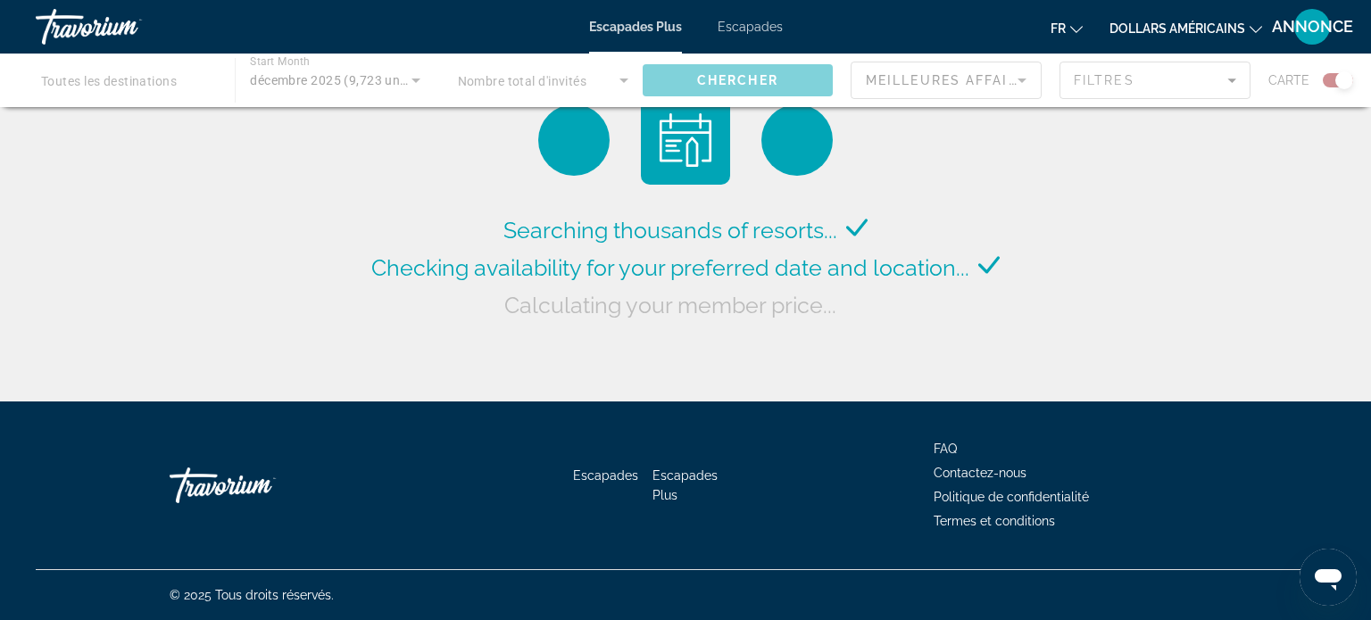
click at [140, 65] on div "Contenu principal" at bounding box center [685, 81] width 1371 height 54
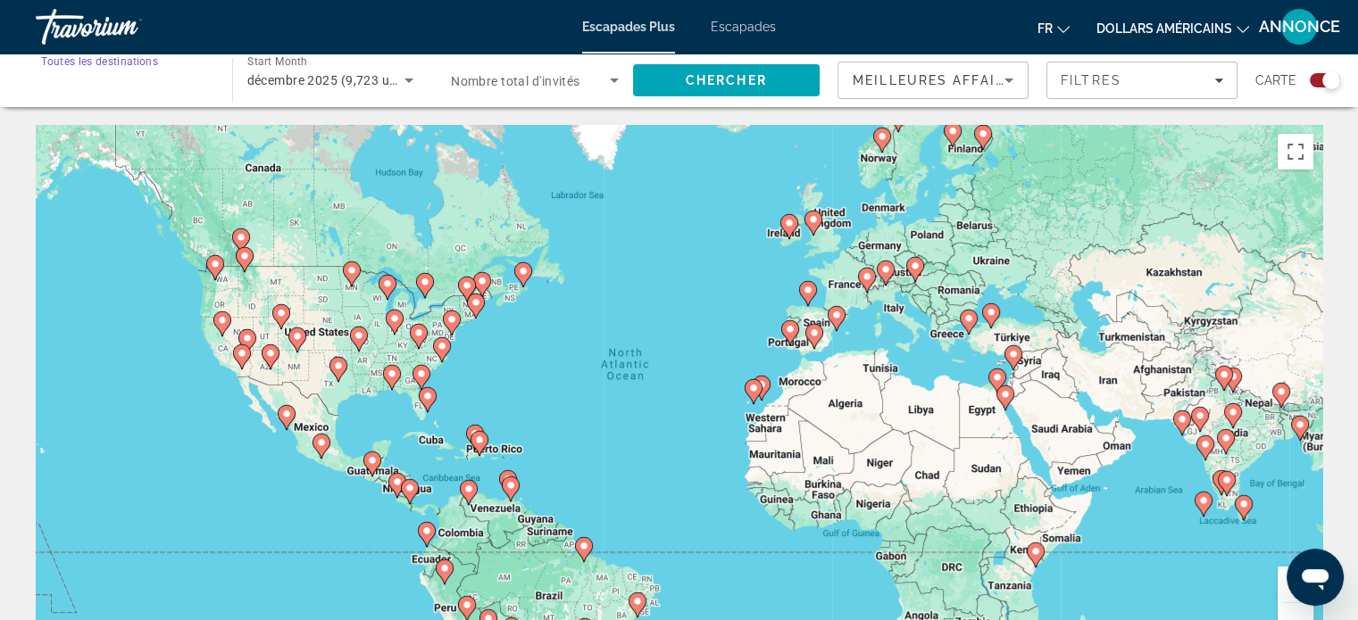
click at [140, 71] on input "Destination Toutes les destinations" at bounding box center [125, 81] width 168 height 21
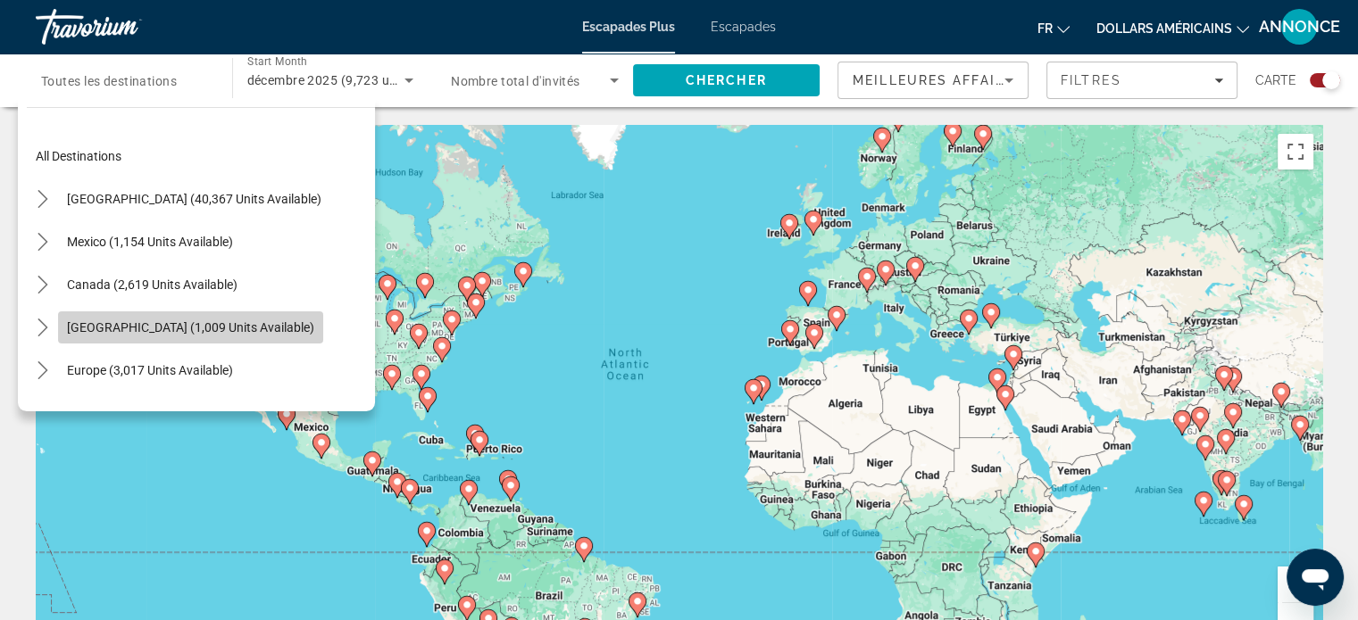
click at [290, 306] on span "Select destination: Caribbean & Atlantic Islands (1,009 units available)" at bounding box center [190, 327] width 265 height 43
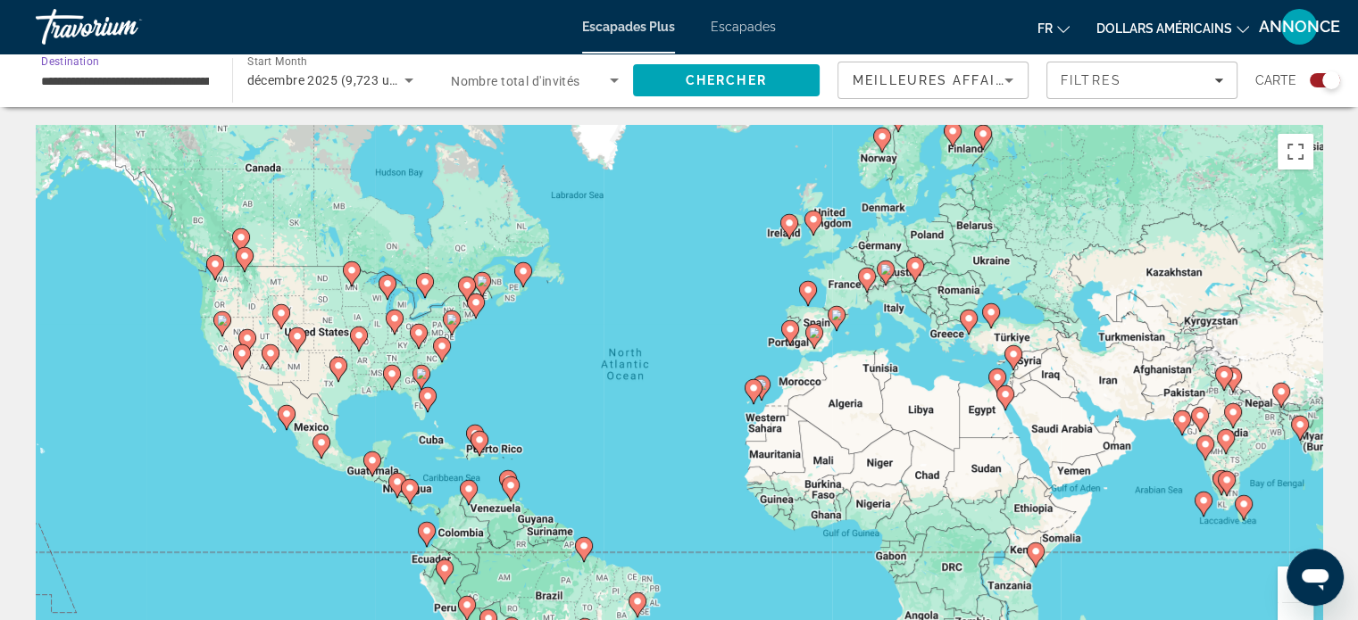
click at [71, 85] on input "**********" at bounding box center [125, 81] width 168 height 21
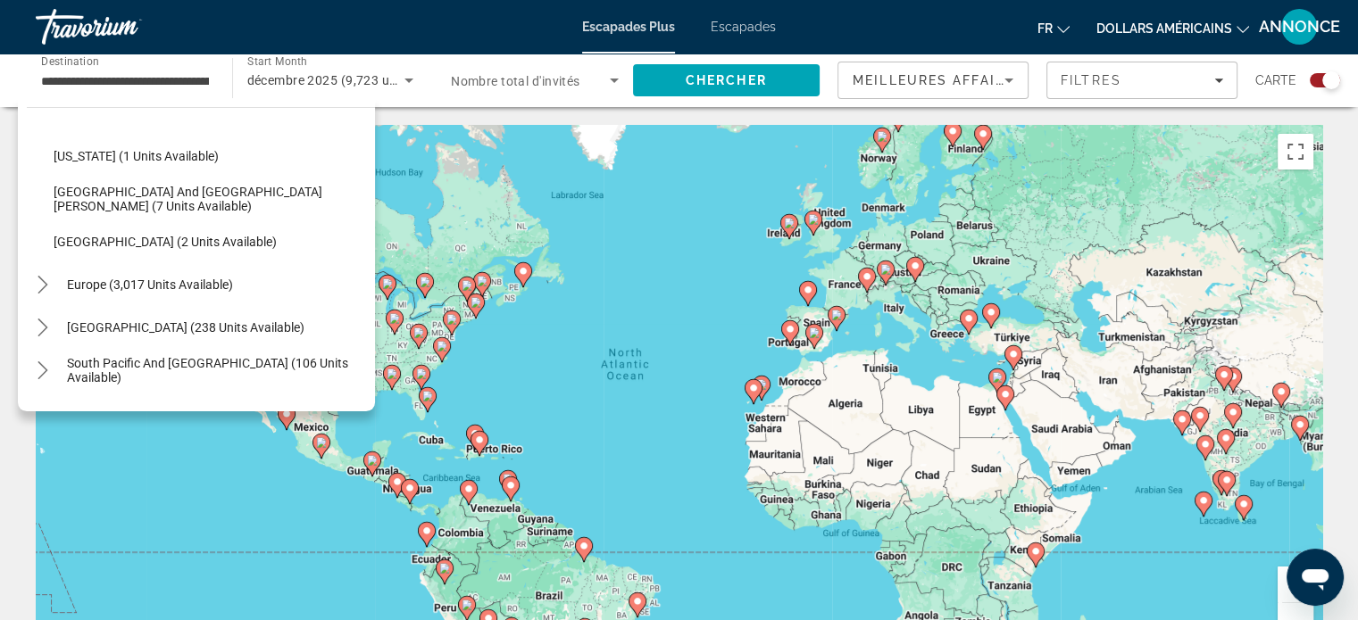
scroll to position [353, 0]
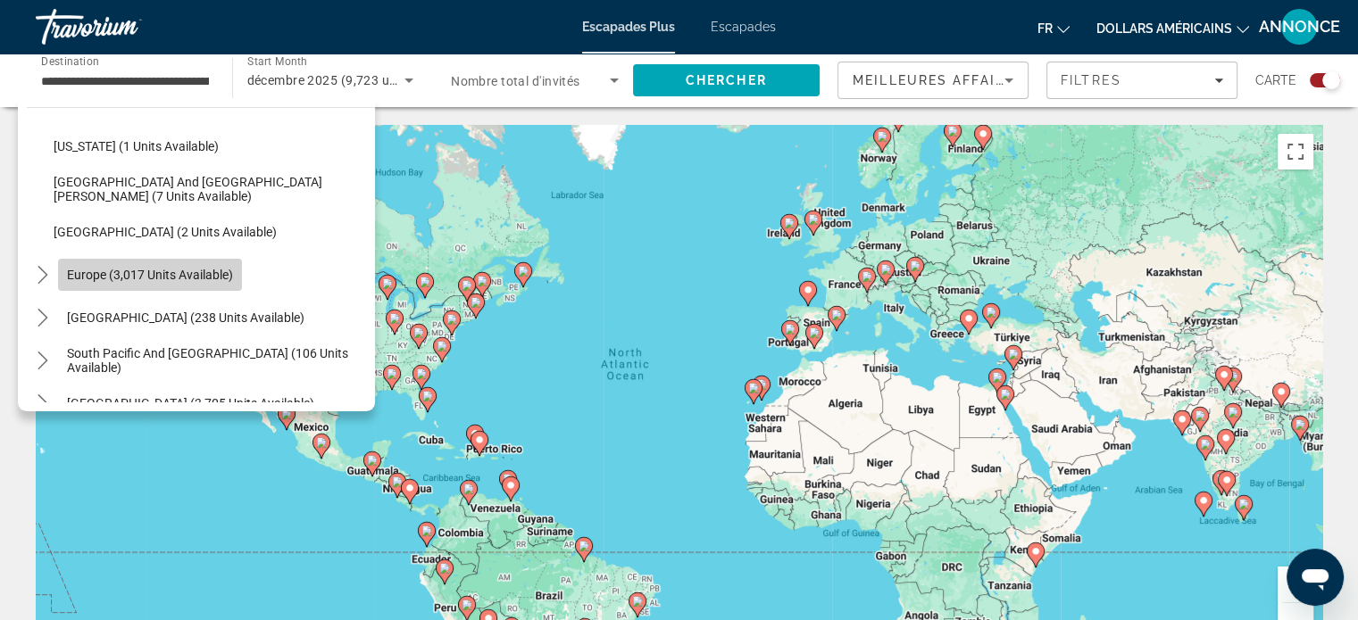
click at [211, 264] on span "Select destination: Europe (3,017 units available)" at bounding box center [150, 274] width 184 height 43
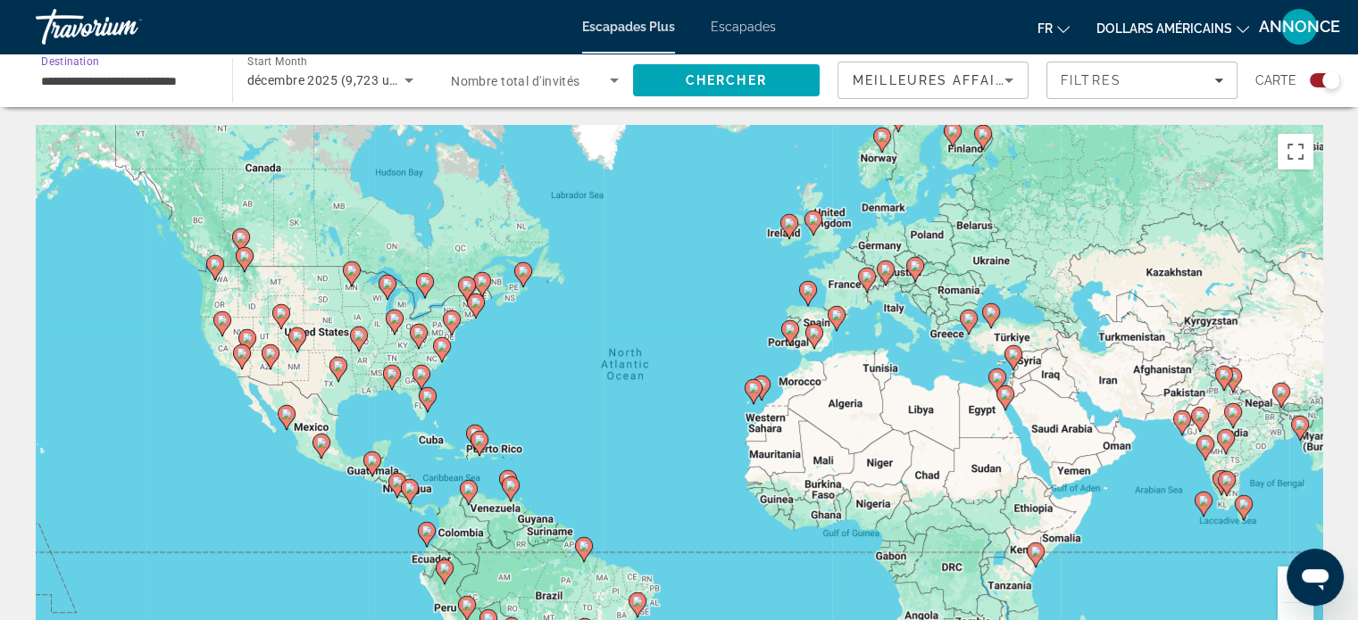
click at [97, 88] on input "**********" at bounding box center [125, 81] width 168 height 21
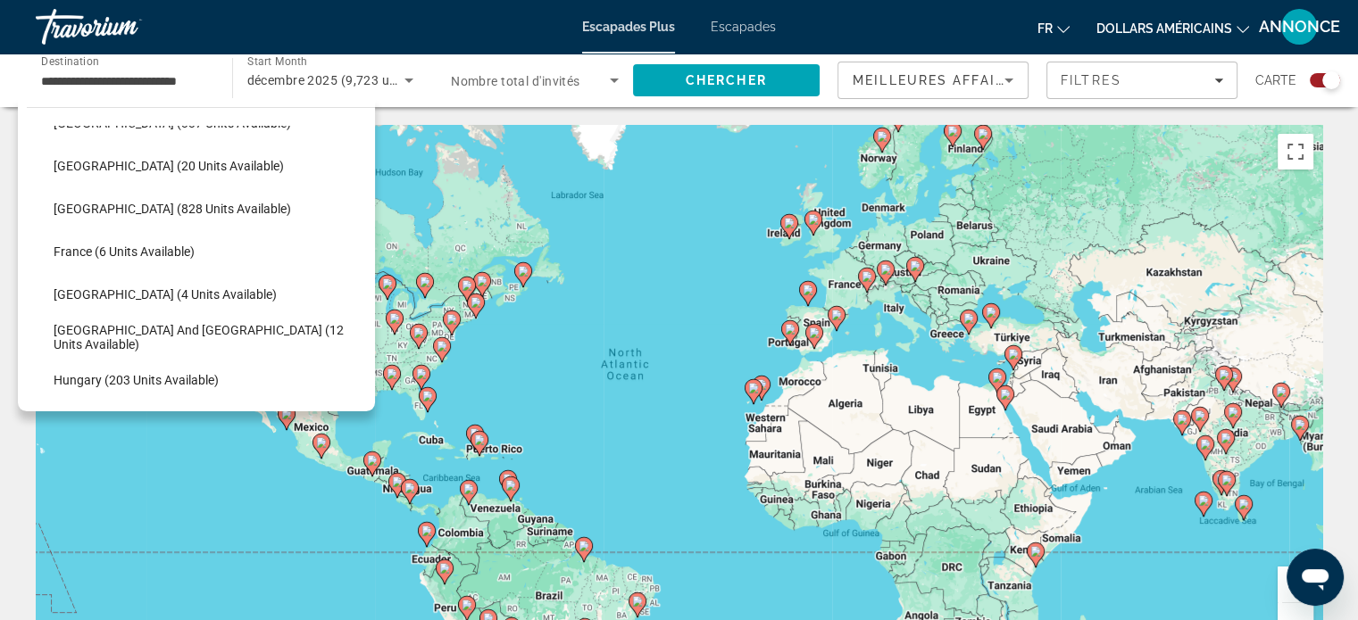
scroll to position [604, 0]
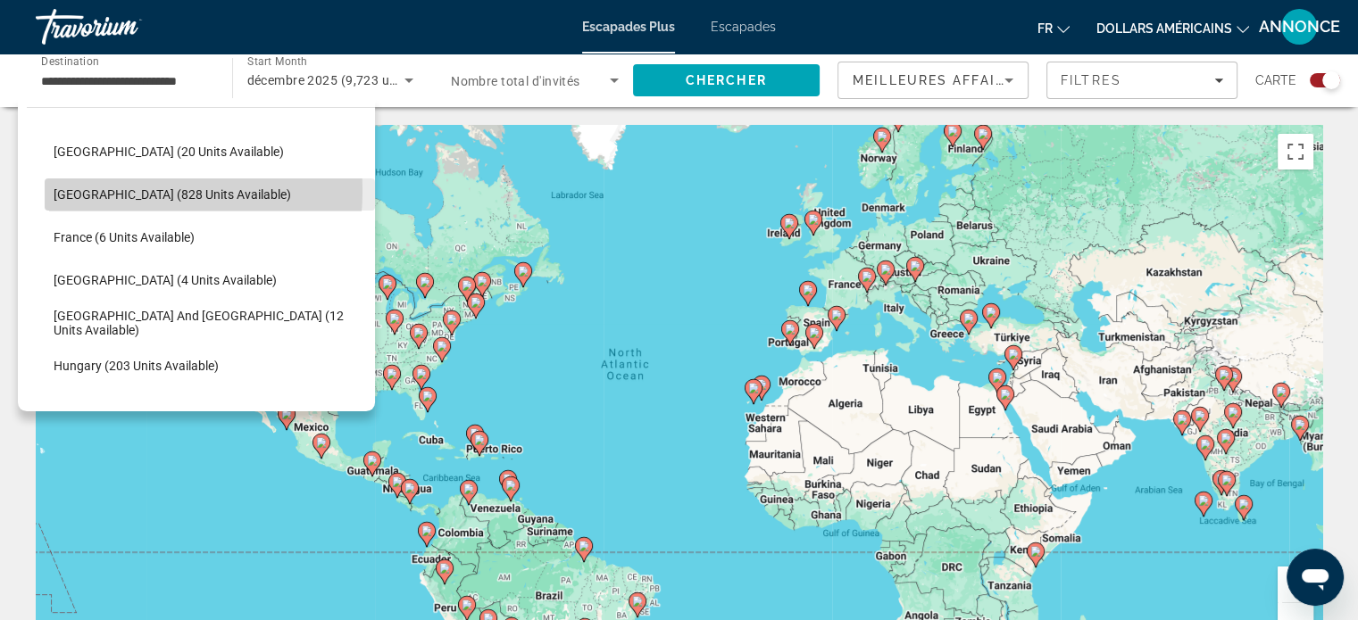
click at [92, 189] on span "[GEOGRAPHIC_DATA] (828 units available)" at bounding box center [172, 194] width 237 height 14
type input "**********"
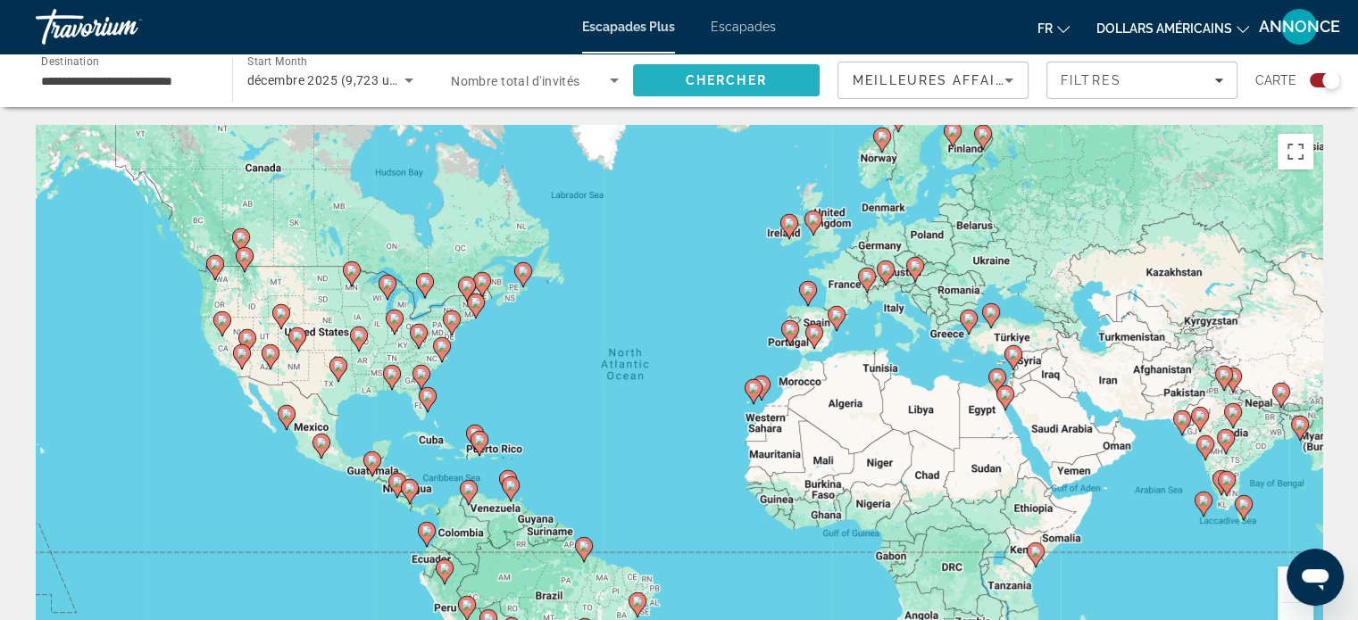
click at [750, 84] on span "Chercher" at bounding box center [725, 80] width 81 height 14
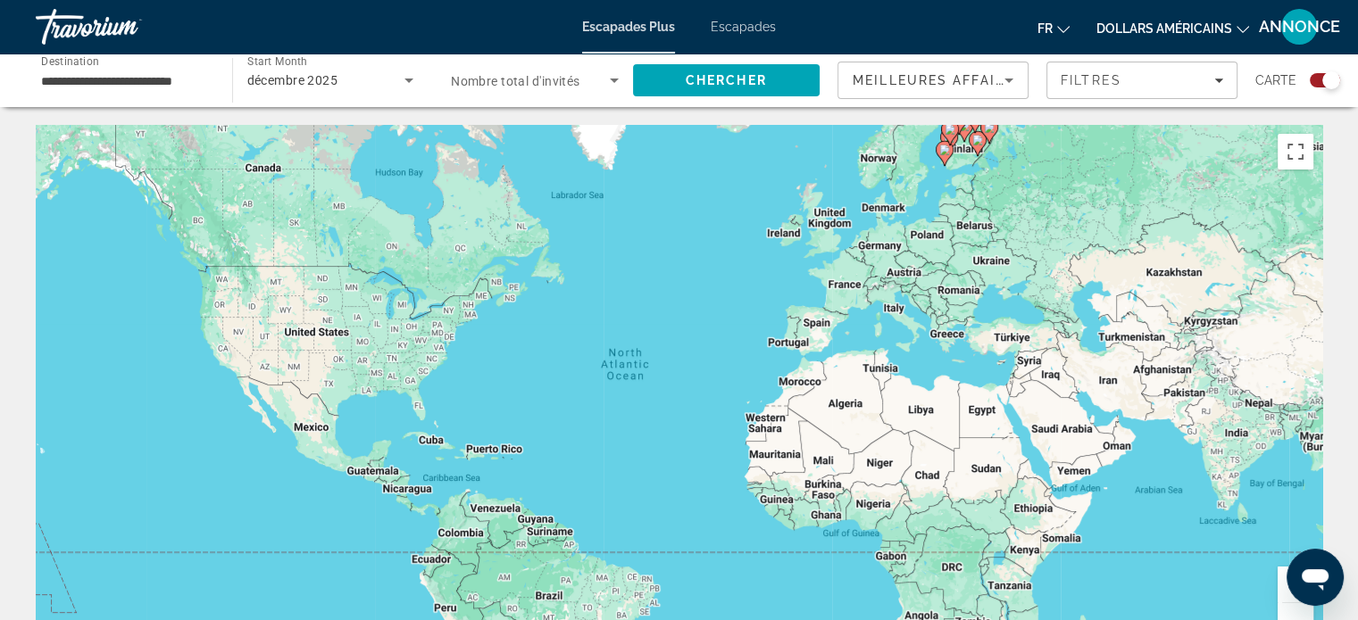
click at [1324, 76] on div "Search widget" at bounding box center [1331, 80] width 18 height 18
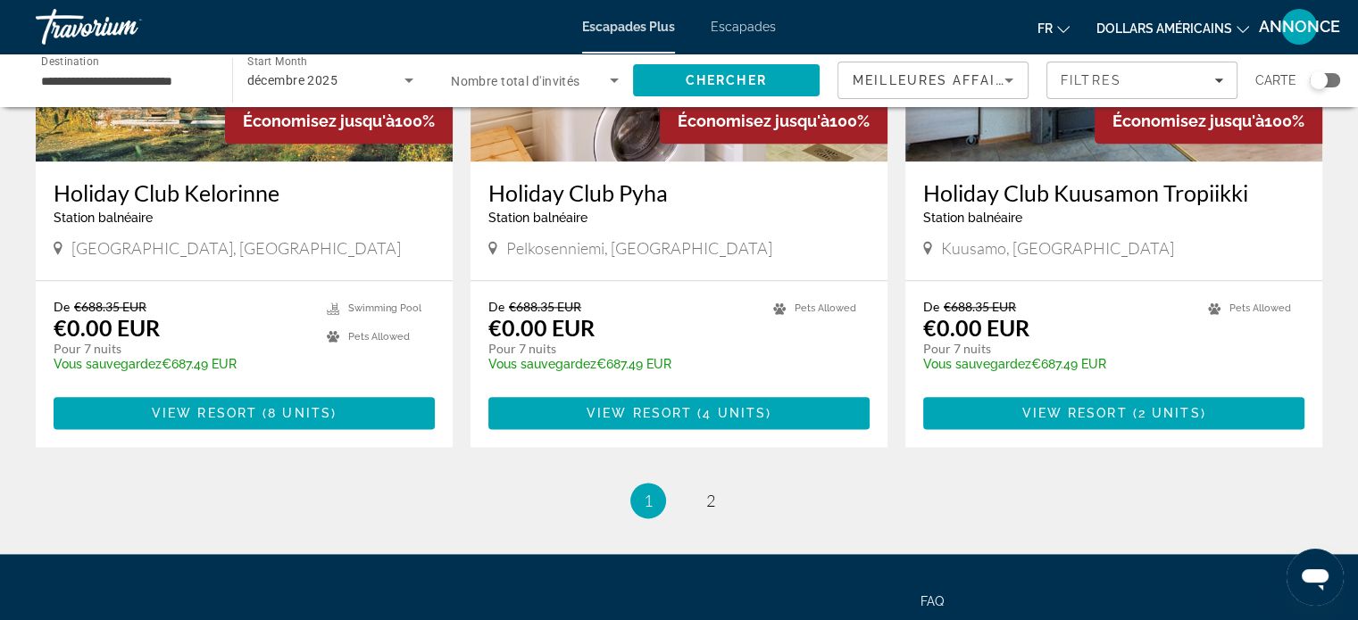
scroll to position [2200, 0]
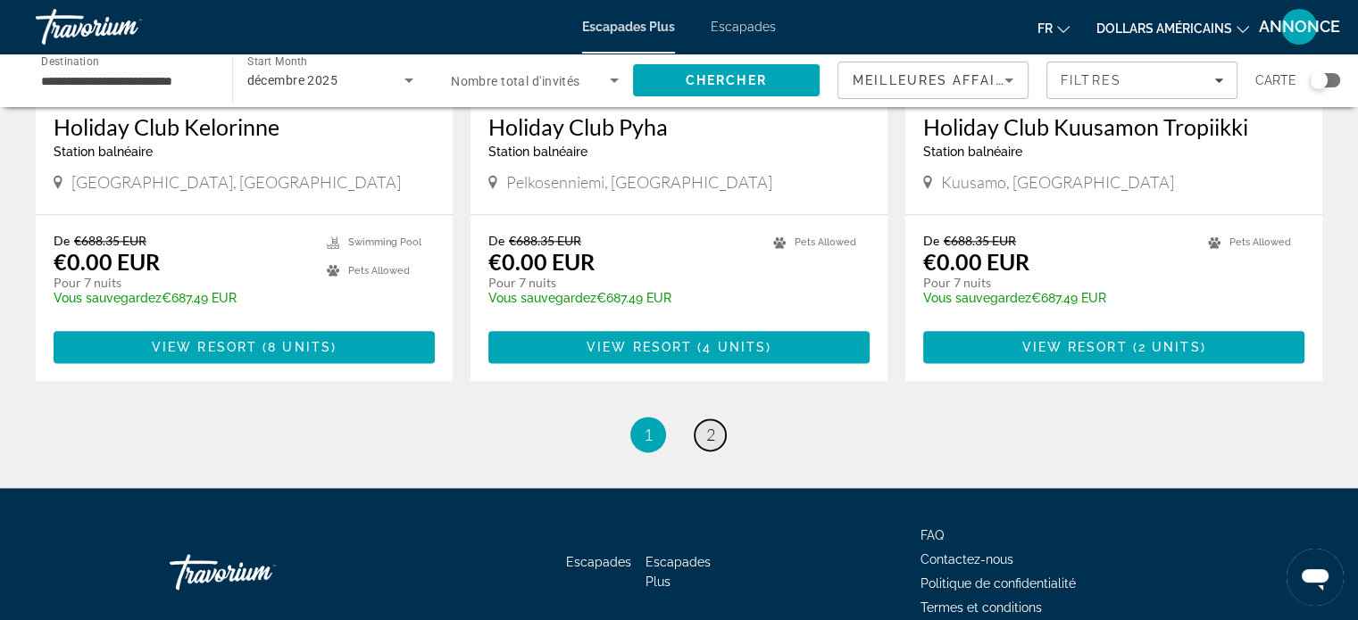
click at [699, 419] on link "page 2" at bounding box center [709, 434] width 31 height 31
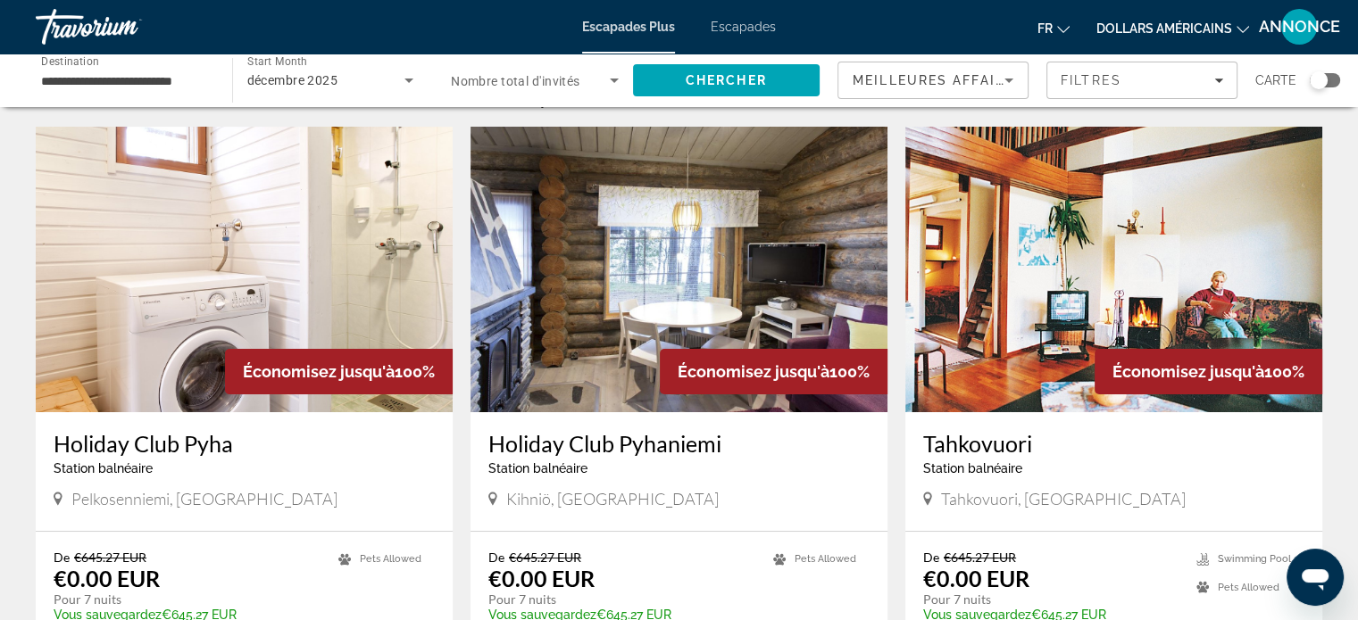
scroll to position [46, 0]
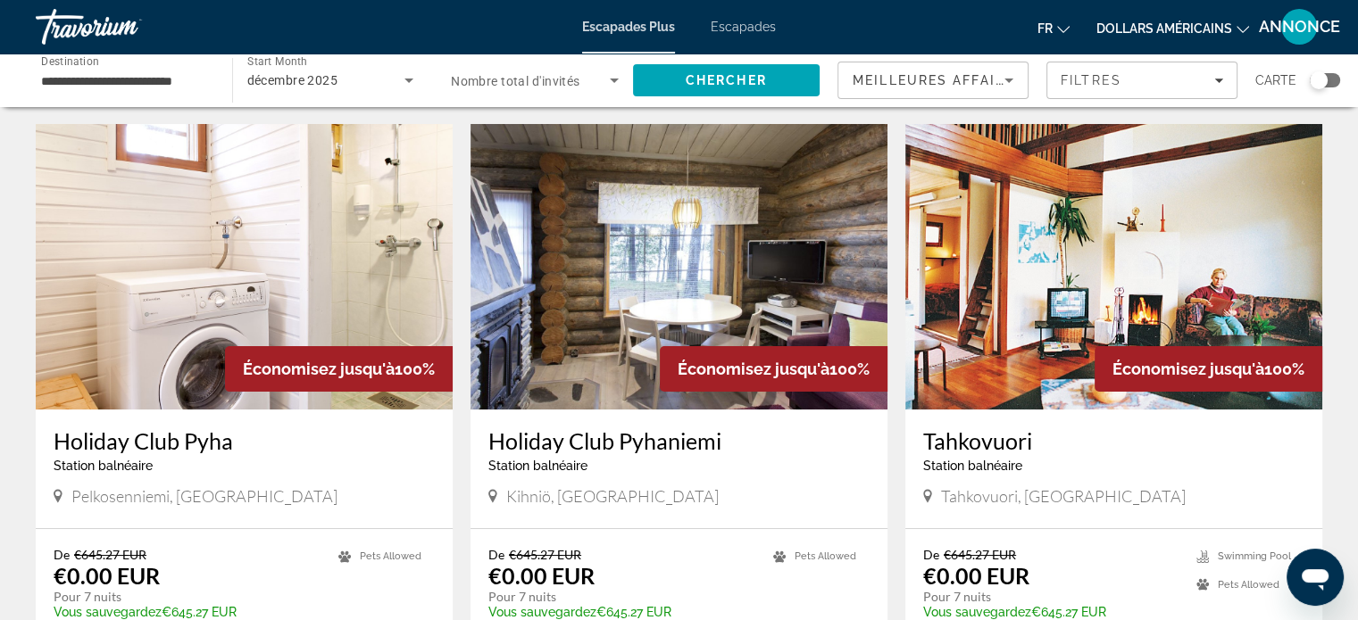
click at [670, 256] on img "Contenu principal" at bounding box center [678, 267] width 417 height 286
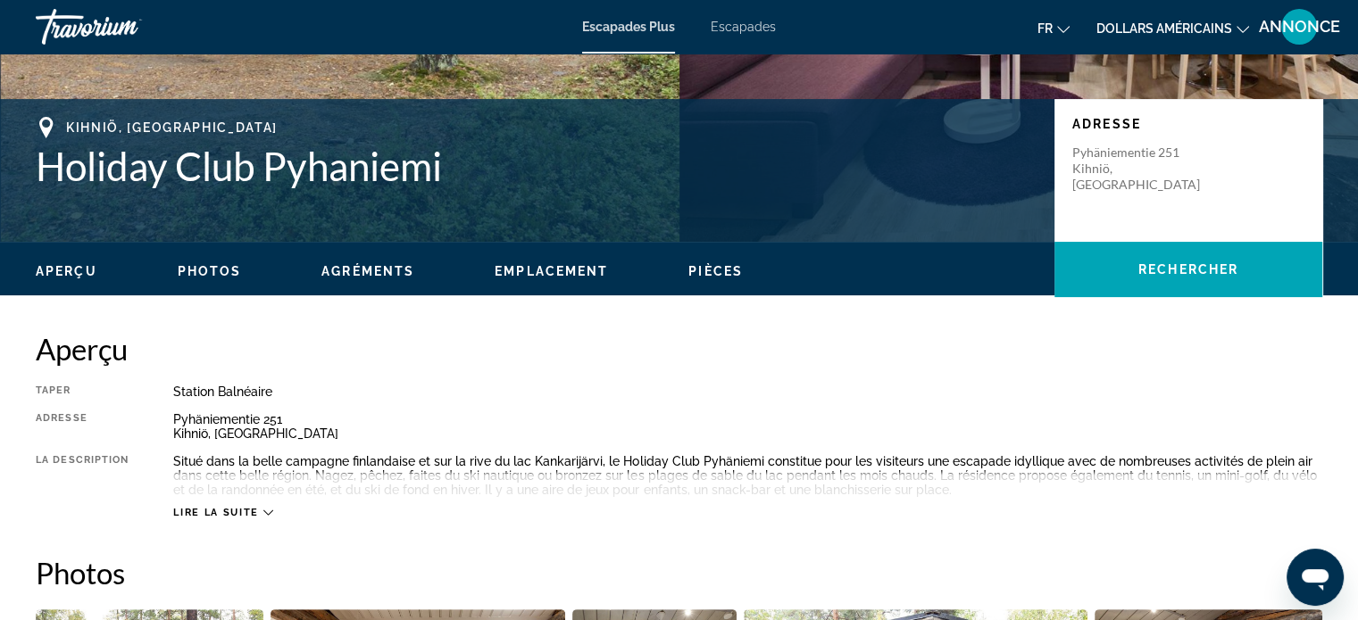
scroll to position [361, 0]
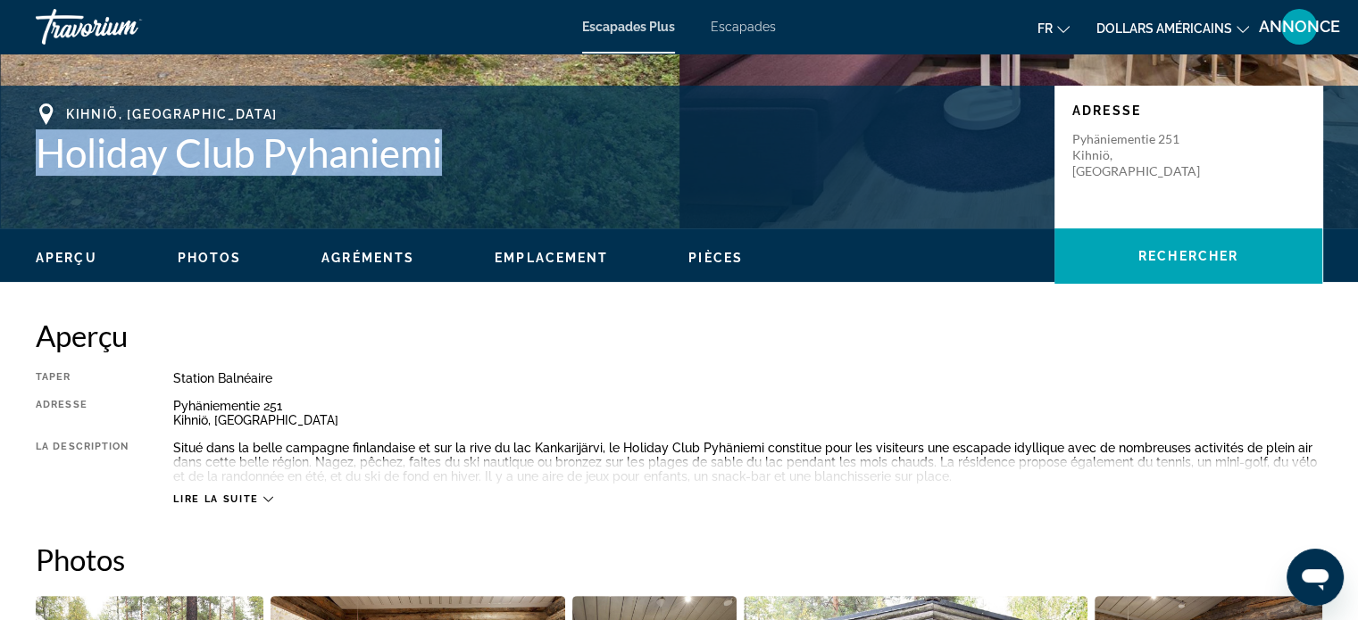
drag, startPoint x: 468, startPoint y: 154, endPoint x: 46, endPoint y: 148, distance: 422.2
click at [46, 148] on h1 "Holiday Club Pyhaniemi" at bounding box center [536, 152] width 1001 height 46
copy h1 "Holiday Club Pyhaniemi"
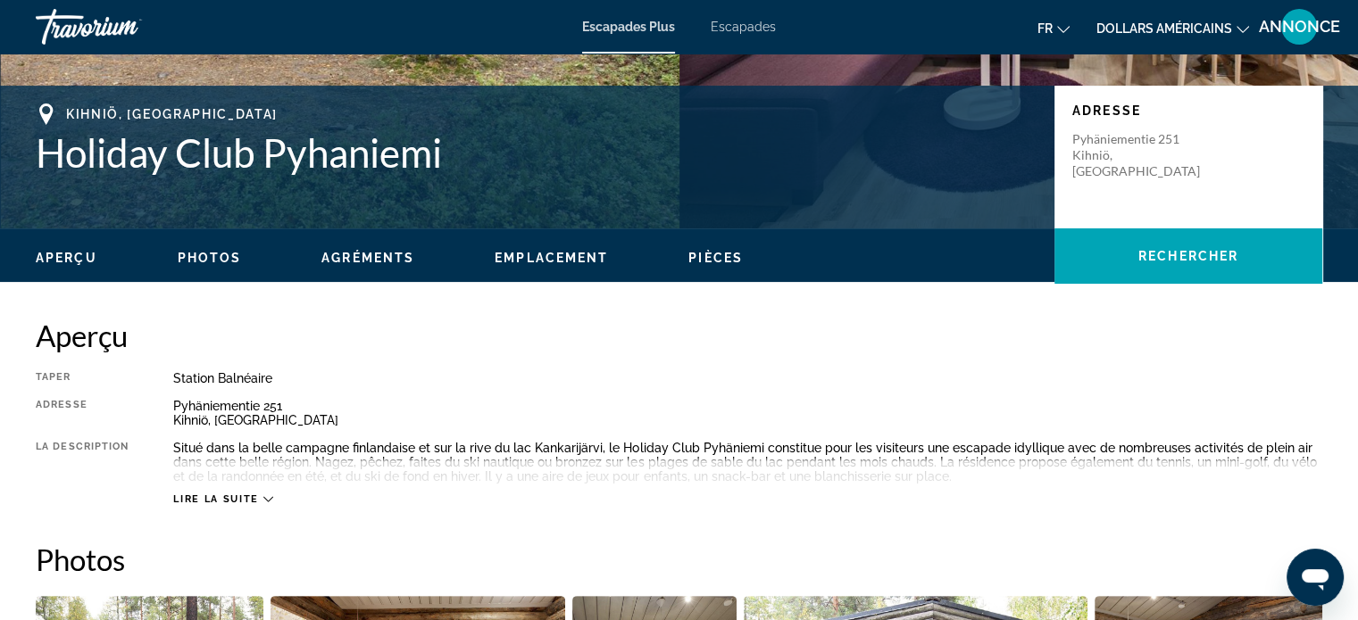
click at [786, 356] on div "Aperçu Taper Station balnéaire Tout inclus Pas tout compris Adresse Pyhäniement…" at bounding box center [679, 412] width 1286 height 188
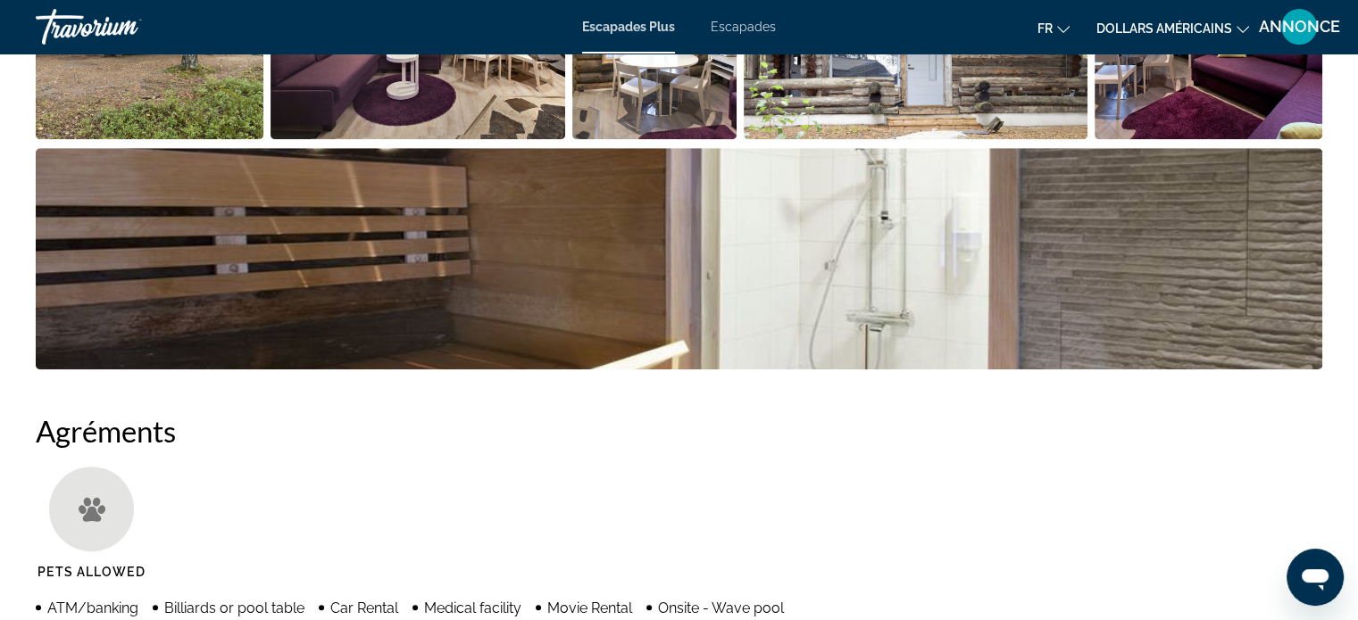
scroll to position [1075, 0]
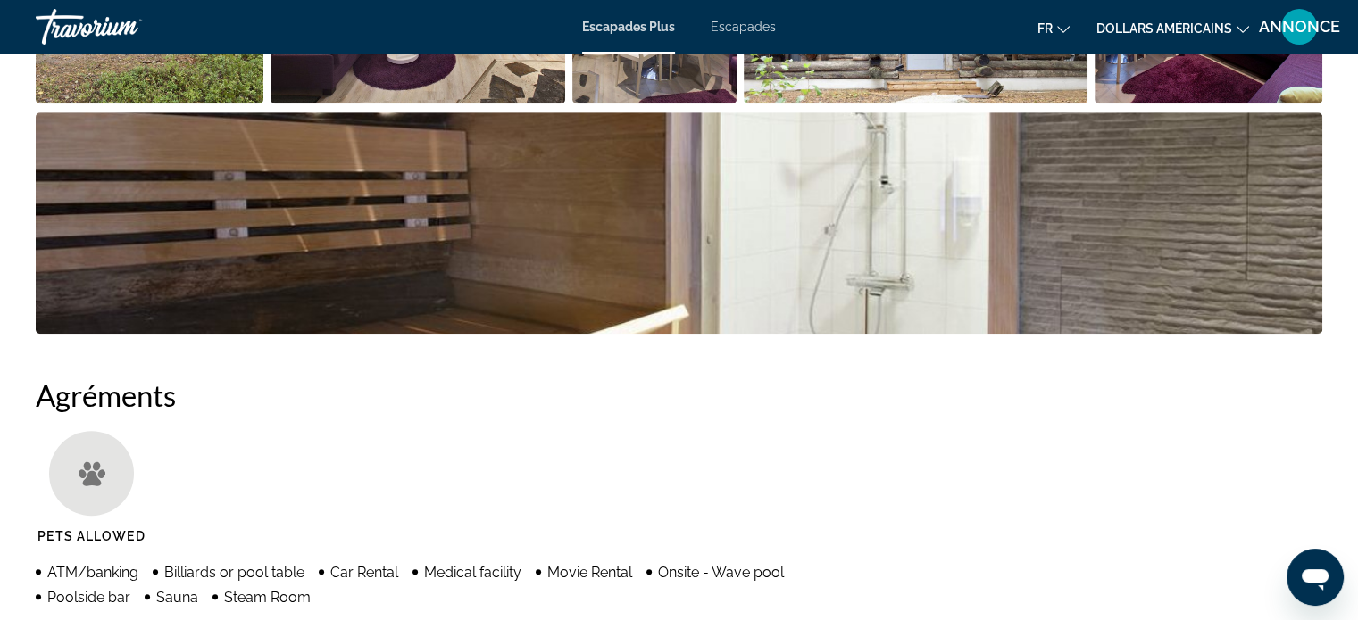
click at [698, 247] on img "Open full-screen image slider" at bounding box center [679, 222] width 1286 height 221
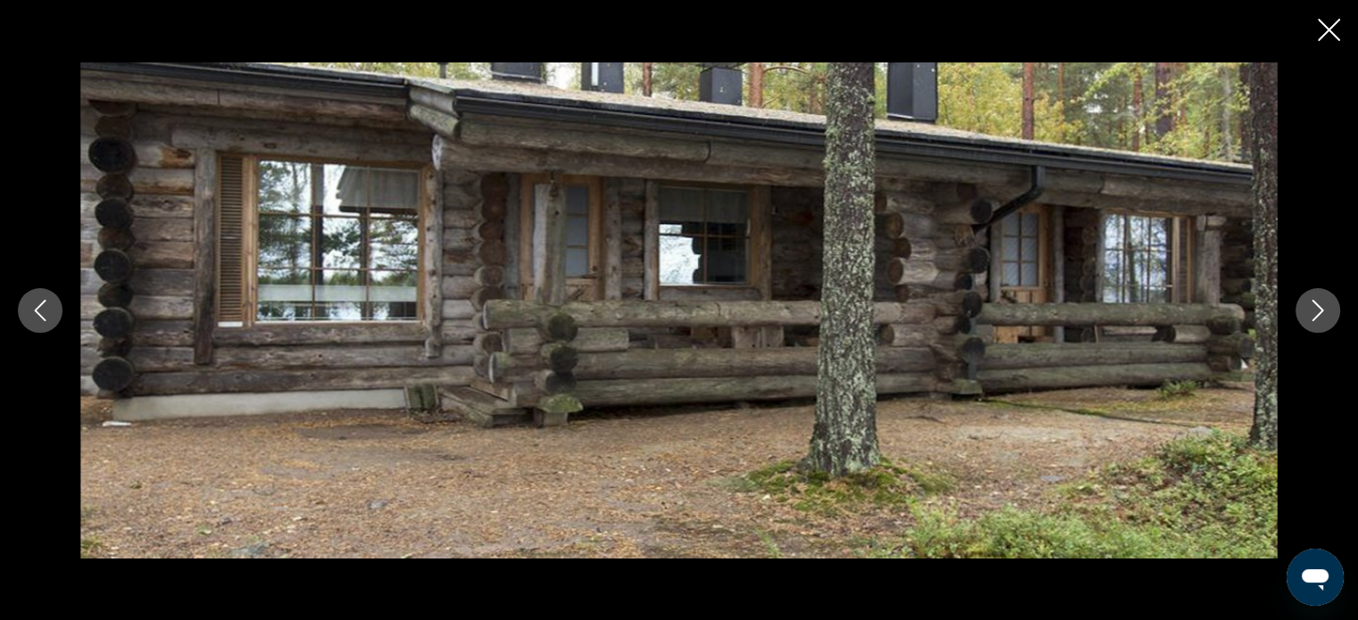
click at [1301, 301] on button "Next image" at bounding box center [1317, 310] width 45 height 45
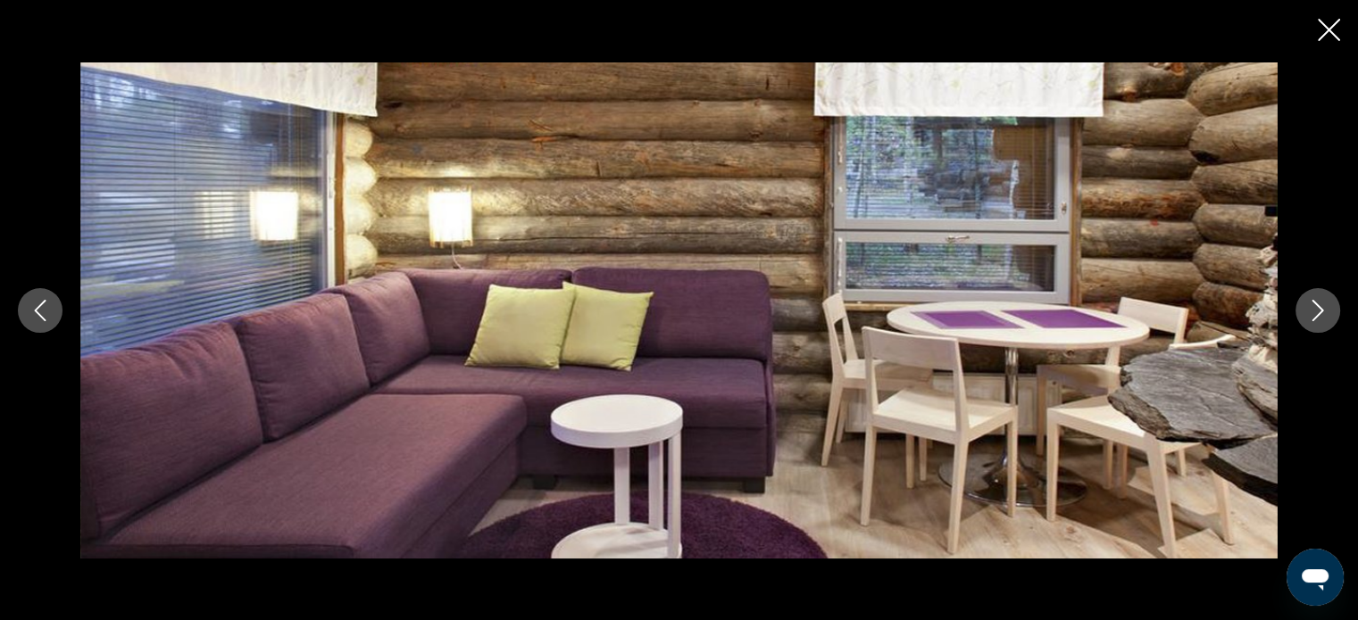
click at [1301, 301] on button "Next image" at bounding box center [1317, 310] width 45 height 45
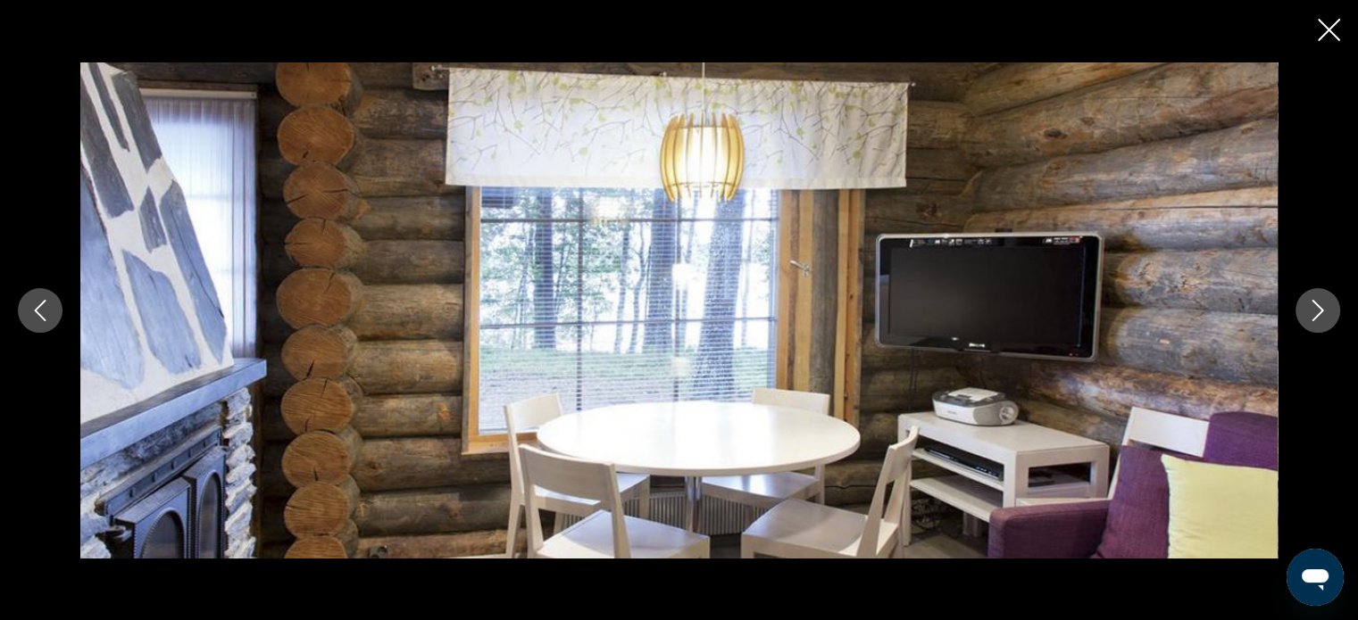
click at [1301, 301] on button "Next image" at bounding box center [1317, 310] width 45 height 45
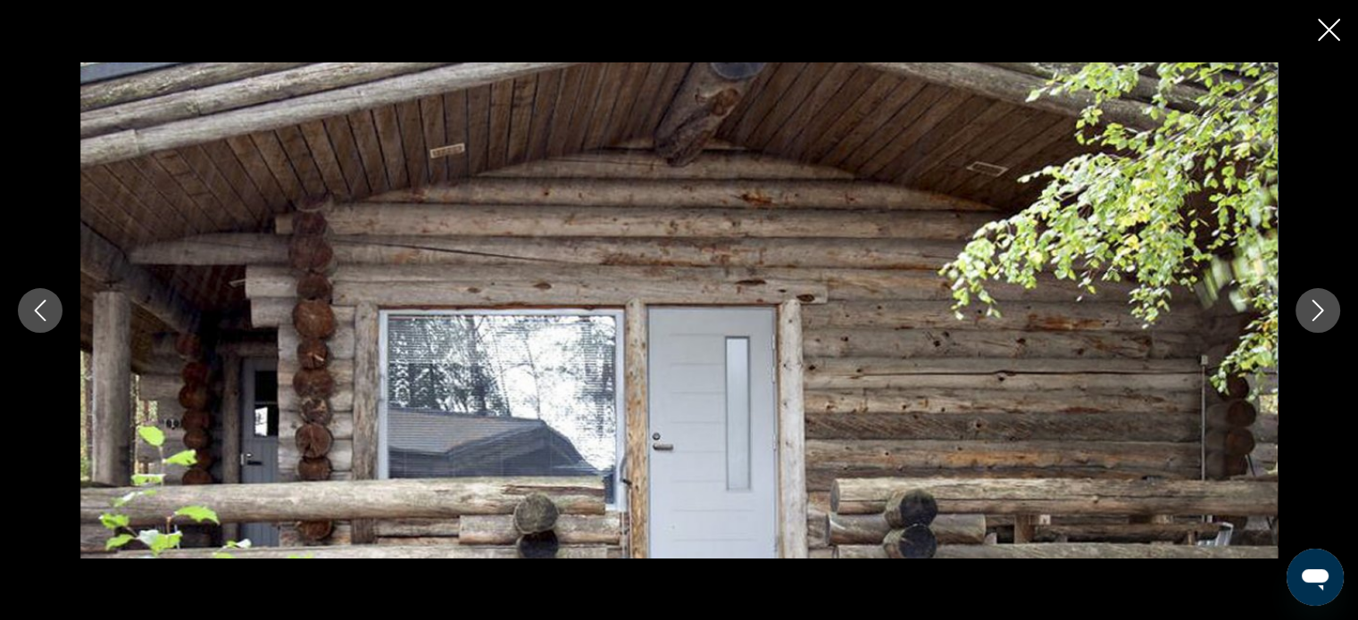
click at [1301, 301] on button "Next image" at bounding box center [1317, 310] width 45 height 45
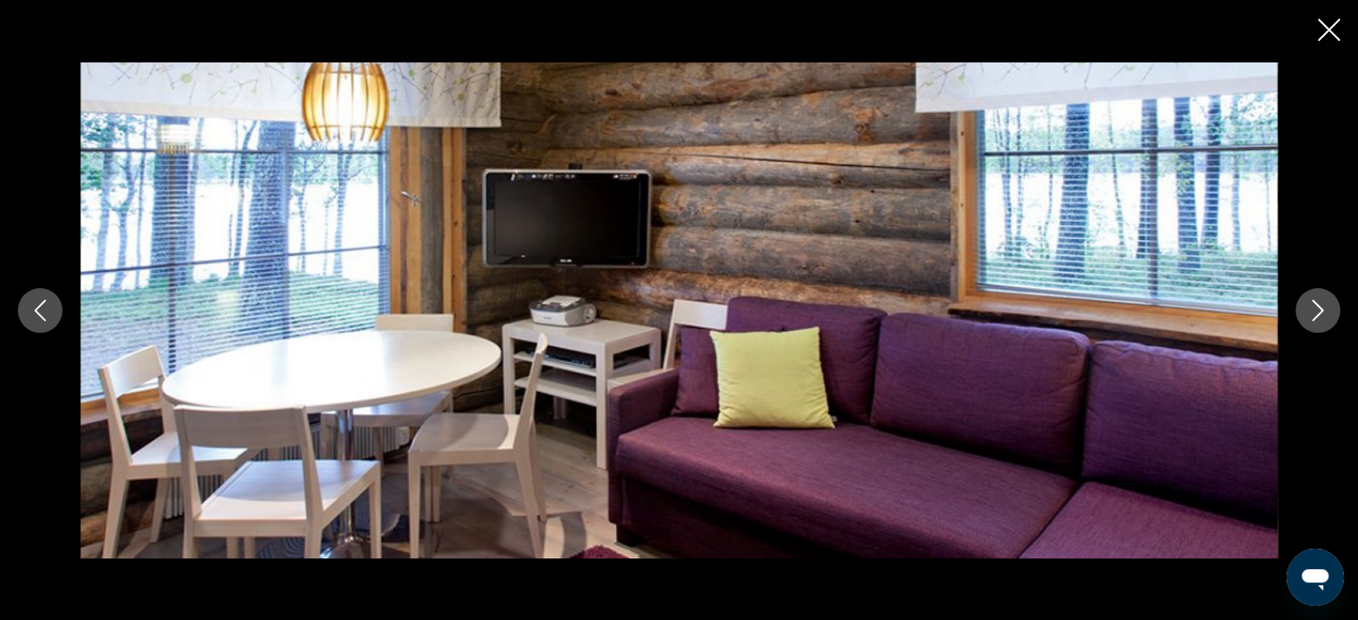
click at [1301, 301] on button "Next image" at bounding box center [1317, 310] width 45 height 45
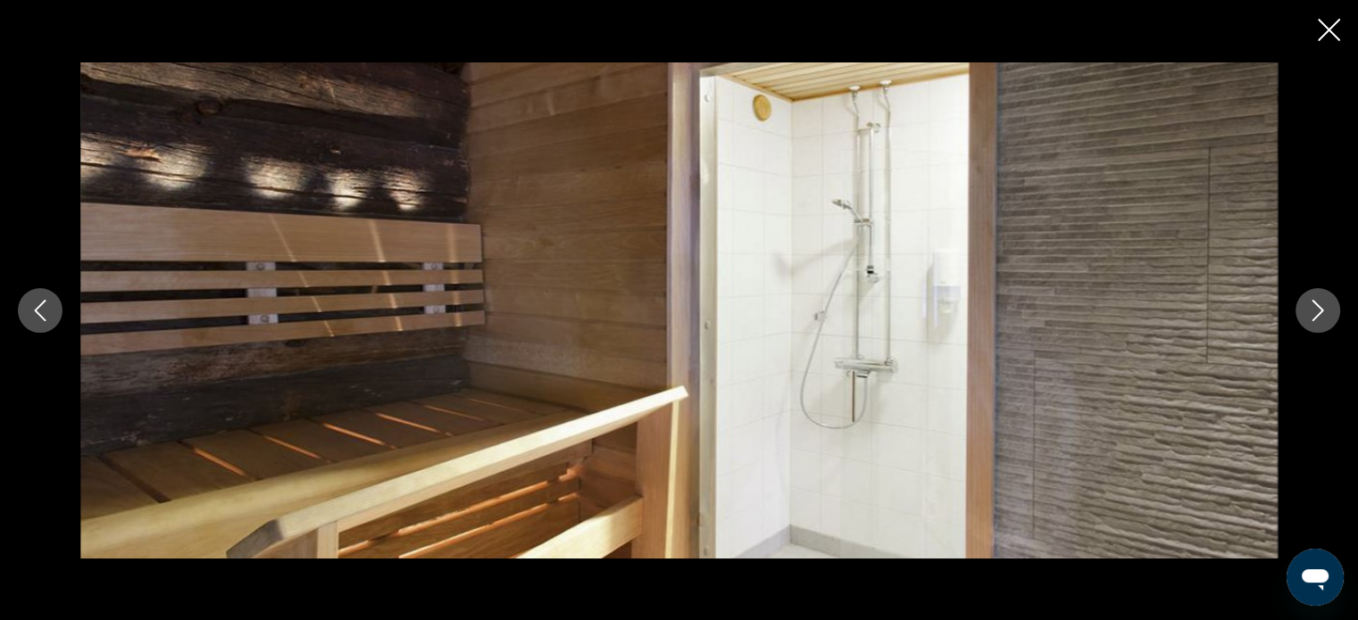
click at [1301, 301] on button "Next image" at bounding box center [1317, 310] width 45 height 45
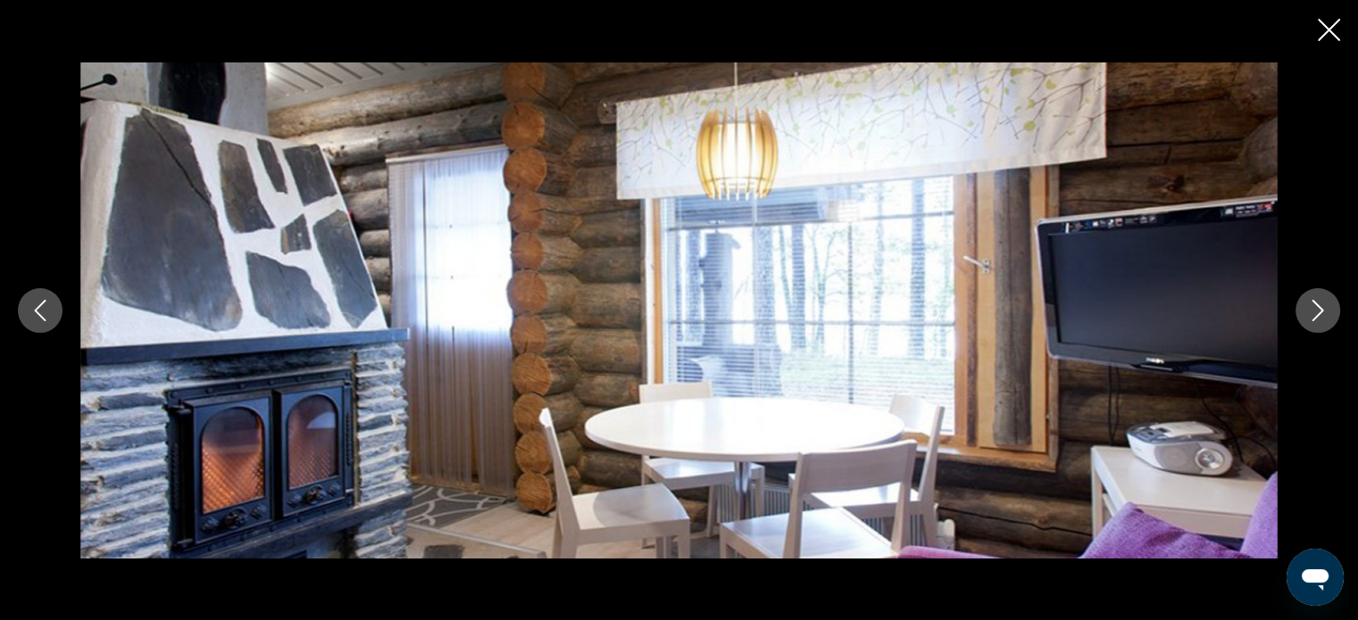
click at [819, 578] on div "prev next" at bounding box center [679, 310] width 1358 height 620
click at [1321, 13] on div "prev next" at bounding box center [679, 310] width 1358 height 620
click at [1335, 31] on icon "Close slideshow" at bounding box center [1328, 30] width 22 height 22
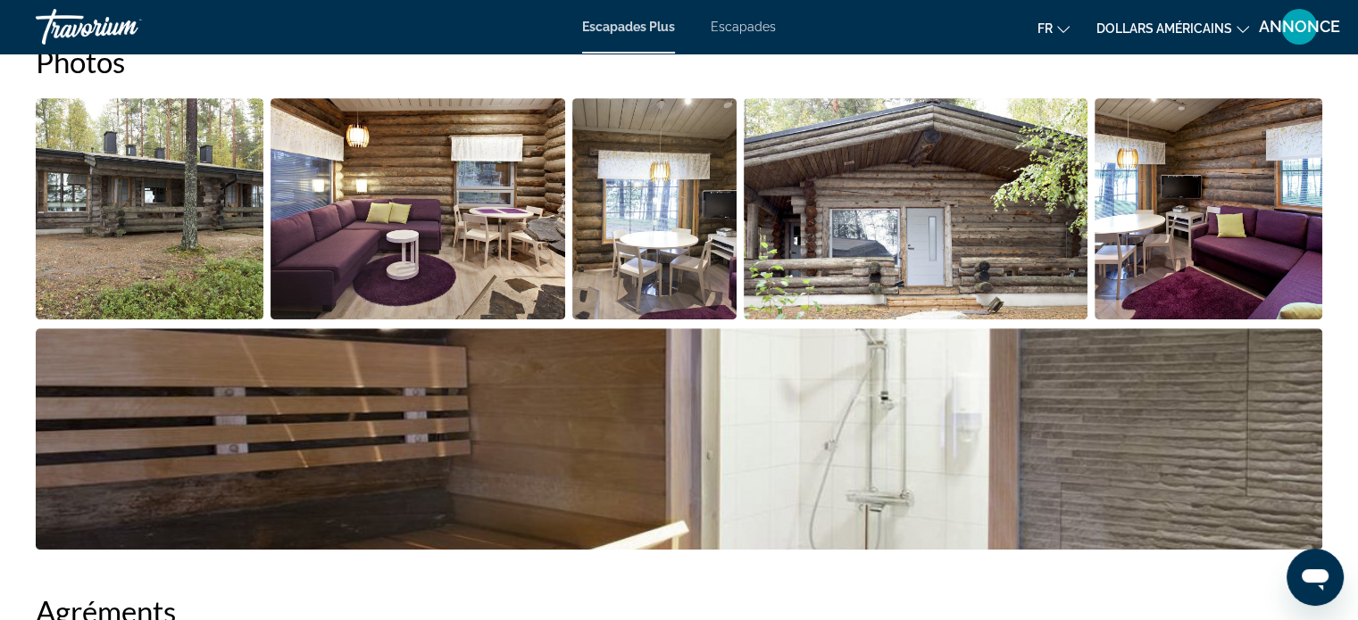
scroll to position [860, 0]
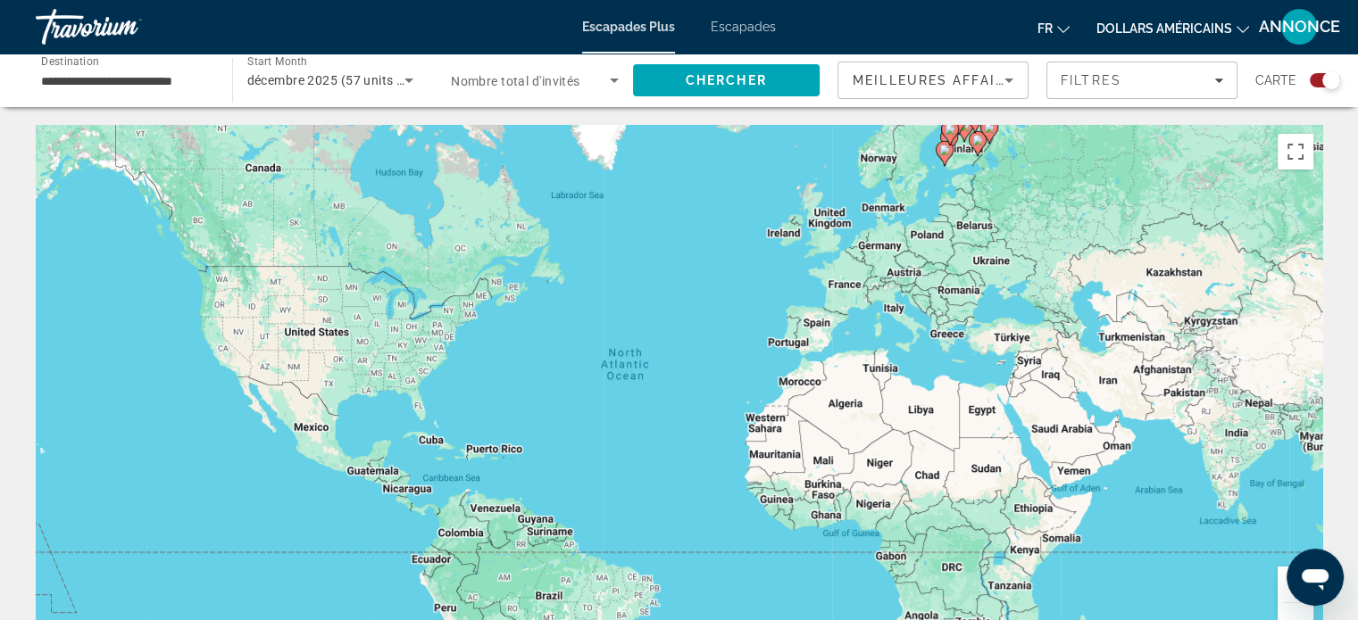
click at [1325, 85] on div "Search widget" at bounding box center [1331, 80] width 18 height 18
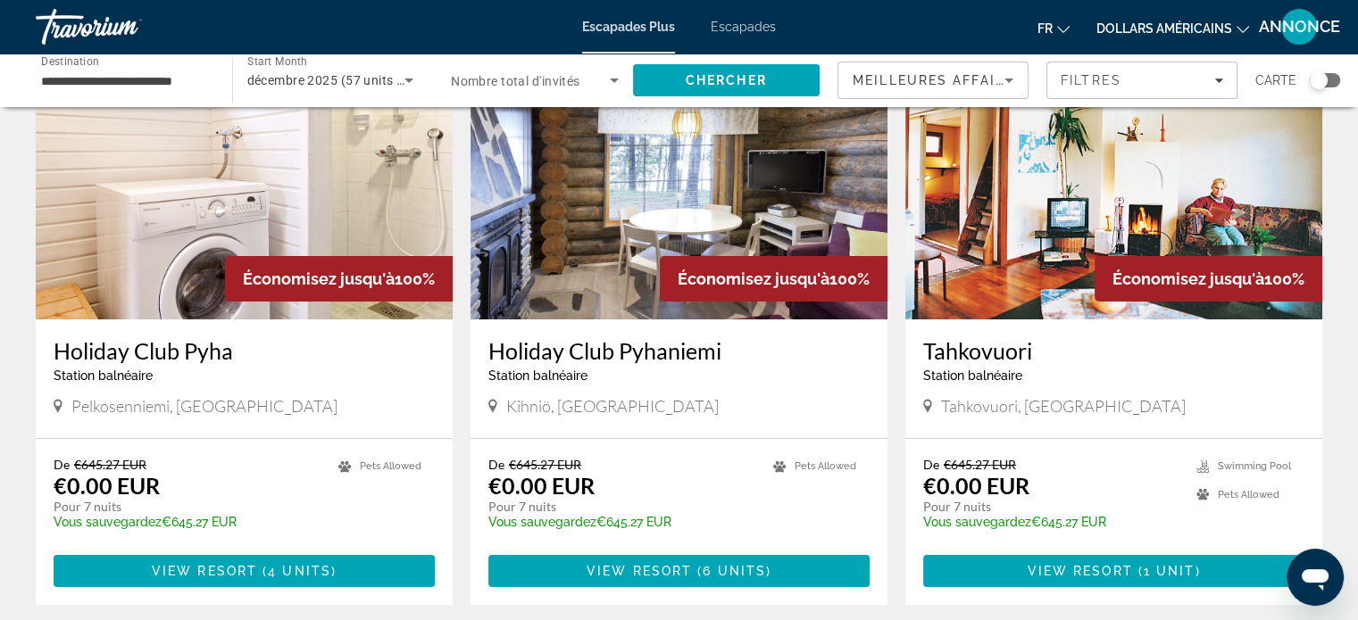
scroll to position [138, 0]
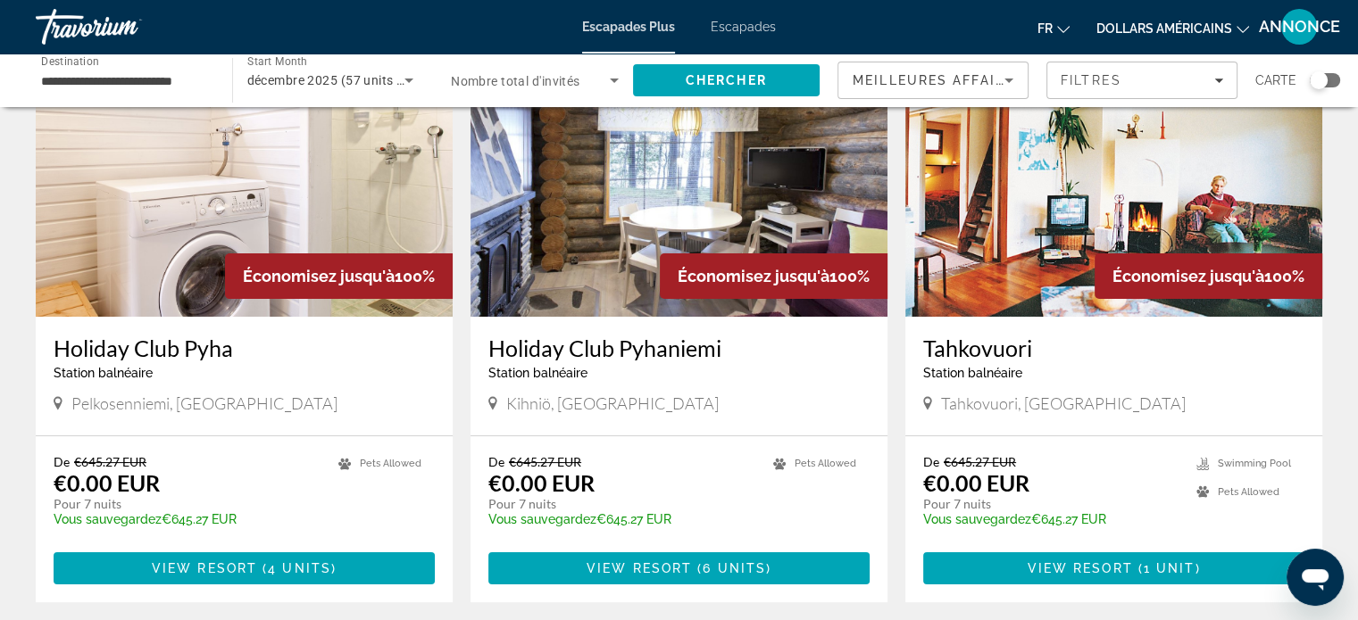
click at [1001, 347] on h3 "Tahkovuori" at bounding box center [1113, 348] width 381 height 27
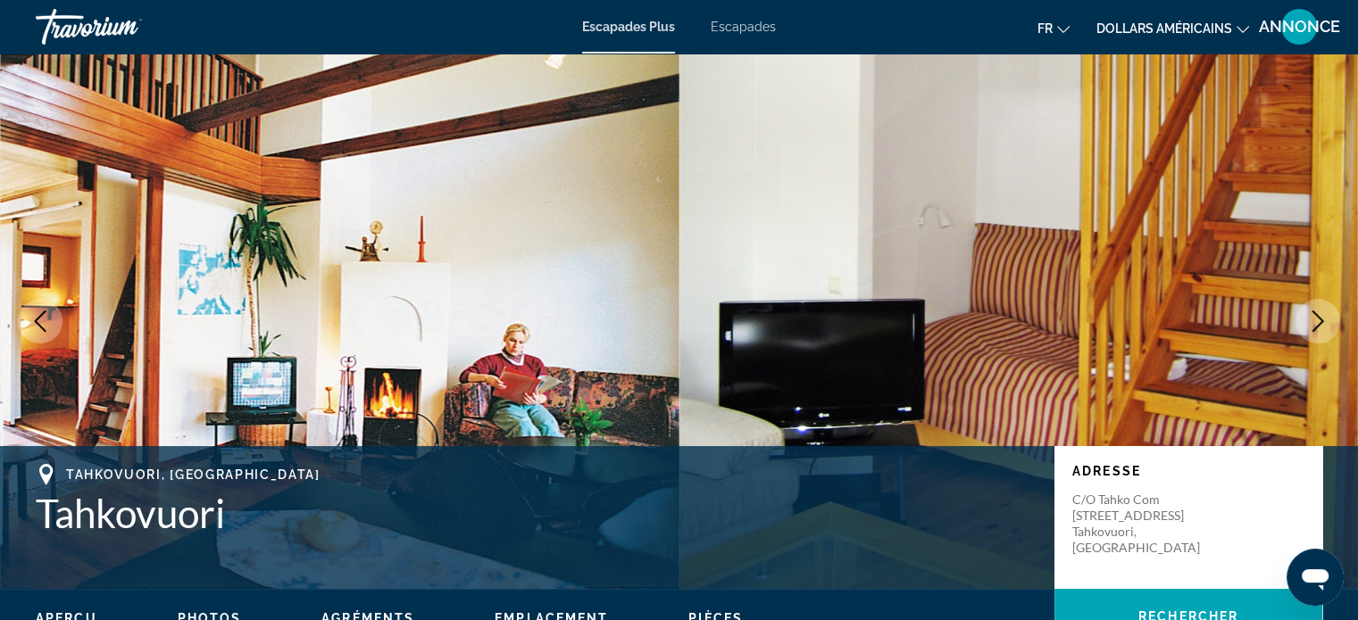
drag, startPoint x: 1001, startPoint y: 347, endPoint x: 951, endPoint y: 270, distance: 92.3
click at [951, 270] on div "Passer au contenu principal Escapades Plus Escapades fr English Español Françai…" at bounding box center [679, 310] width 1358 height 620
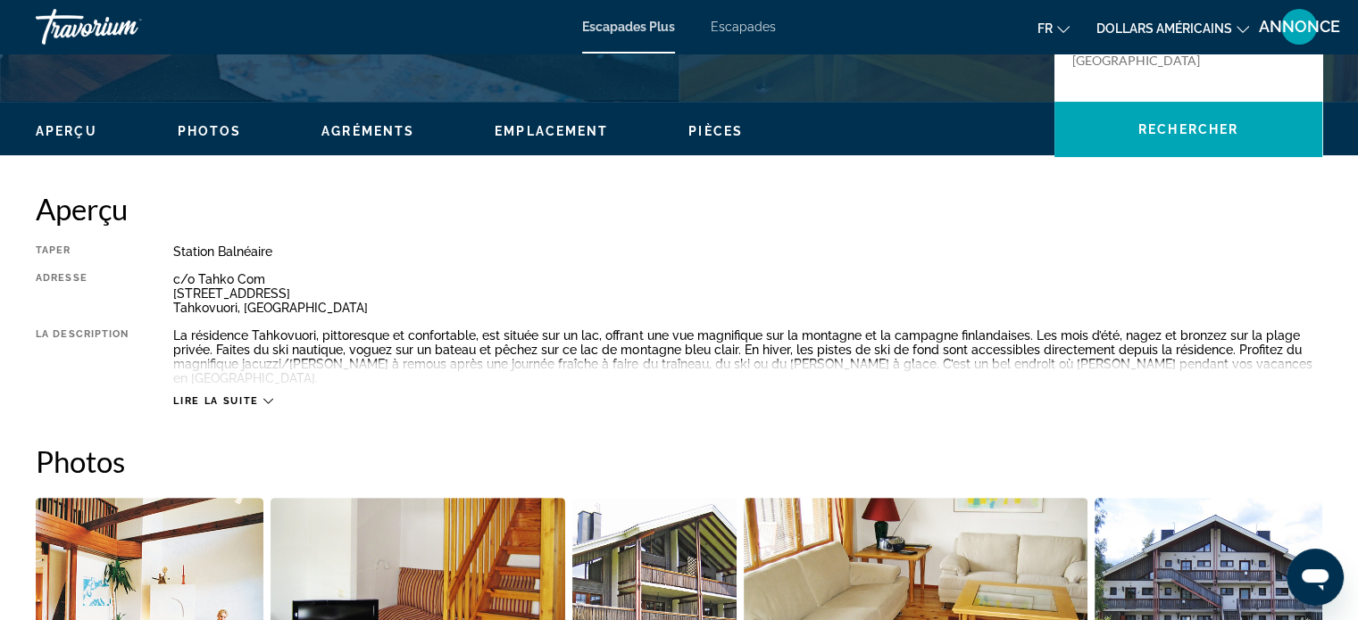
scroll to position [445, 0]
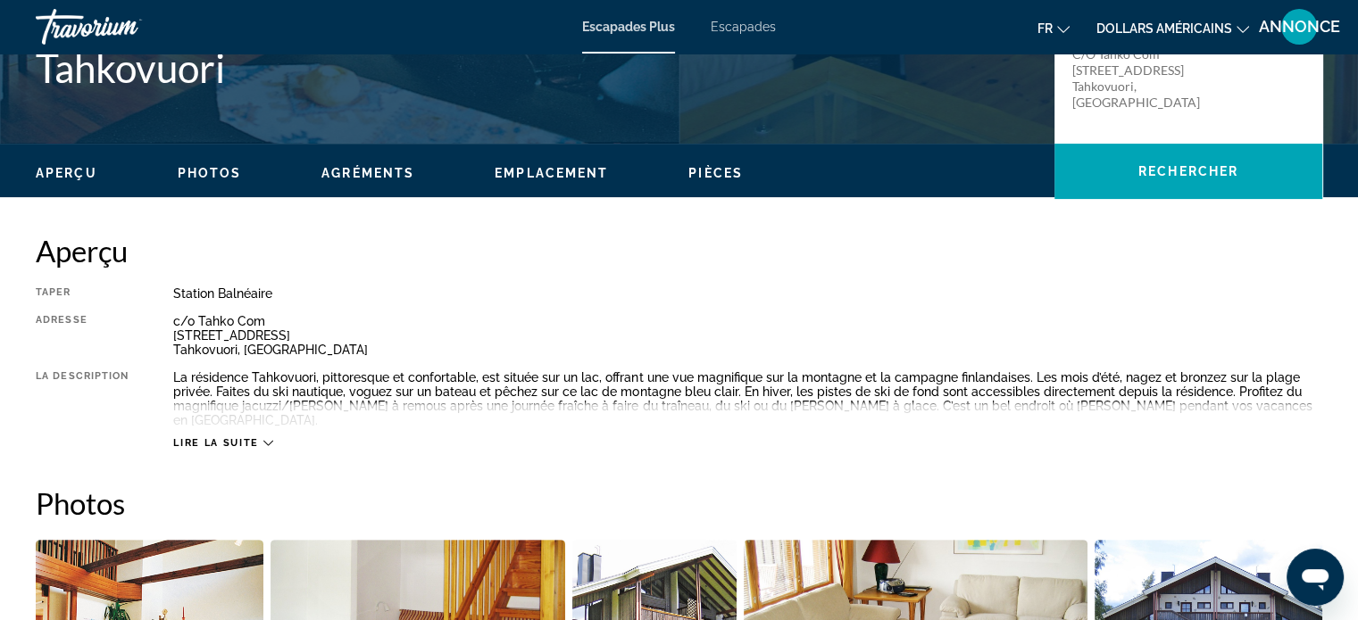
click at [39, 181] on div "Aperçu Photos Agréments Emplacement Pièces Rechercher" at bounding box center [679, 171] width 1358 height 55
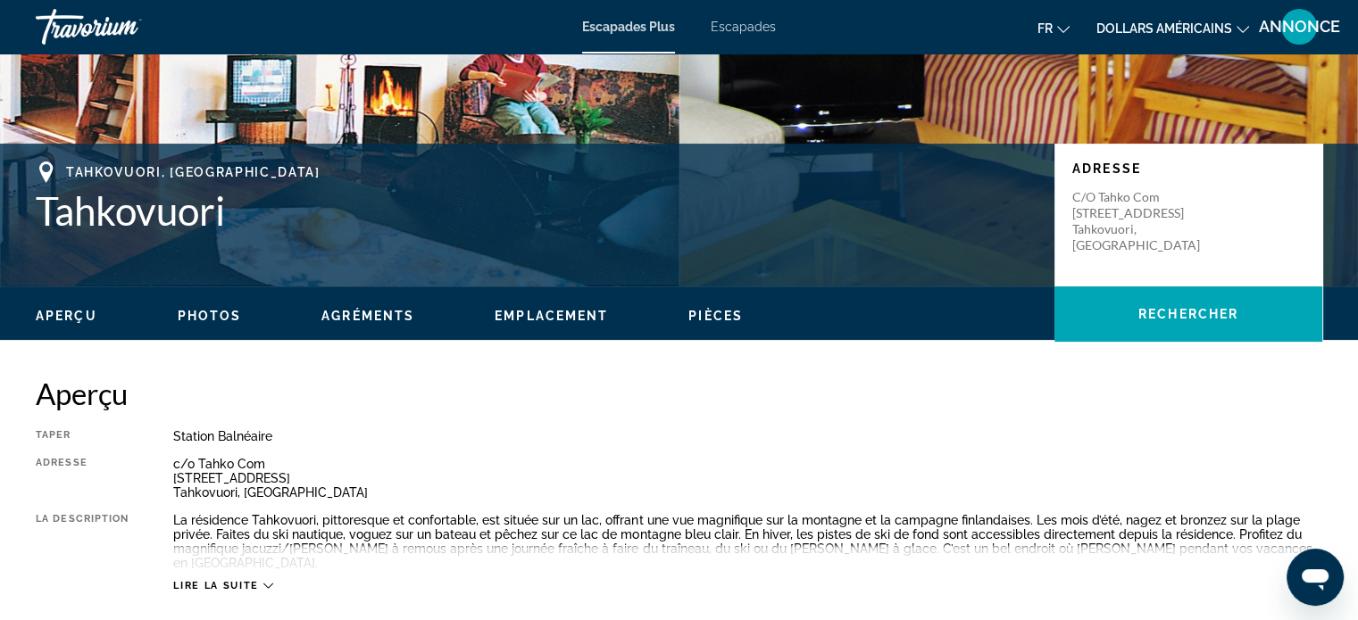
scroll to position [267, 0]
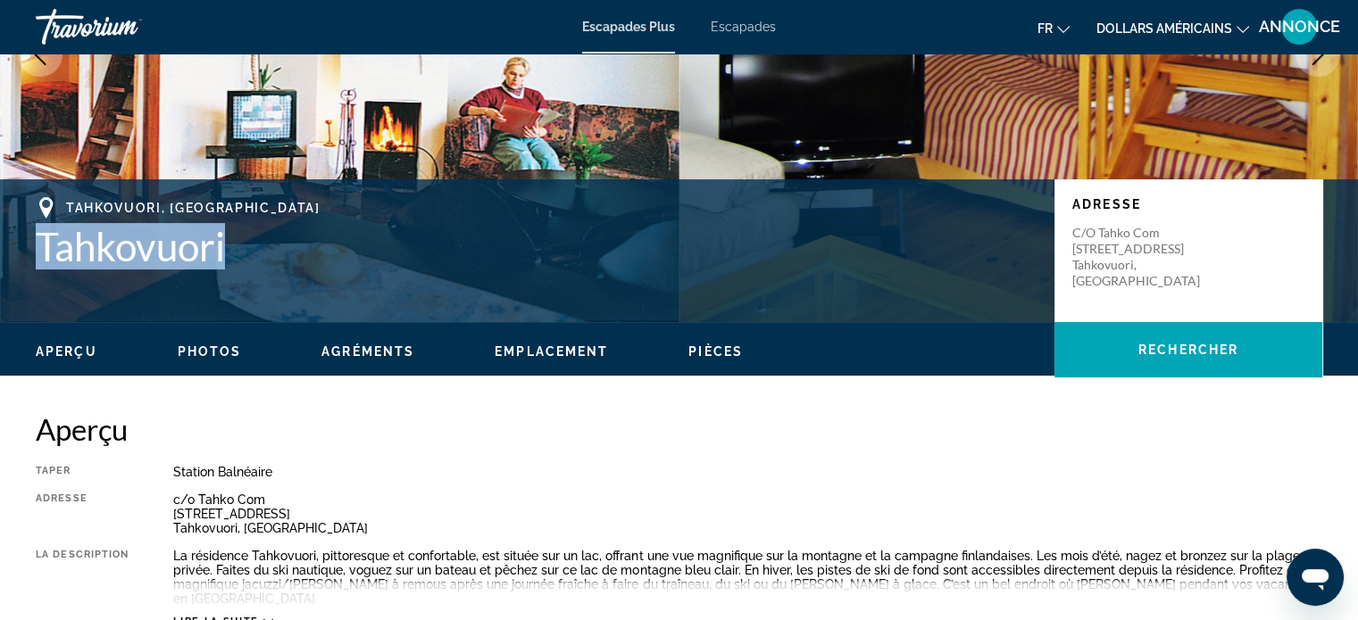
drag, startPoint x: 246, startPoint y: 262, endPoint x: 4, endPoint y: 249, distance: 242.3
click at [4, 249] on div "Tahkovuori, Finland Tahkovuori Adresse c/o Tahko Com Tahkolaaksontie 4A Tahkovu…" at bounding box center [679, 250] width 1358 height 107
drag, startPoint x: 230, startPoint y: 263, endPoint x: 43, endPoint y: 251, distance: 187.9
click at [43, 251] on h1 "Tahkovuori" at bounding box center [536, 246] width 1001 height 46
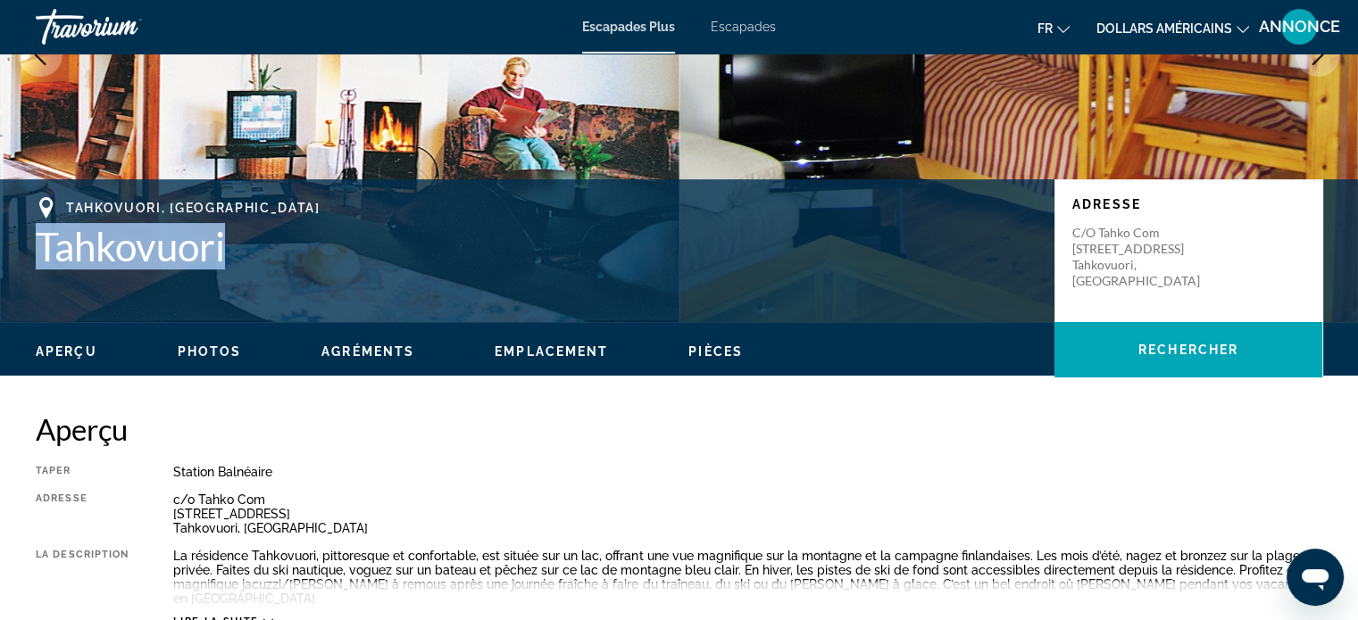
copy h1 "Tahkovuori"
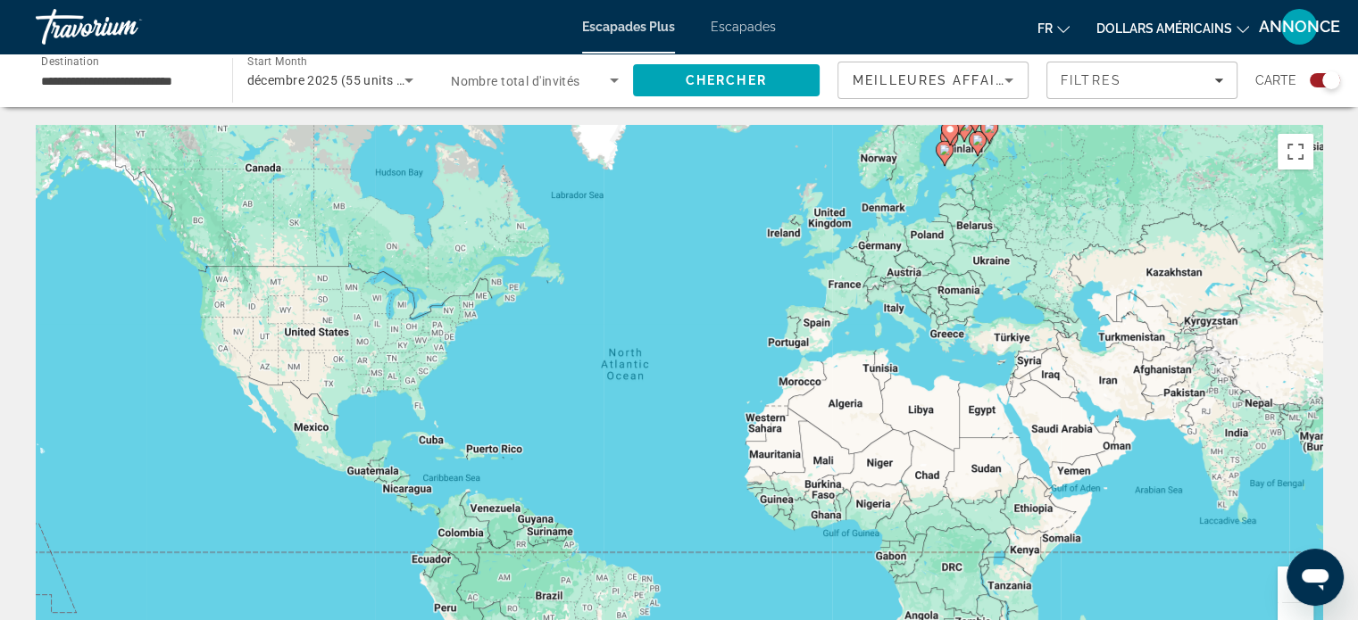
click at [1314, 79] on div "Search widget" at bounding box center [1324, 80] width 30 height 14
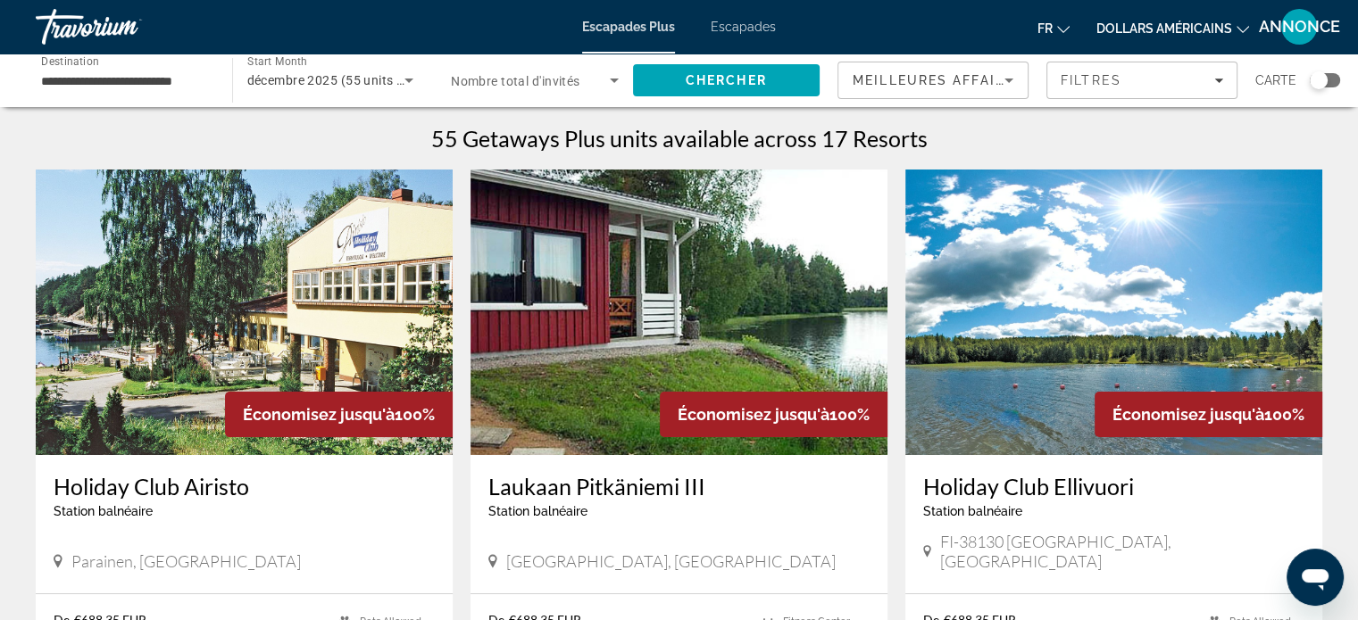
click at [93, 402] on img "Contenu principal" at bounding box center [244, 313] width 417 height 286
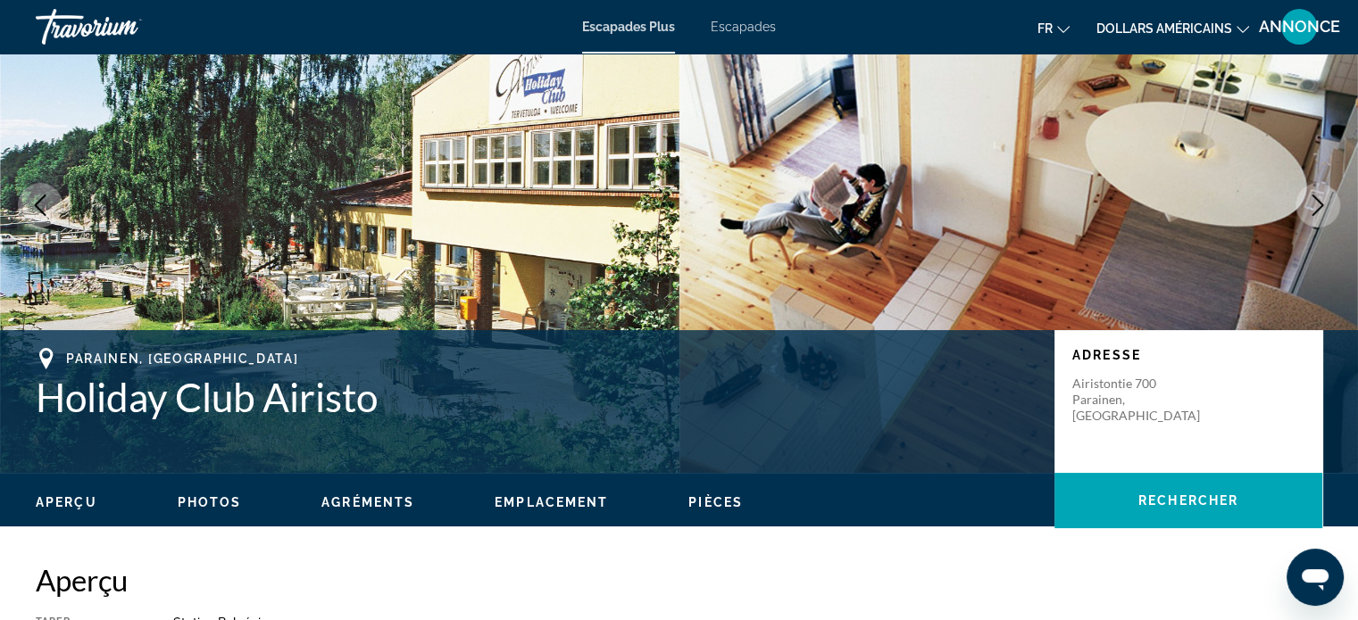
scroll to position [143, 0]
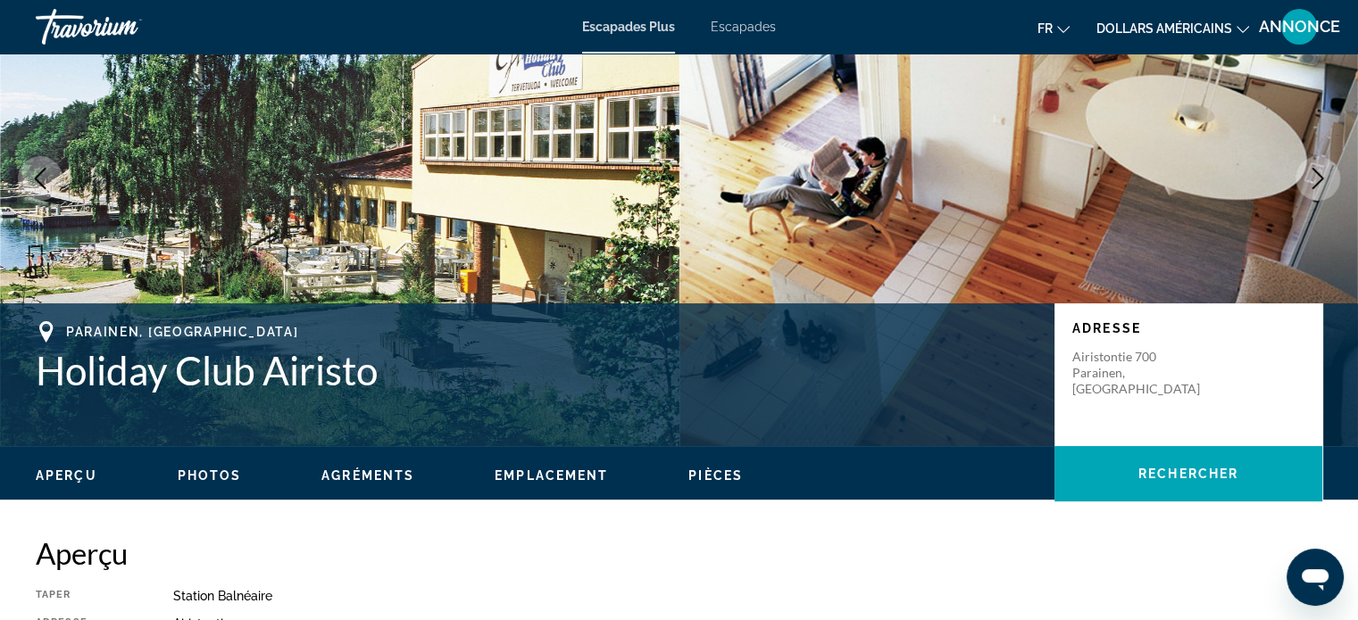
click at [369, 371] on h1 "Holiday Club Airisto" at bounding box center [536, 370] width 1001 height 46
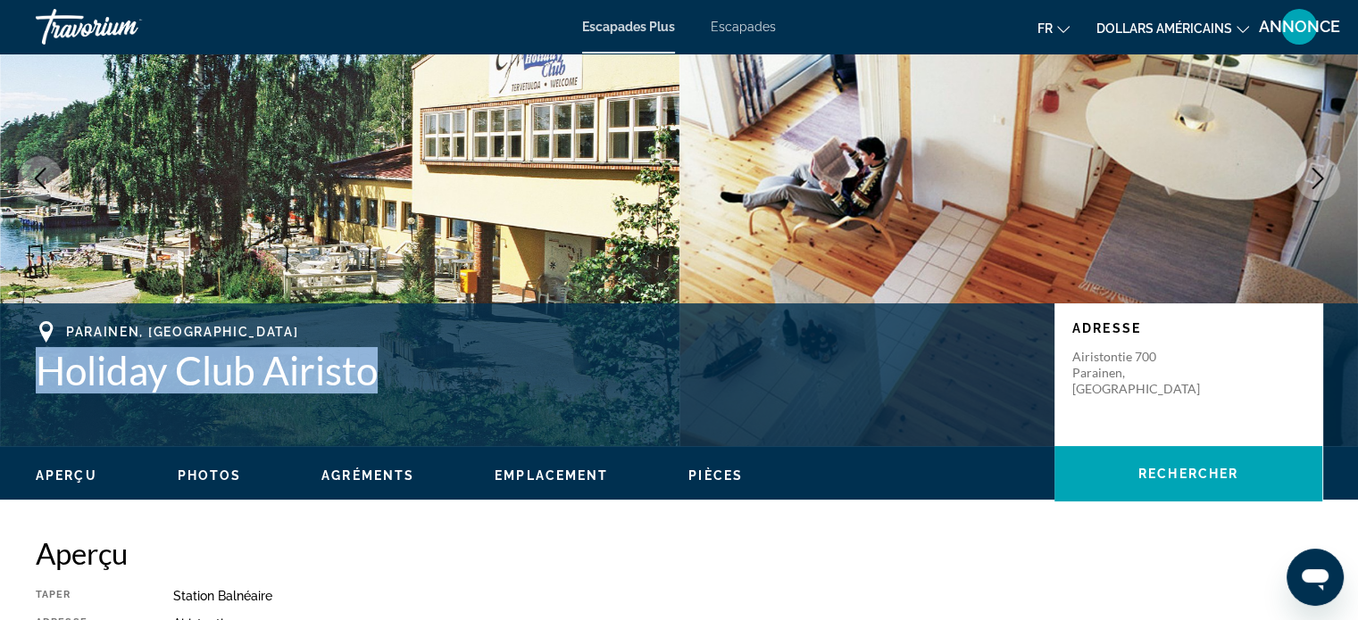
drag, startPoint x: 378, startPoint y: 373, endPoint x: 46, endPoint y: 359, distance: 332.3
click at [46, 359] on h1 "Holiday Club Airisto" at bounding box center [536, 370] width 1001 height 46
copy h1 "Holiday Club Airisto"
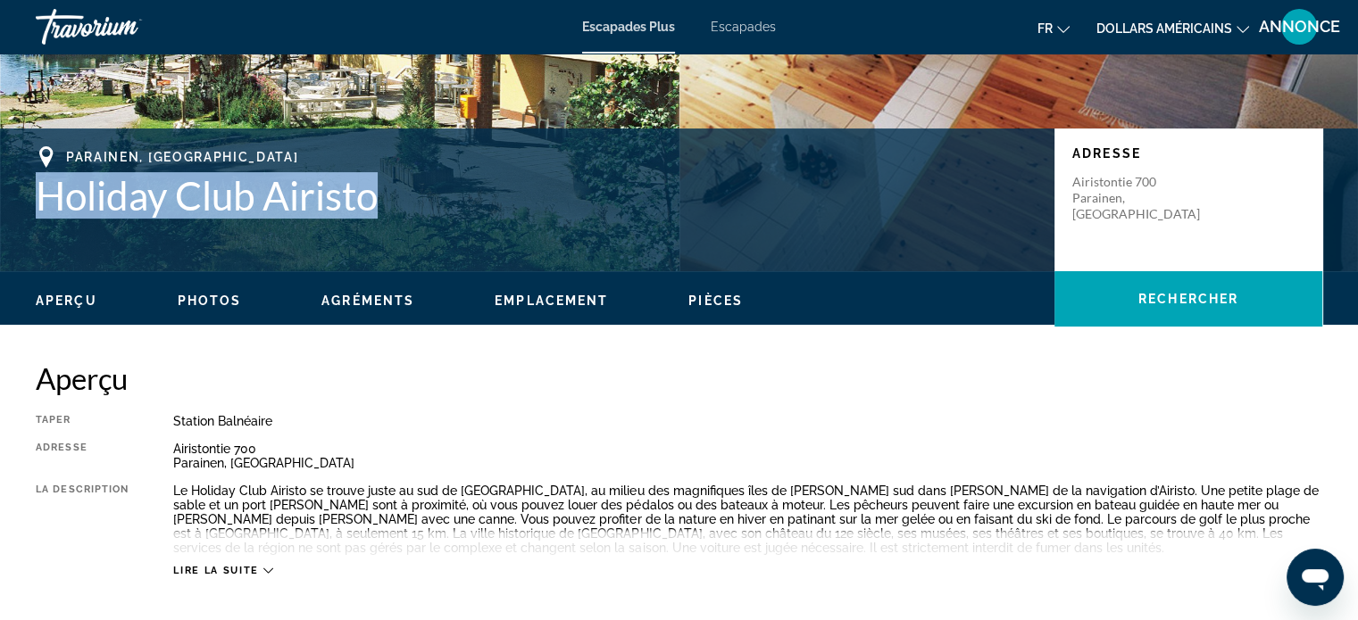
scroll to position [321, 0]
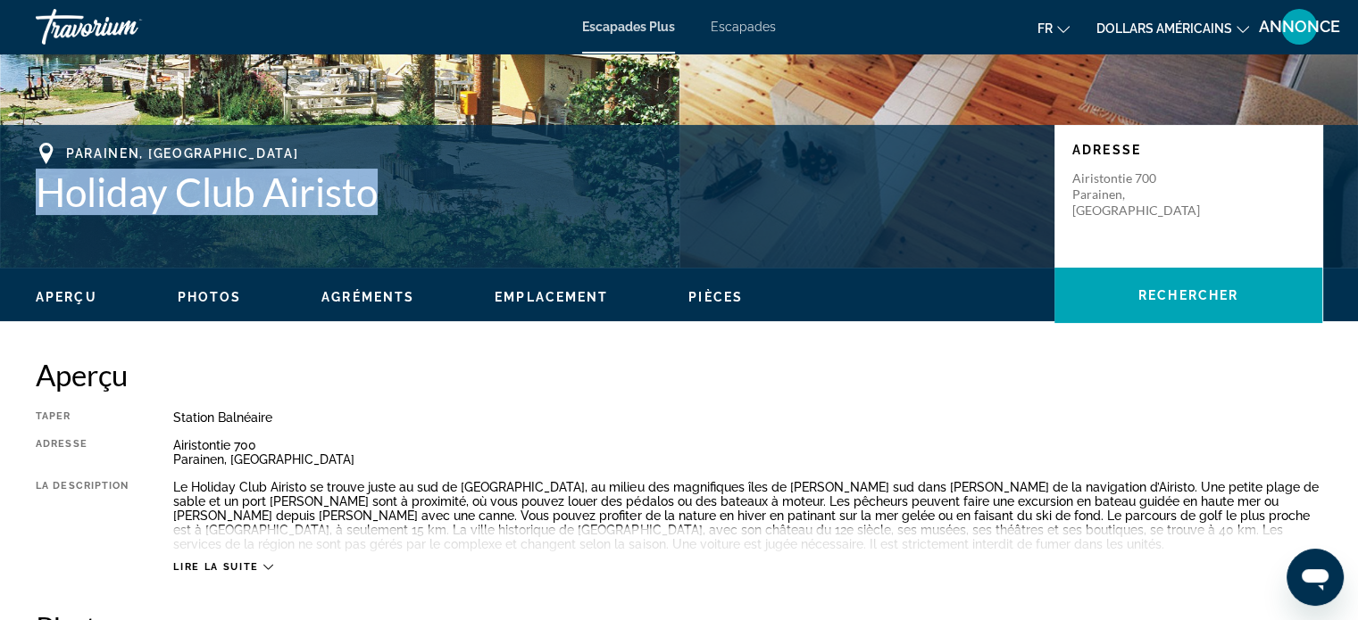
click at [496, 296] on span "Emplacement" at bounding box center [550, 297] width 113 height 14
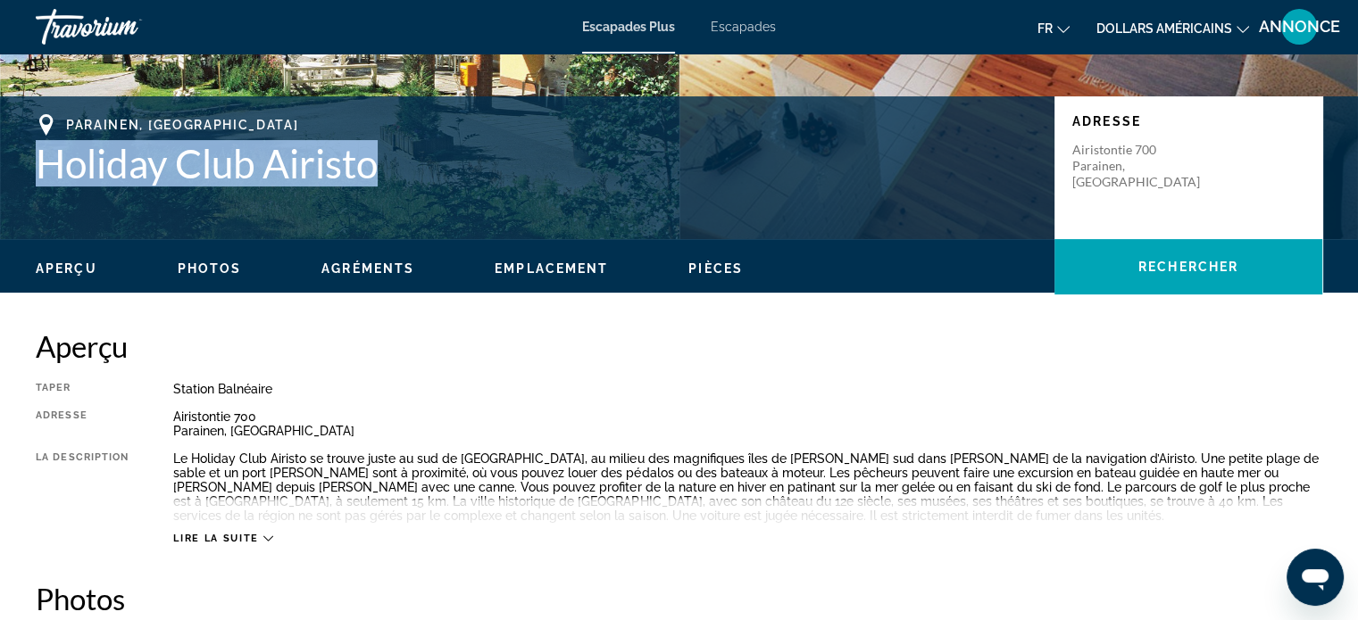
scroll to position [349, 0]
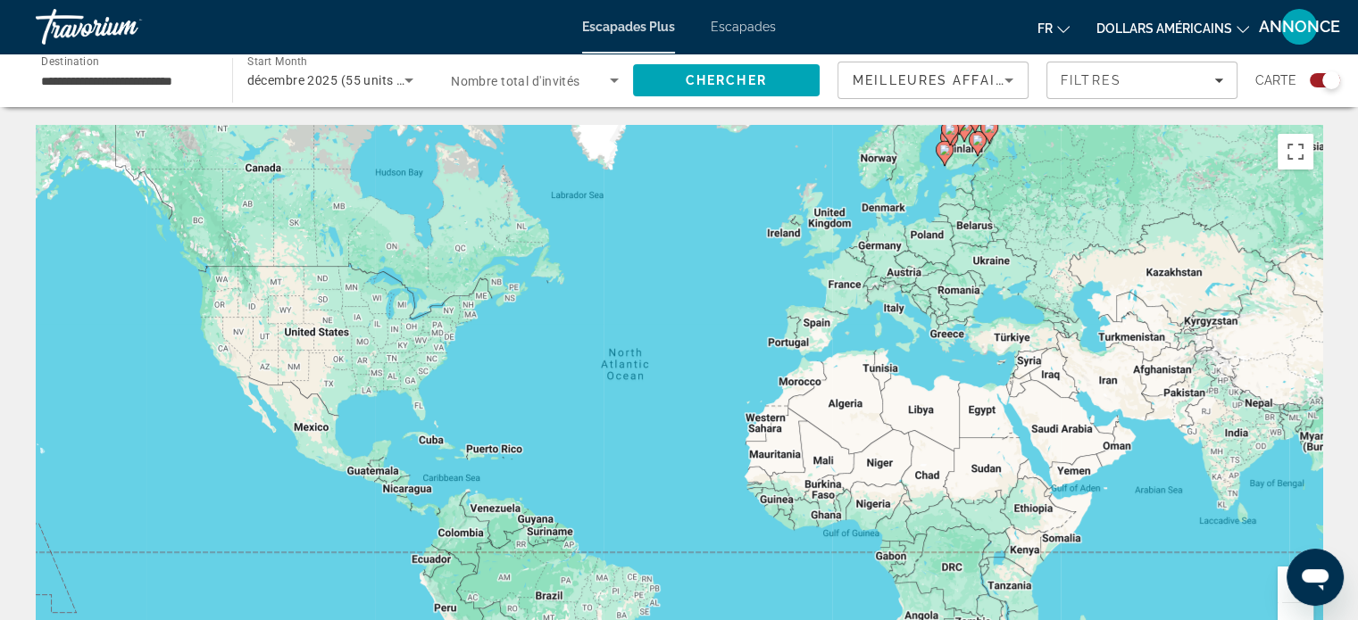
click at [1330, 81] on div "Search widget" at bounding box center [1331, 80] width 18 height 18
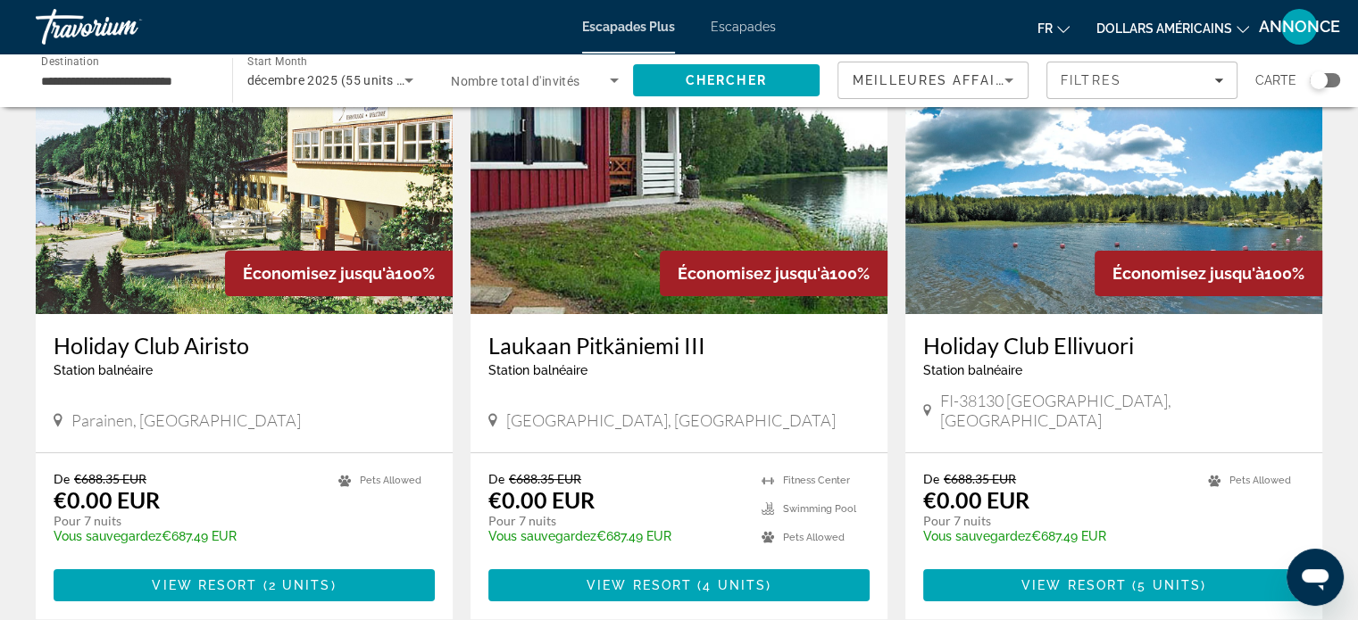
scroll to position [143, 0]
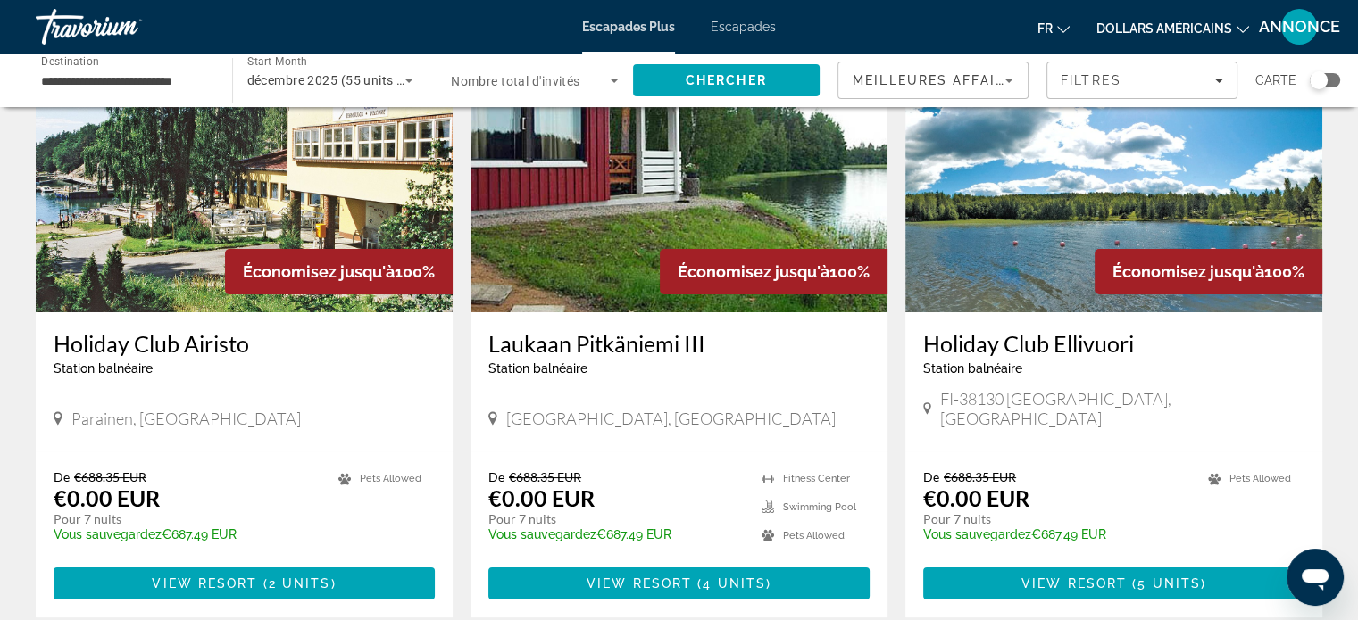
click at [638, 246] on img "Contenu principal" at bounding box center [678, 170] width 417 height 286
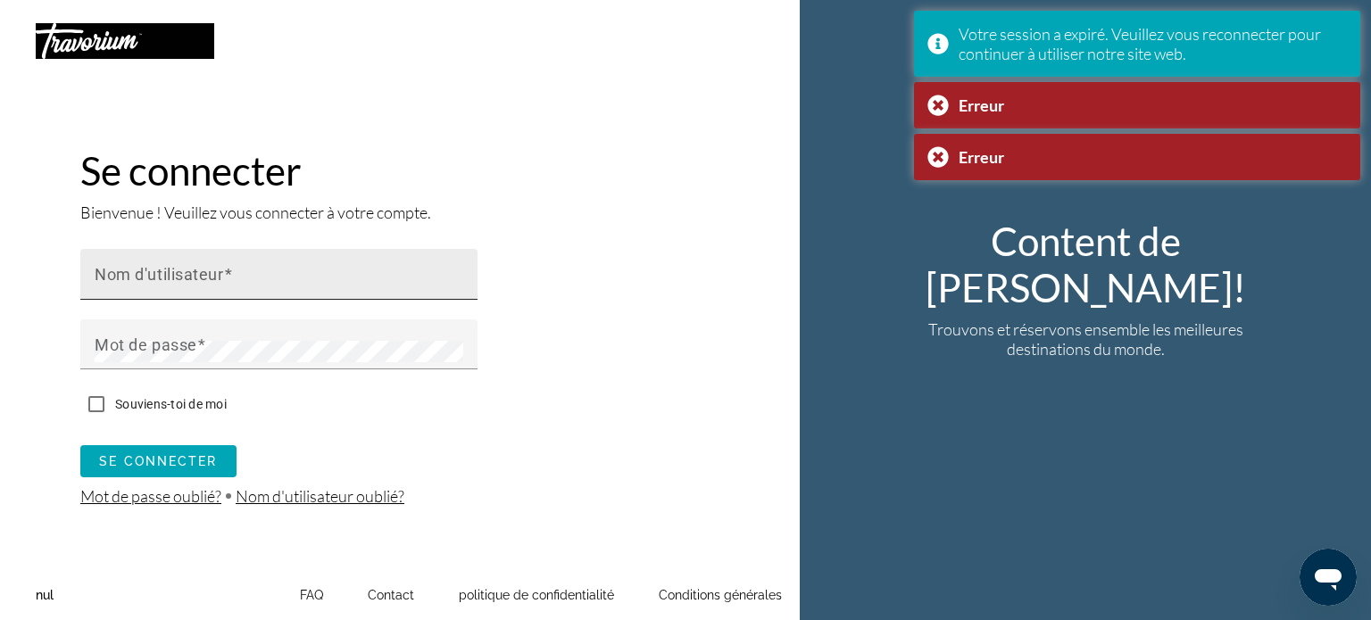
click at [411, 266] on div "Nom d'utilisateur" at bounding box center [284, 274] width 379 height 51
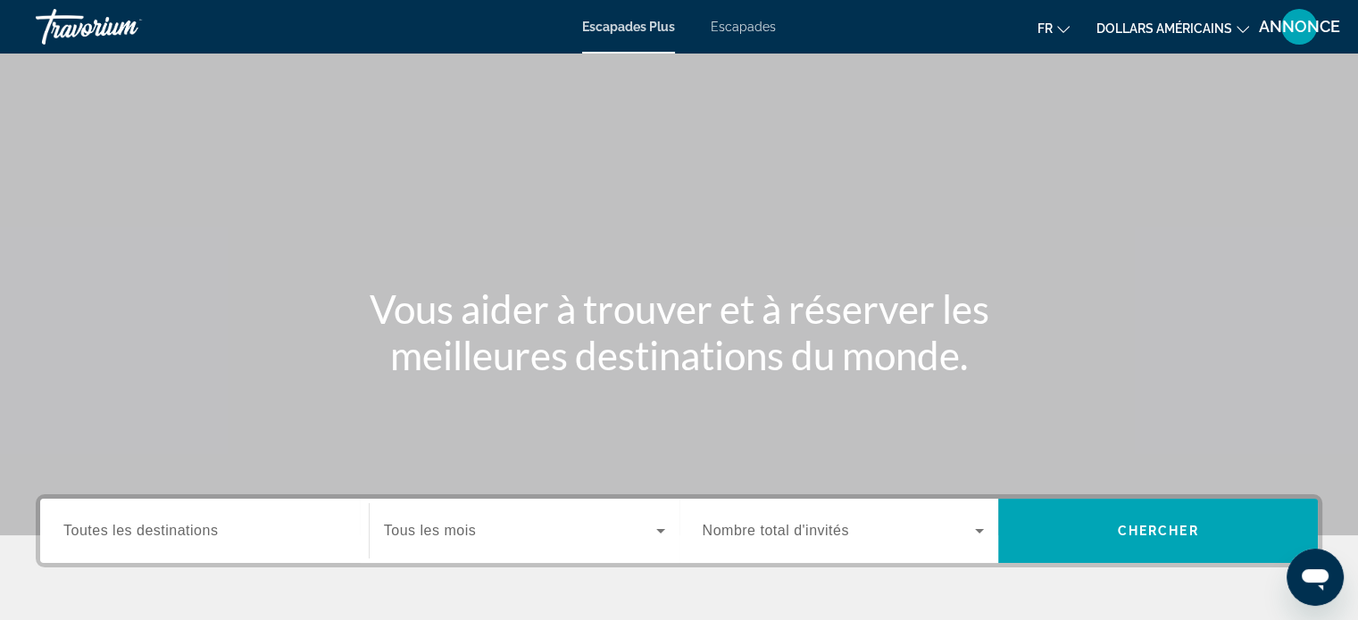
click at [715, 587] on div "Destination Toutes les destinations Start Month Tous les mois Occupancy Nombre …" at bounding box center [679, 620] width 1358 height 252
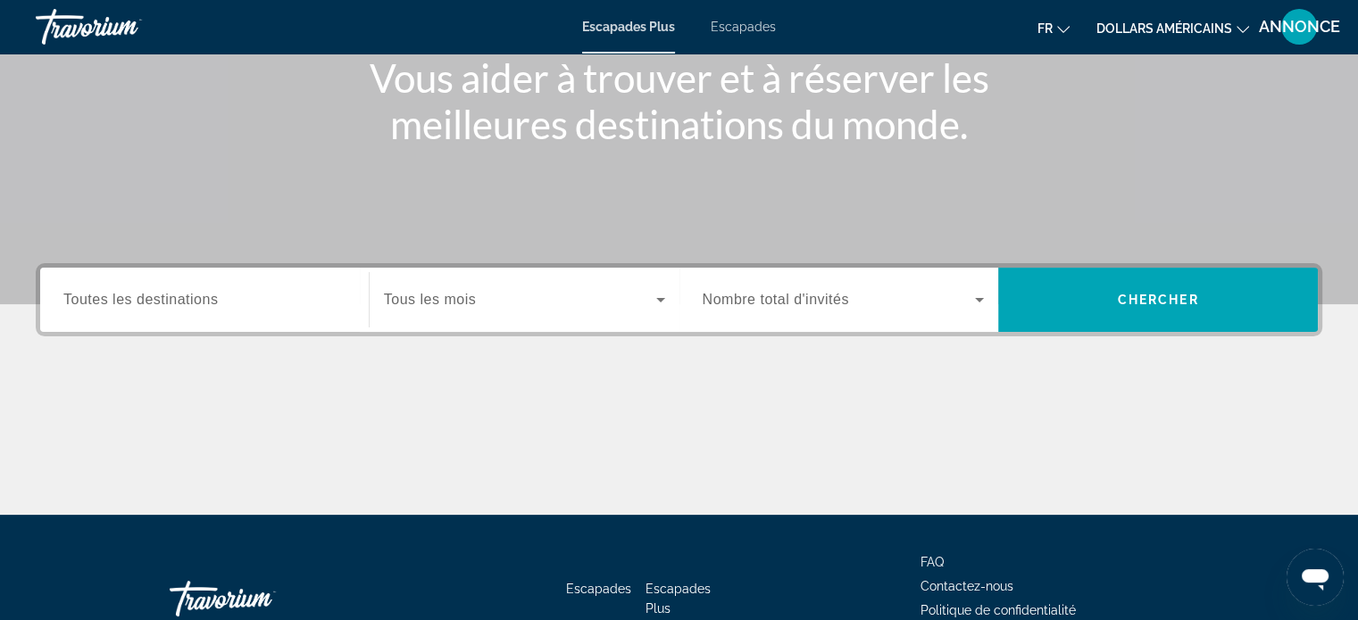
scroll to position [344, 0]
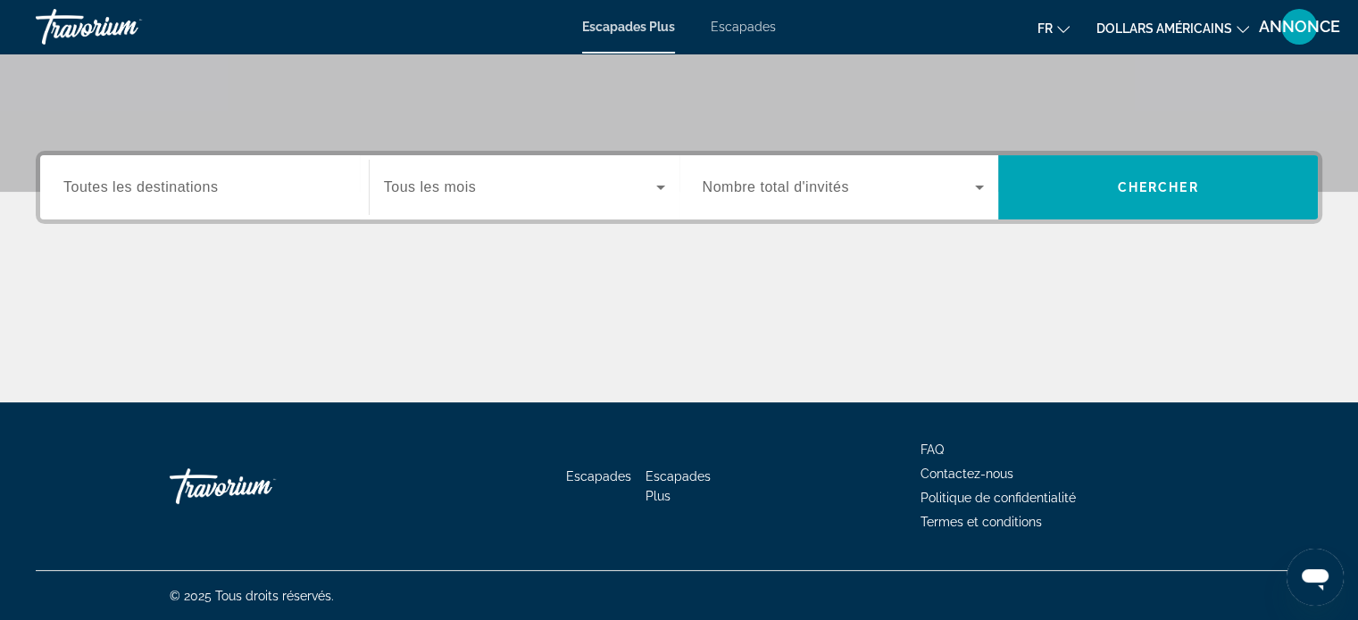
click at [500, 179] on span "Widget de recherche" at bounding box center [520, 187] width 272 height 21
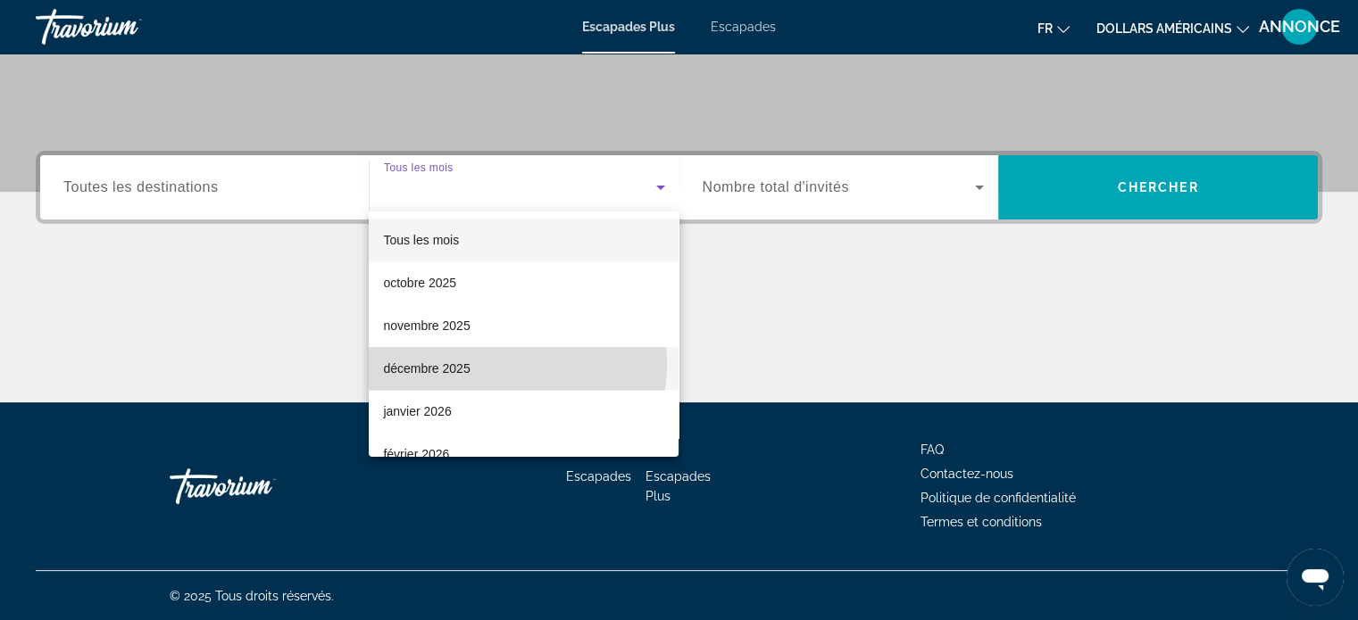
click at [489, 363] on mat-option "décembre 2025" at bounding box center [524, 368] width 310 height 43
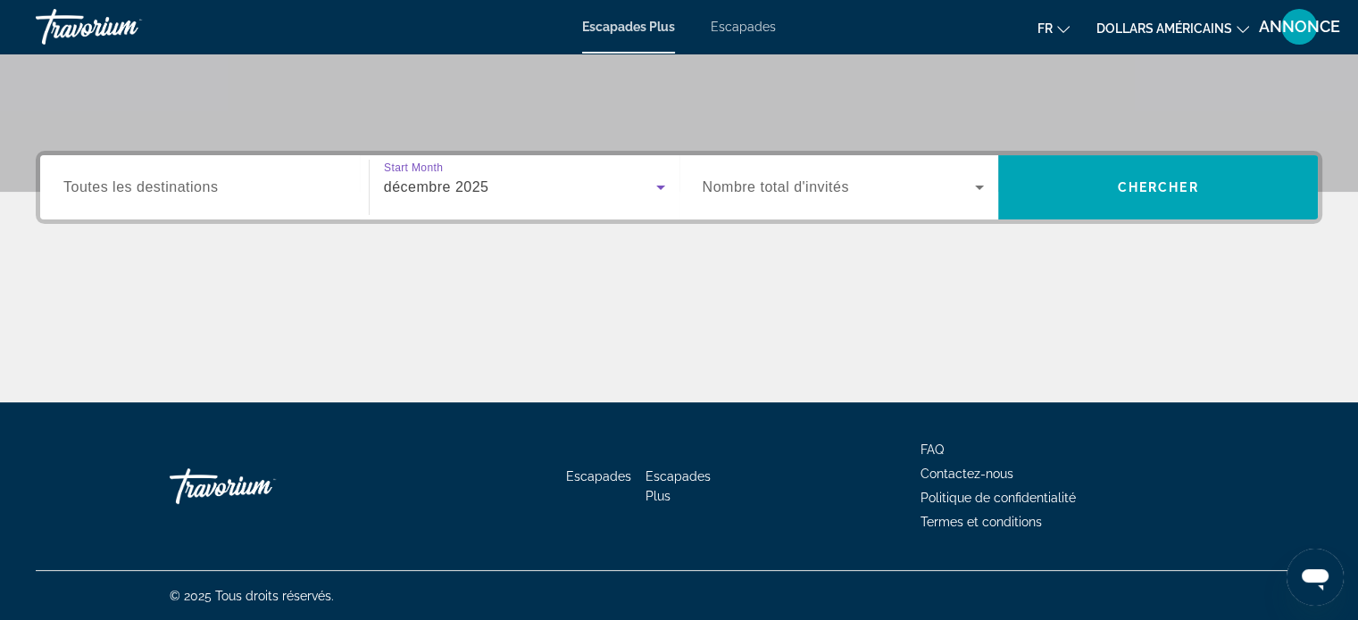
click at [294, 201] on div "Widget de recherche" at bounding box center [204, 187] width 282 height 51
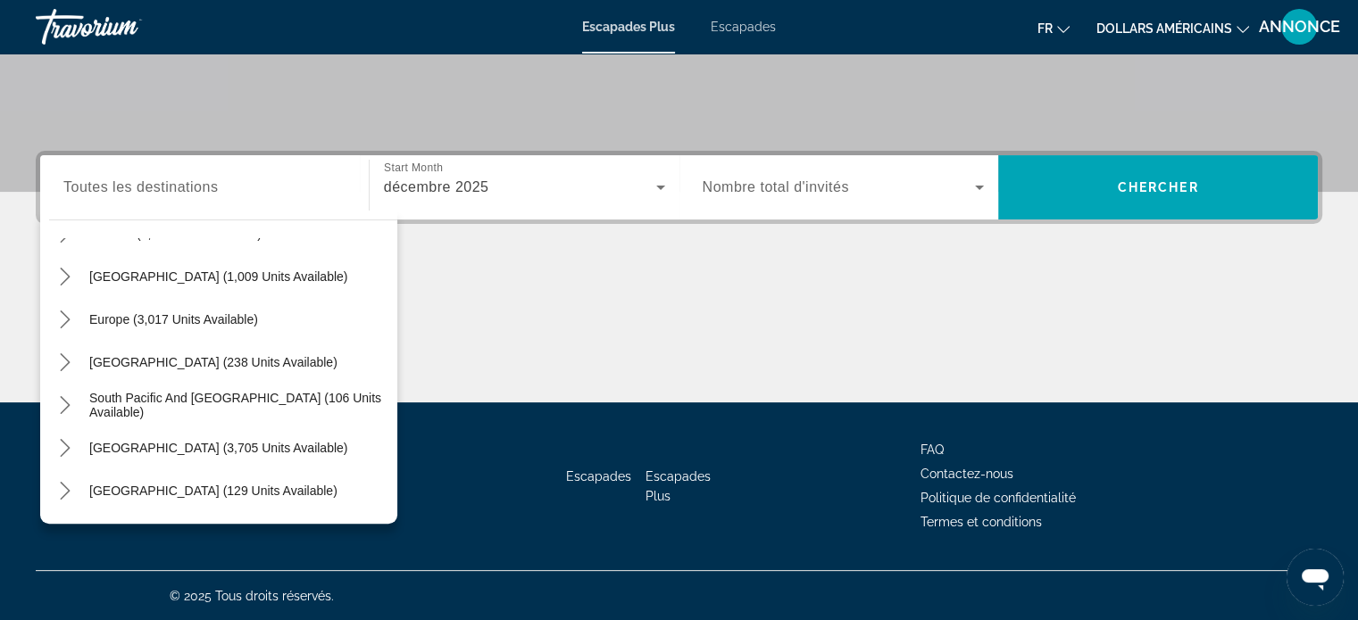
scroll to position [168, 0]
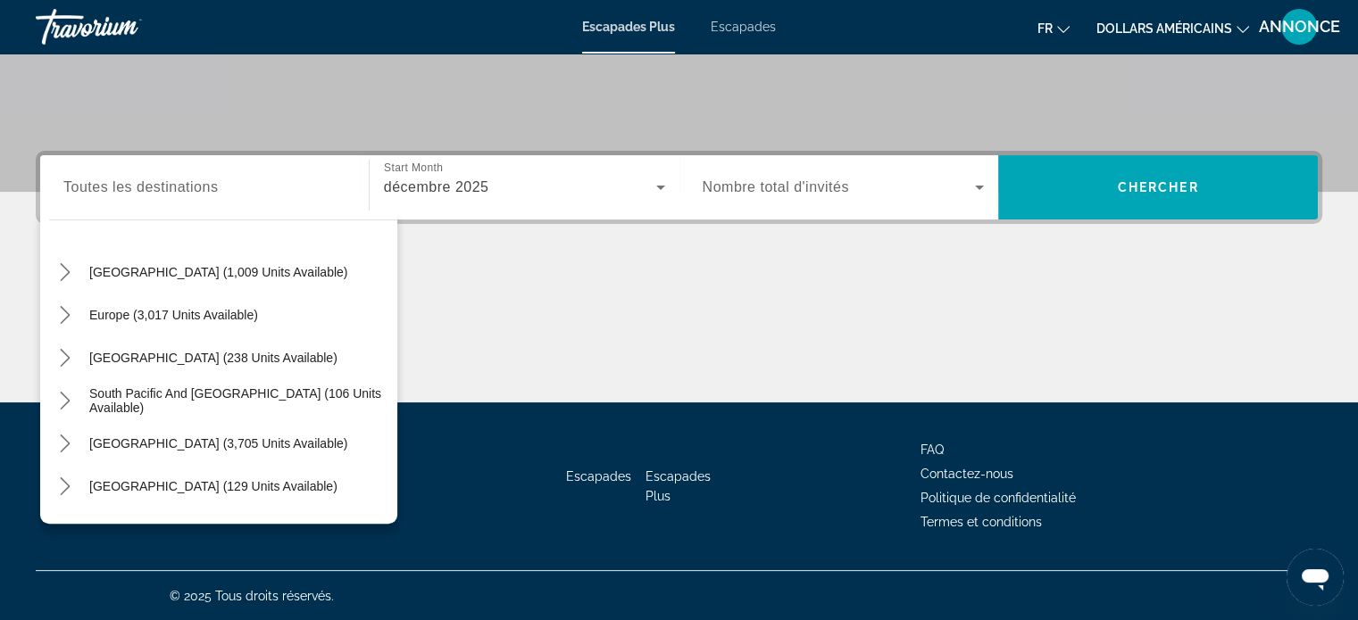
click at [251, 299] on span "Select destination: Europe (3,017 units available)" at bounding box center [173, 315] width 187 height 43
type input "**********"
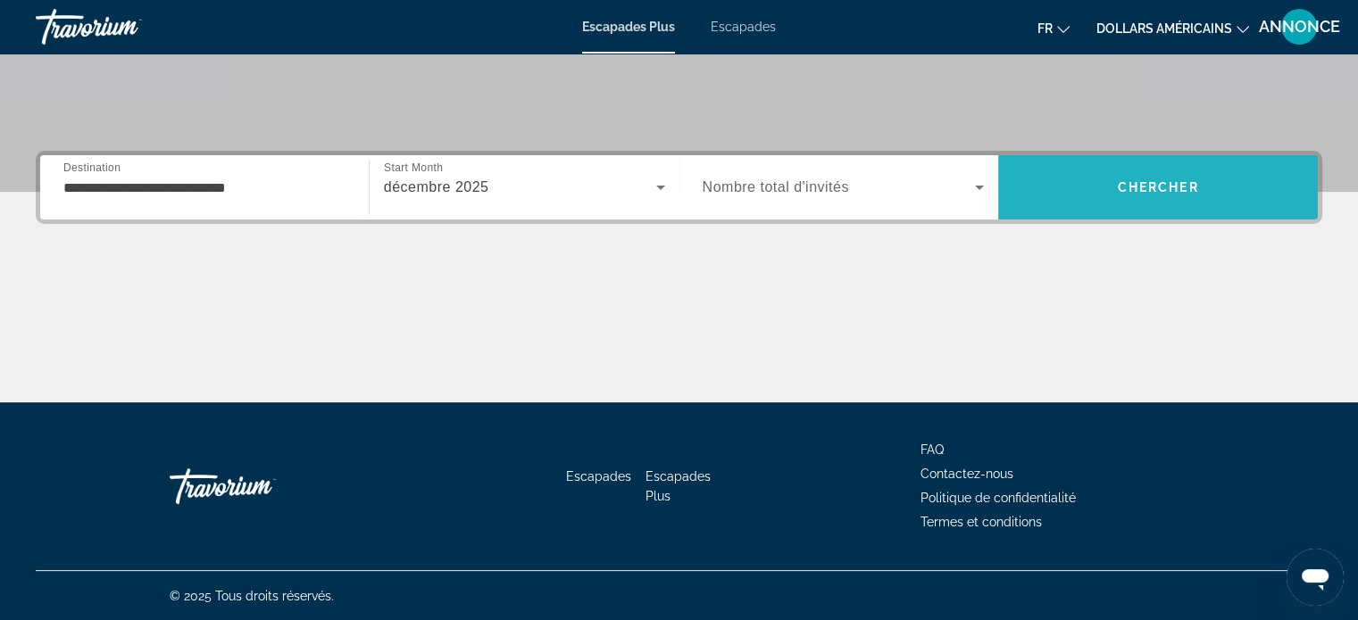
click at [1100, 191] on span "Recherche" at bounding box center [1158, 187] width 320 height 43
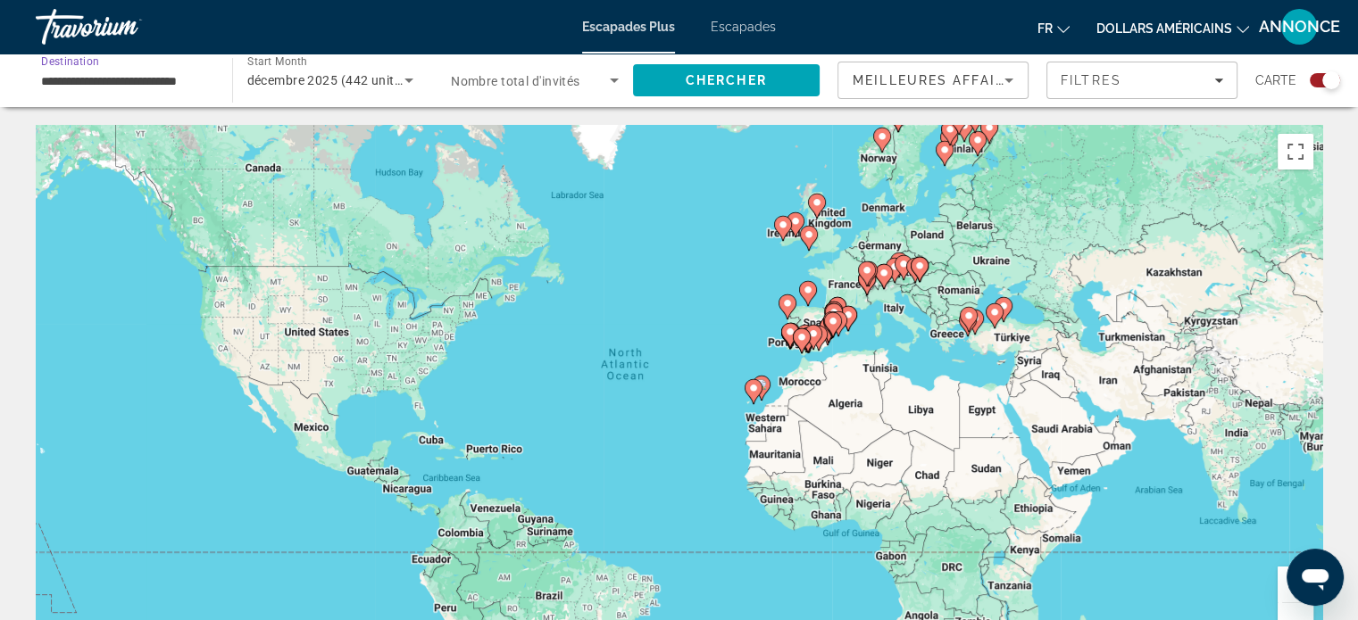
click at [160, 86] on input "**********" at bounding box center [125, 81] width 168 height 21
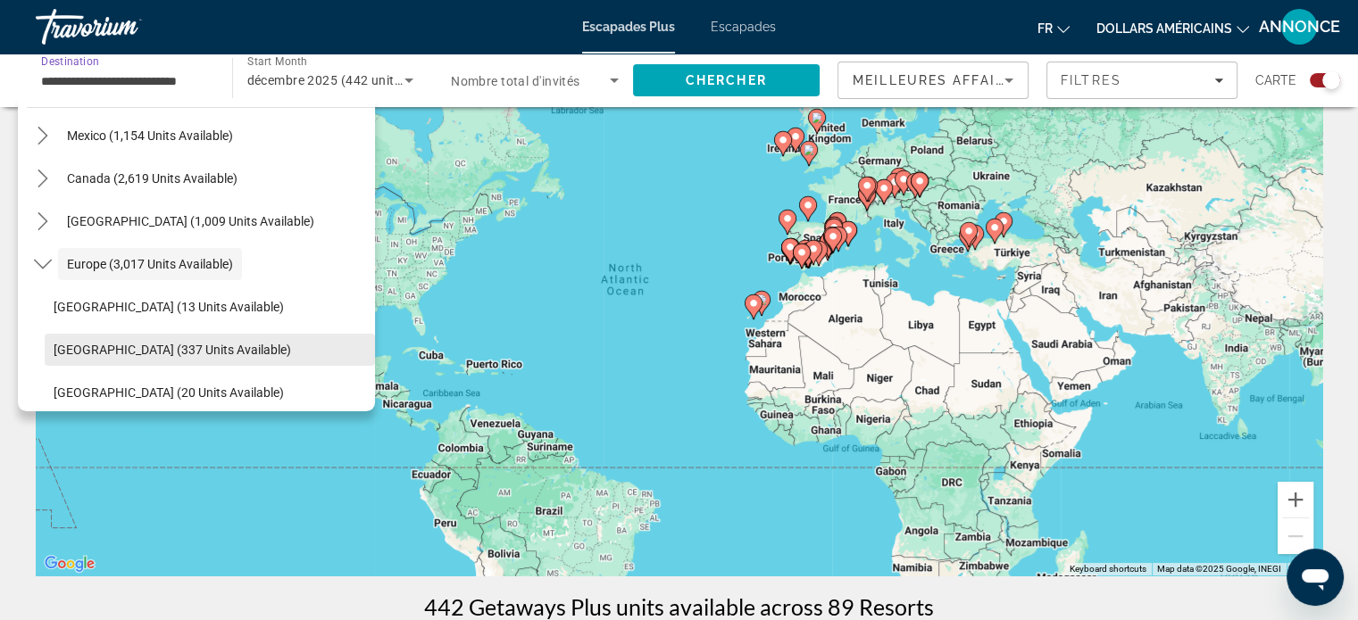
scroll to position [107, 0]
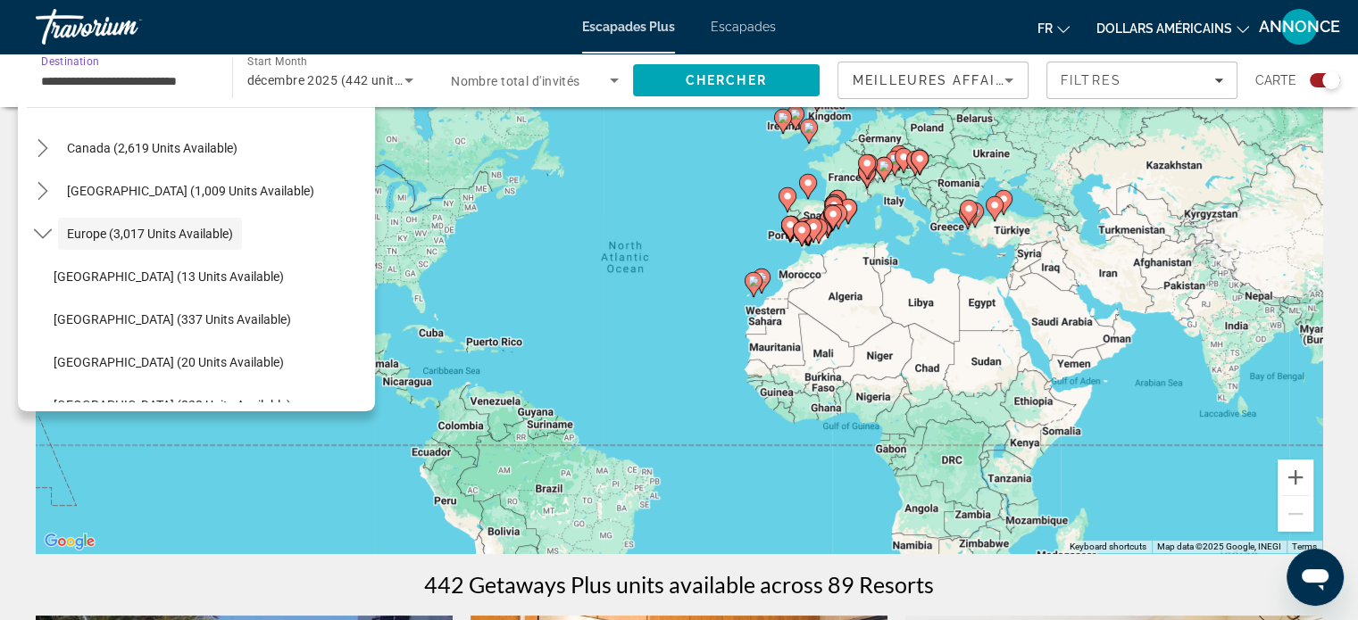
click at [374, 401] on div "All destinations [GEOGRAPHIC_DATA] (40,368 units available) [GEOGRAPHIC_DATA] (…" at bounding box center [201, 264] width 348 height 277
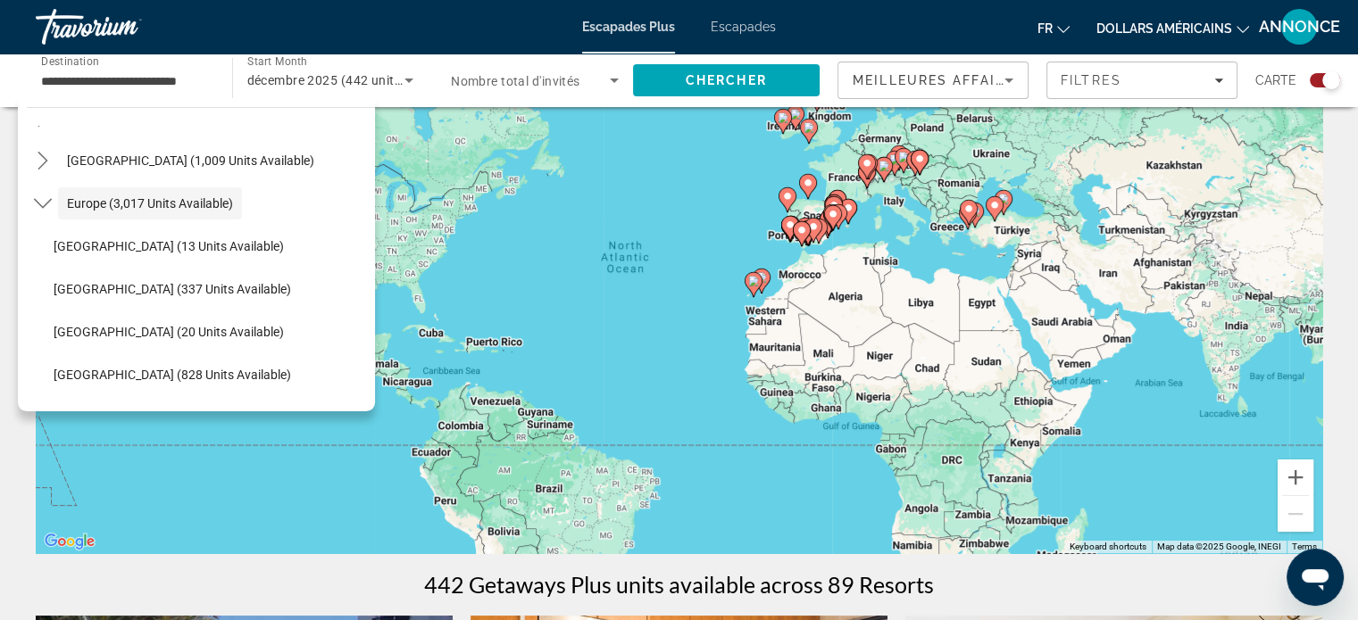
scroll to position [178, 0]
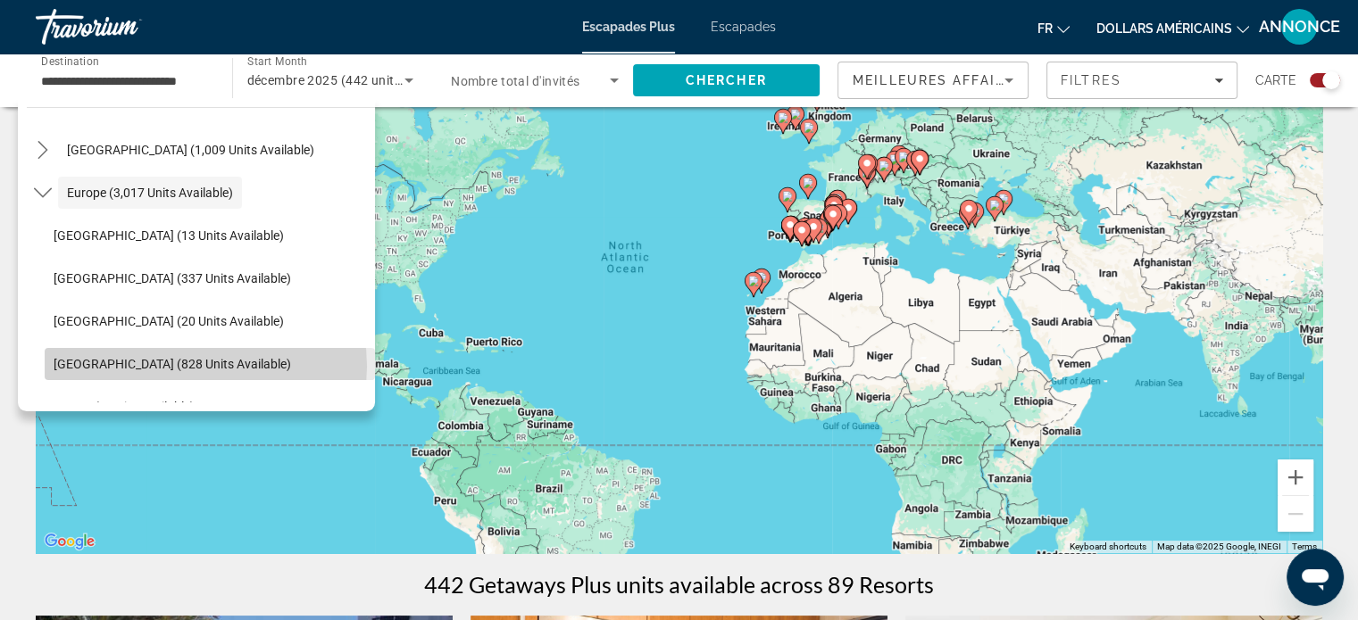
click at [205, 366] on span "[GEOGRAPHIC_DATA] (828 units available)" at bounding box center [172, 364] width 237 height 14
type input "**********"
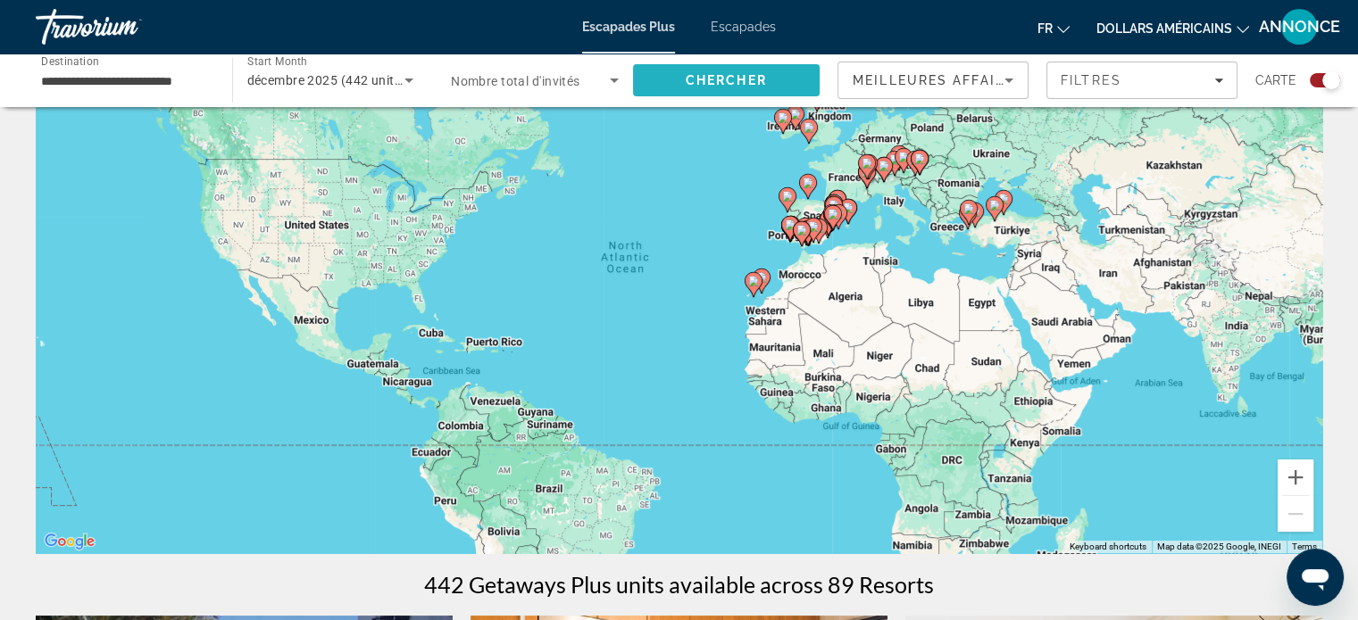
click at [657, 78] on span "Search" at bounding box center [726, 80] width 187 height 43
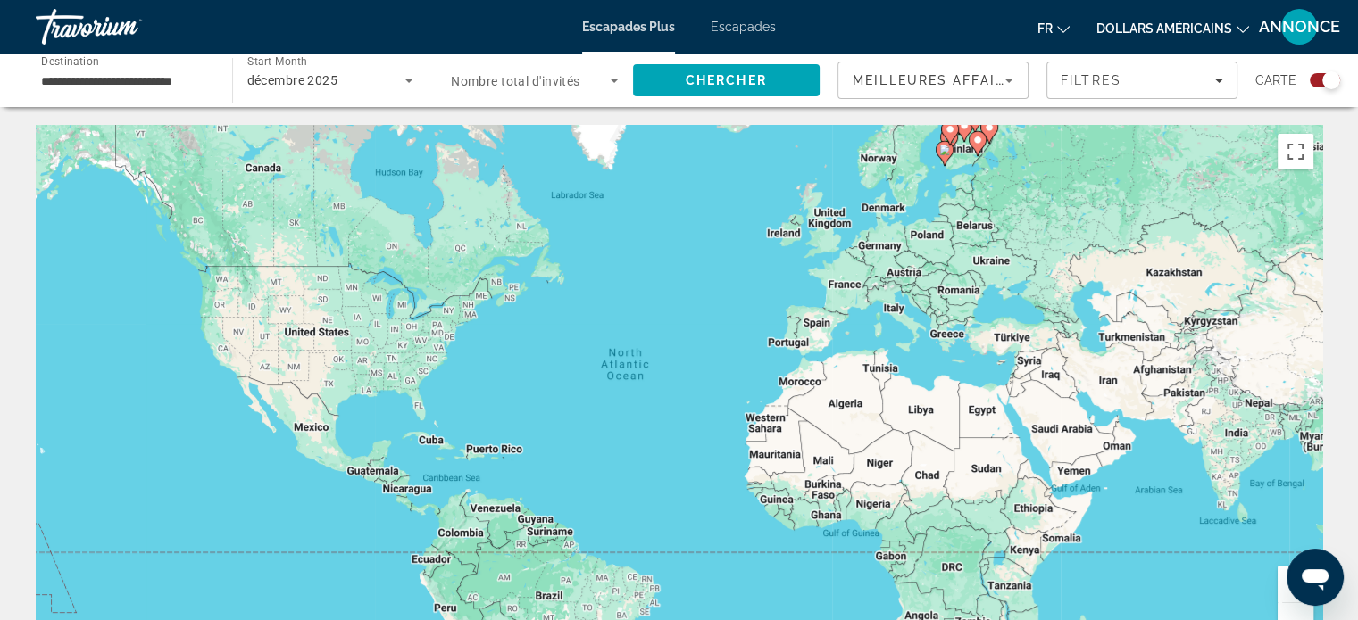
click at [1314, 73] on div "Search widget" at bounding box center [1324, 80] width 30 height 14
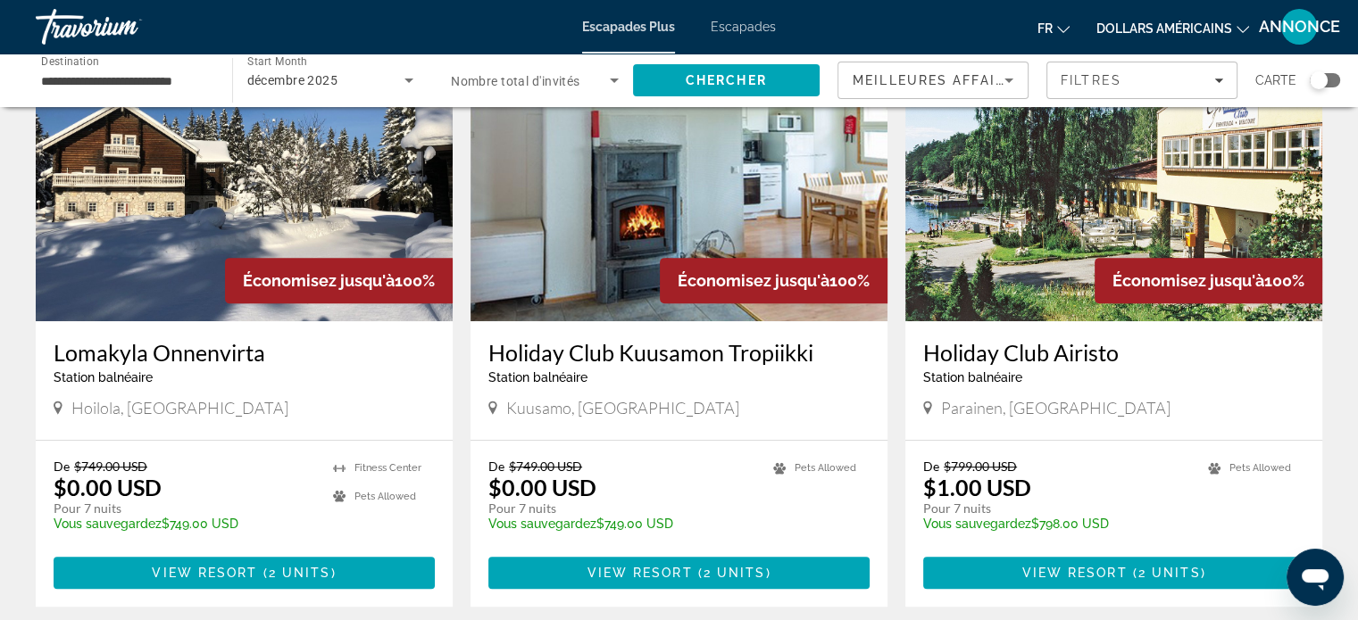
scroll to position [748, 0]
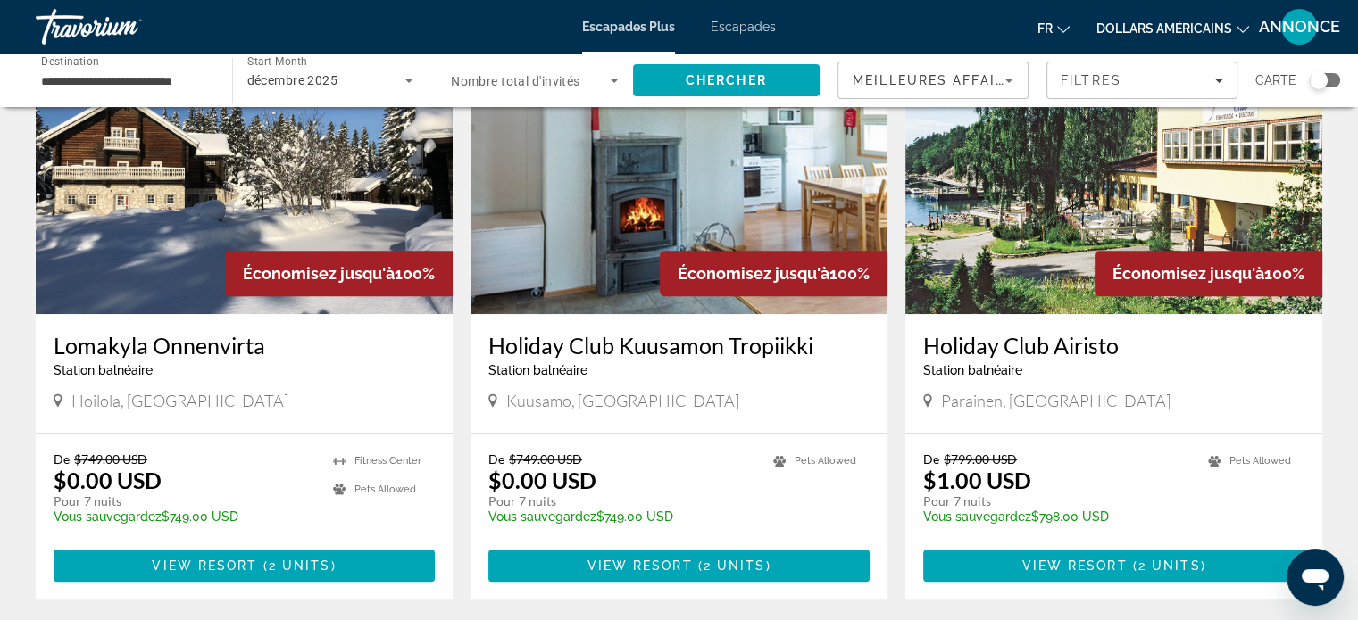
click at [340, 269] on span "Économisez jusqu'à" at bounding box center [319, 273] width 152 height 19
click at [254, 332] on h3 "Lomakyla Onnenvirta" at bounding box center [244, 345] width 381 height 27
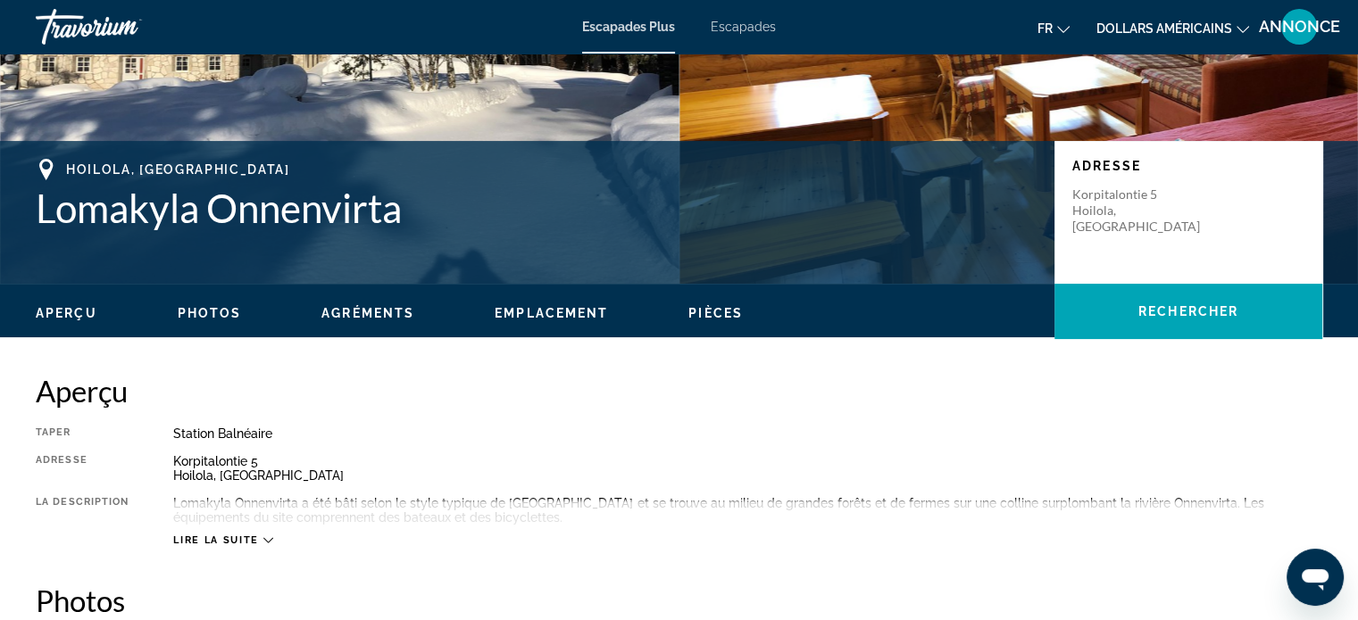
scroll to position [315, 0]
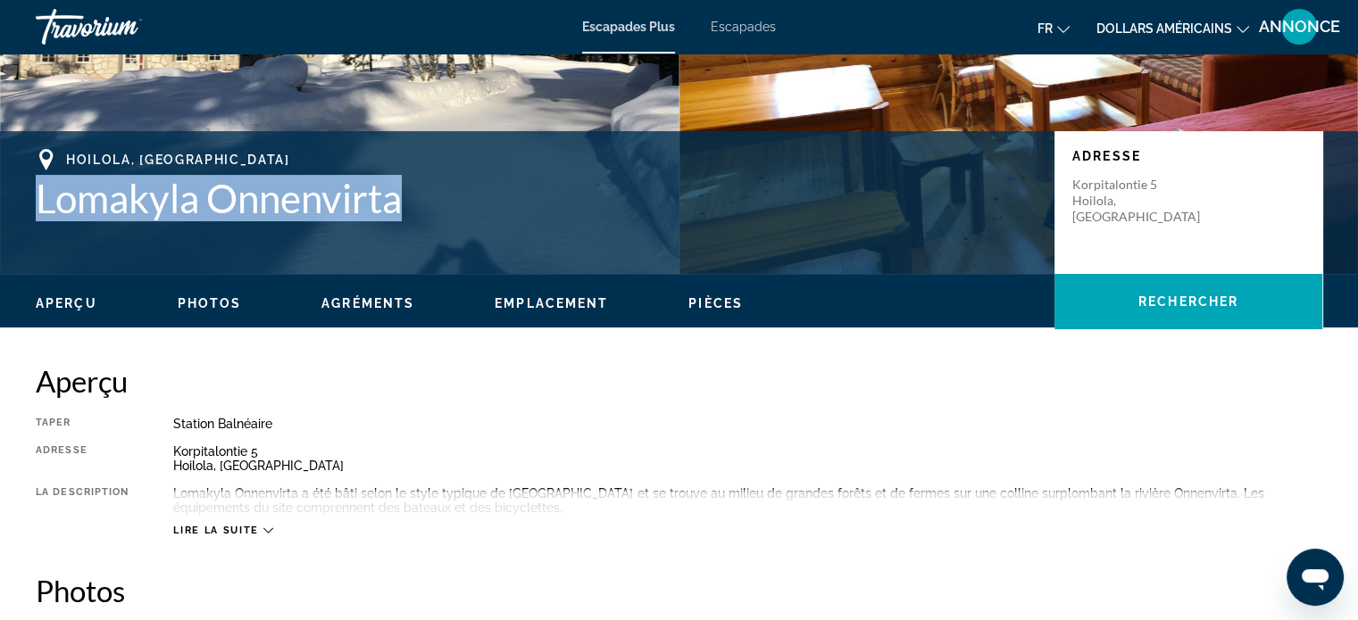
drag, startPoint x: 407, startPoint y: 188, endPoint x: 39, endPoint y: 212, distance: 368.5
click at [39, 212] on h1 "Lomakyla Onnenvirta" at bounding box center [536, 198] width 1001 height 46
copy h1 "Lomakyla Onnenvirta"
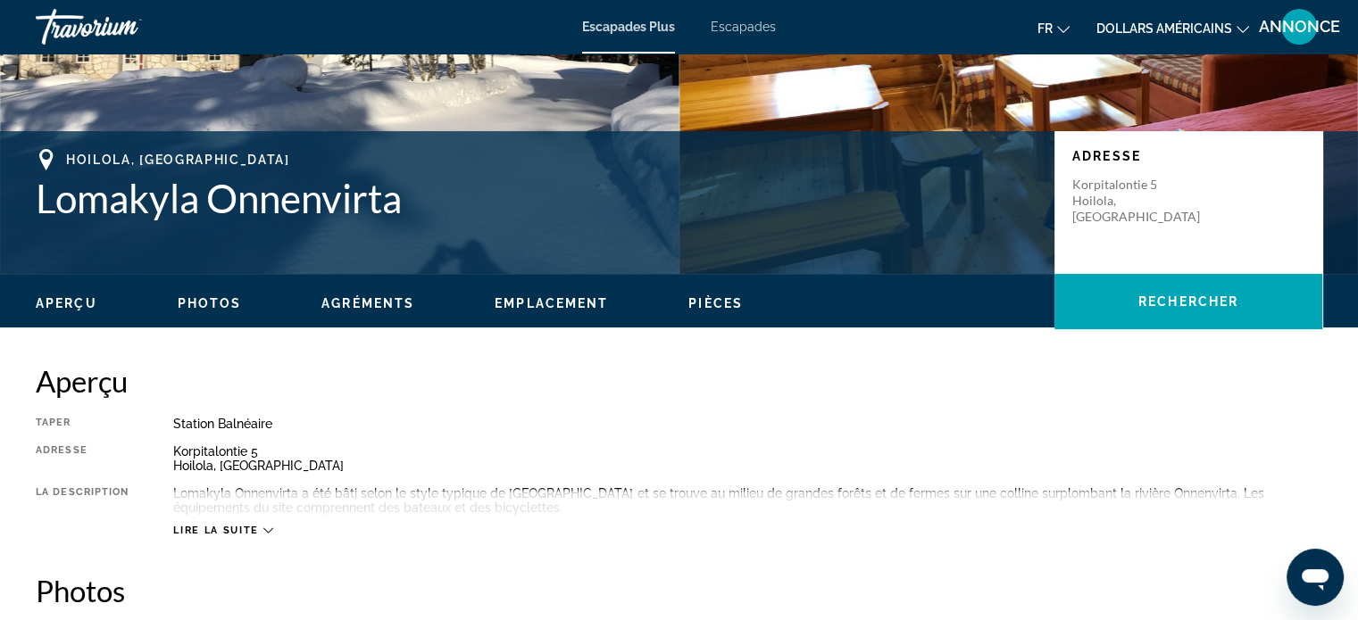
click at [915, 461] on div "[STREET_ADDRESS]" at bounding box center [747, 458] width 1149 height 29
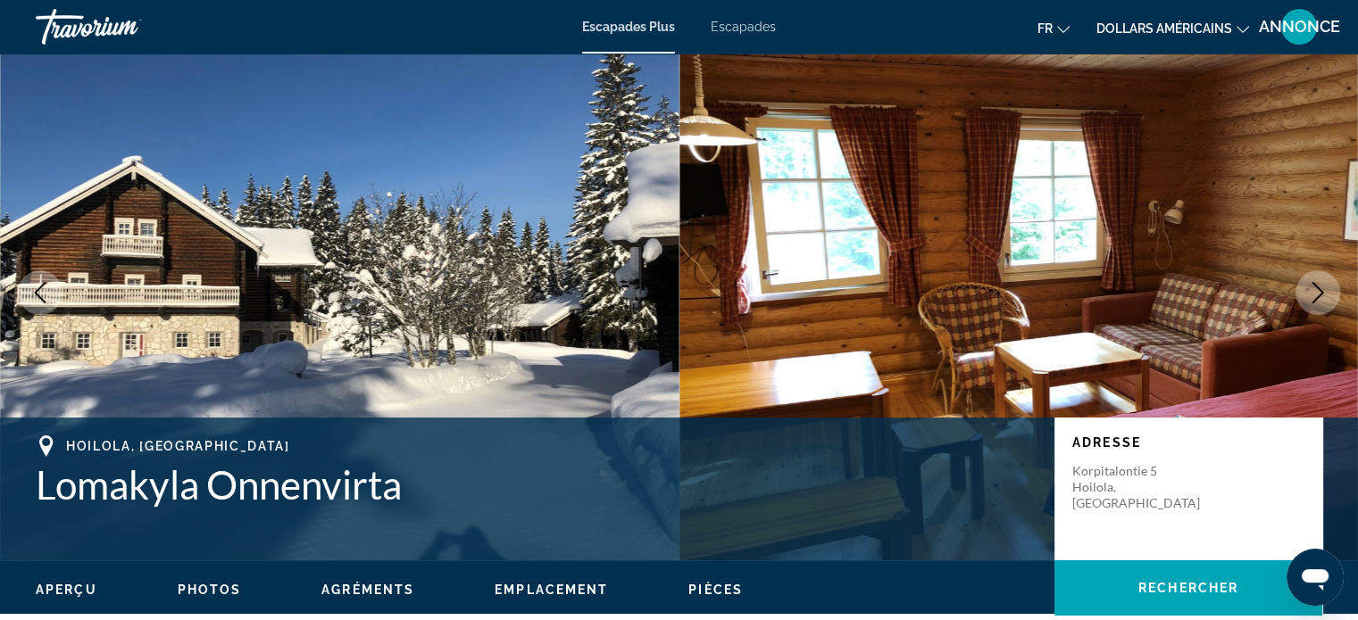
scroll to position [0, 0]
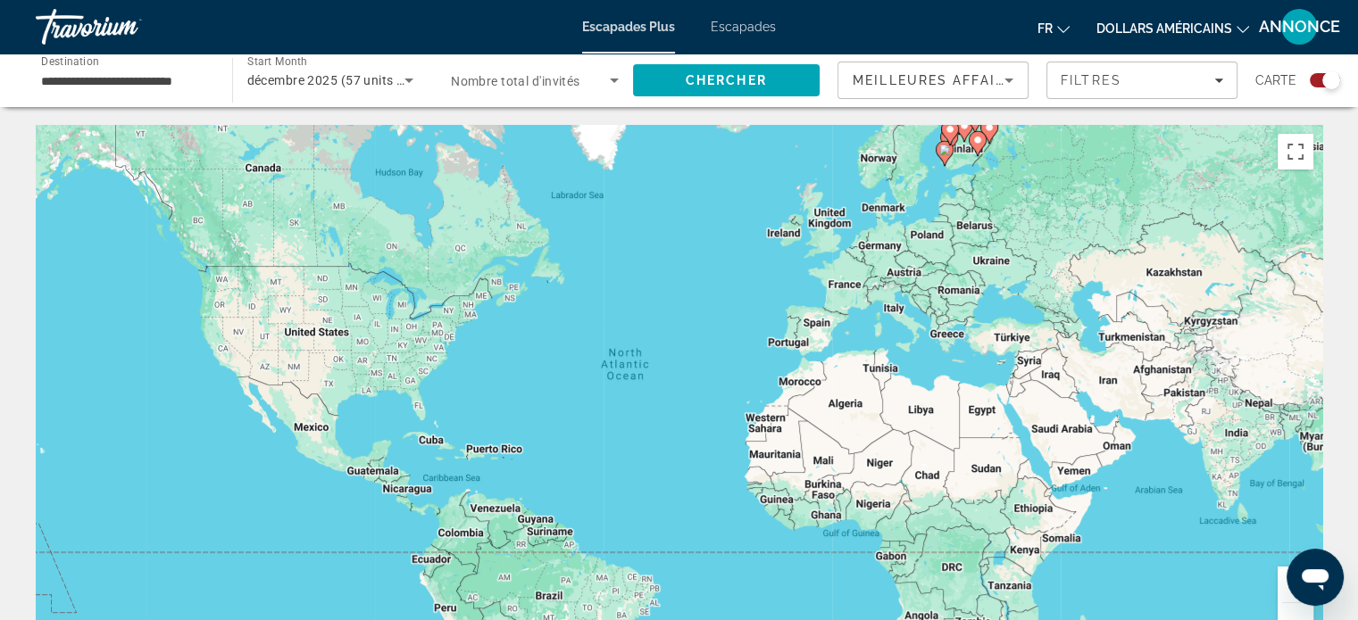
click at [1325, 87] on div "Search widget" at bounding box center [1331, 80] width 18 height 18
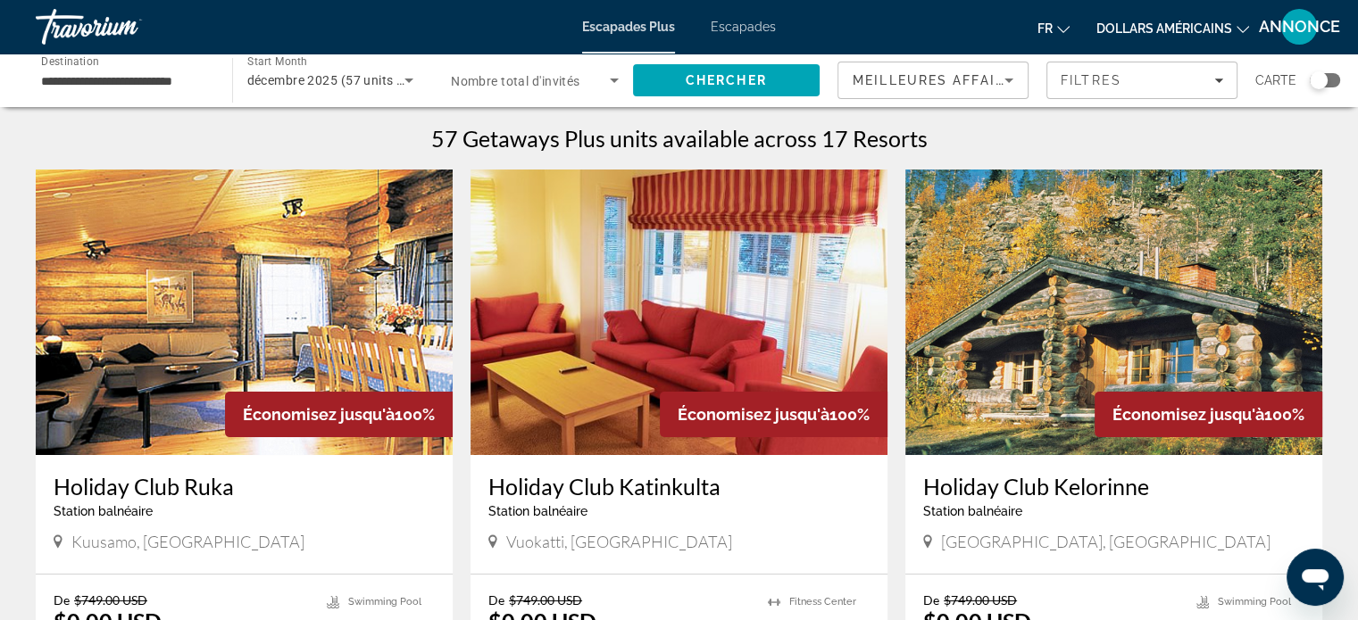
click at [1325, 87] on div "Carte" at bounding box center [1297, 80] width 85 height 37
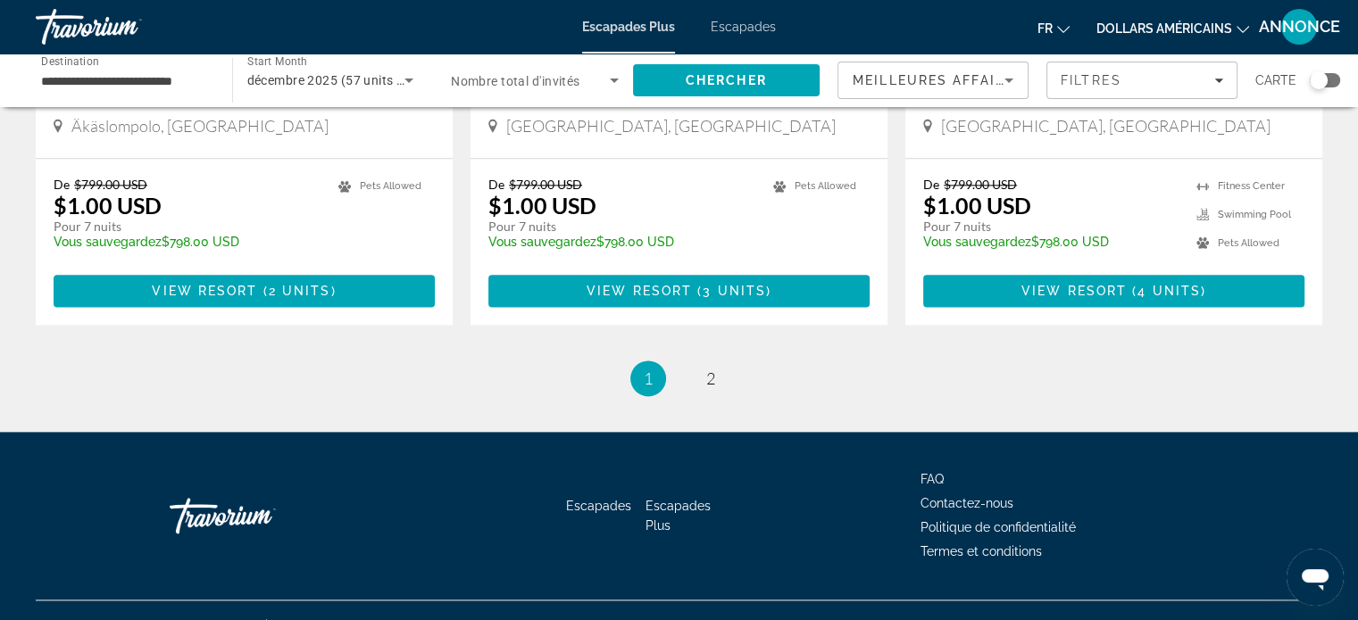
scroll to position [2266, 0]
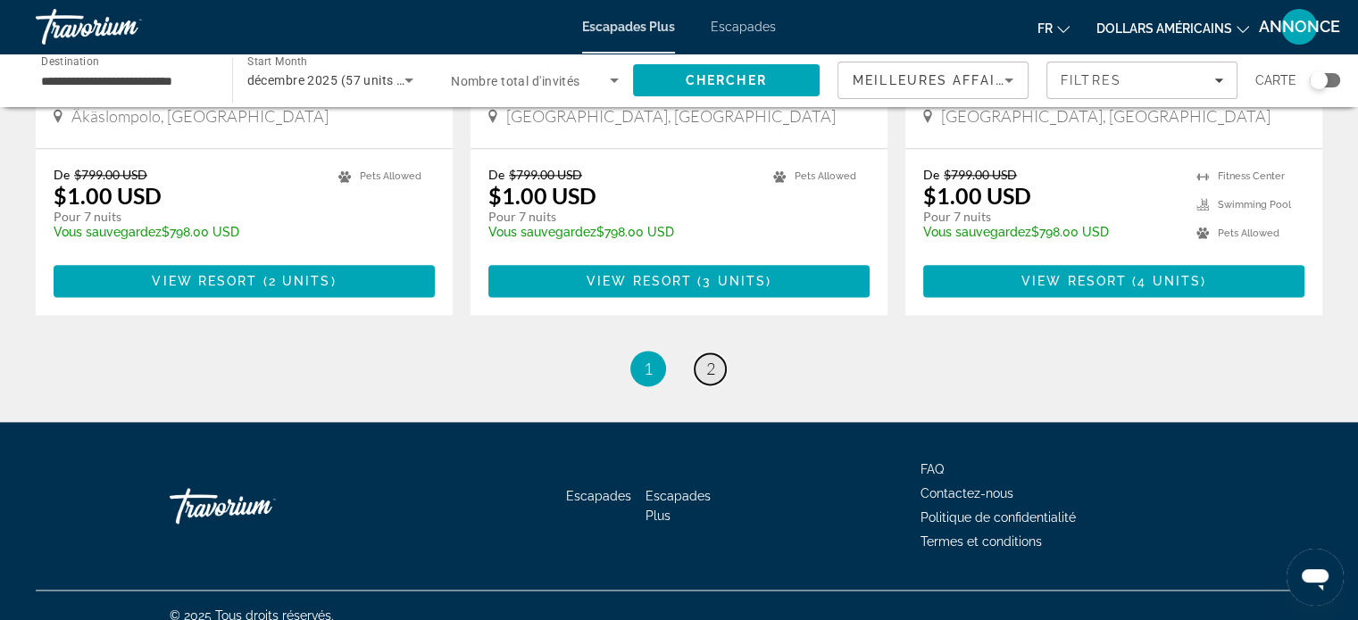
click at [711, 359] on span "2" at bounding box center [710, 369] width 9 height 20
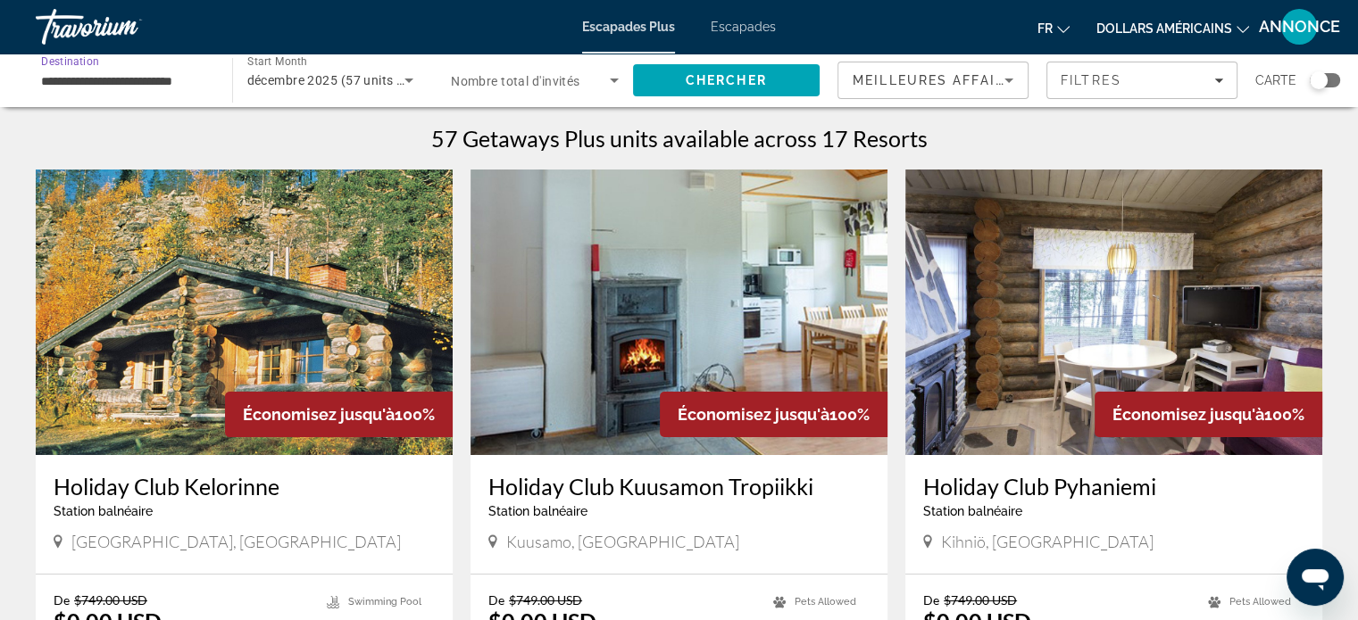
click at [162, 85] on input "**********" at bounding box center [125, 81] width 168 height 21
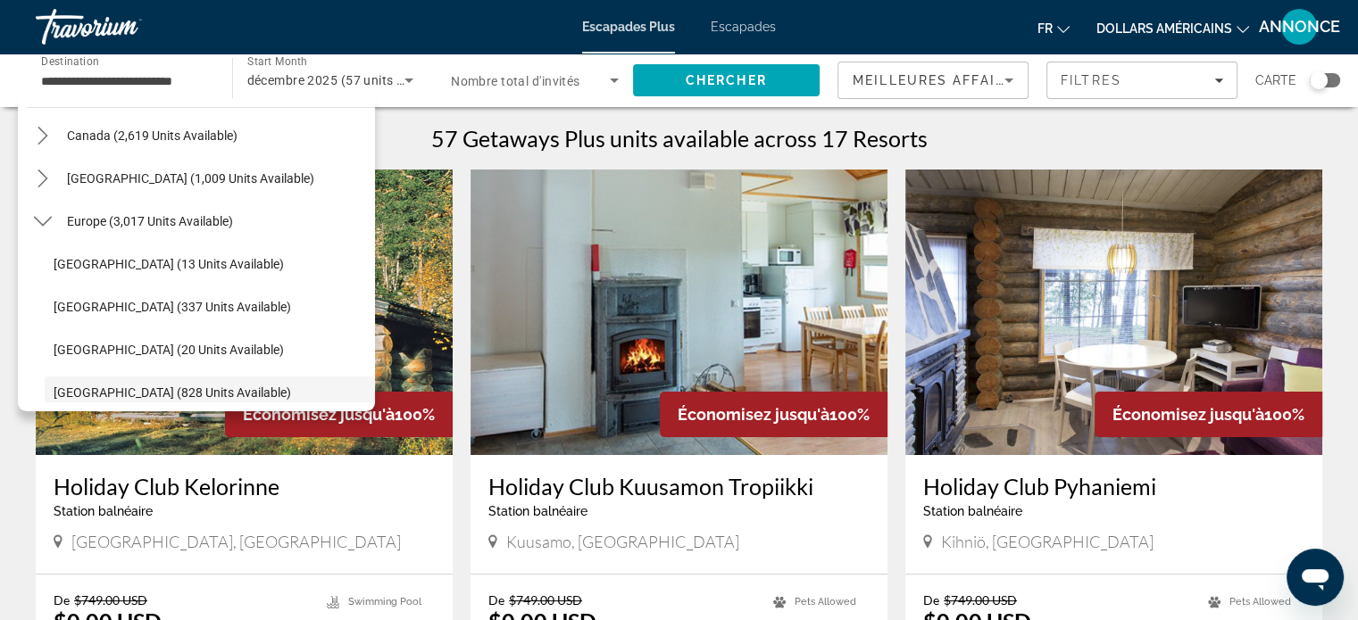
scroll to position [145, 0]
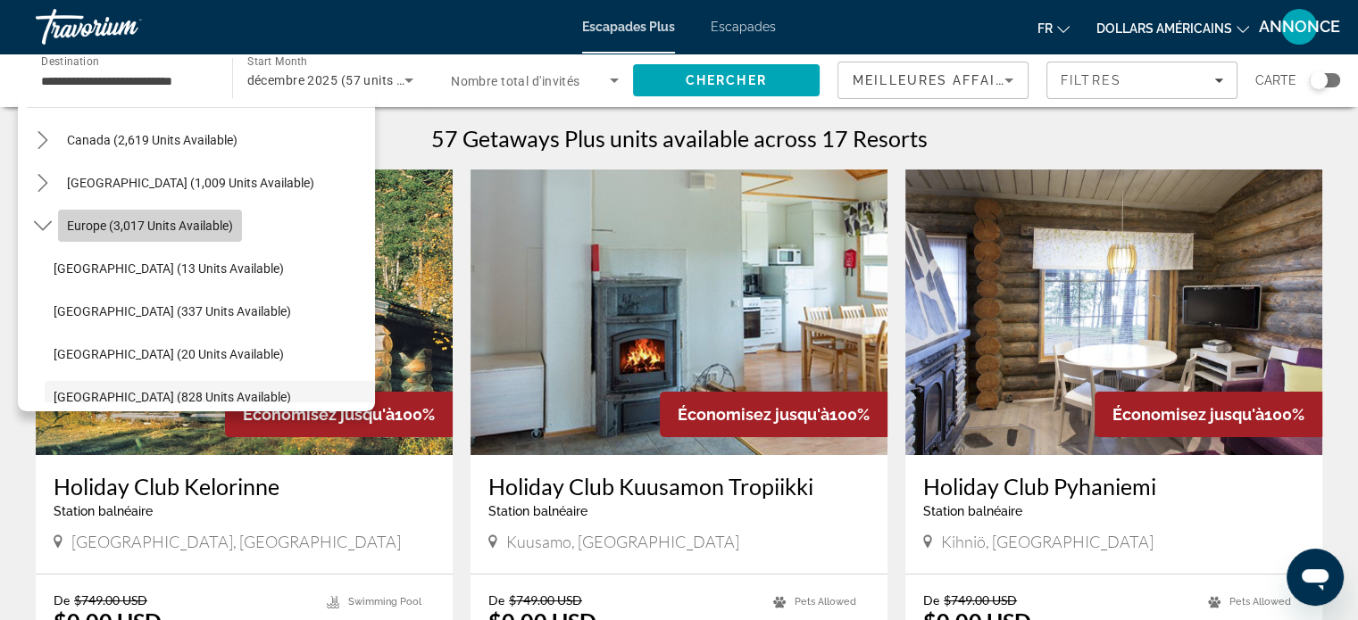
click at [193, 220] on span "Europe (3,017 units available)" at bounding box center [150, 226] width 166 height 14
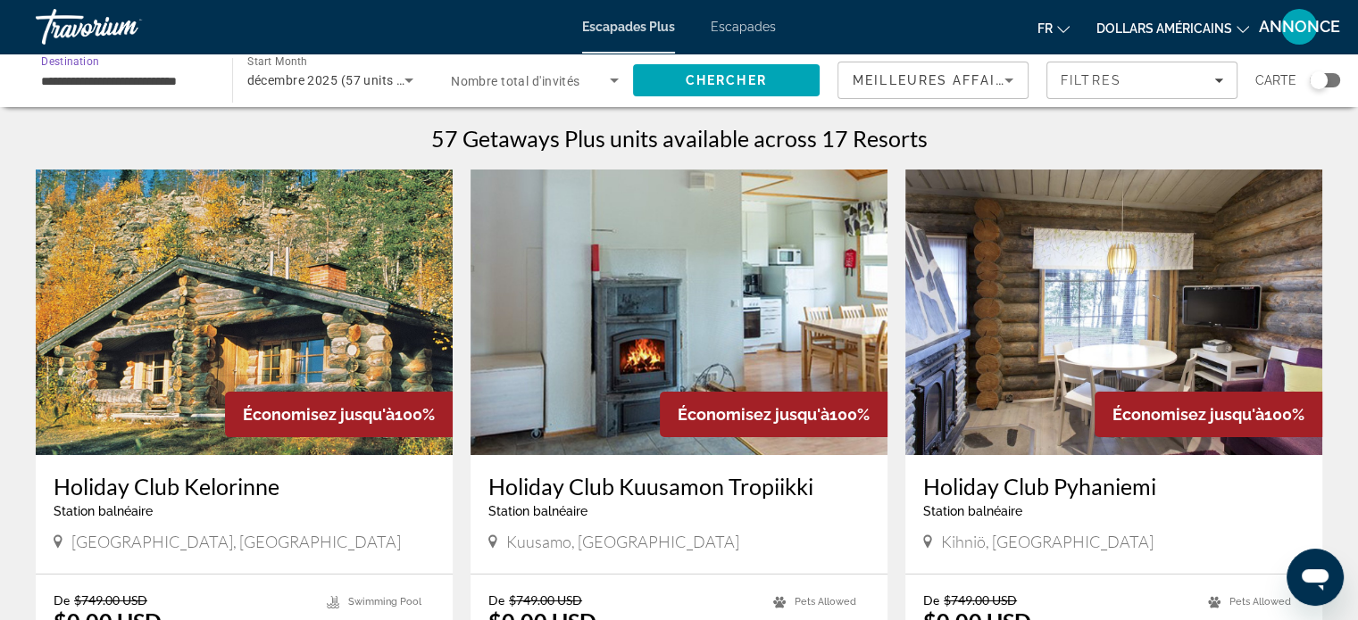
click at [153, 78] on input "**********" at bounding box center [125, 81] width 168 height 21
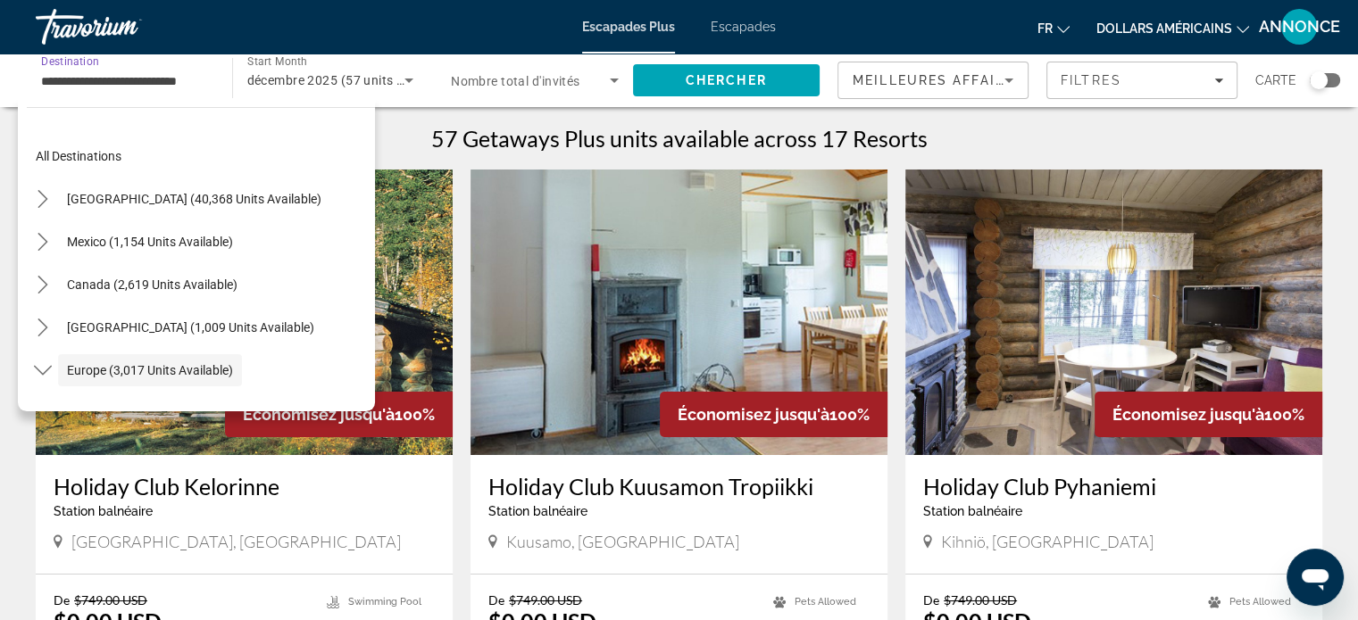
scroll to position [106, 0]
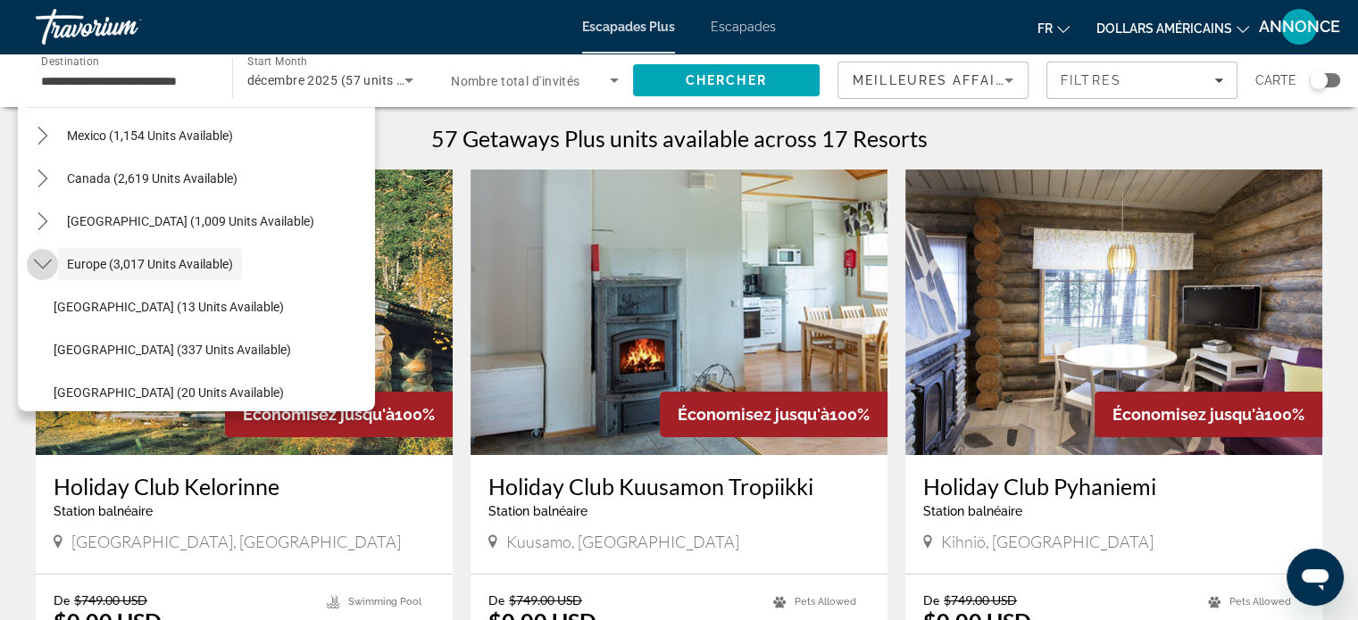
click at [51, 260] on mat-icon "Toggle Europe (3,017 units available) submenu" at bounding box center [42, 264] width 31 height 31
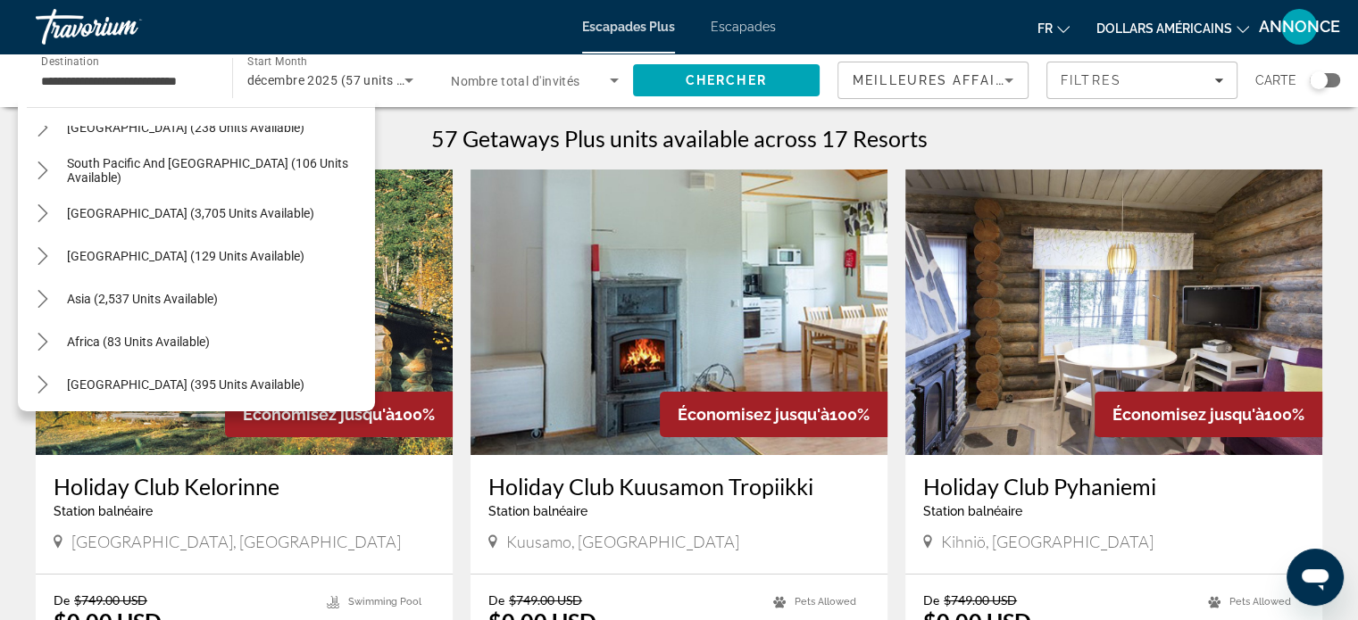
scroll to position [289, 0]
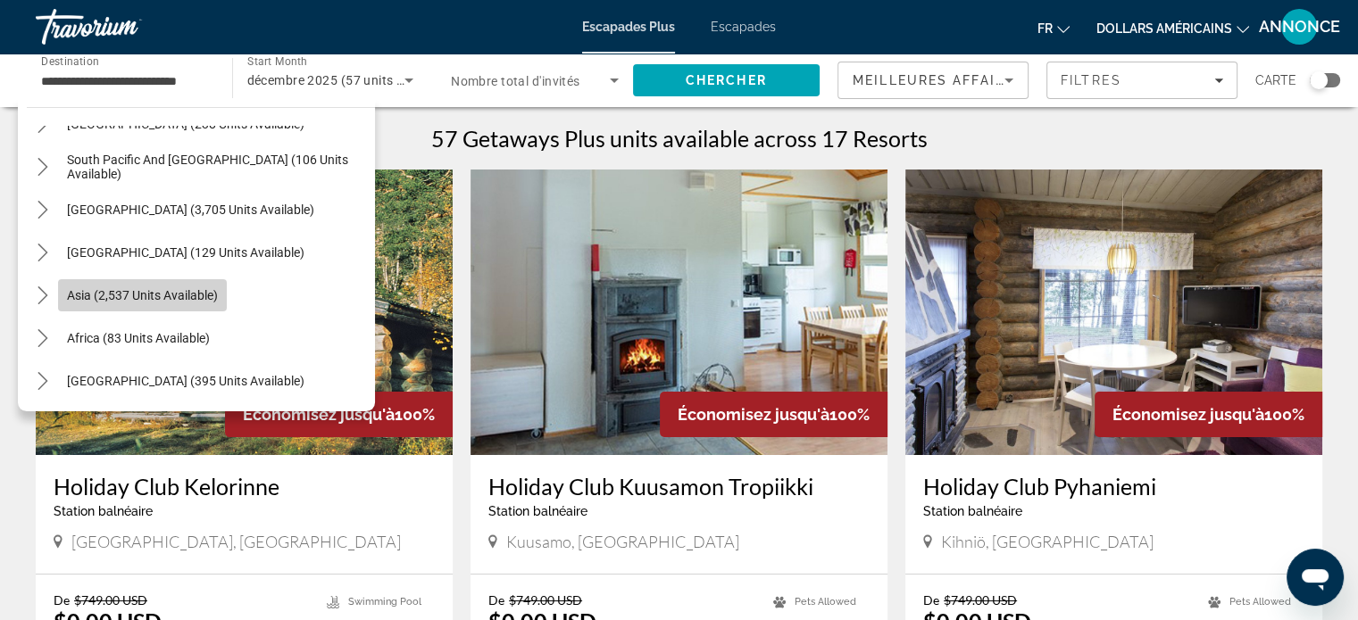
click at [213, 311] on span "Select destination: Asia (2,537 units available)" at bounding box center [142, 295] width 169 height 43
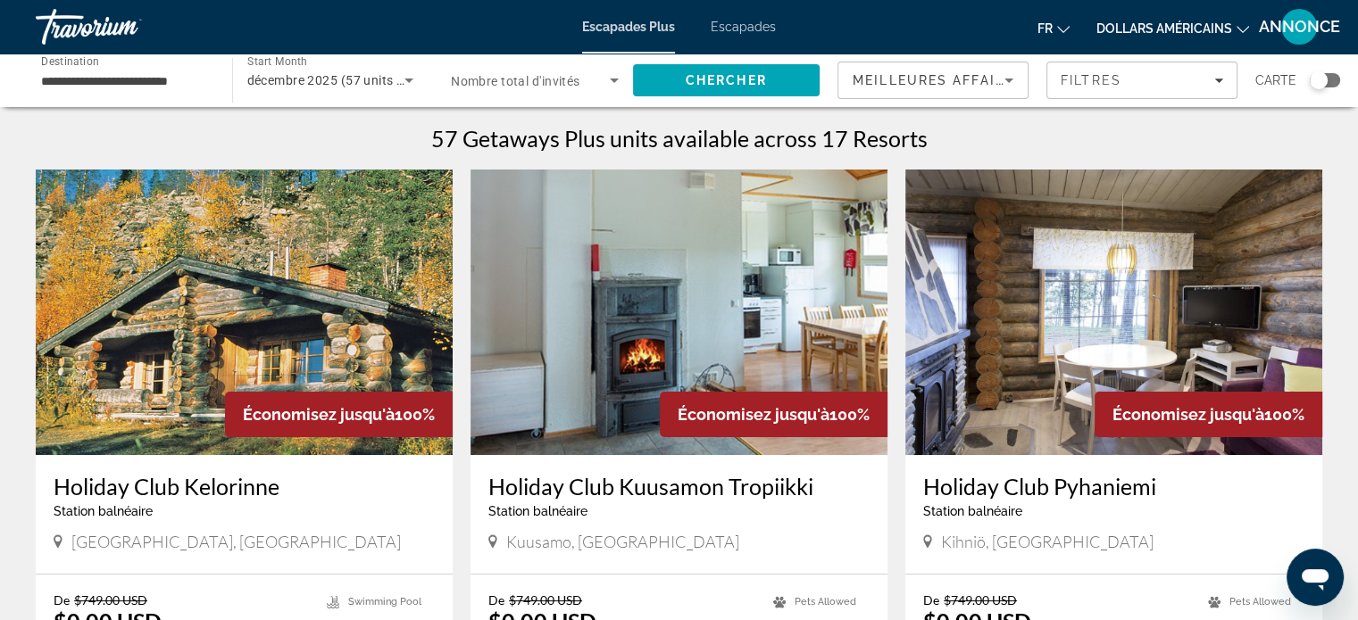
click at [185, 68] on div "**********" at bounding box center [125, 80] width 168 height 51
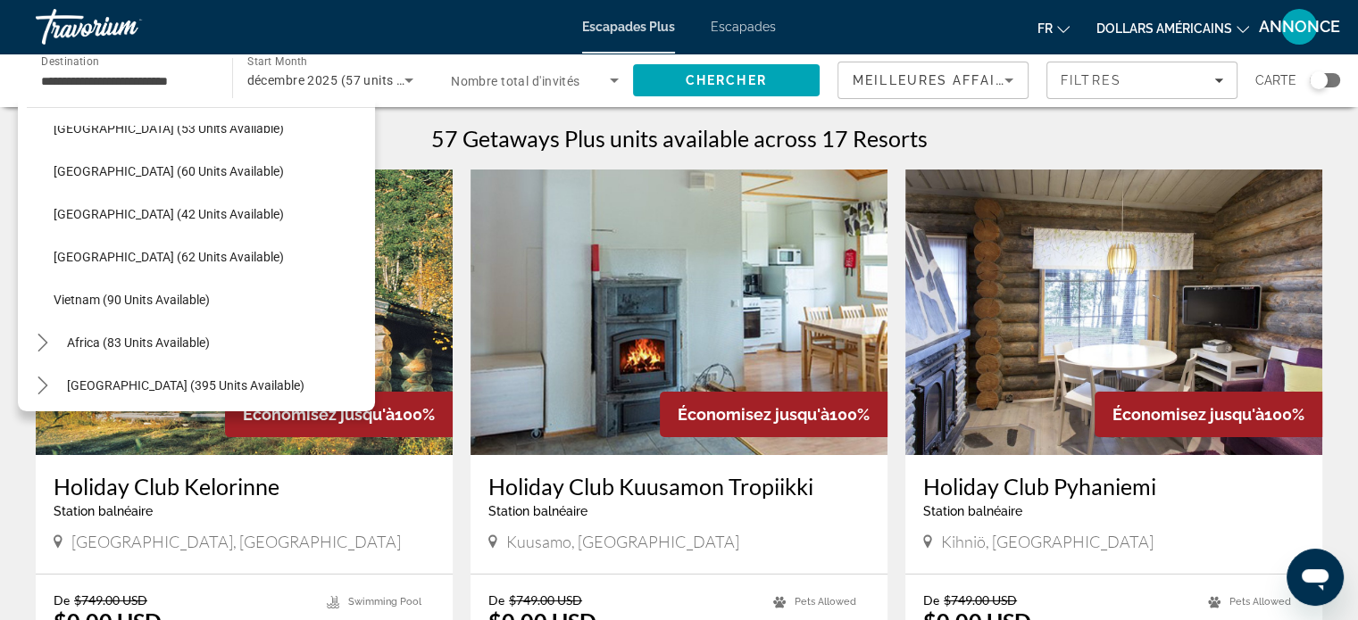
scroll to position [718, 0]
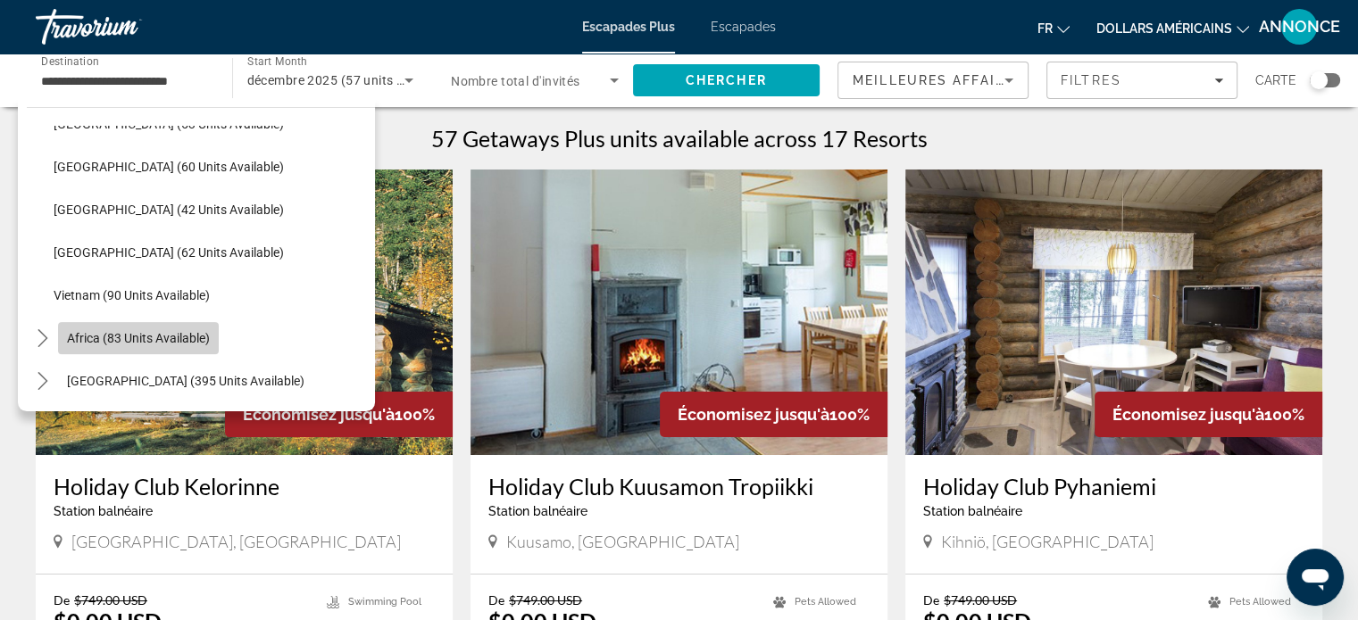
click at [108, 340] on span "Africa (83 units available)" at bounding box center [138, 338] width 143 height 14
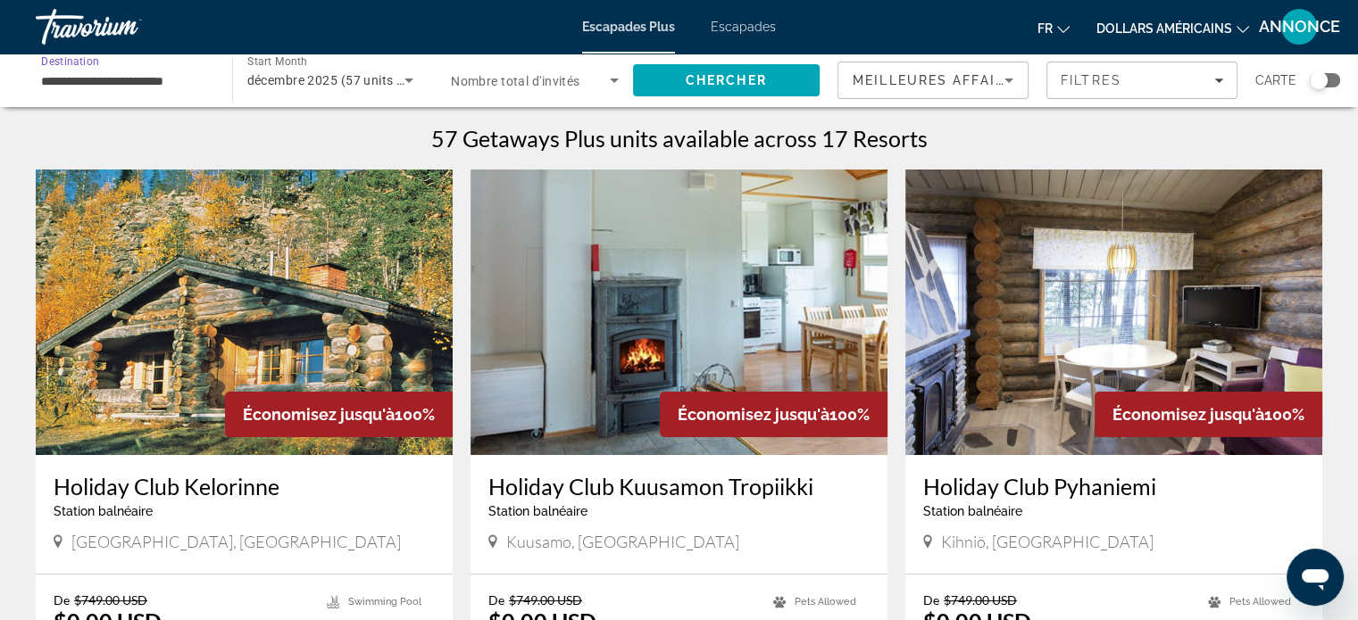
click at [106, 71] on input "**********" at bounding box center [125, 81] width 168 height 21
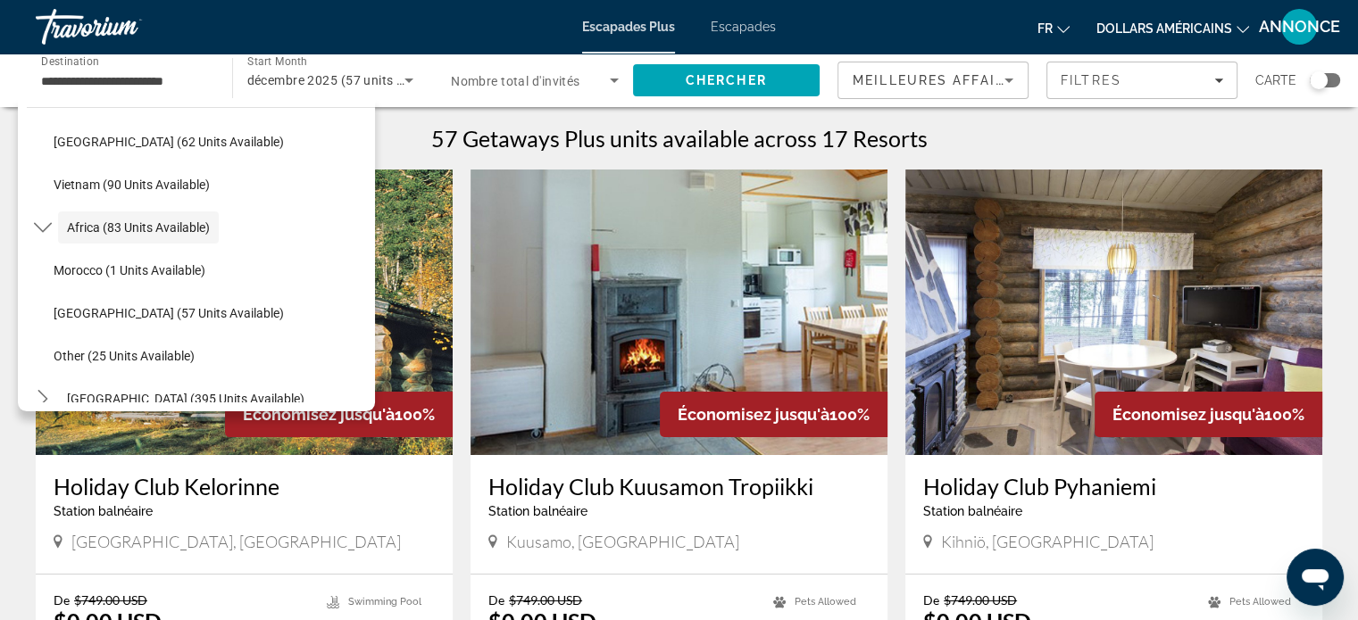
scroll to position [846, 0]
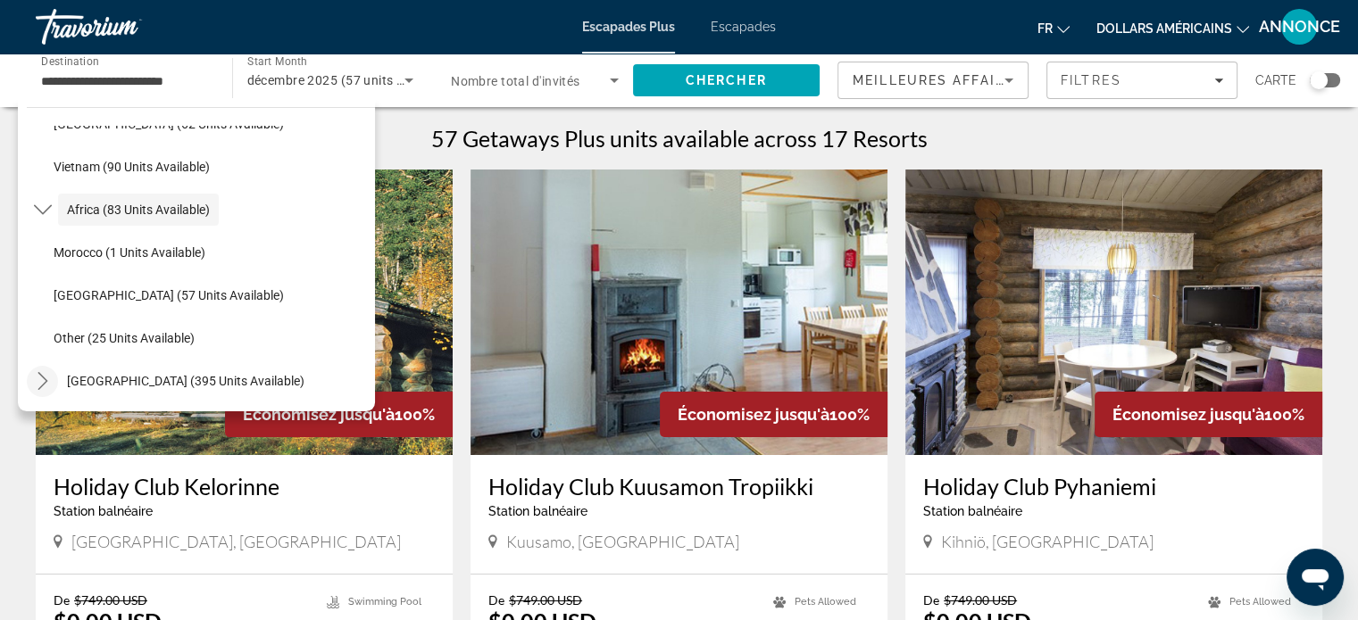
click at [45, 387] on icon "Toggle Middle East (395 units available) submenu" at bounding box center [43, 381] width 18 height 18
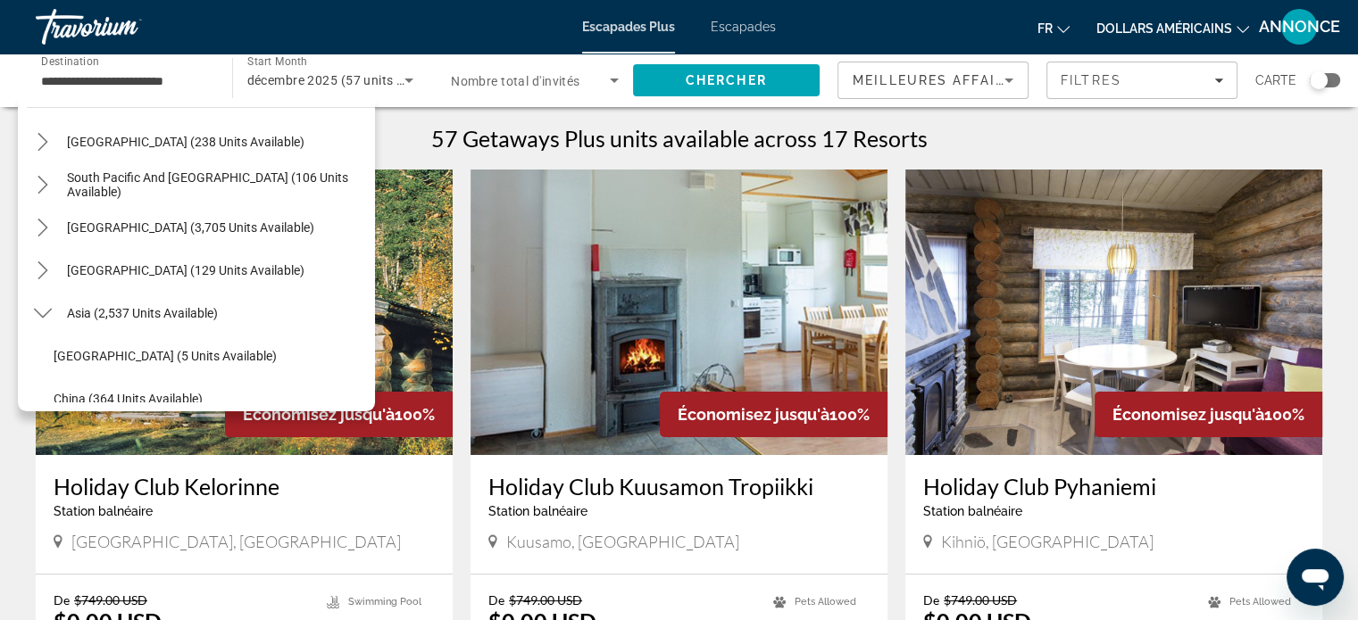
scroll to position [261, 0]
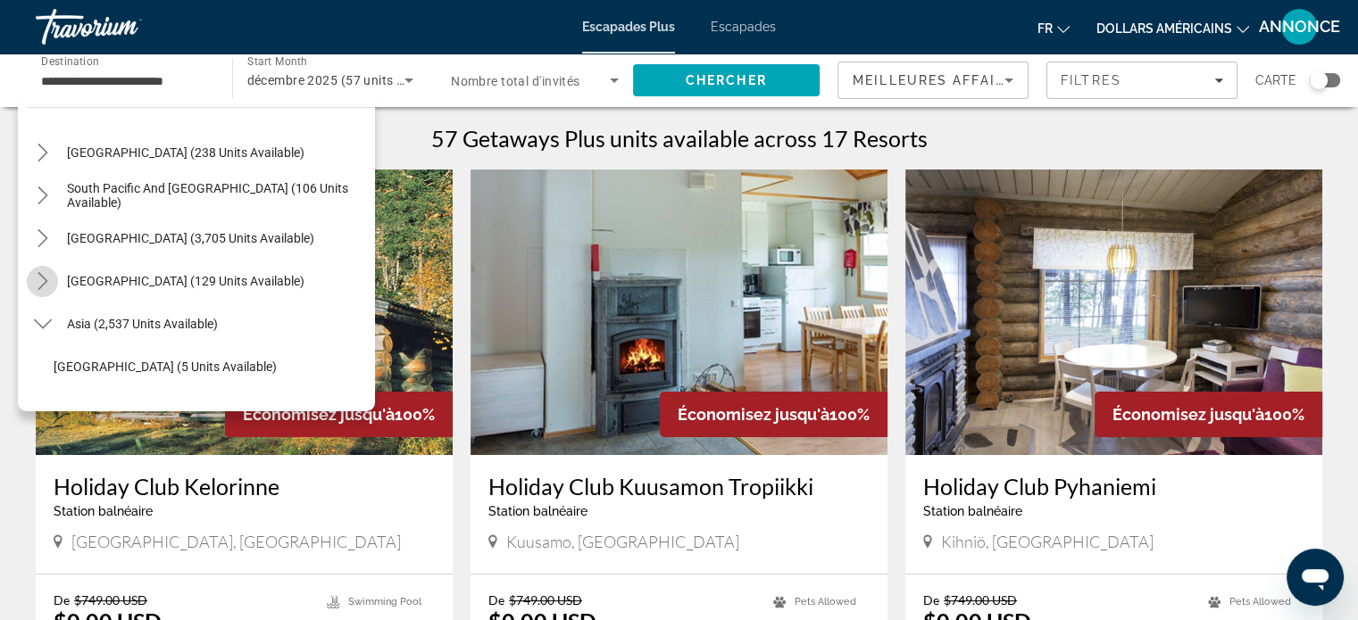
click at [41, 288] on icon "Toggle Central America (129 units available) submenu" at bounding box center [43, 281] width 18 height 18
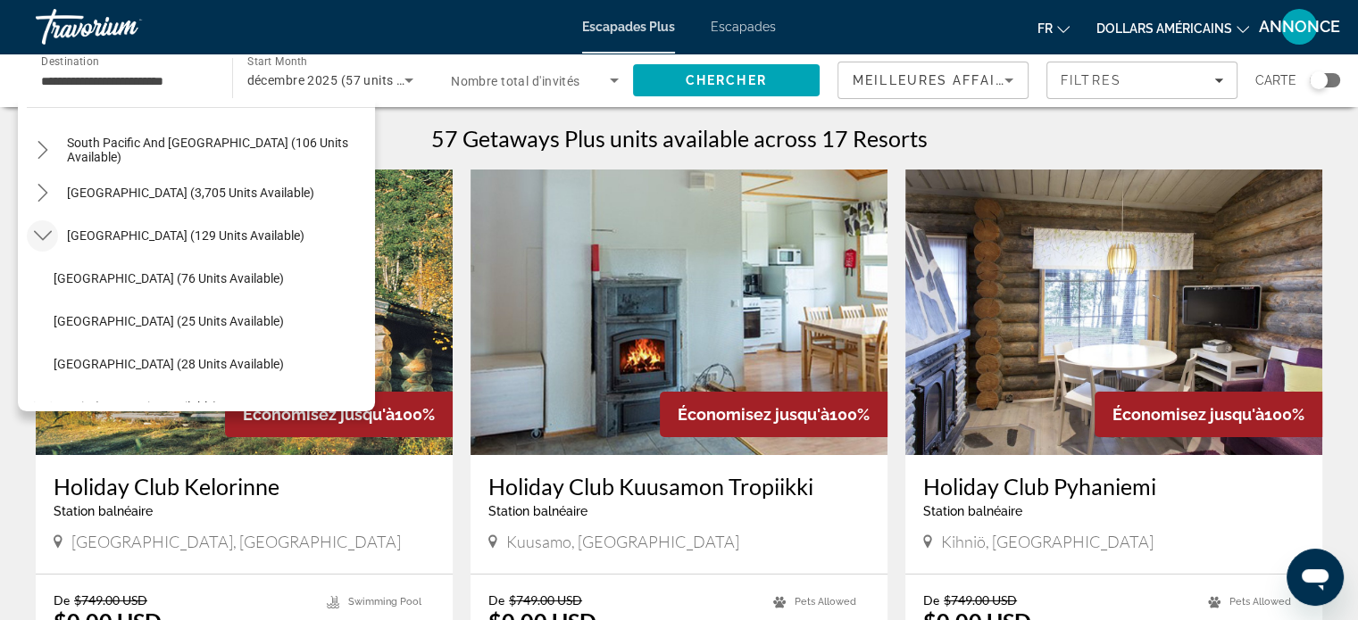
scroll to position [302, 0]
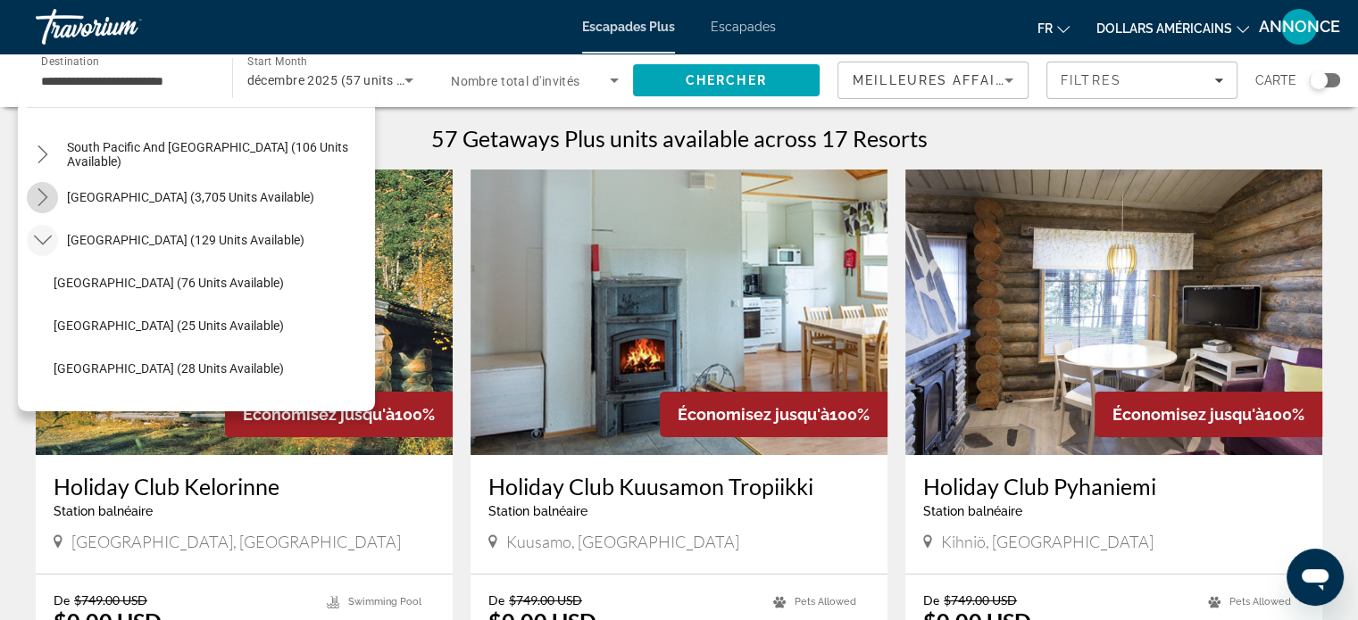
click at [36, 210] on mat-icon "Toggle South America (3,705 units available) submenu" at bounding box center [42, 197] width 31 height 31
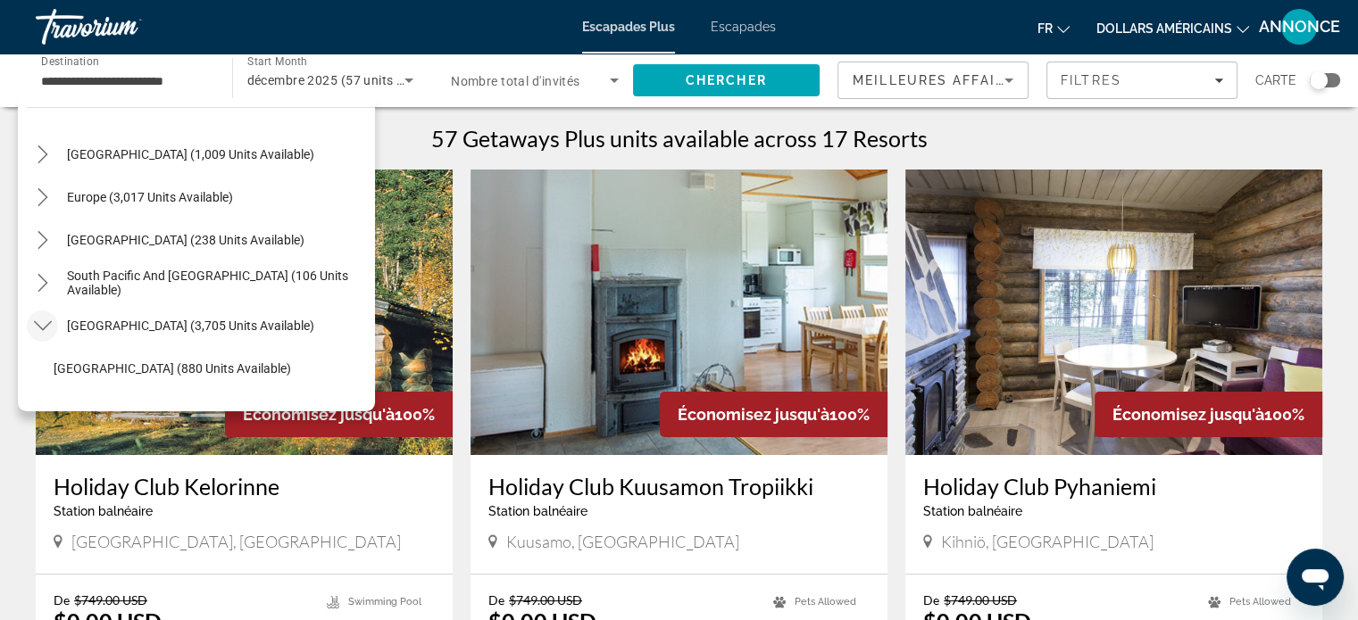
scroll to position [137, 0]
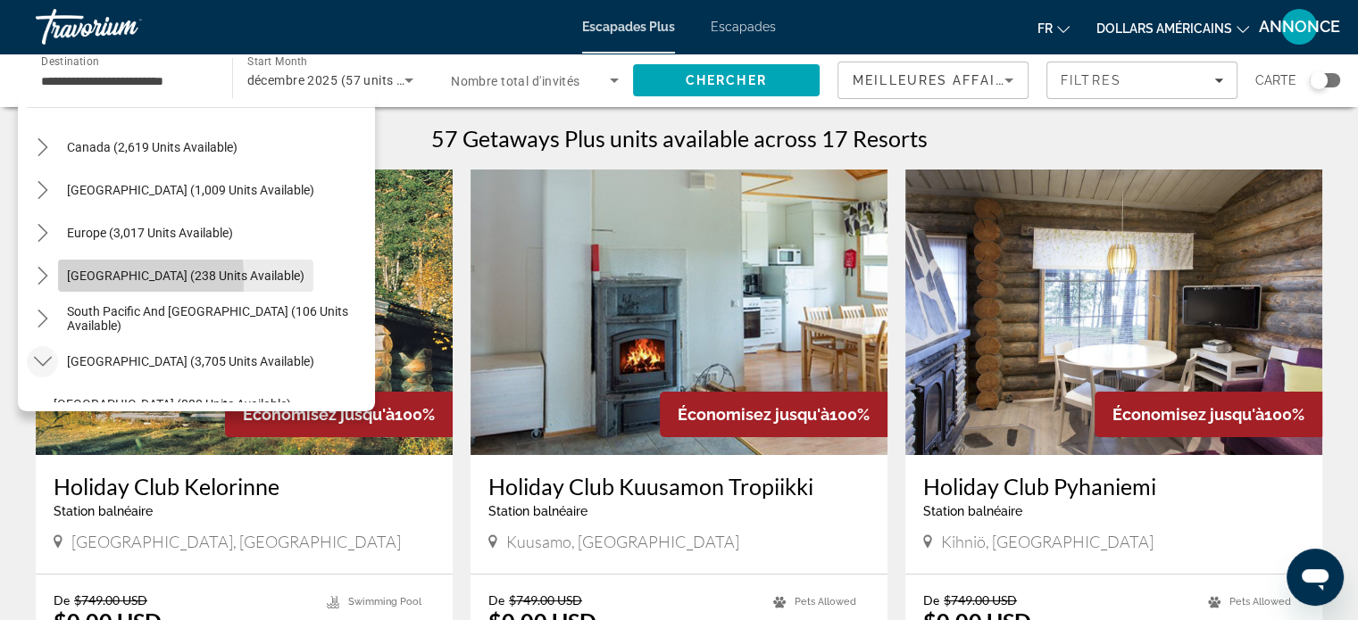
click at [60, 279] on span "Select destination: Australia (238 units available)" at bounding box center [185, 275] width 255 height 43
type input "**********"
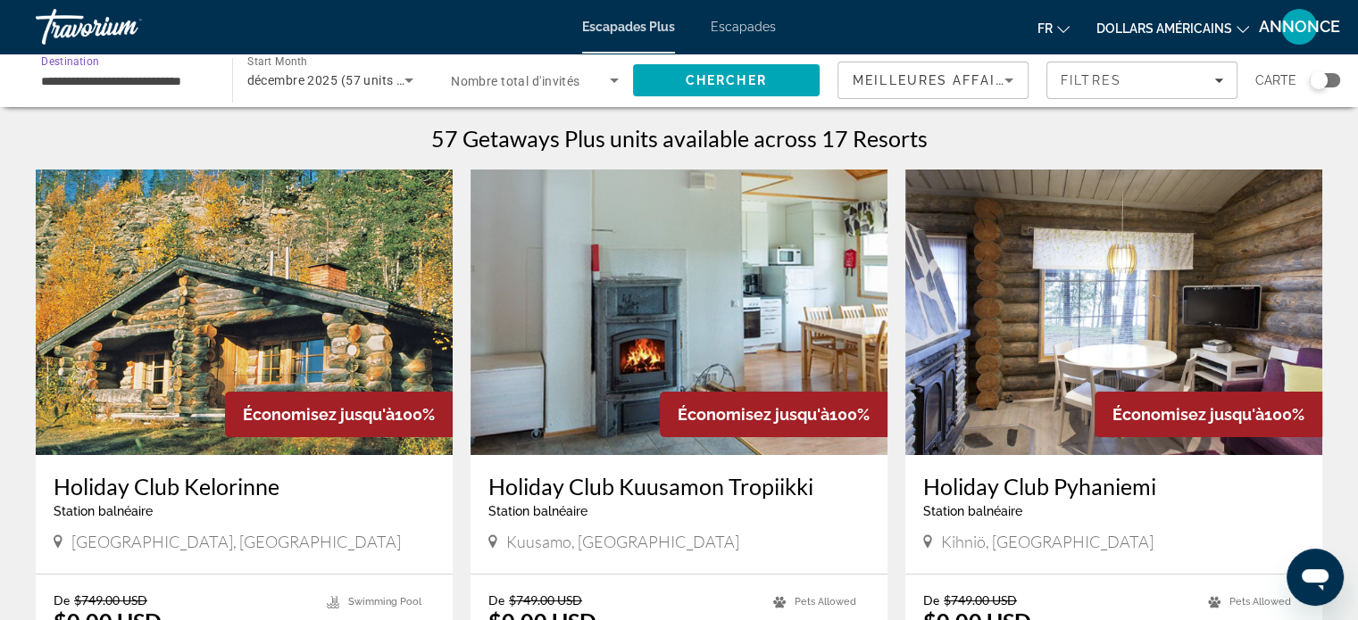
click at [109, 72] on input "**********" at bounding box center [125, 81] width 168 height 21
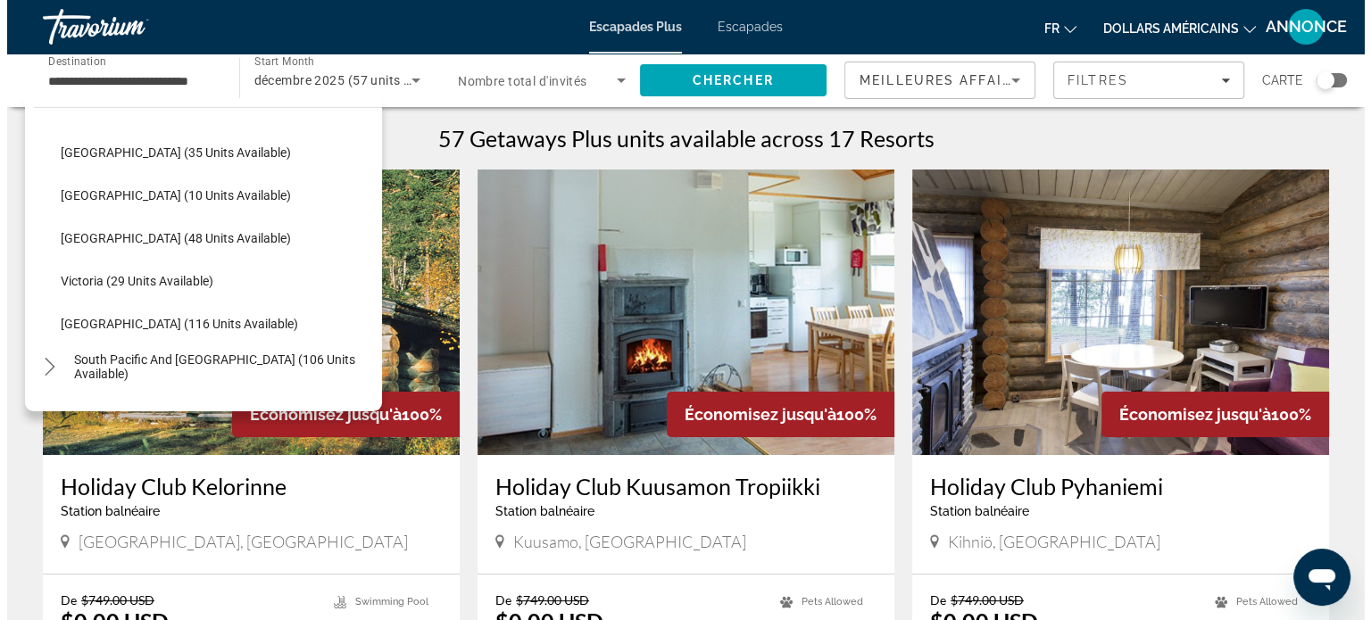
scroll to position [292, 0]
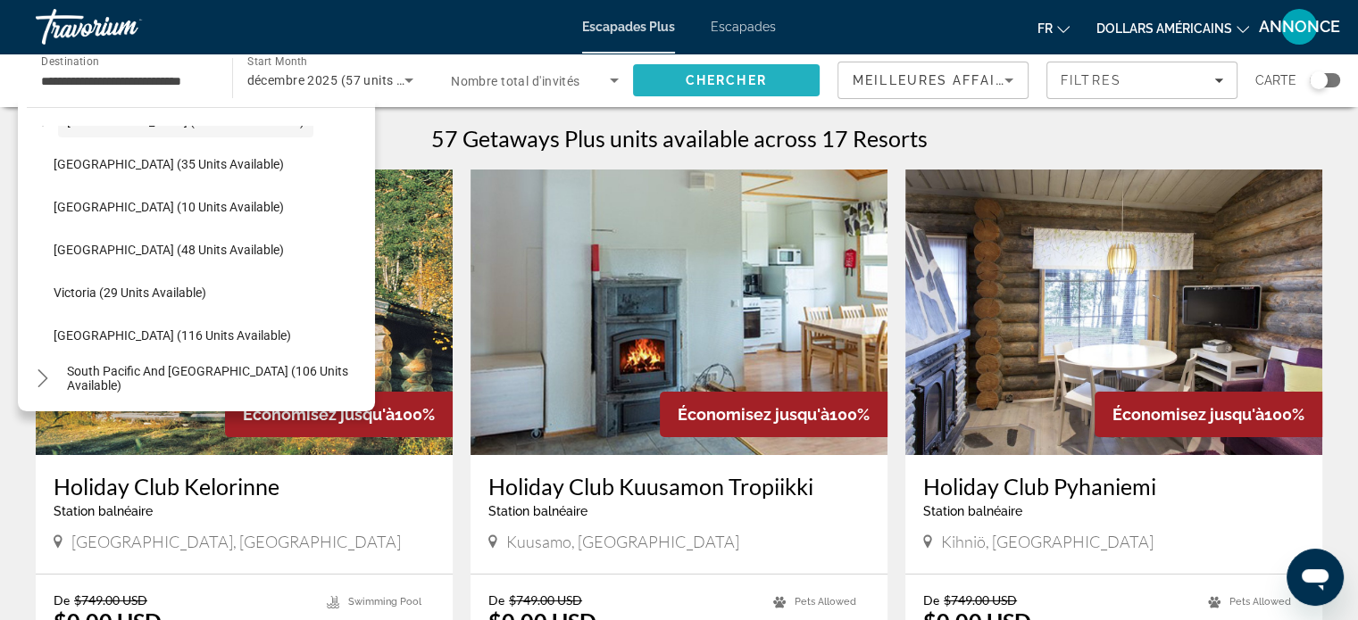
click at [728, 66] on span "Search" at bounding box center [726, 80] width 187 height 43
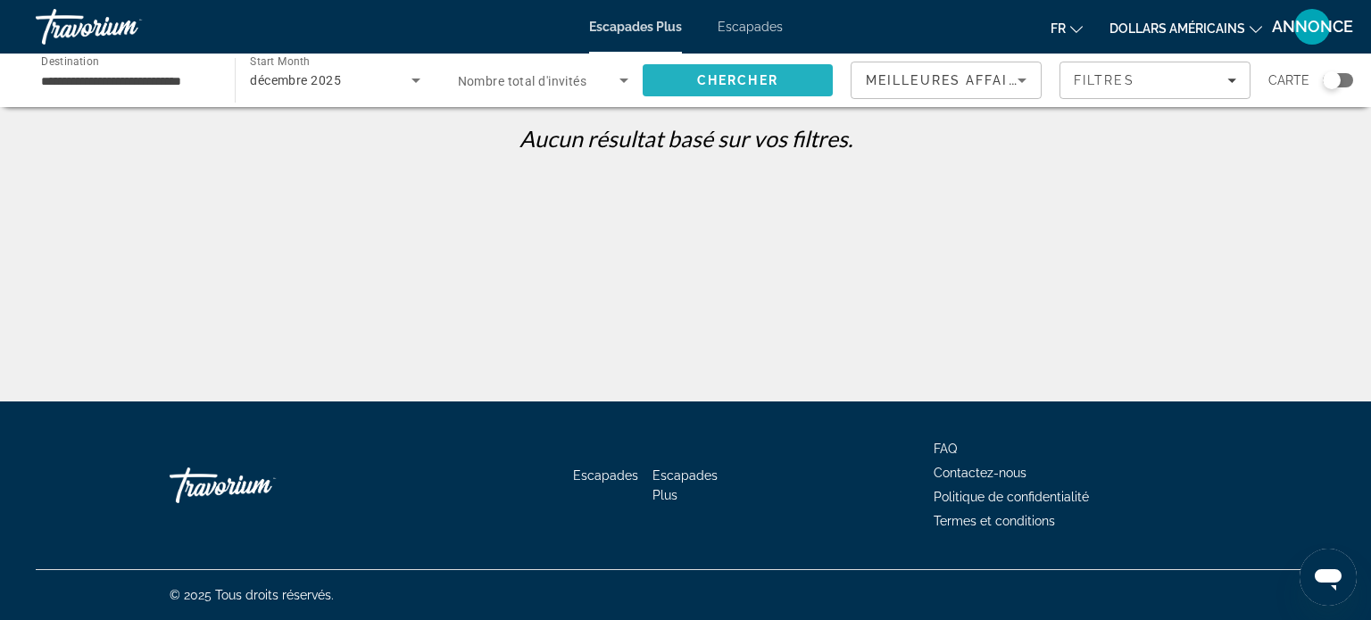
click at [728, 66] on span "Search" at bounding box center [738, 80] width 190 height 43
click at [73, 87] on input "**********" at bounding box center [126, 81] width 170 height 21
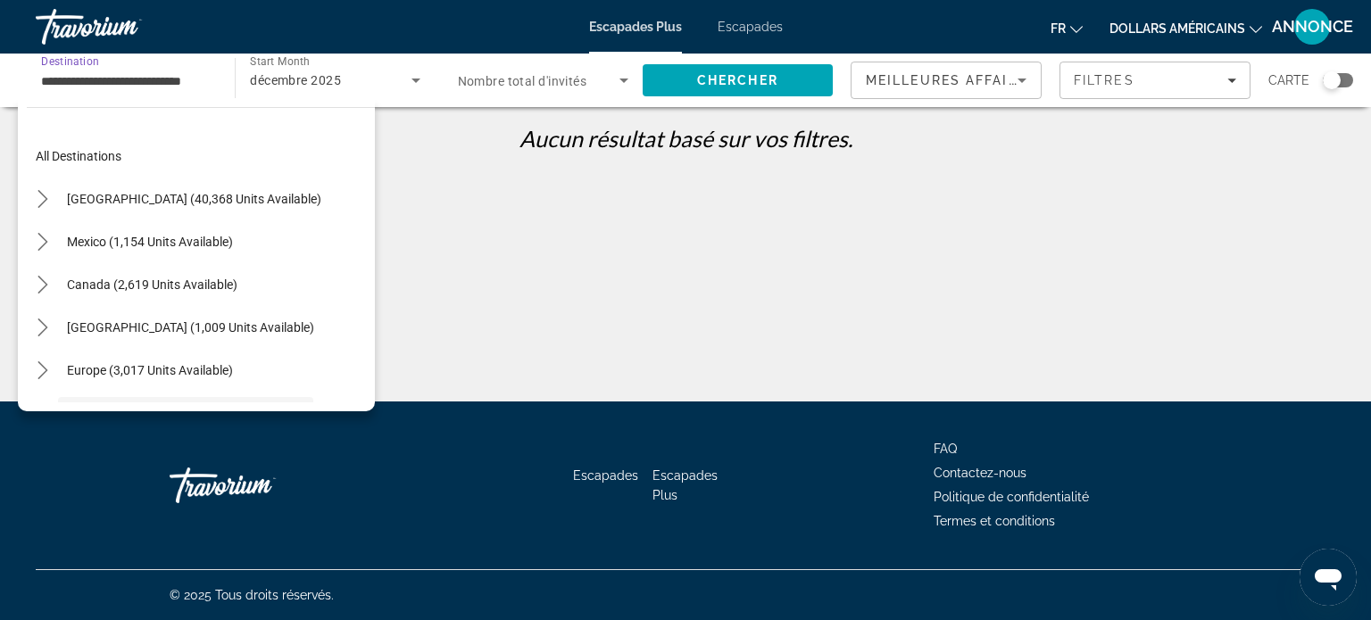
scroll to position [149, 0]
